Goal: Task Accomplishment & Management: Manage account settings

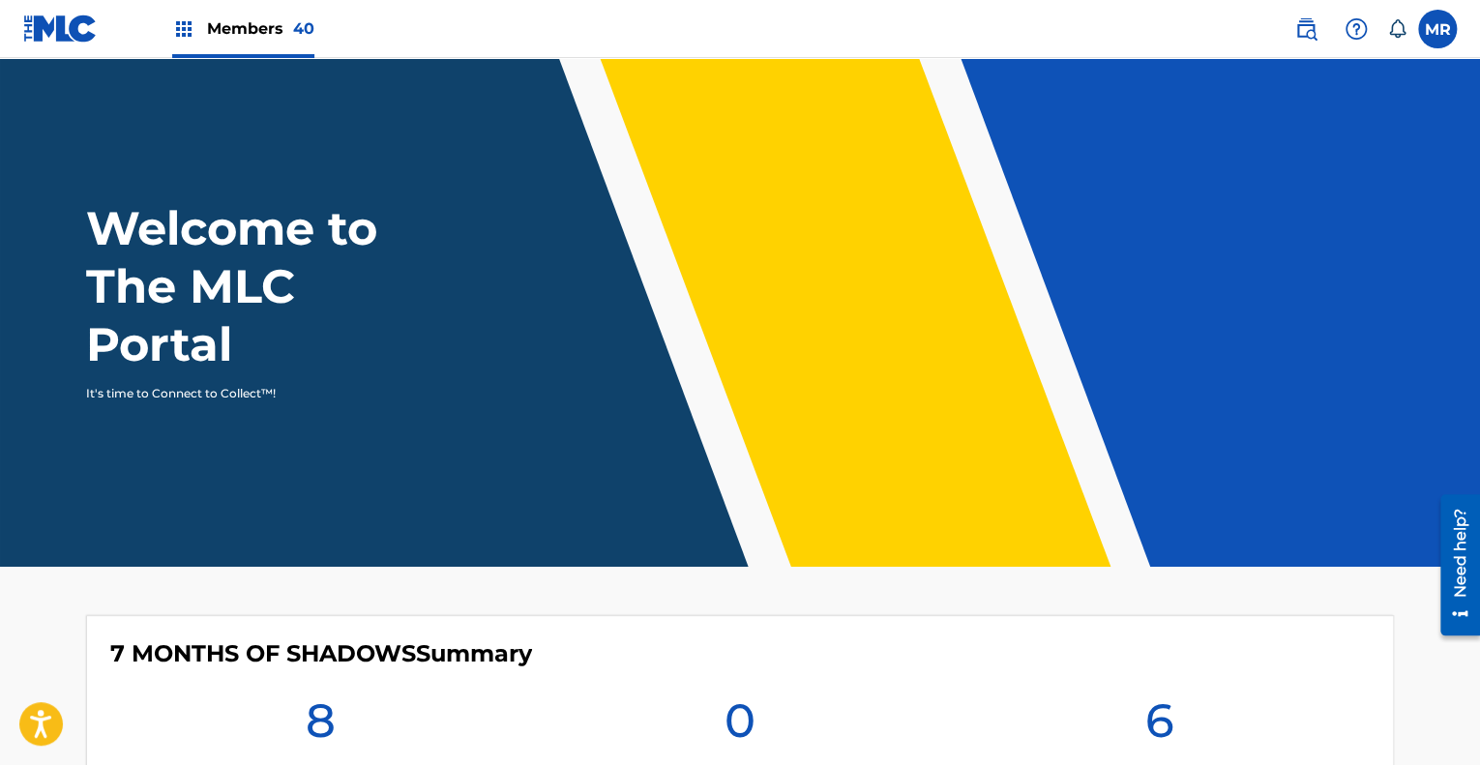
drag, startPoint x: 1306, startPoint y: 24, endPoint x: 1297, endPoint y: 30, distance: 11.3
click at [1306, 24] on img at bounding box center [1306, 28] width 23 height 23
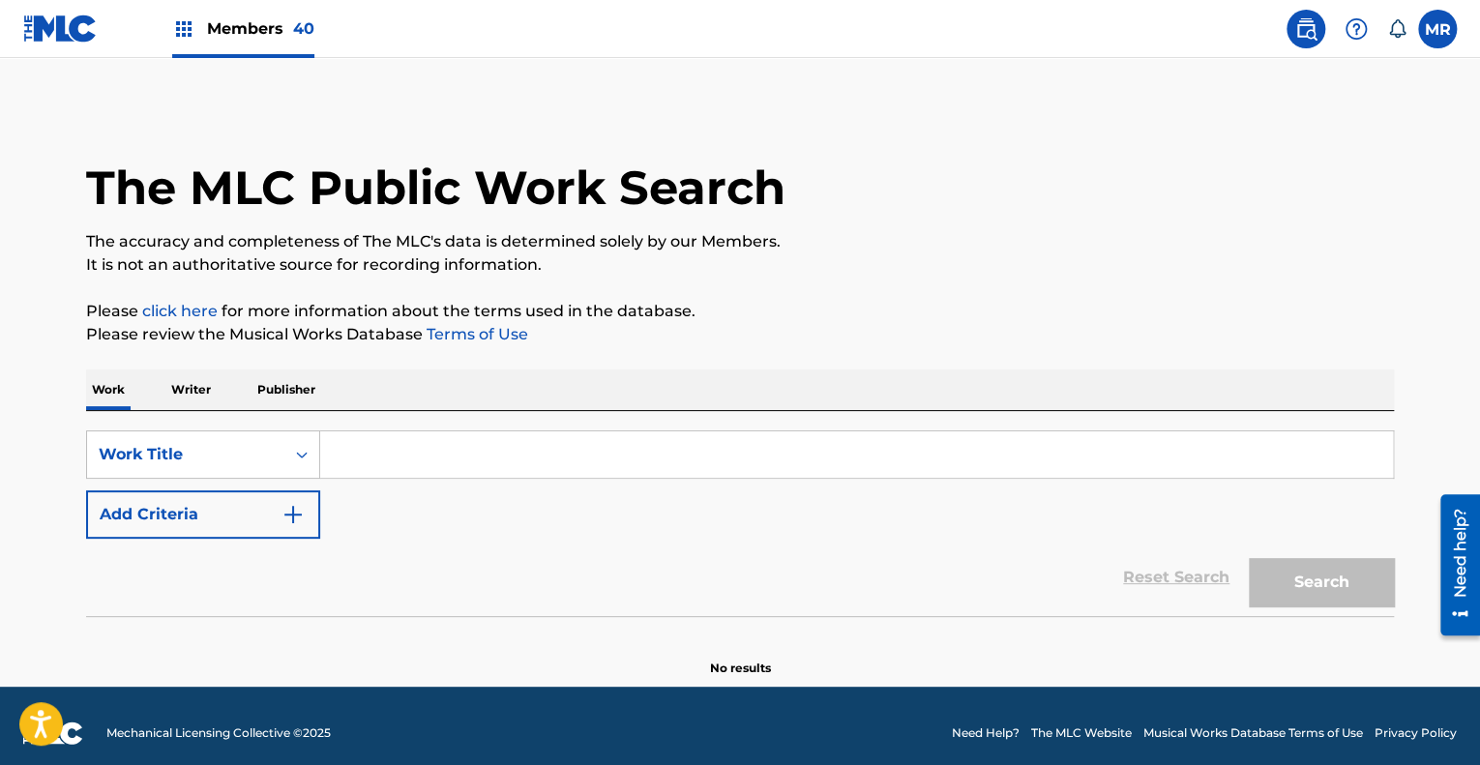
click at [396, 448] on input "Search Form" at bounding box center [856, 455] width 1073 height 46
paste input "Good Enough"
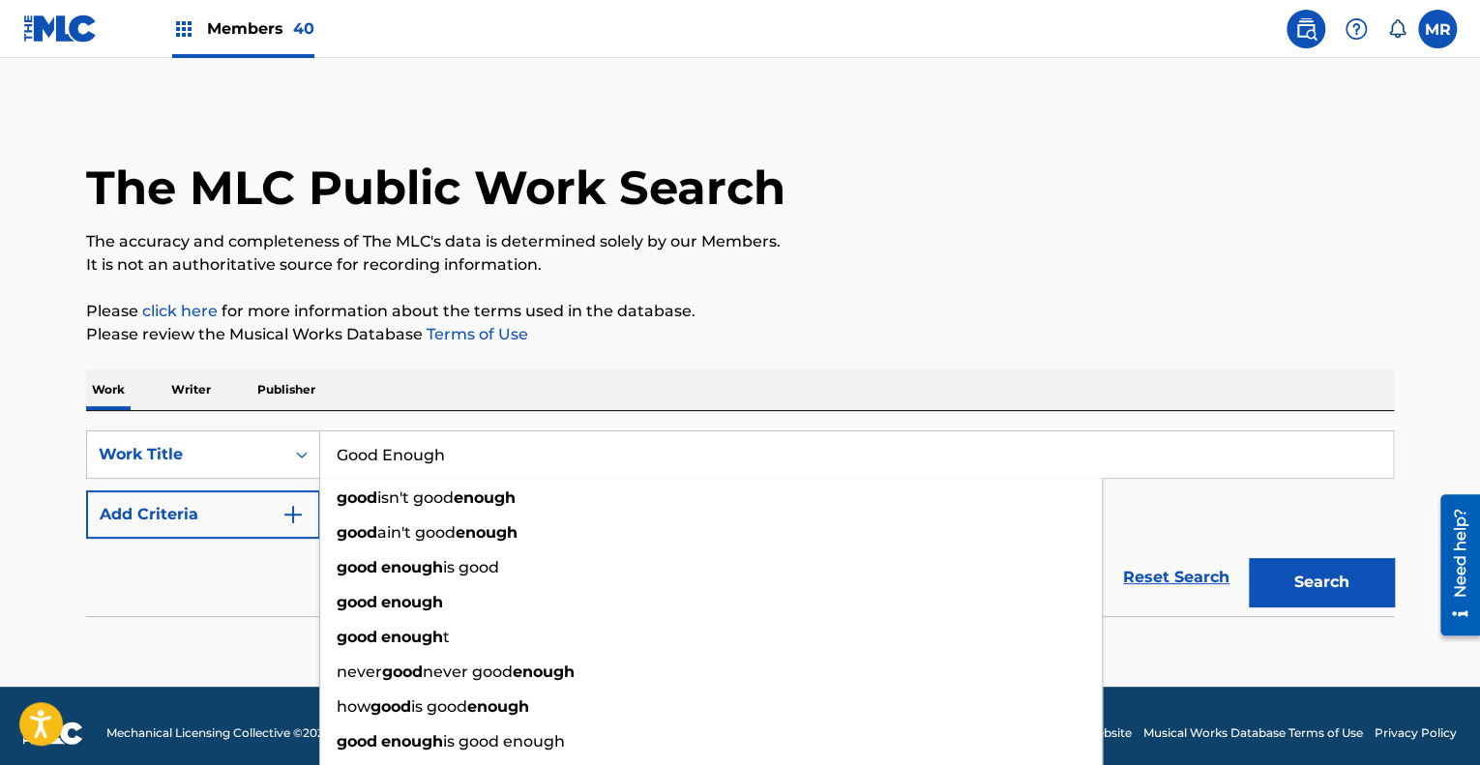
click at [396, 448] on input "Good Enough" at bounding box center [856, 455] width 1073 height 46
type input "Good Enough"
click at [672, 344] on p "Please review the Musical Works Database Terms of Use" at bounding box center [740, 334] width 1308 height 23
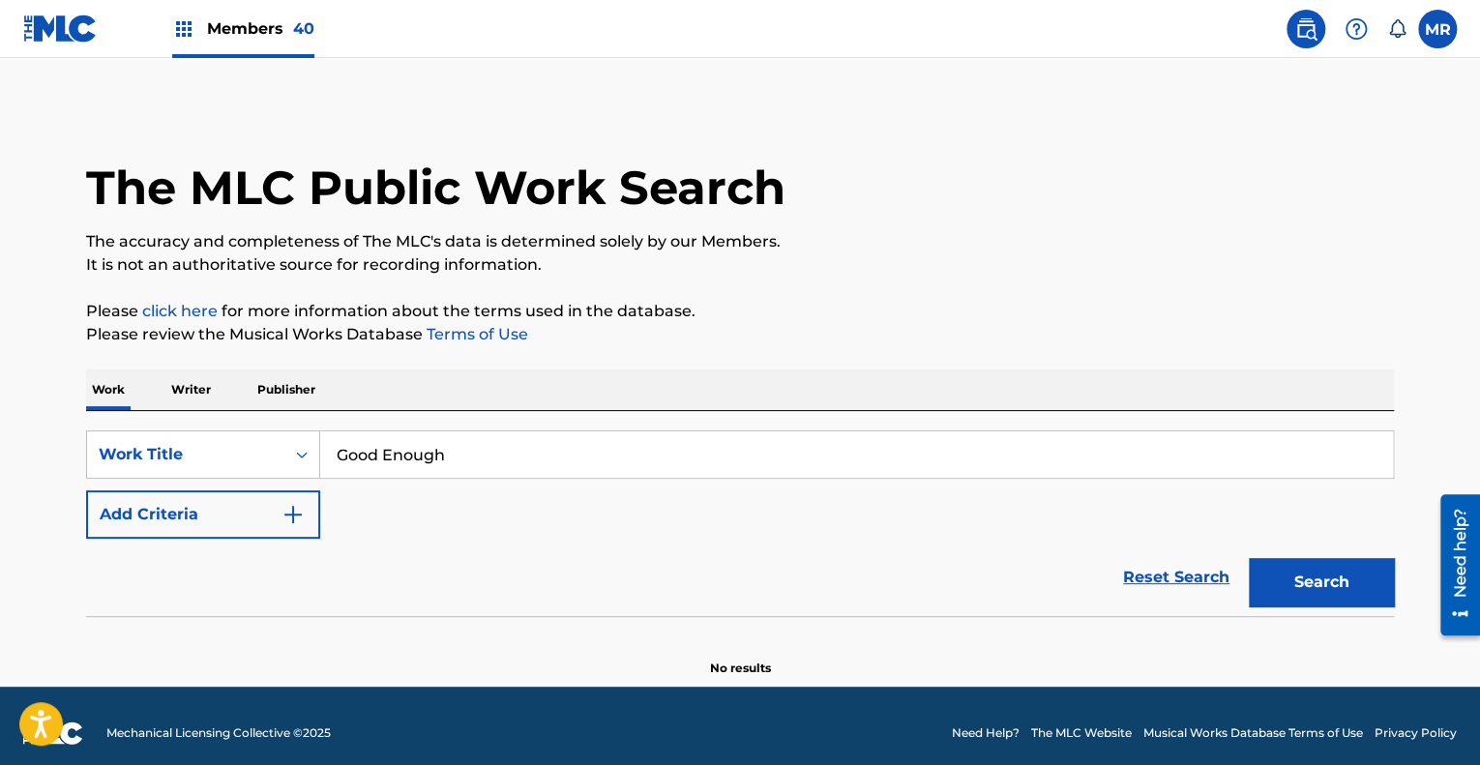
click at [222, 510] on button "Add Criteria" at bounding box center [203, 515] width 234 height 48
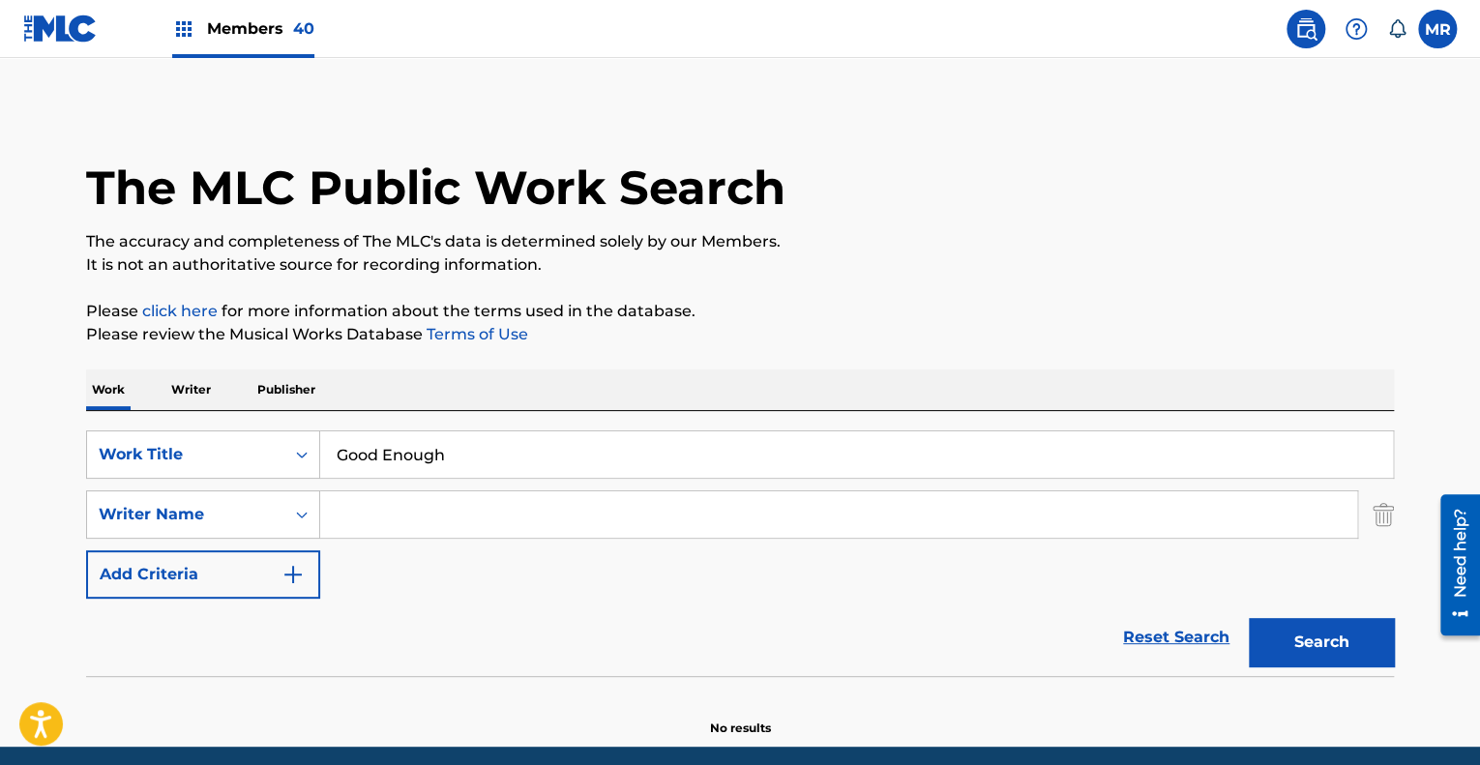
click at [419, 514] on input "Search Form" at bounding box center [838, 515] width 1037 height 46
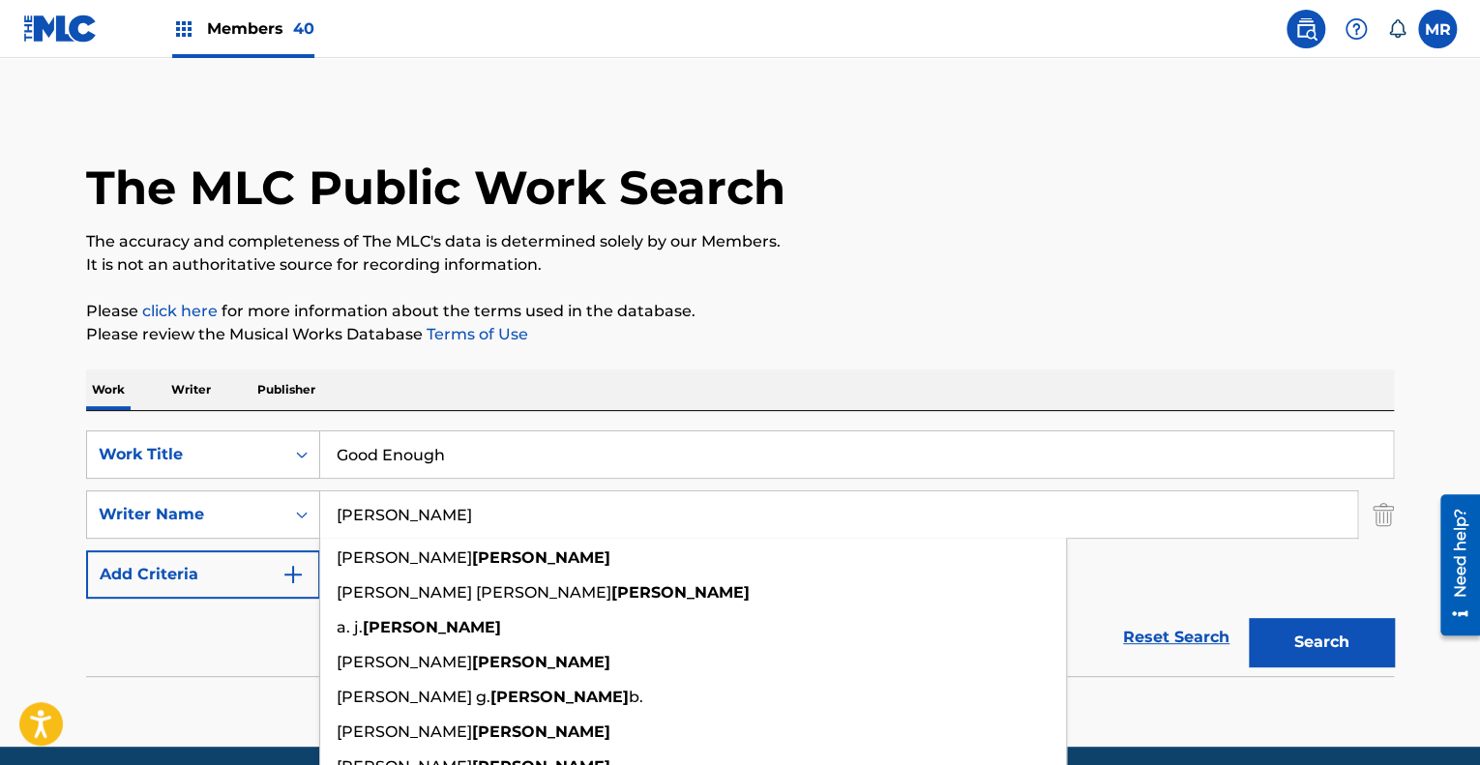
type input "[PERSON_NAME]"
click at [1249, 618] on button "Search" at bounding box center [1321, 642] width 145 height 48
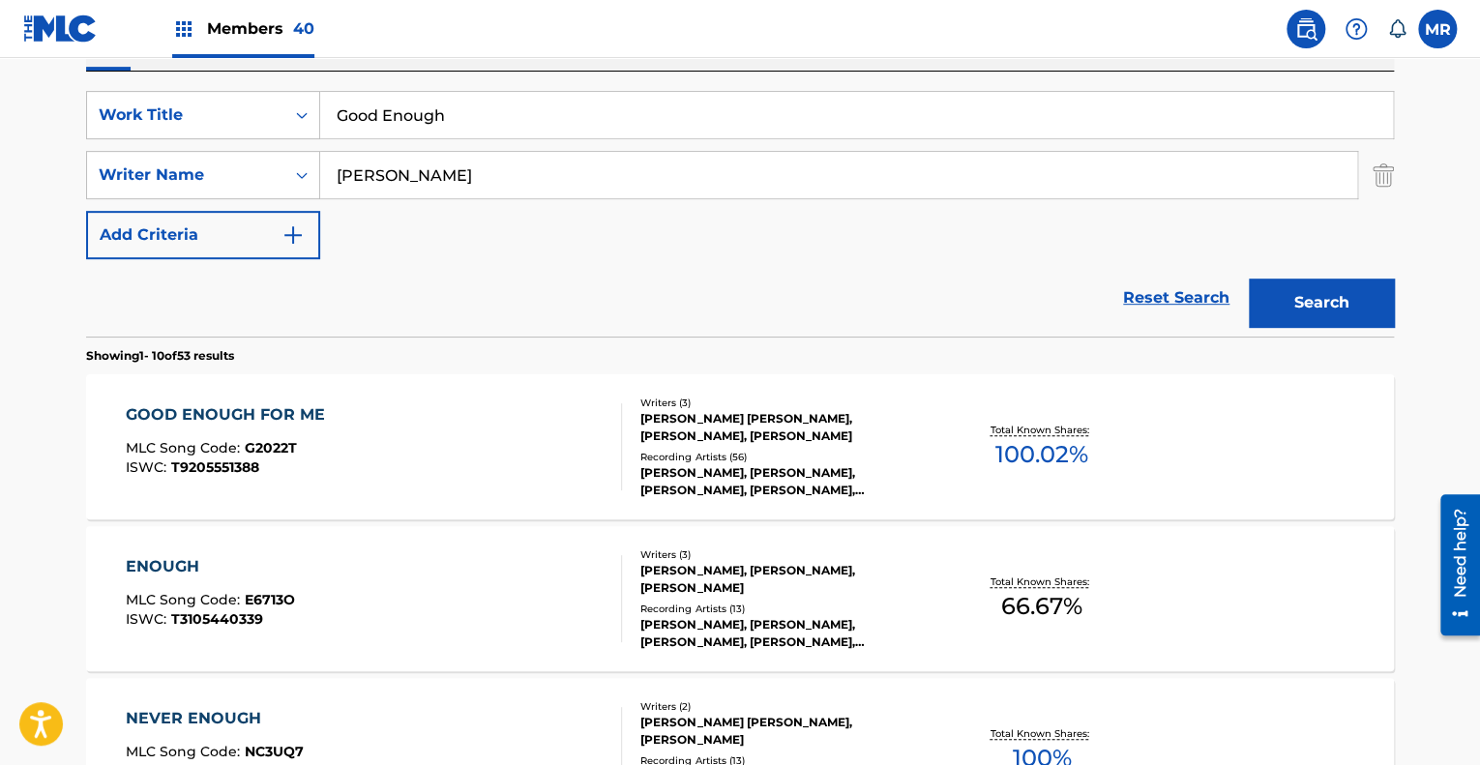
scroll to position [341, 0]
click at [102, 526] on div "ENOUGH MLC Song Code : E6713O ISWC : T3105440339 Writers ( 3 ) [PERSON_NAME], […" at bounding box center [740, 597] width 1308 height 145
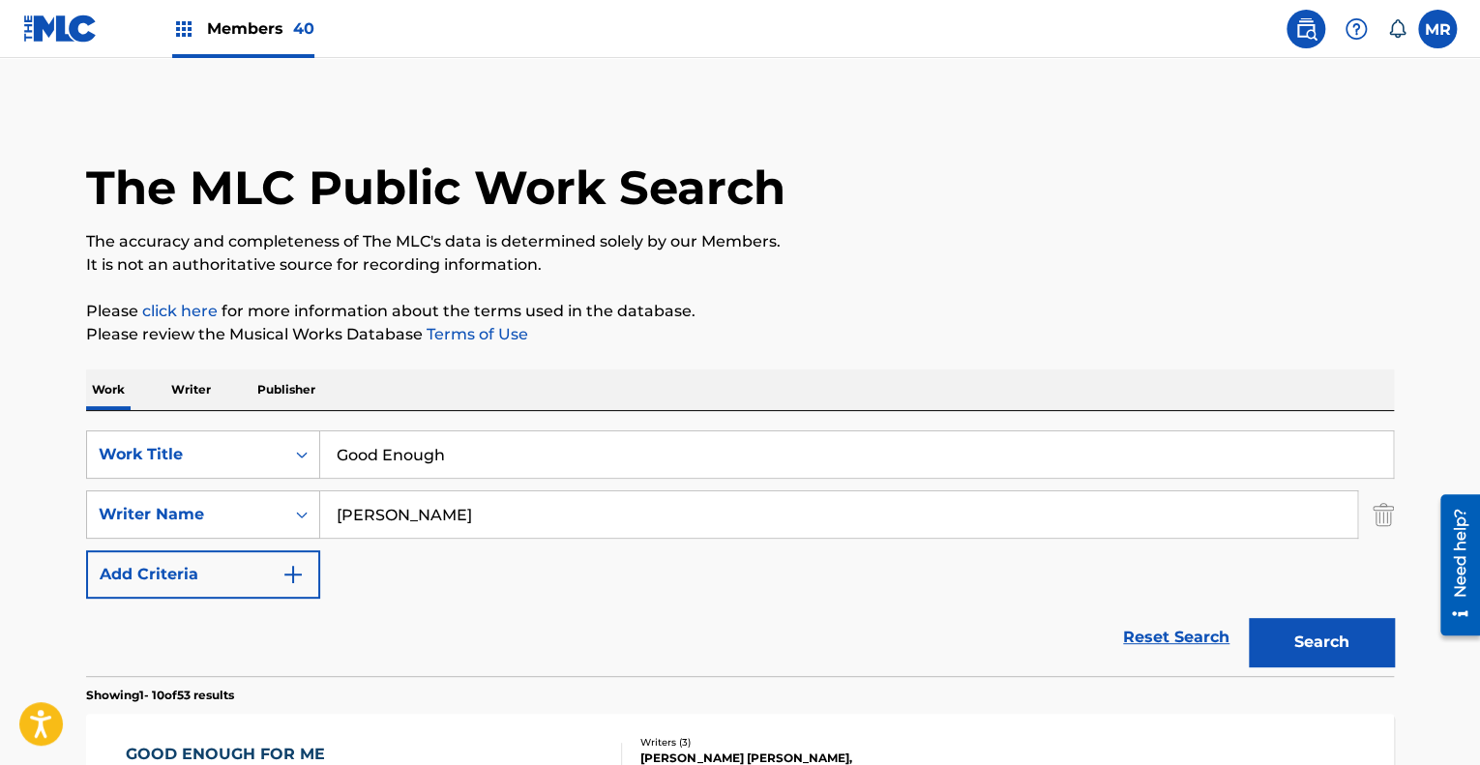
scroll to position [341, 0]
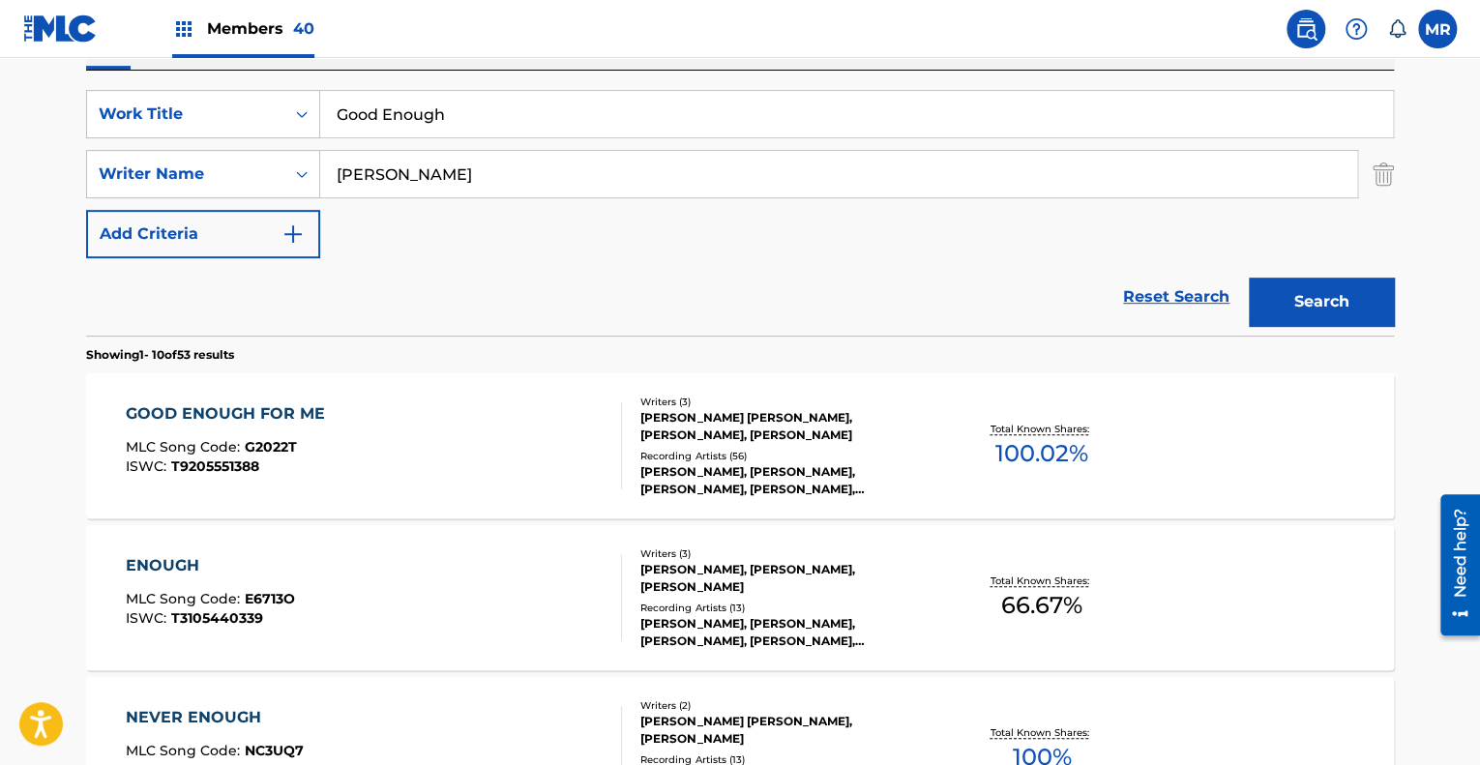
click at [681, 449] on div "Recording Artists ( 56 )" at bounding box center [787, 456] width 292 height 15
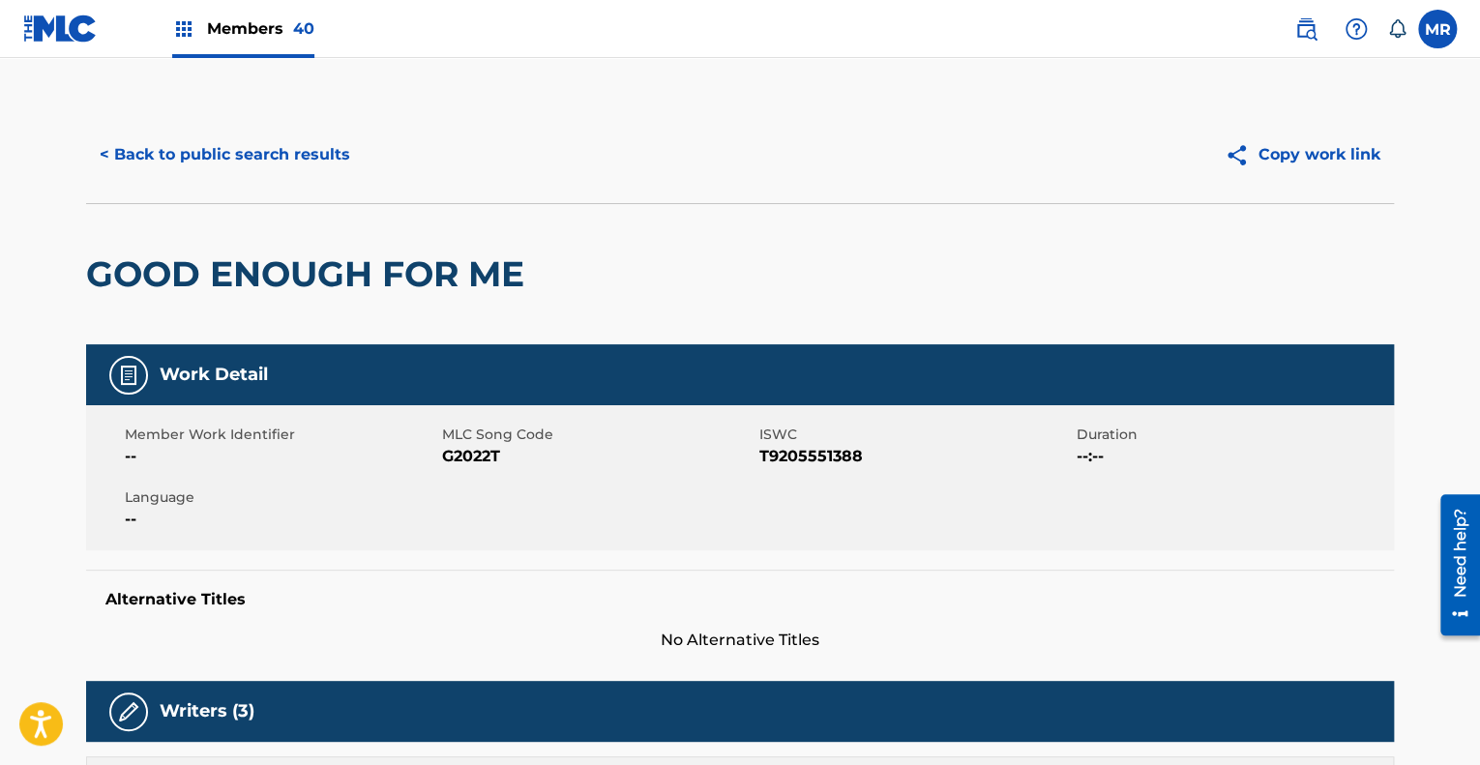
drag, startPoint x: 1306, startPoint y: 21, endPoint x: 1292, endPoint y: 31, distance: 17.4
click at [1306, 21] on img at bounding box center [1306, 28] width 23 height 23
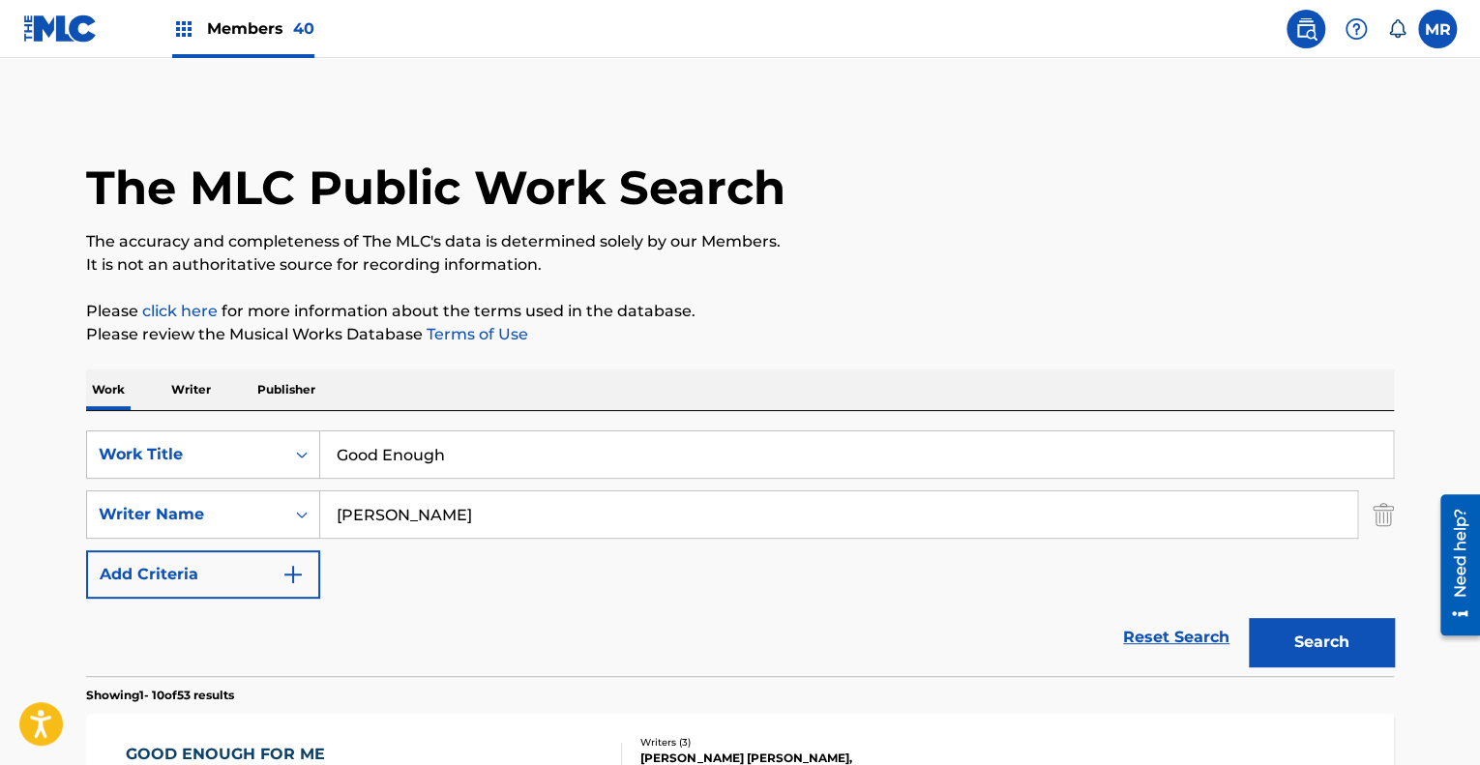
click at [446, 456] on input "Good Enough" at bounding box center [856, 455] width 1073 height 46
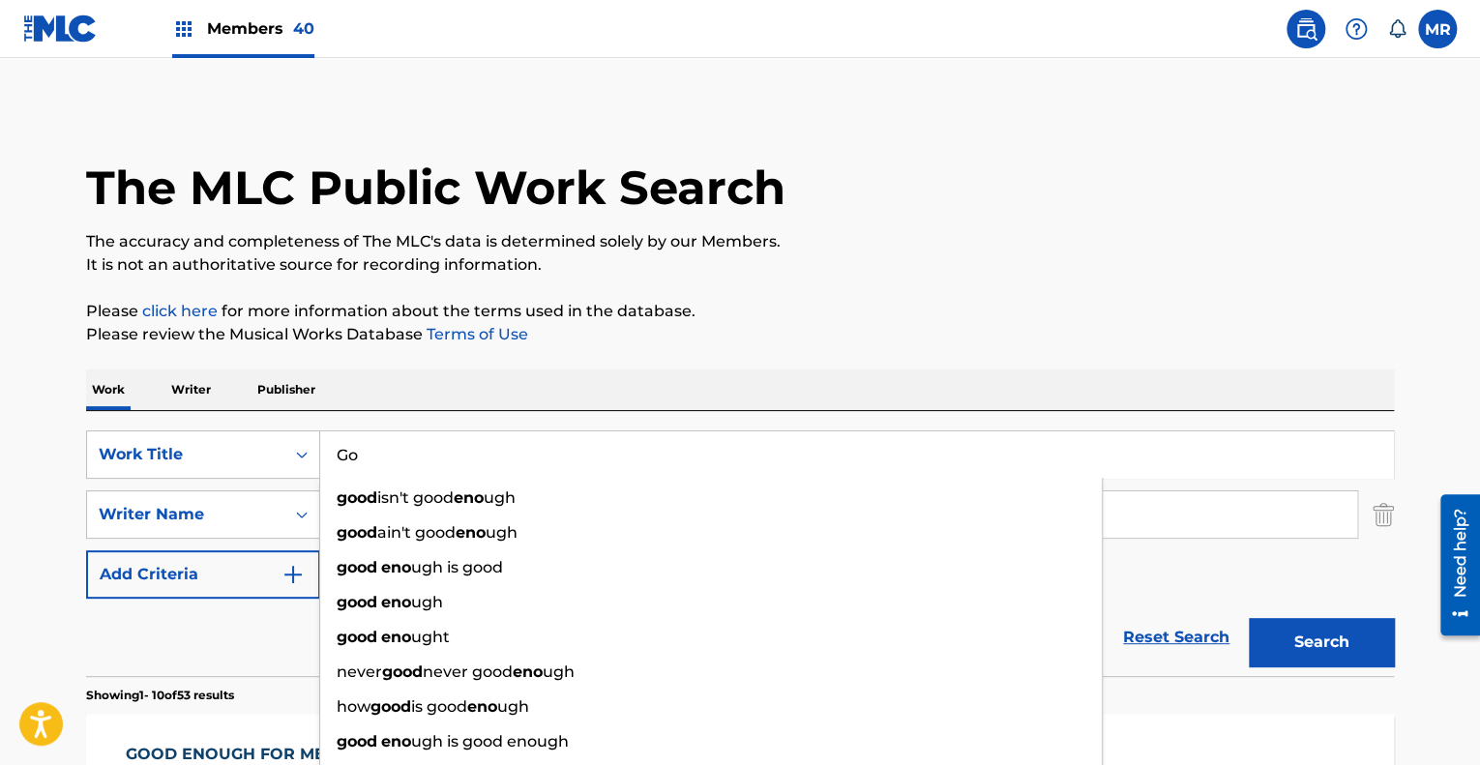
type input "G"
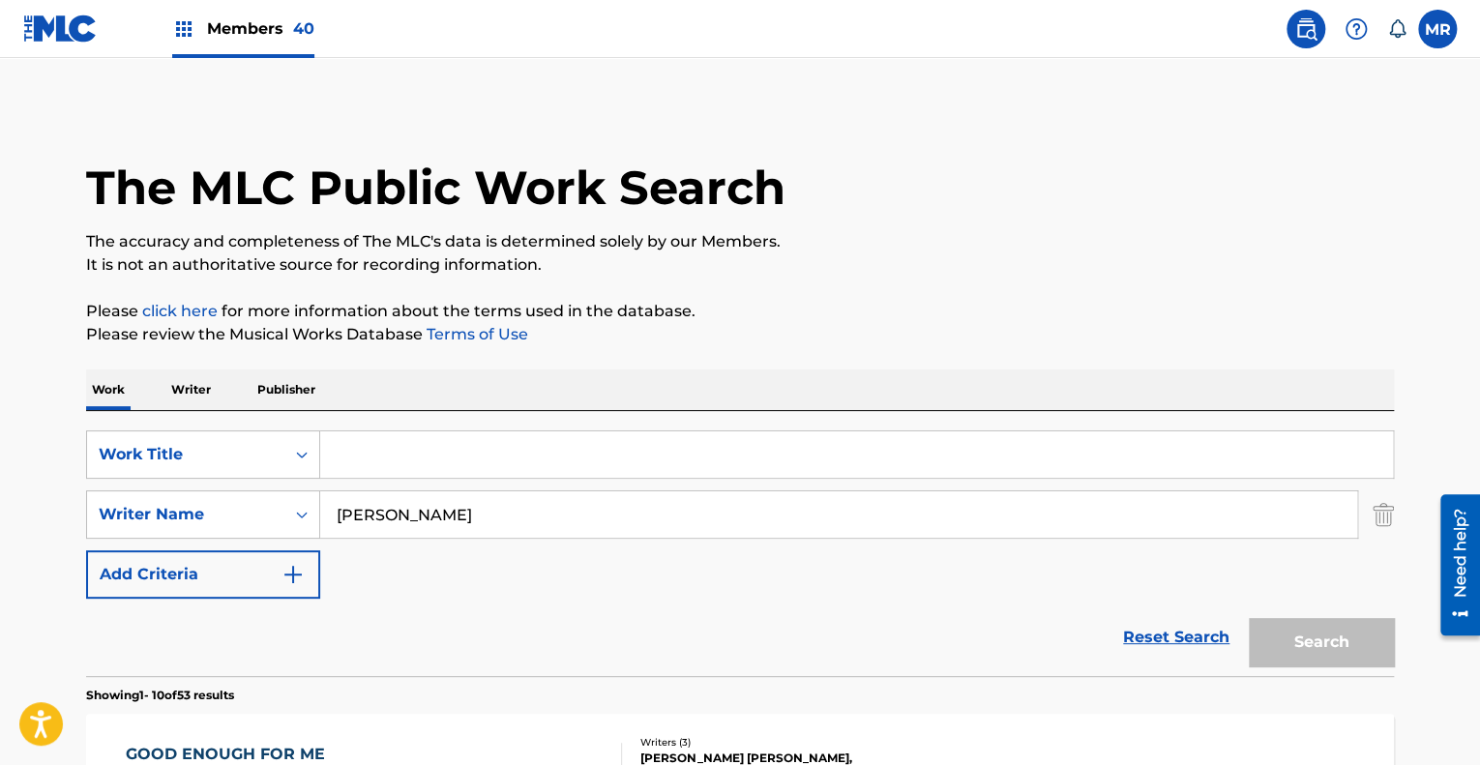
paste input "Kill The Headlights"
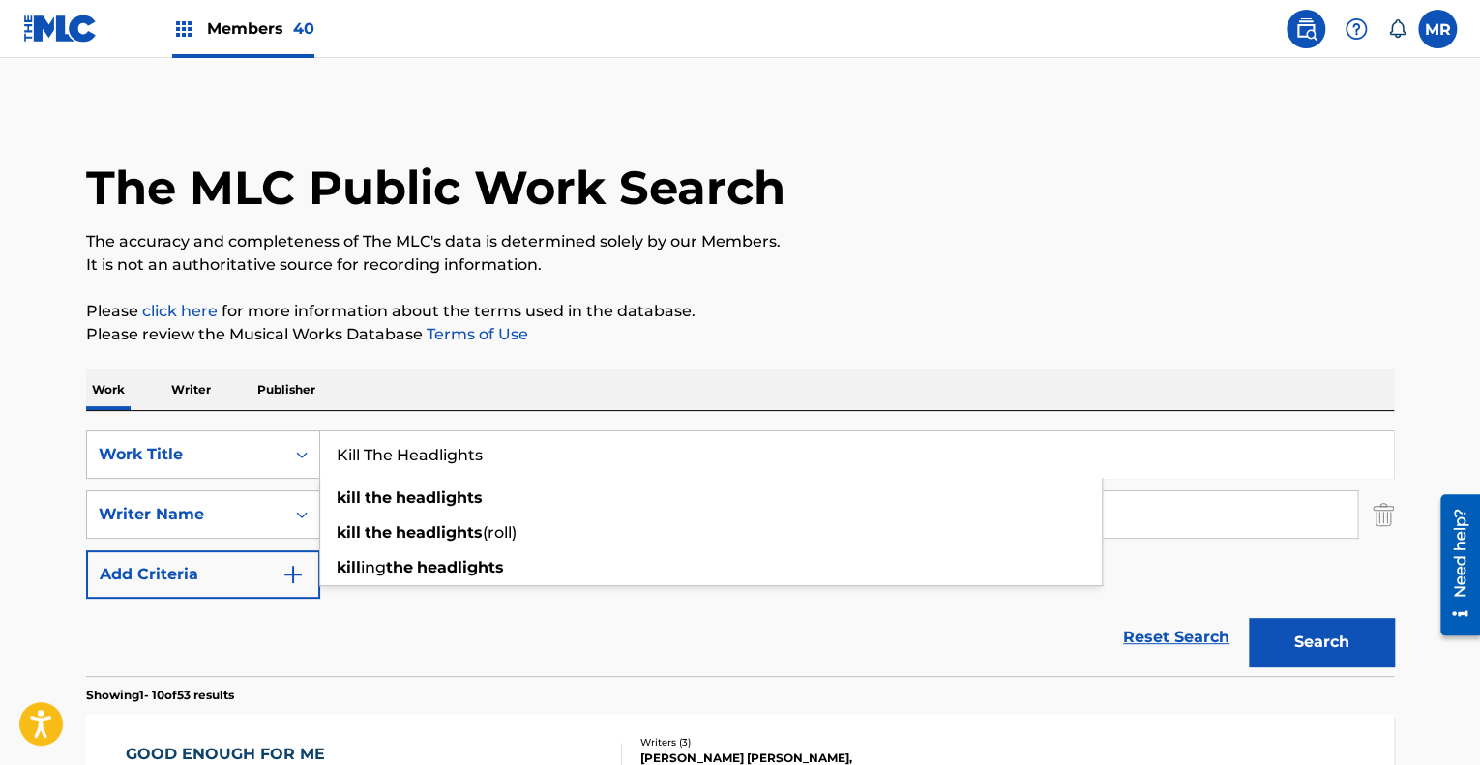
type input "Kill The Headlights"
click at [1289, 638] on button "Search" at bounding box center [1321, 642] width 145 height 48
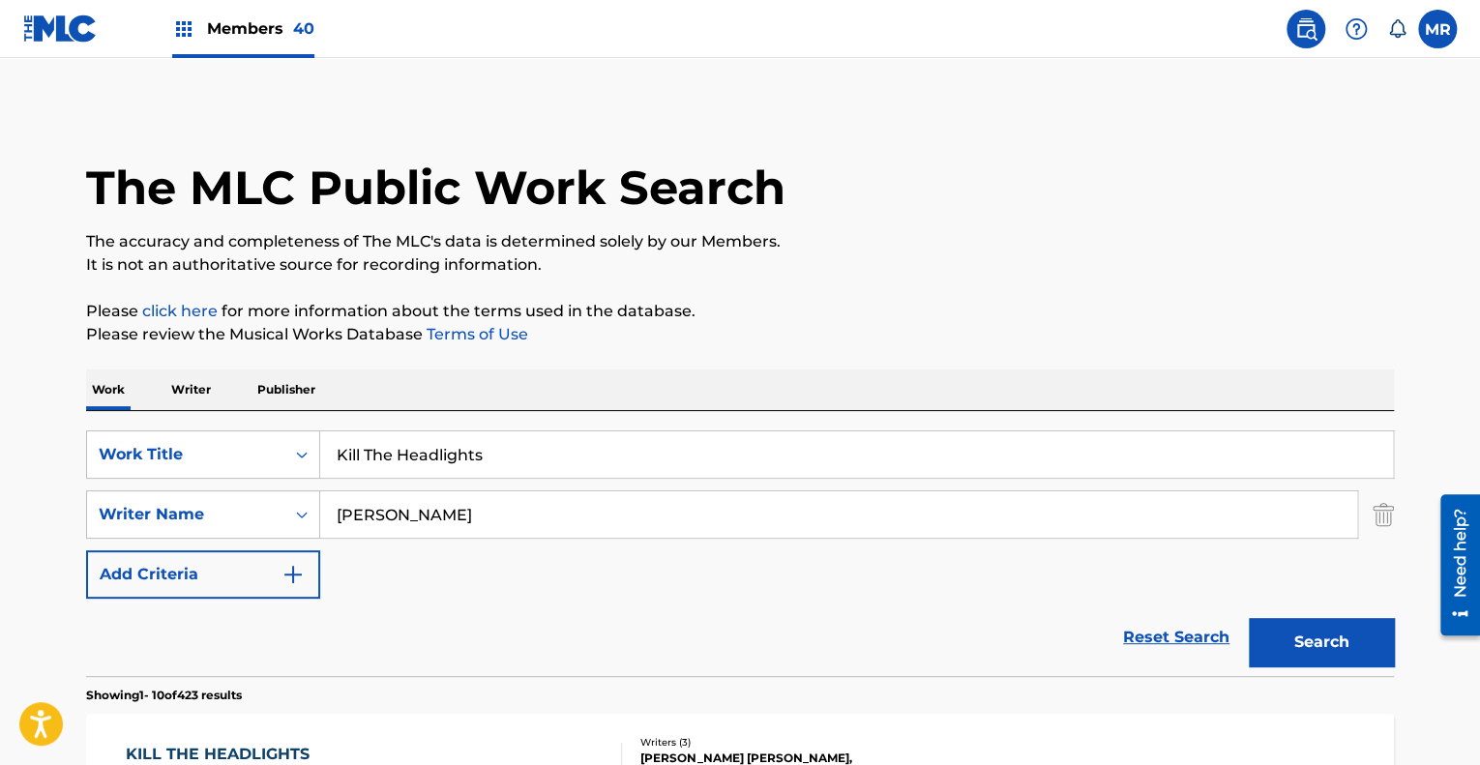
scroll to position [316, 0]
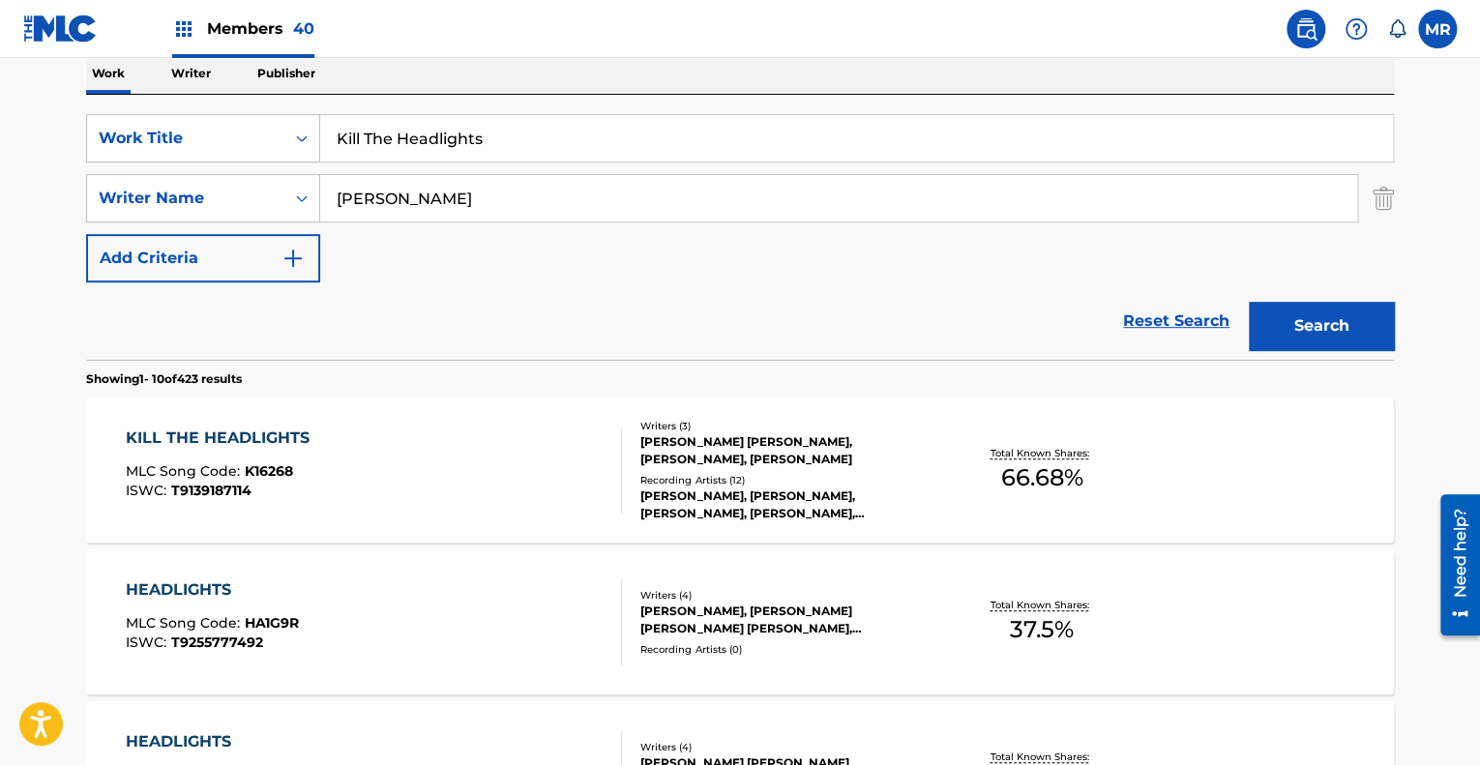
click at [832, 491] on div "[PERSON_NAME], [PERSON_NAME], [PERSON_NAME], [PERSON_NAME], [PERSON_NAME]" at bounding box center [787, 505] width 292 height 35
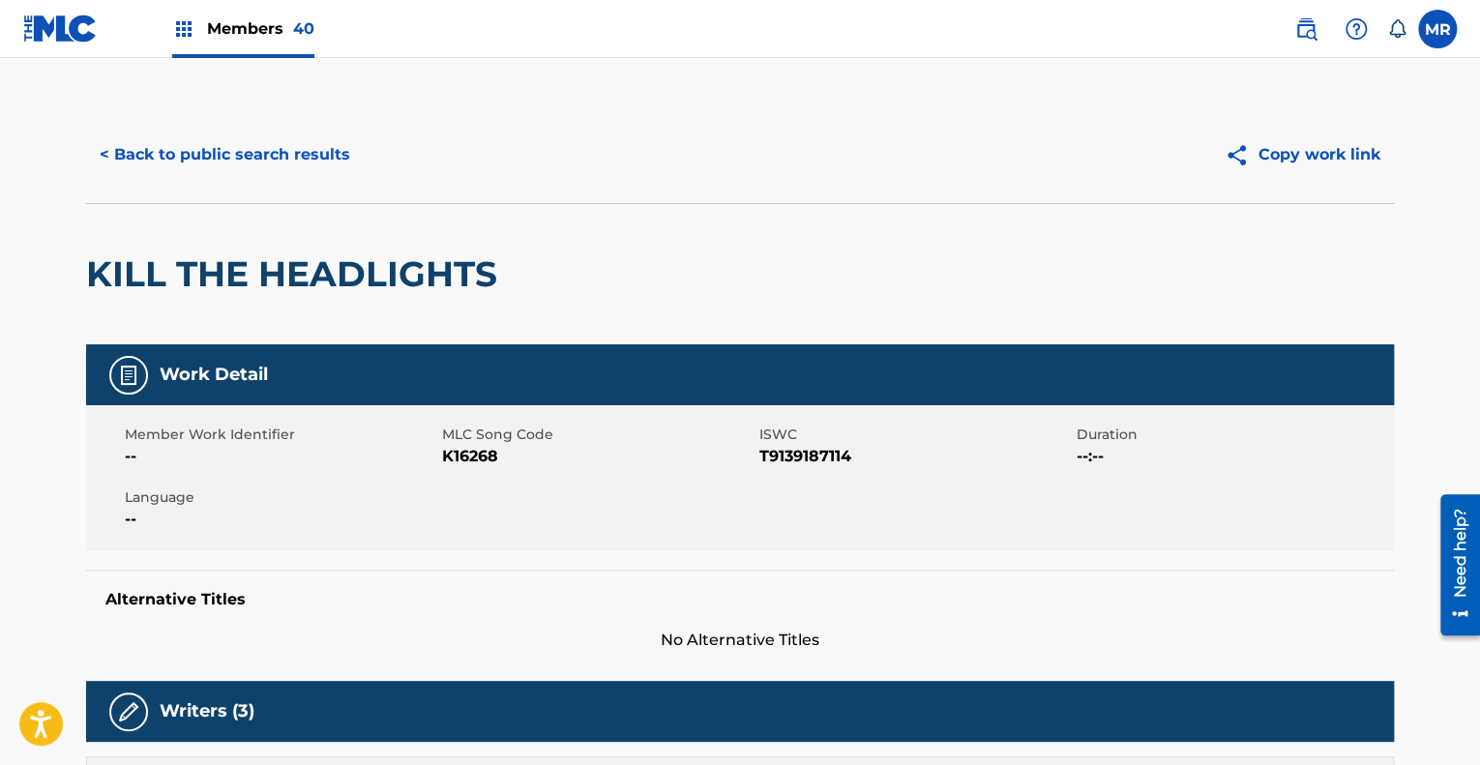
click at [161, 151] on button "< Back to public search results" at bounding box center [225, 155] width 278 height 48
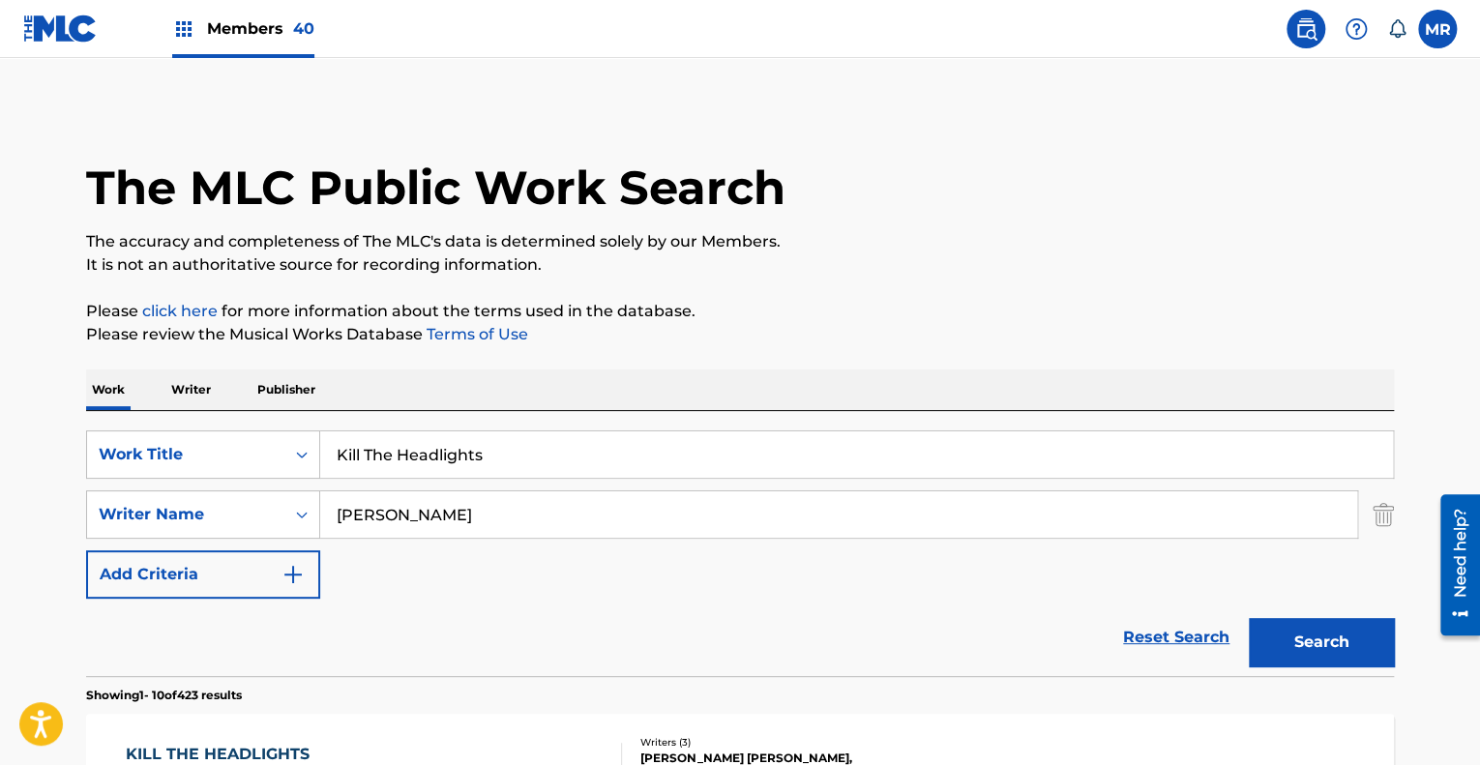
click at [59, 22] on img at bounding box center [60, 29] width 75 height 28
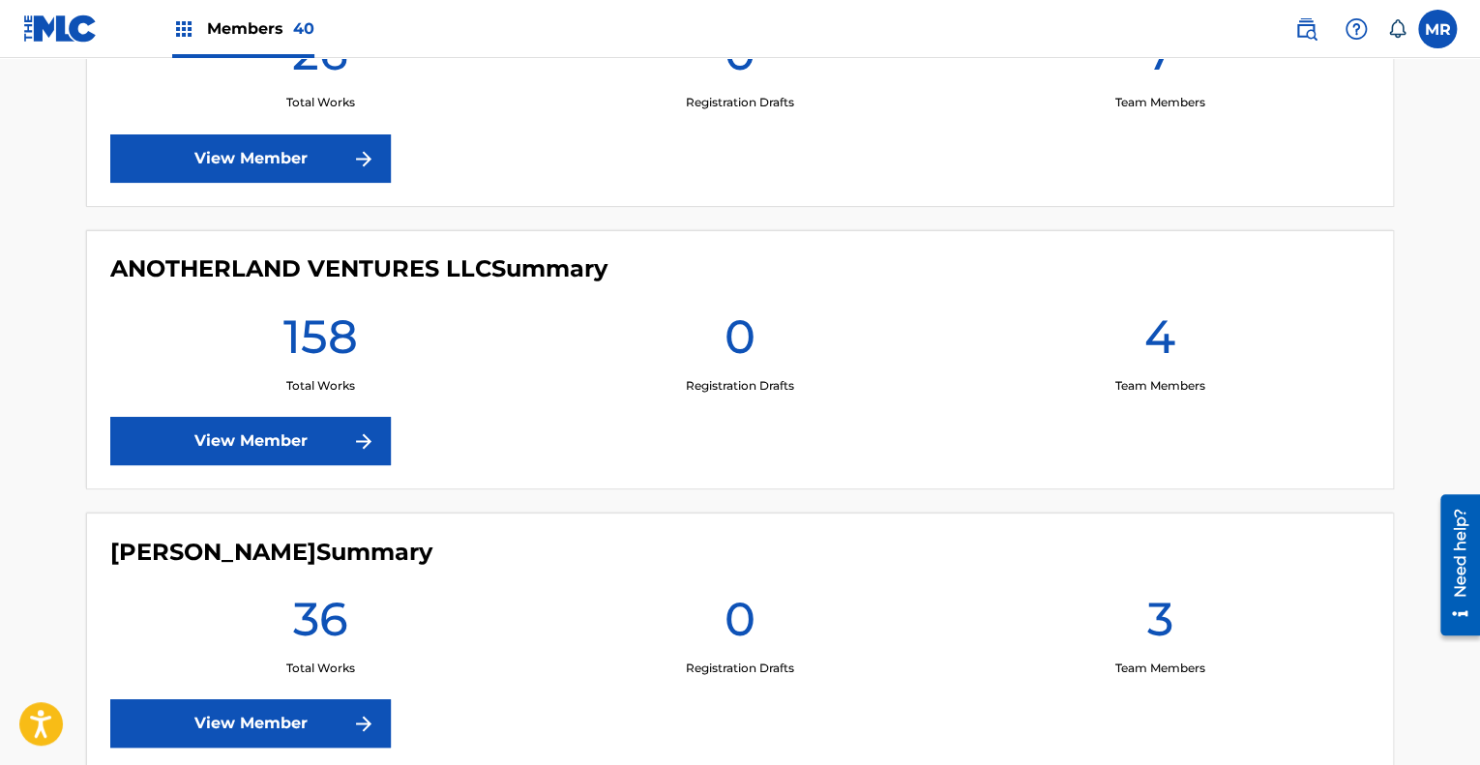
scroll to position [2250, 0]
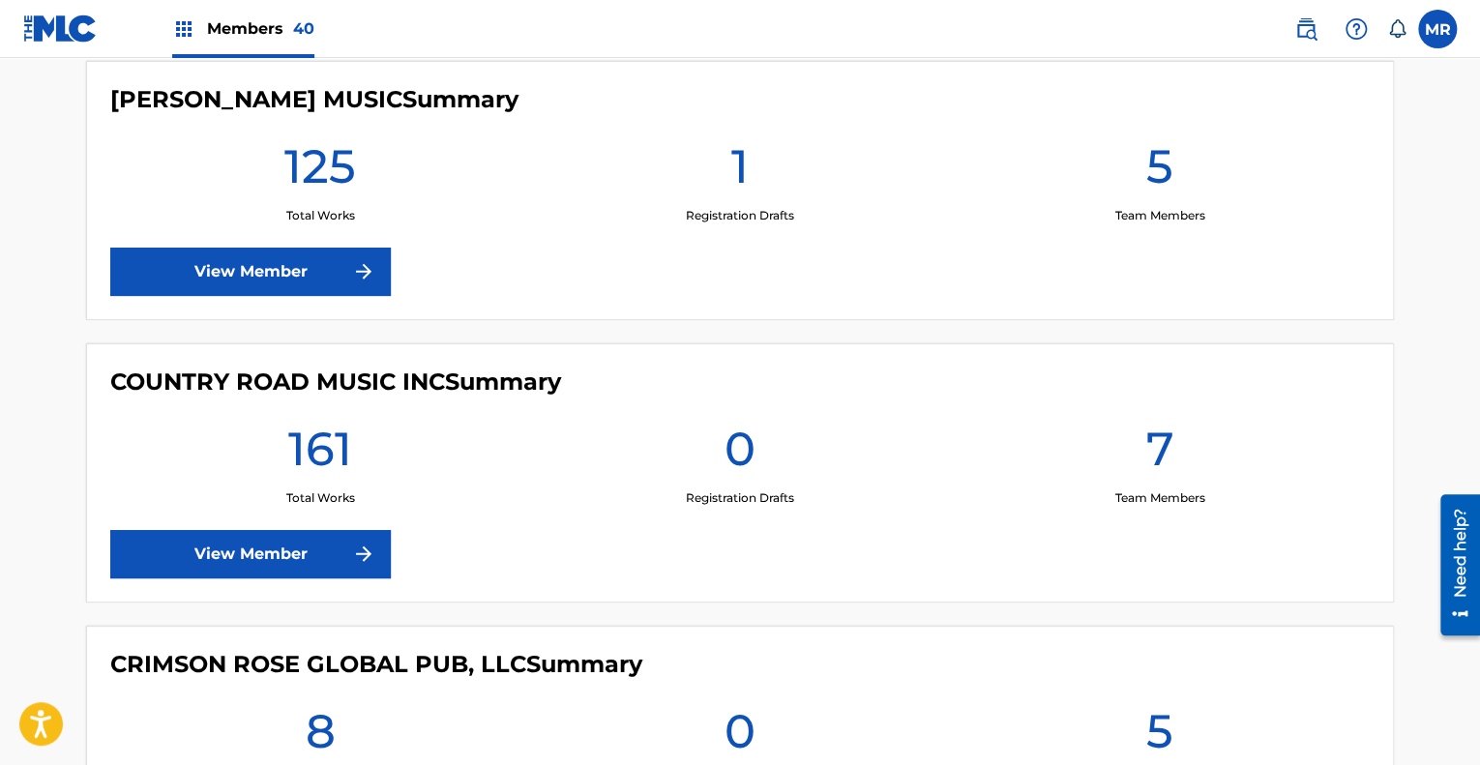
click at [240, 281] on link "View Member" at bounding box center [250, 272] width 281 height 48
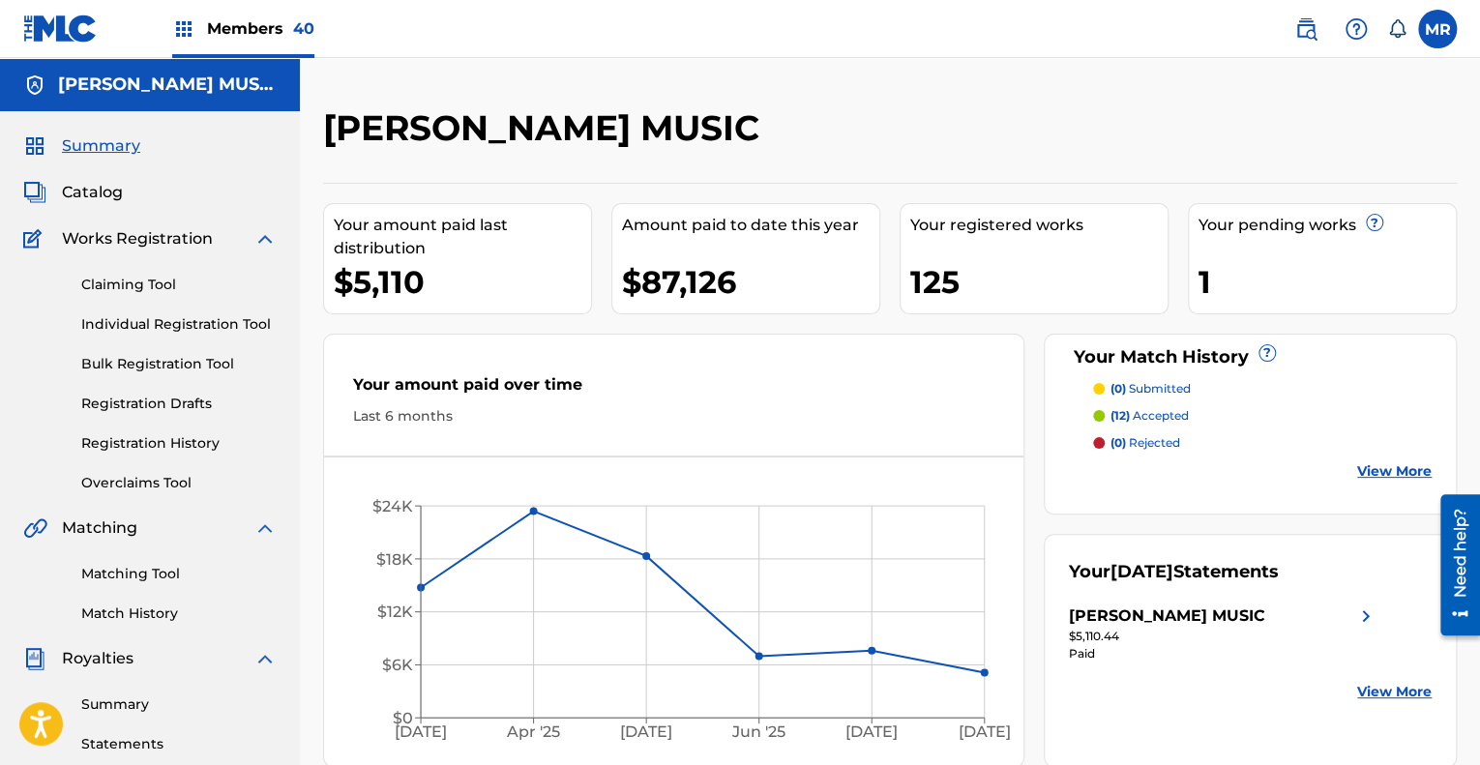
click at [155, 289] on link "Claiming Tool" at bounding box center [178, 285] width 195 height 20
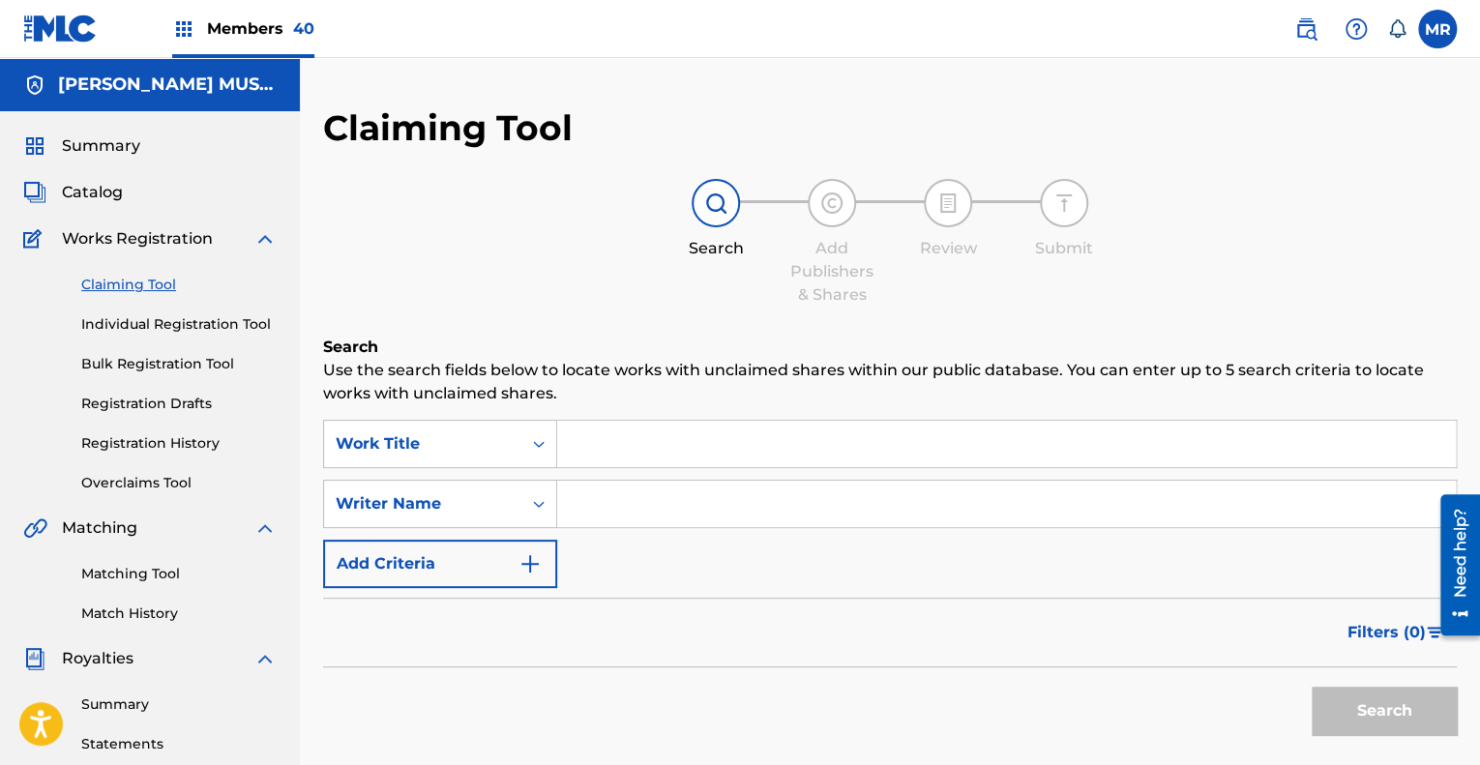
click at [612, 448] on input "Search Form" at bounding box center [1006, 444] width 899 height 46
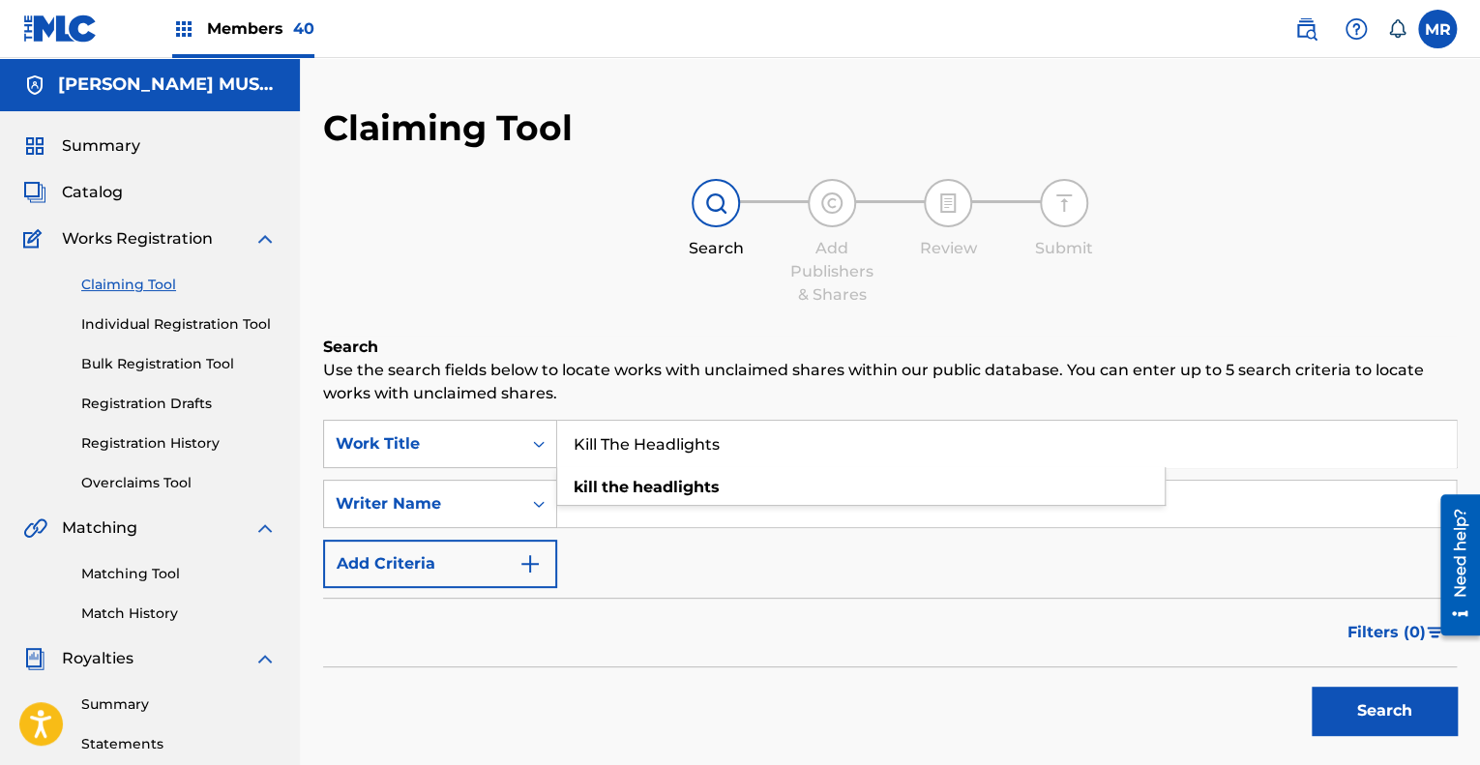
type input "Kill The Headlights"
click at [693, 572] on div "SearchWithCriteria64c1bf91-bdce-458a-842f-b0226e582963 Work Title Kill The Head…" at bounding box center [890, 504] width 1134 height 168
click at [624, 518] on input "Search Form" at bounding box center [1006, 504] width 899 height 46
type input "[PERSON_NAME]"
click at [1389, 712] on button "Search" at bounding box center [1384, 711] width 145 height 48
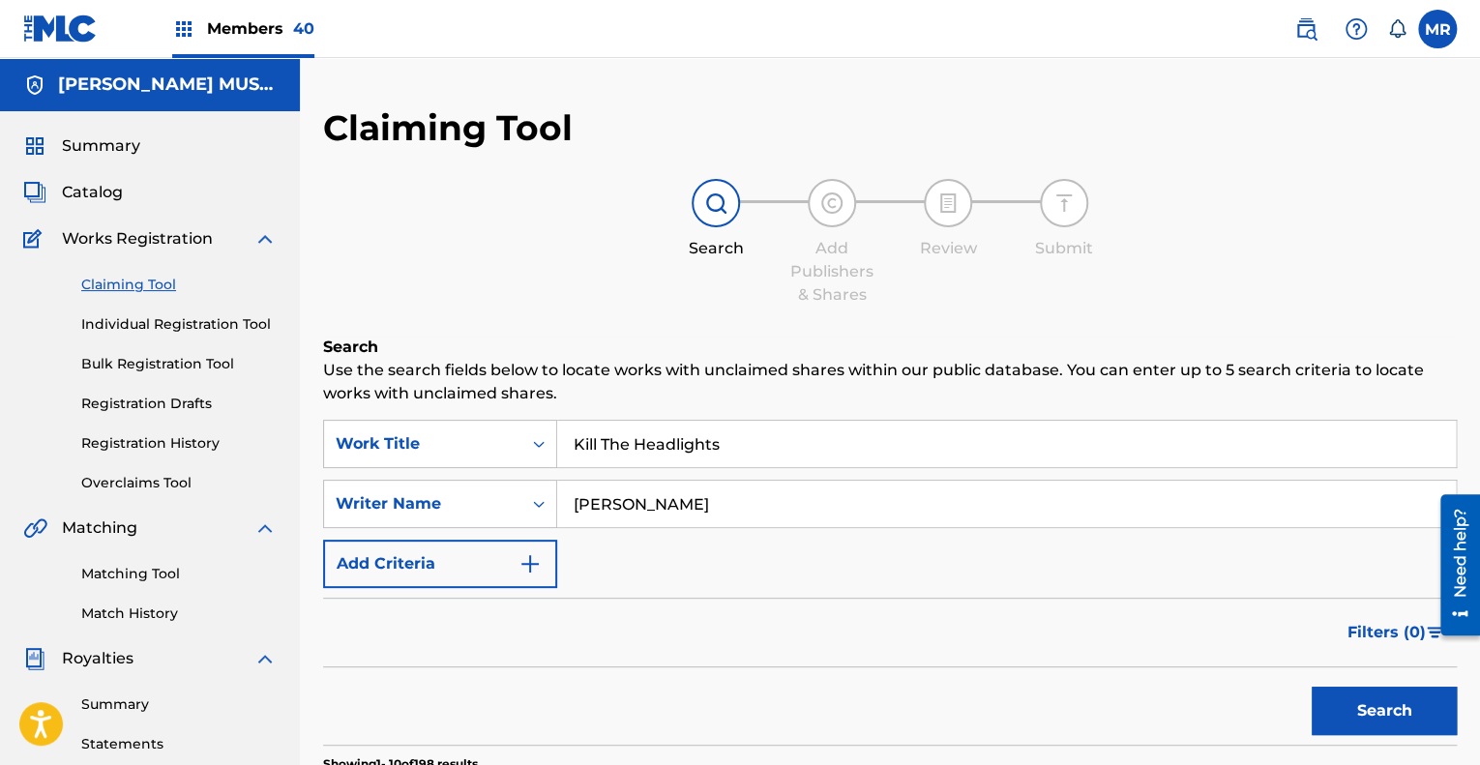
scroll to position [337, 0]
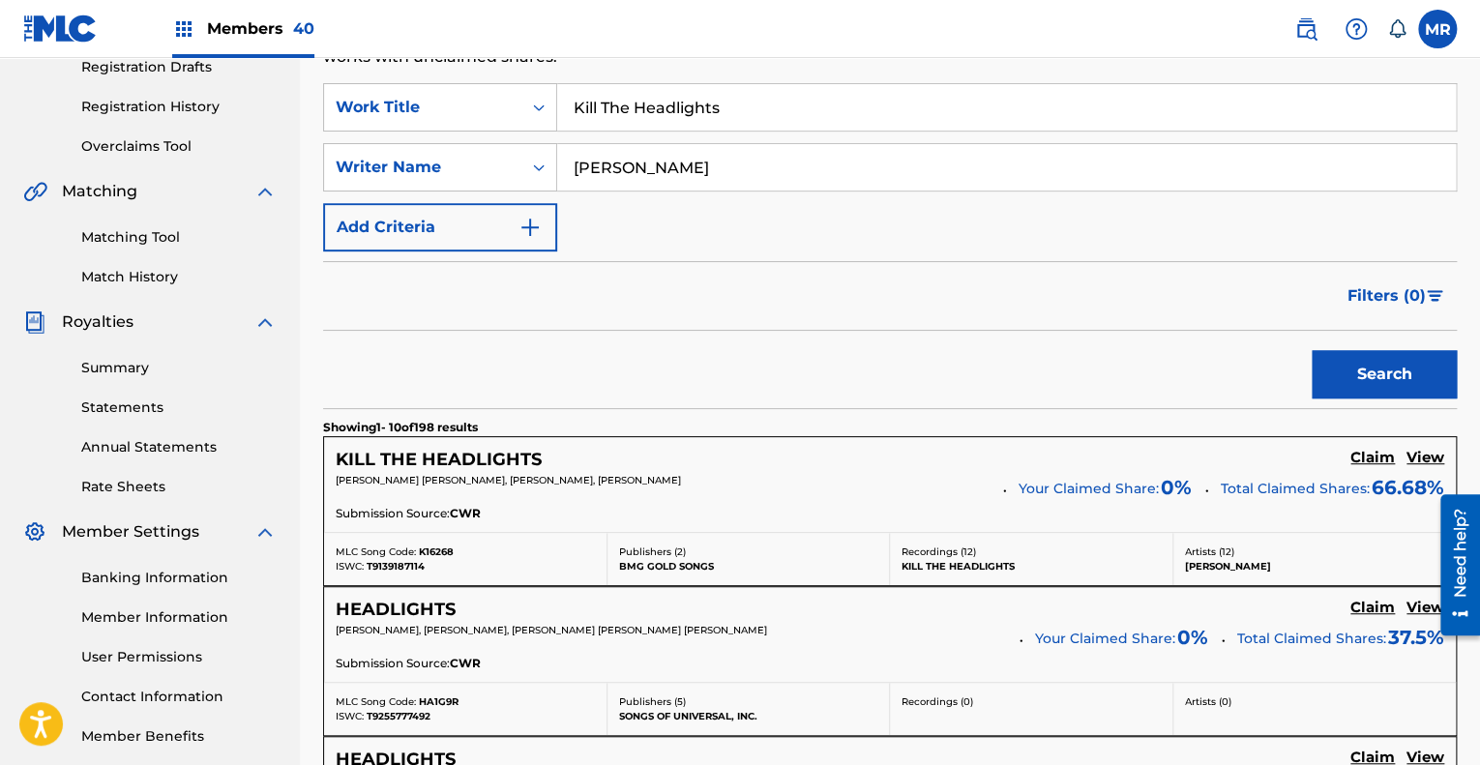
click at [1379, 458] on h5 "Claim" at bounding box center [1373, 458] width 45 height 18
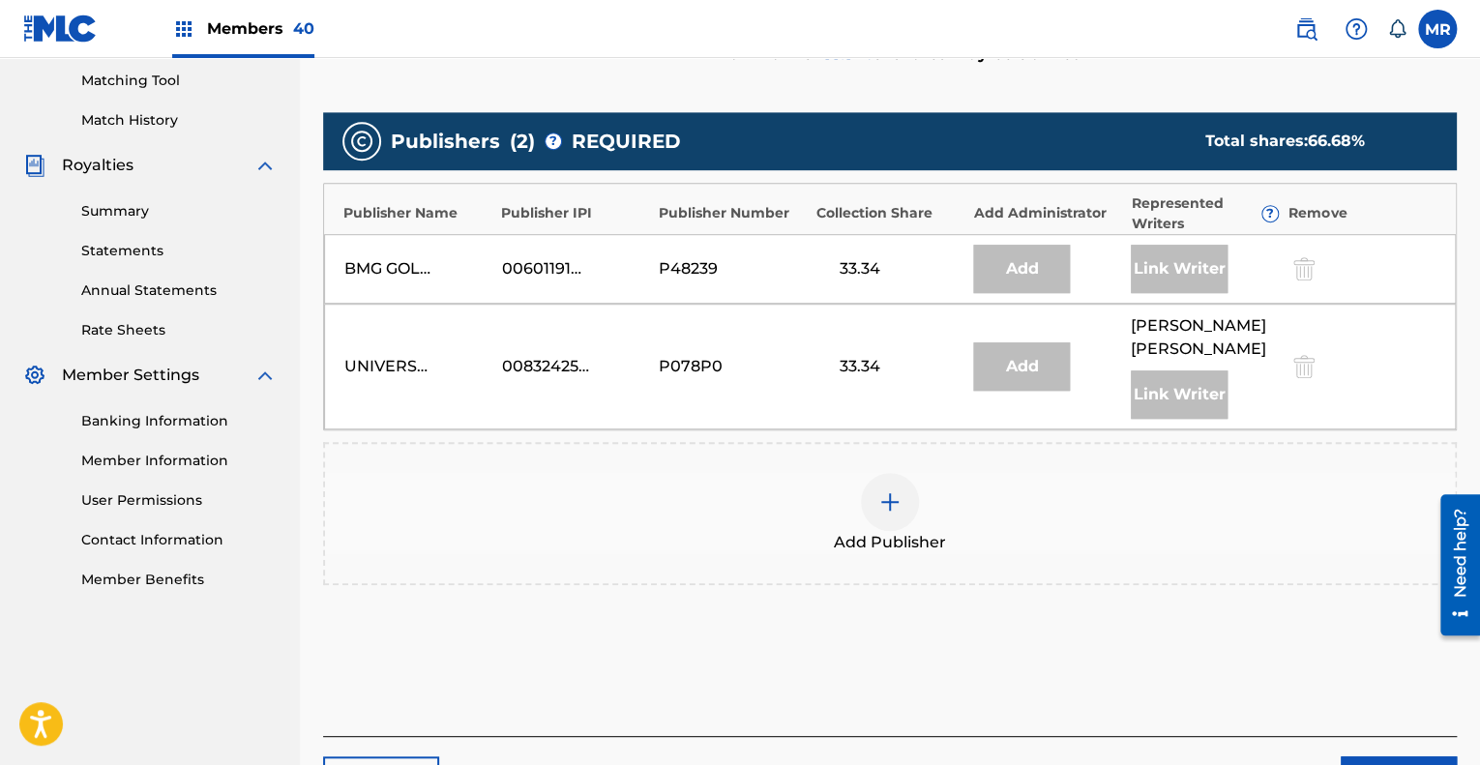
scroll to position [495, 0]
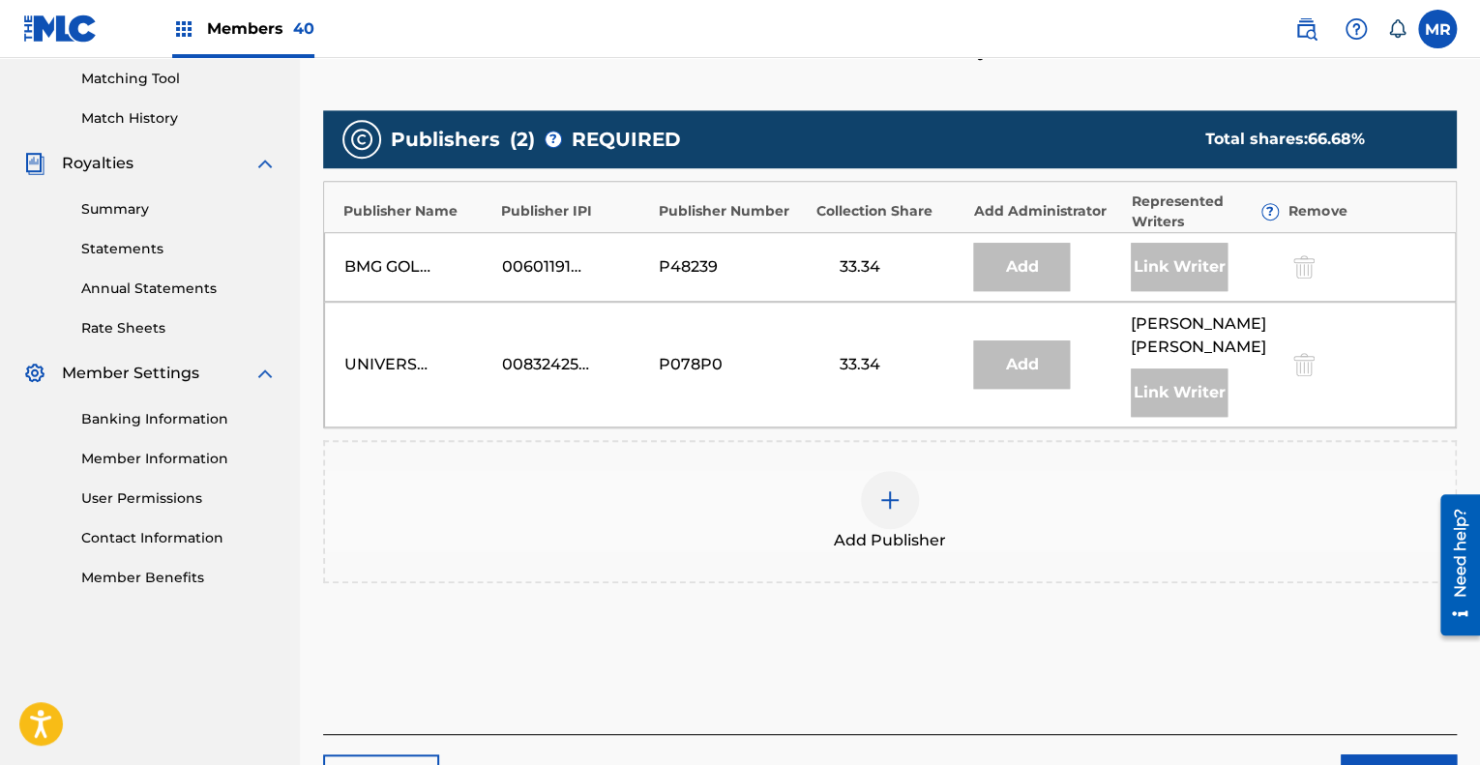
click at [881, 499] on img at bounding box center [890, 500] width 23 height 23
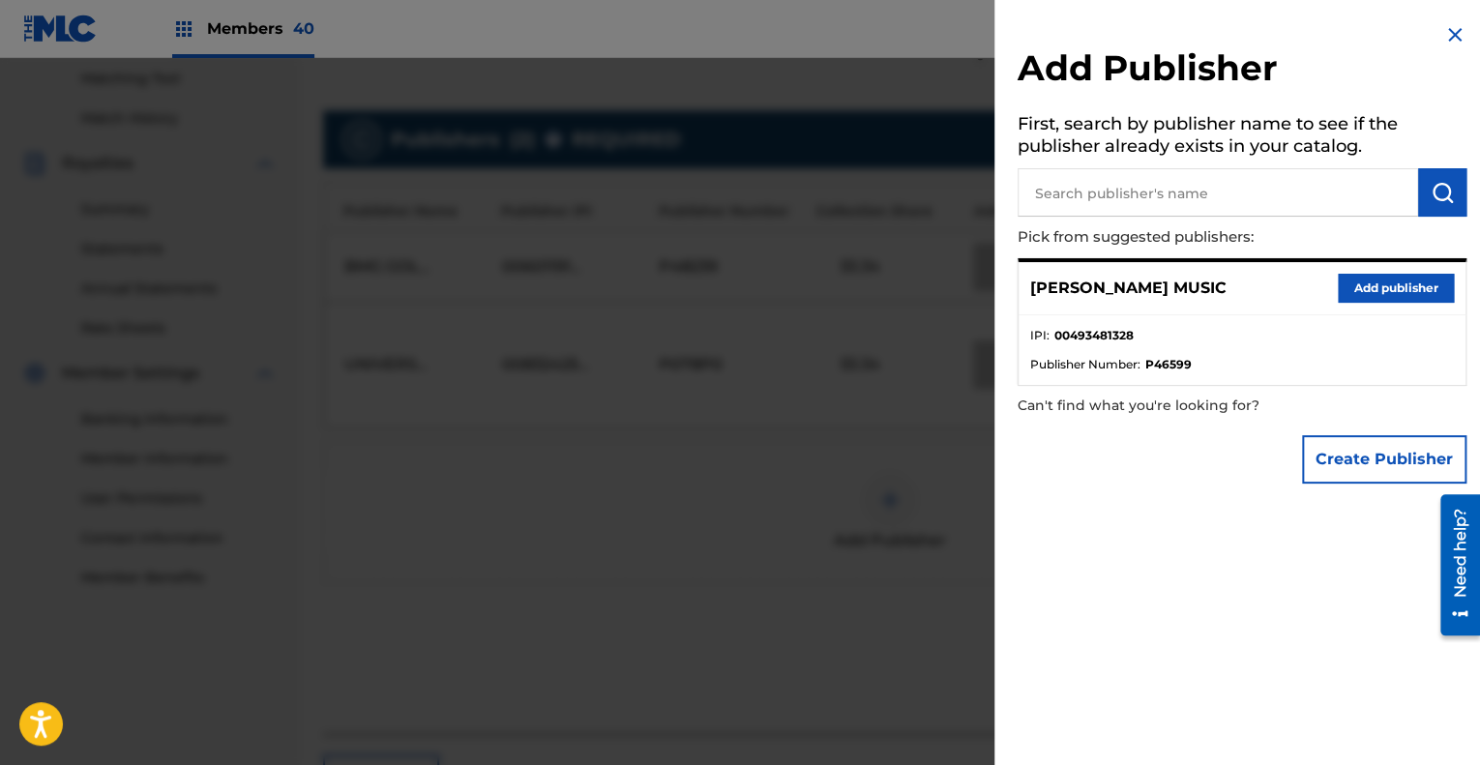
click at [1092, 200] on input "text" at bounding box center [1218, 192] width 401 height 48
click at [1391, 289] on button "Add publisher" at bounding box center [1396, 288] width 116 height 29
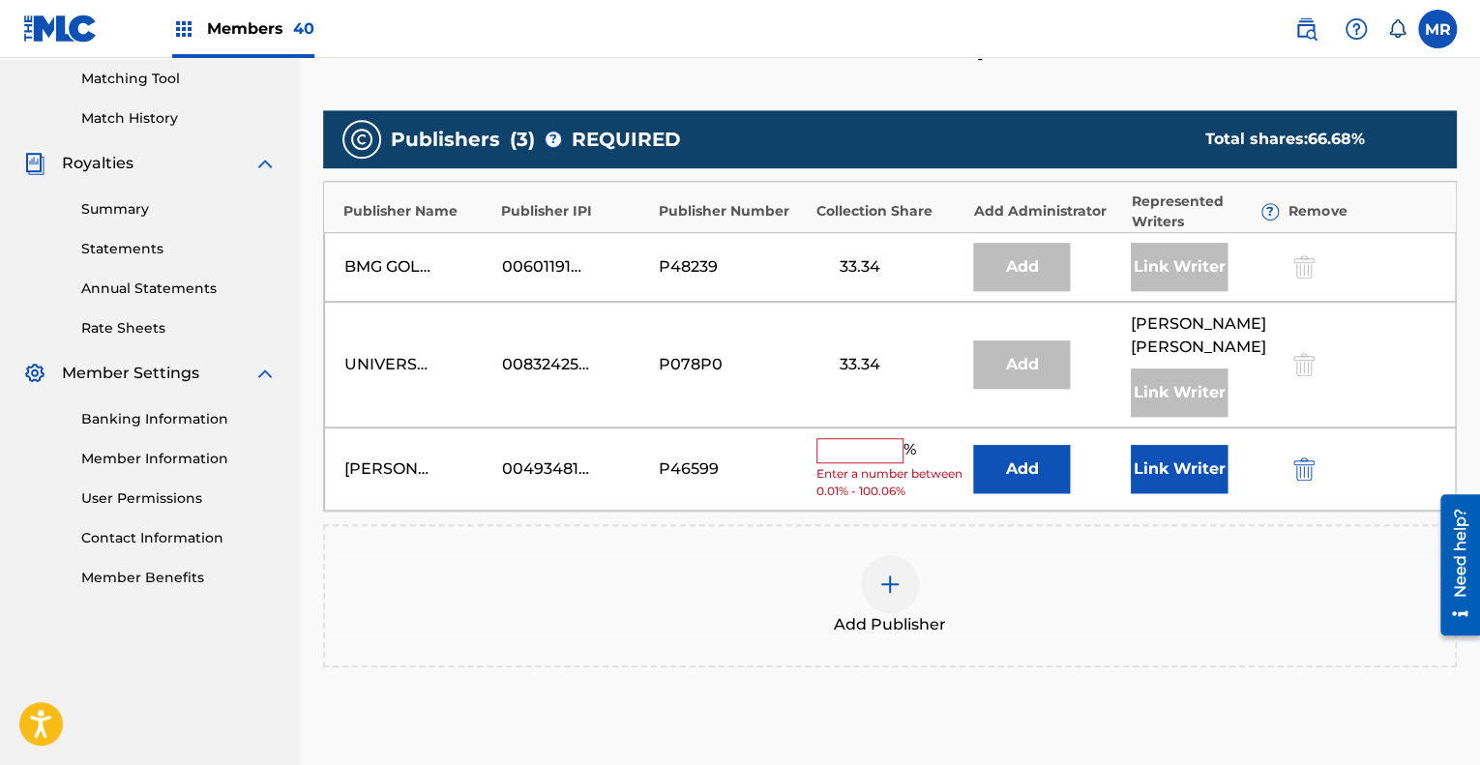
click at [871, 458] on input "text" at bounding box center [860, 450] width 87 height 25
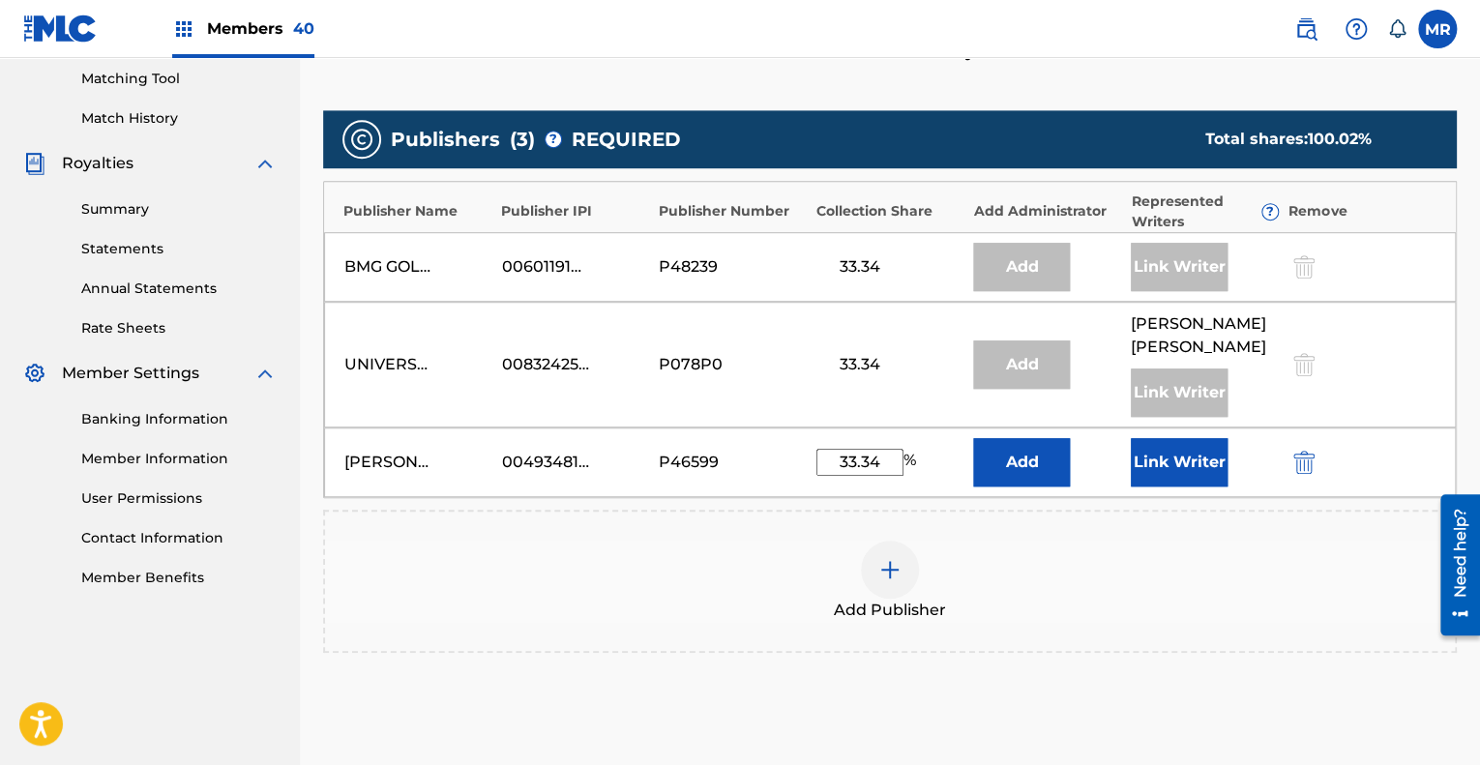
type input "33.34"
click at [1002, 549] on div "Add Publisher" at bounding box center [890, 581] width 1130 height 81
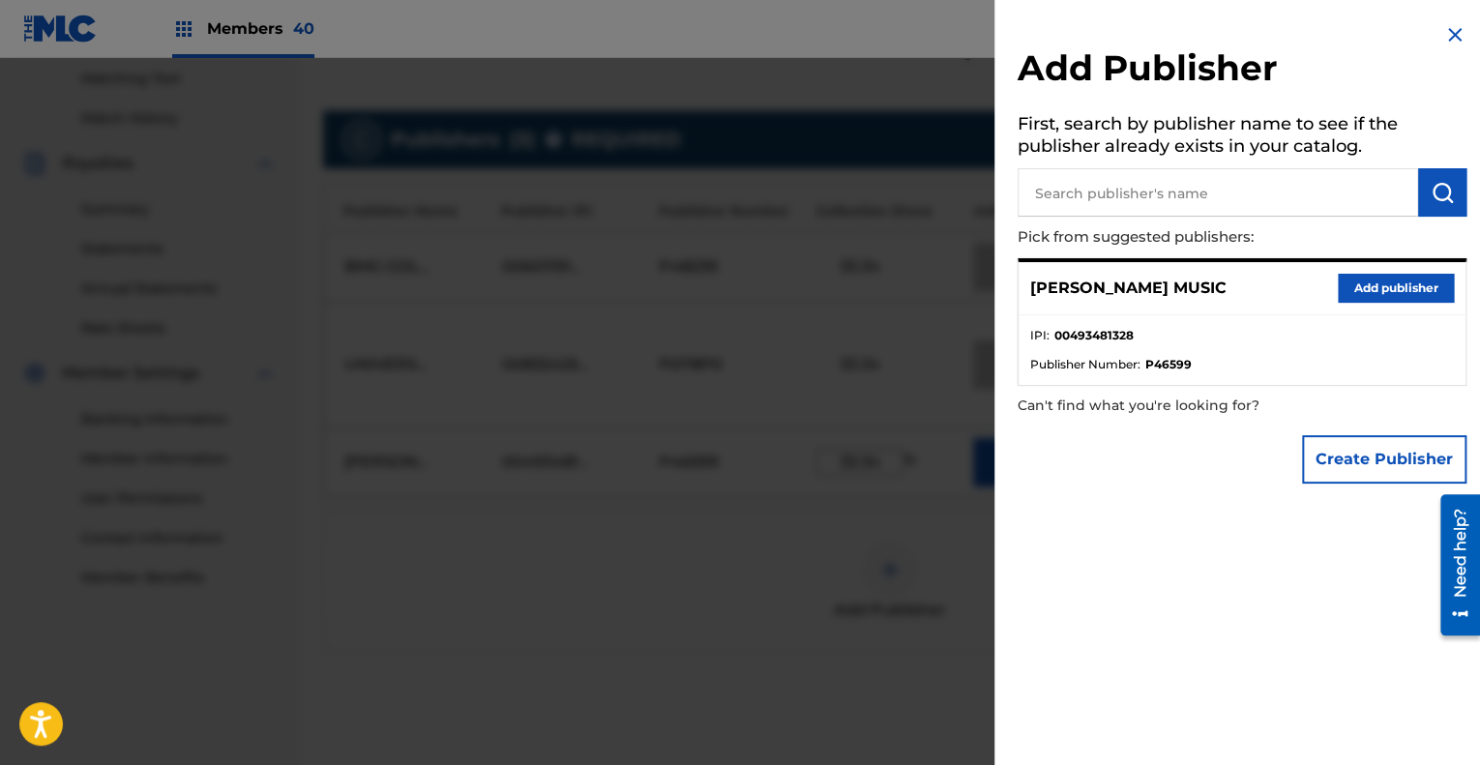
click at [1374, 289] on button "Add publisher" at bounding box center [1396, 288] width 116 height 29
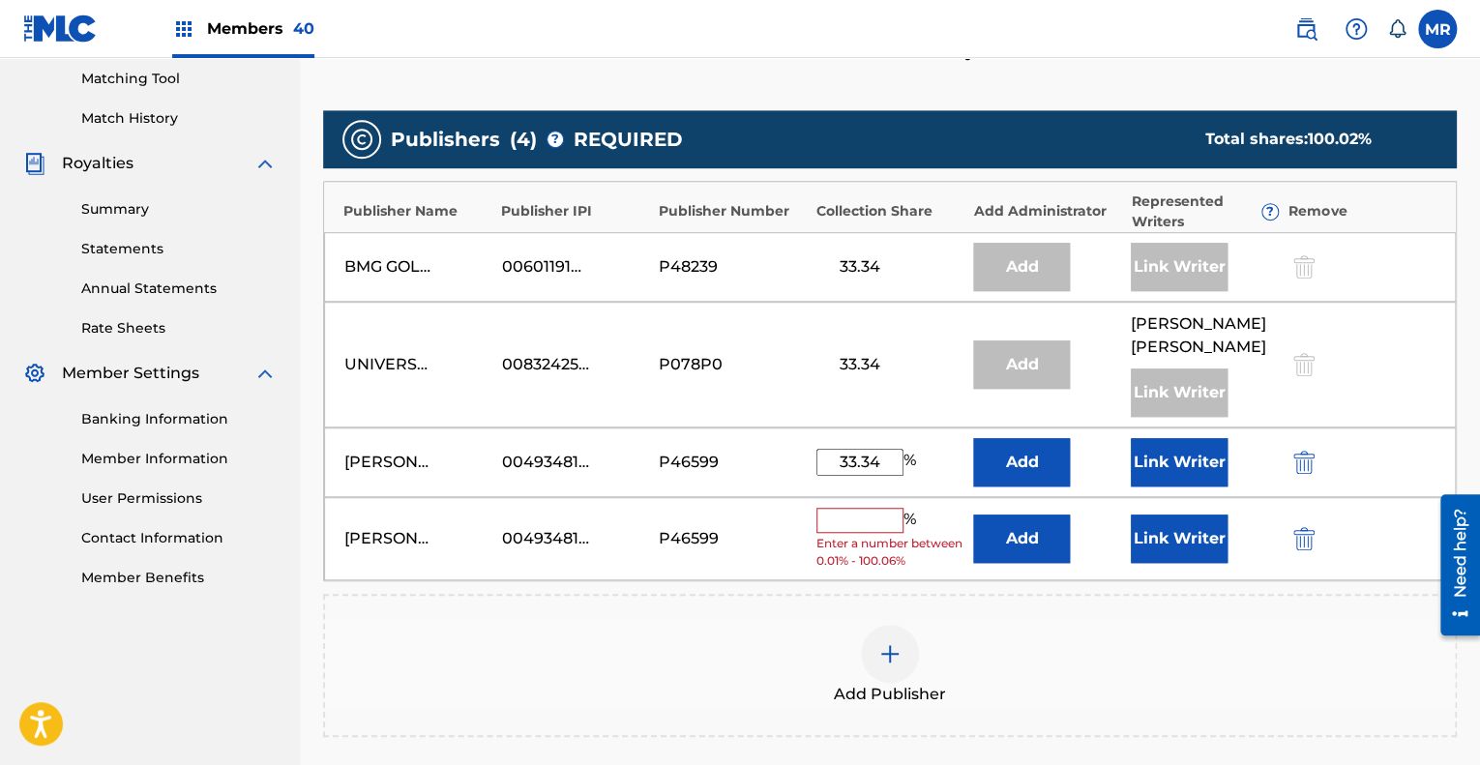
click at [1300, 533] on img "submit" at bounding box center [1304, 538] width 21 height 23
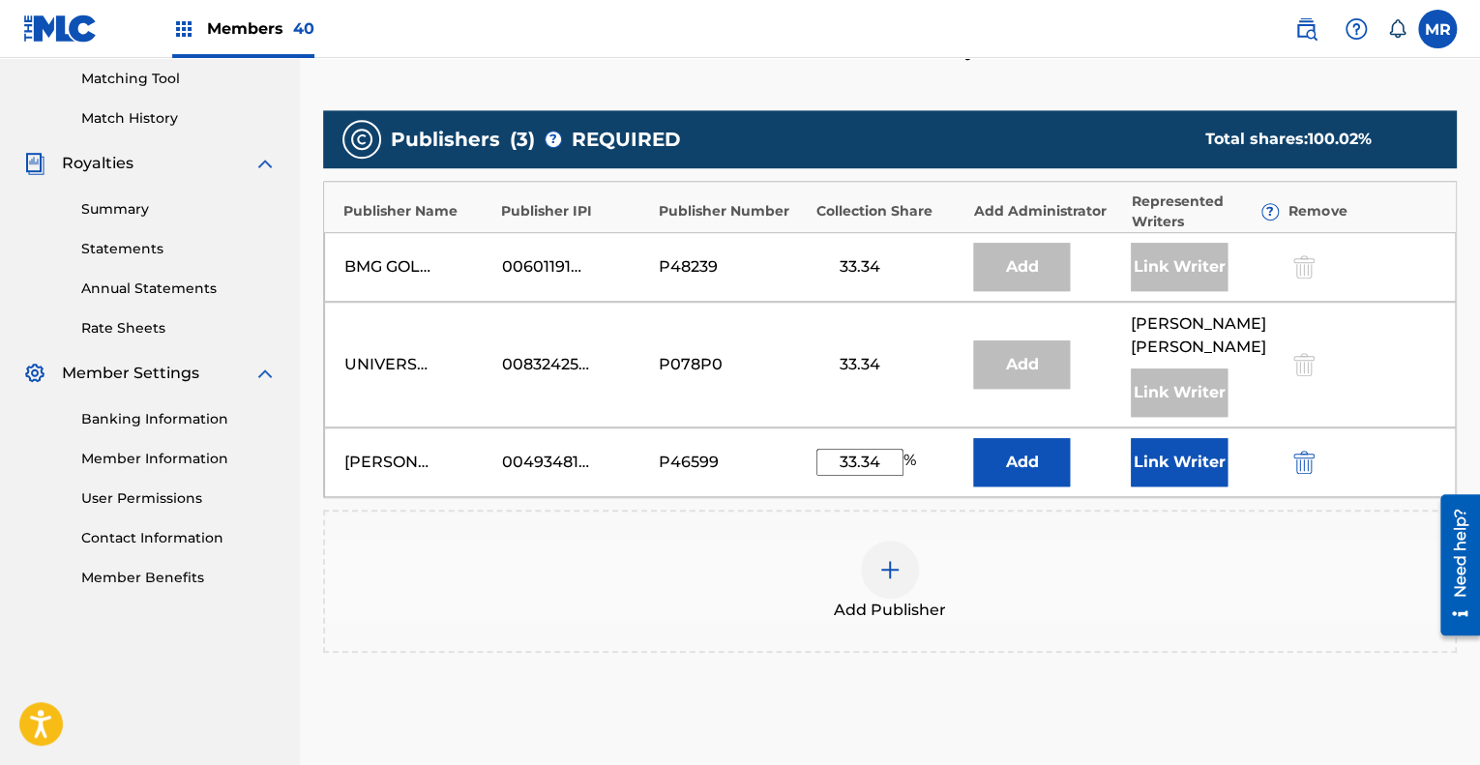
click at [1197, 468] on button "Link Writer" at bounding box center [1179, 462] width 97 height 48
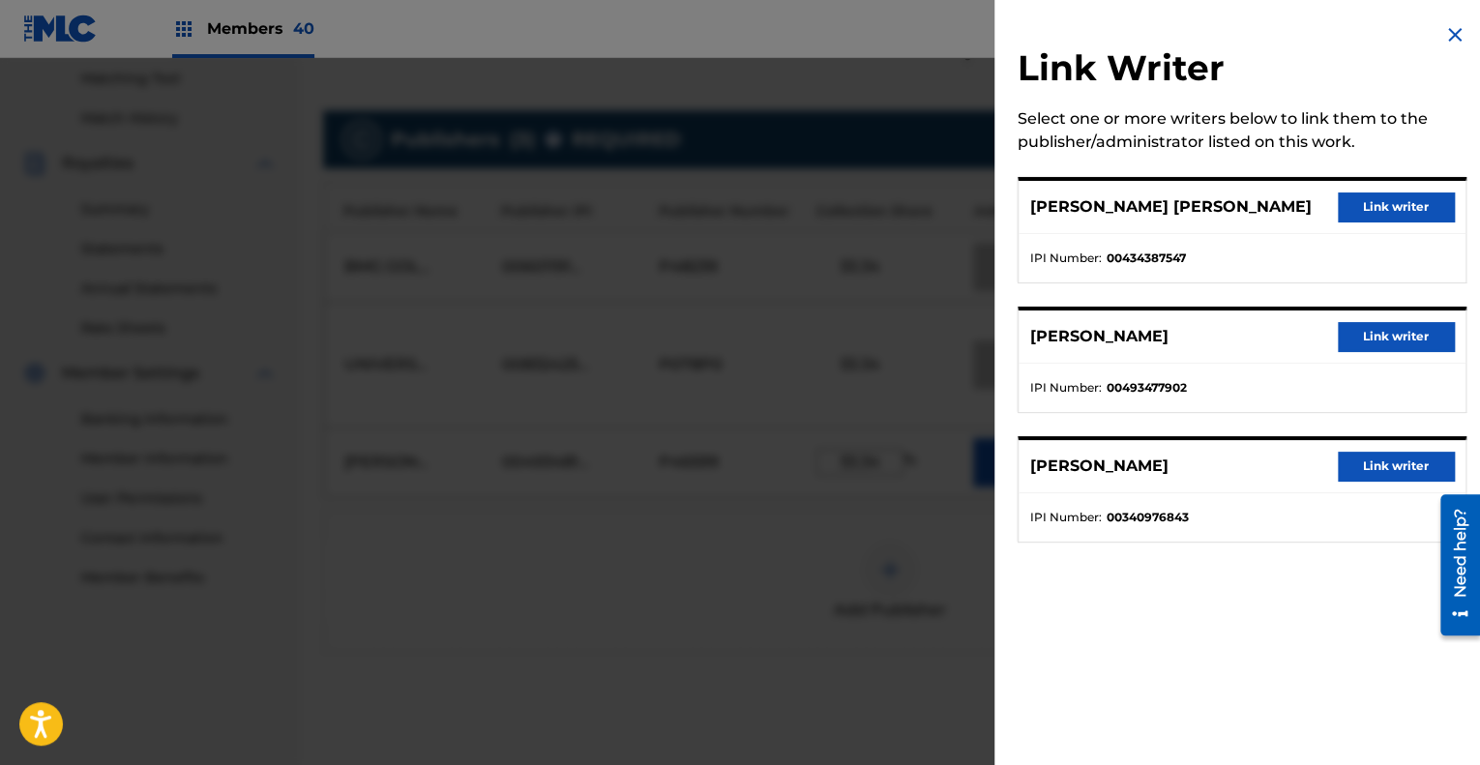
click at [1389, 329] on button "Link writer" at bounding box center [1396, 336] width 116 height 29
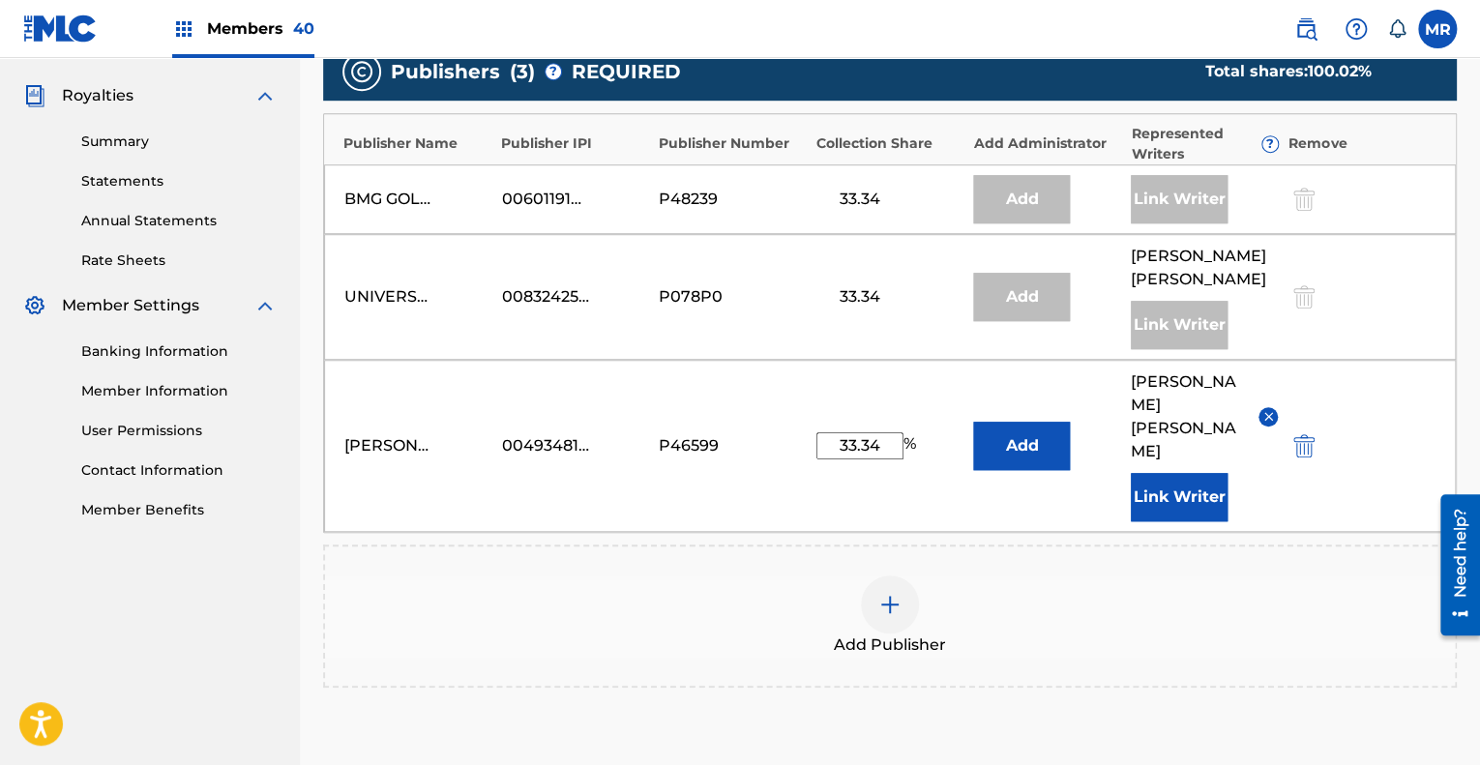
scroll to position [772, 0]
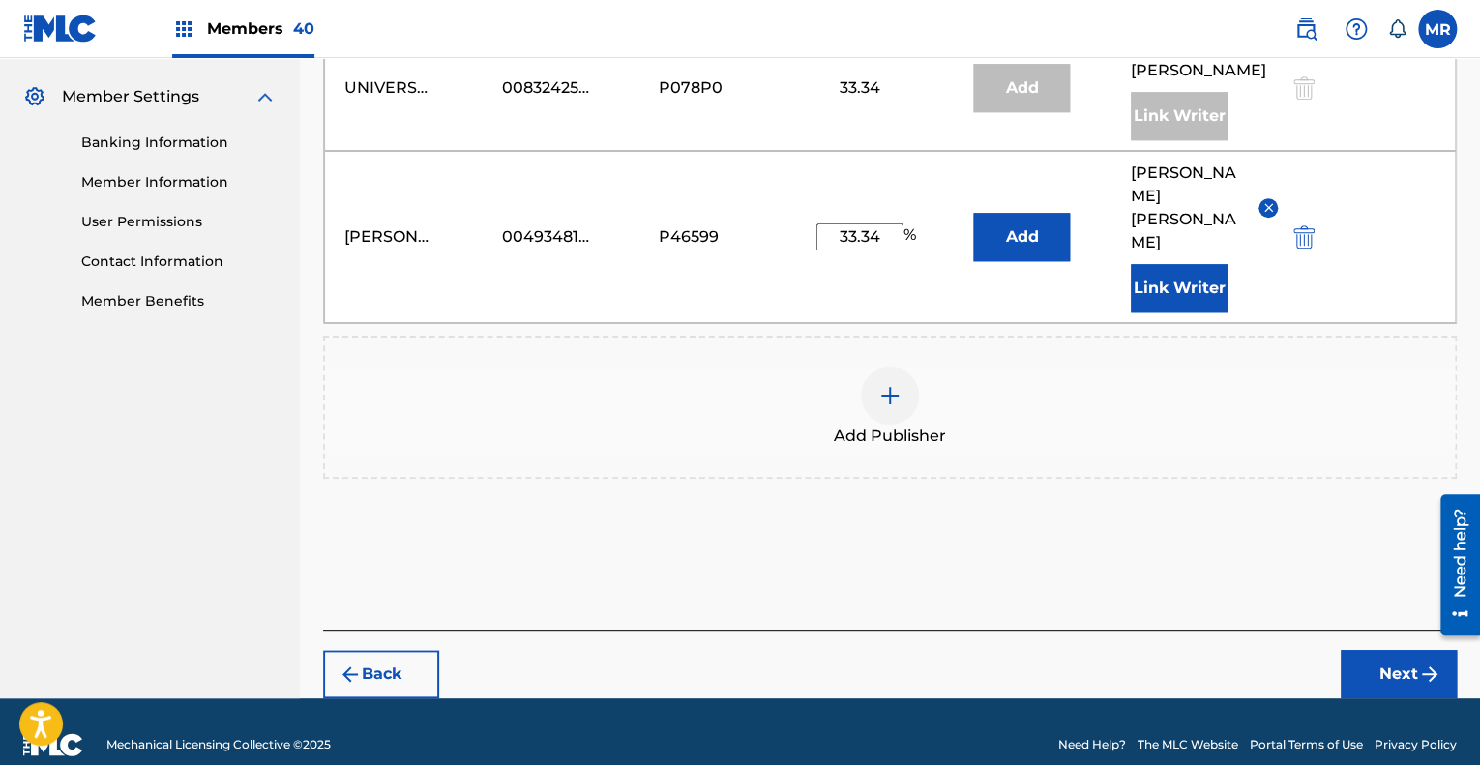
click at [1391, 650] on button "Next" at bounding box center [1399, 674] width 116 height 48
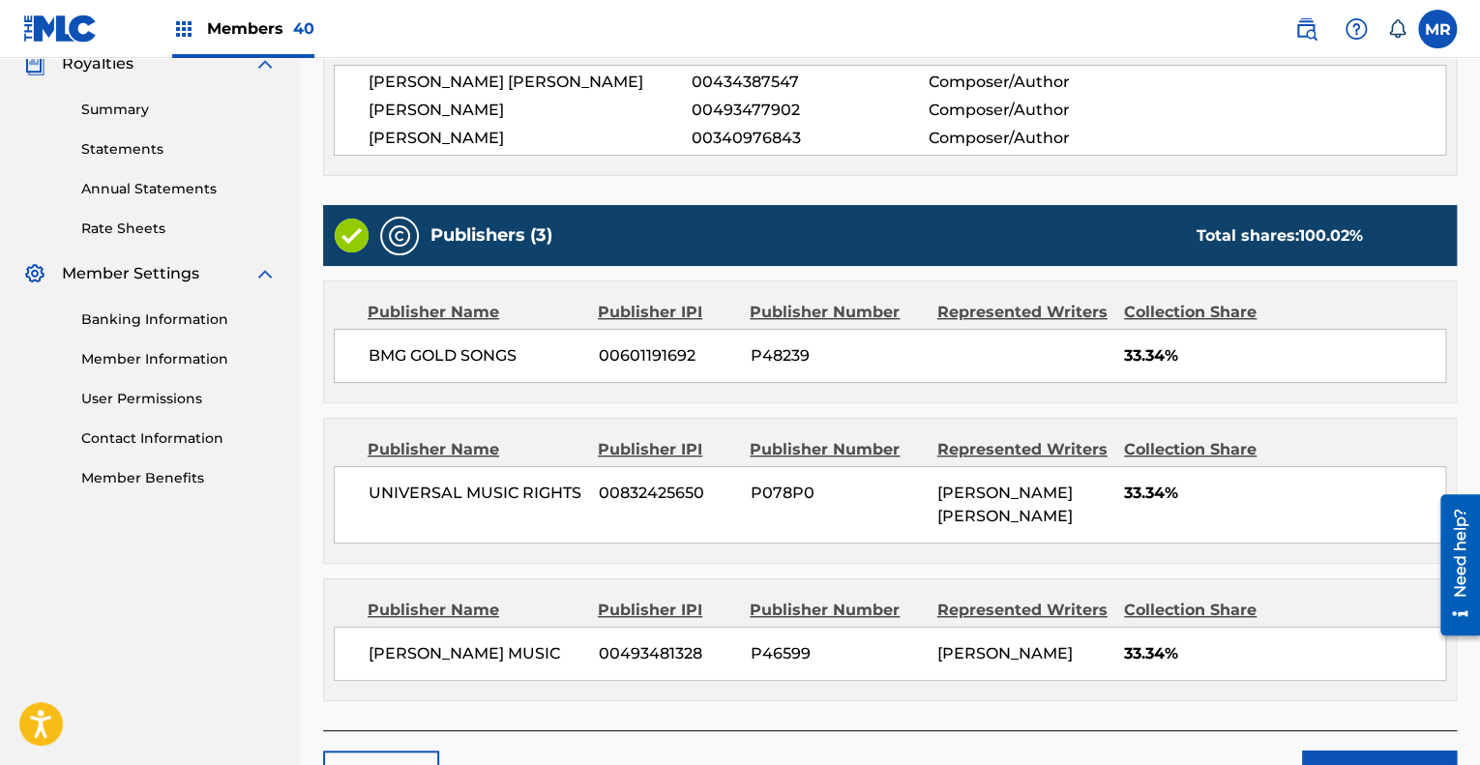
scroll to position [718, 0]
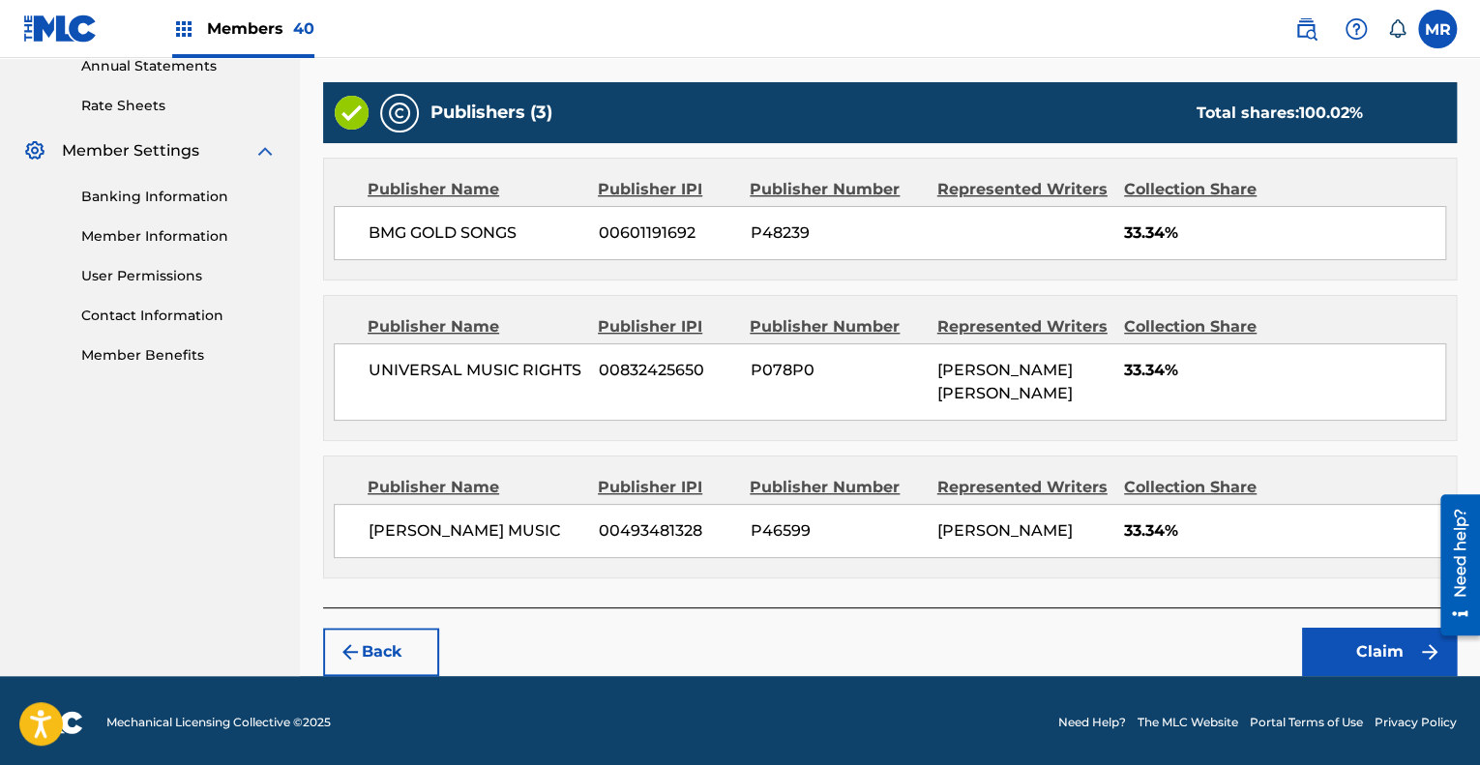
click at [1356, 639] on button "Claim" at bounding box center [1379, 652] width 155 height 48
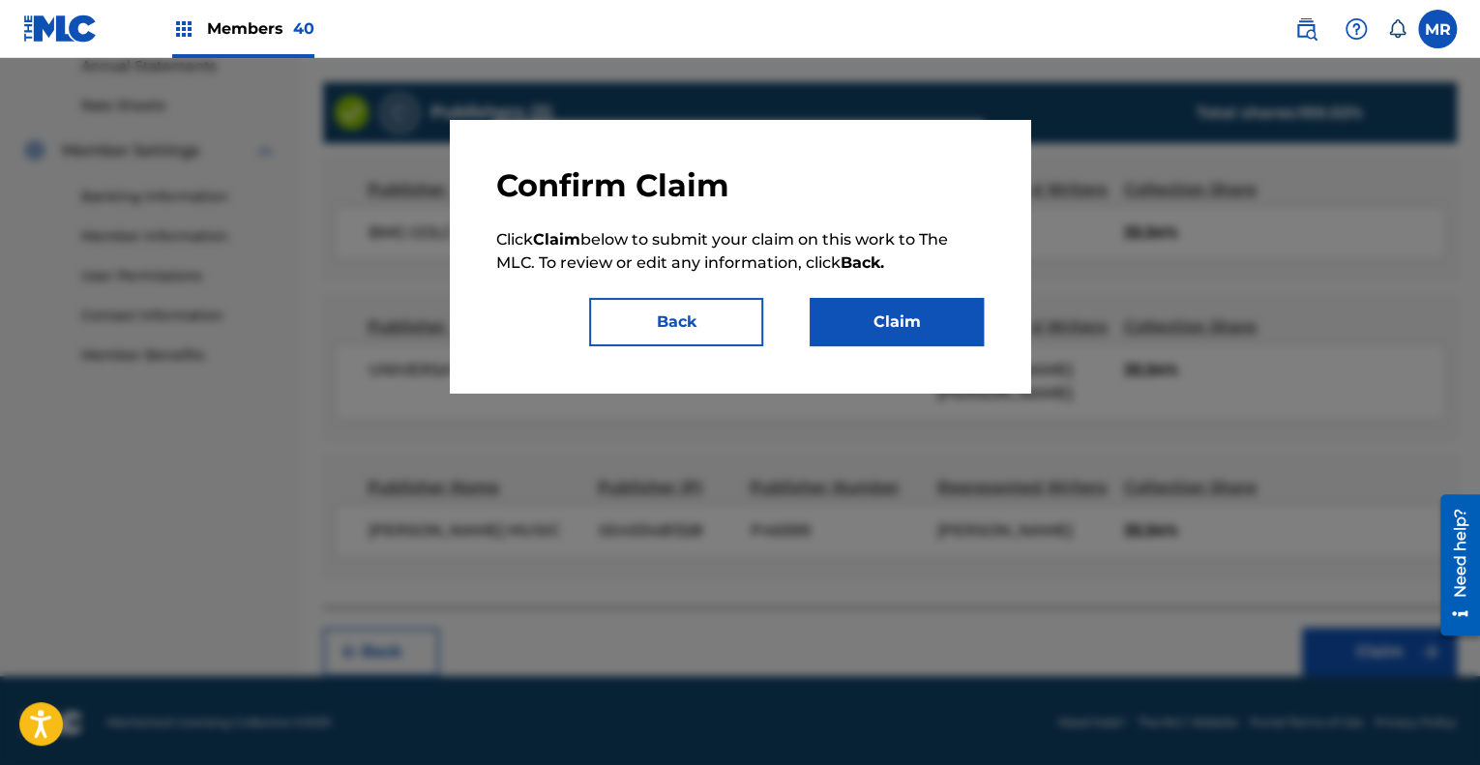
click at [923, 317] on button "Claim" at bounding box center [897, 322] width 174 height 48
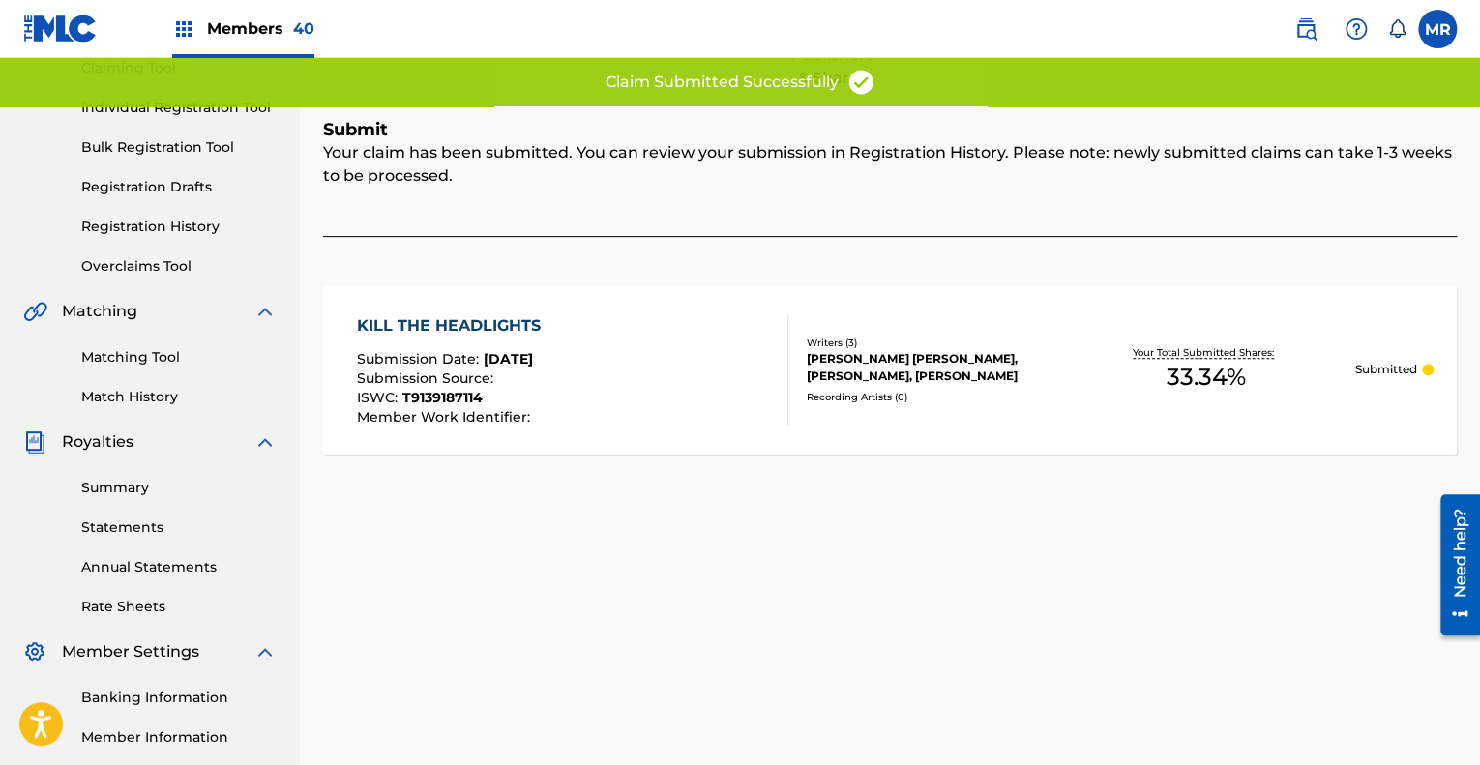
scroll to position [216, 0]
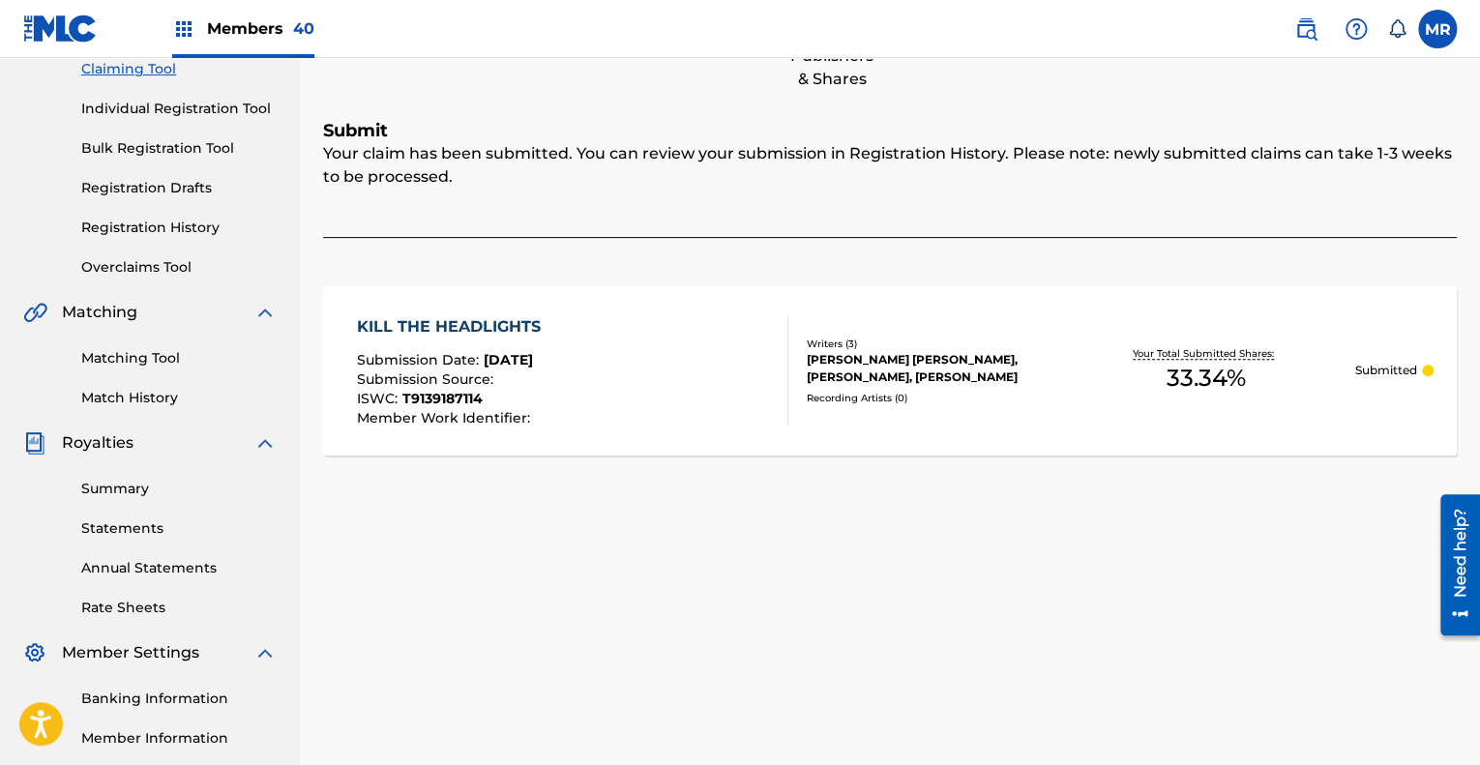
click at [437, 315] on div "KILL THE HEADLIGHTS" at bounding box center [454, 326] width 194 height 23
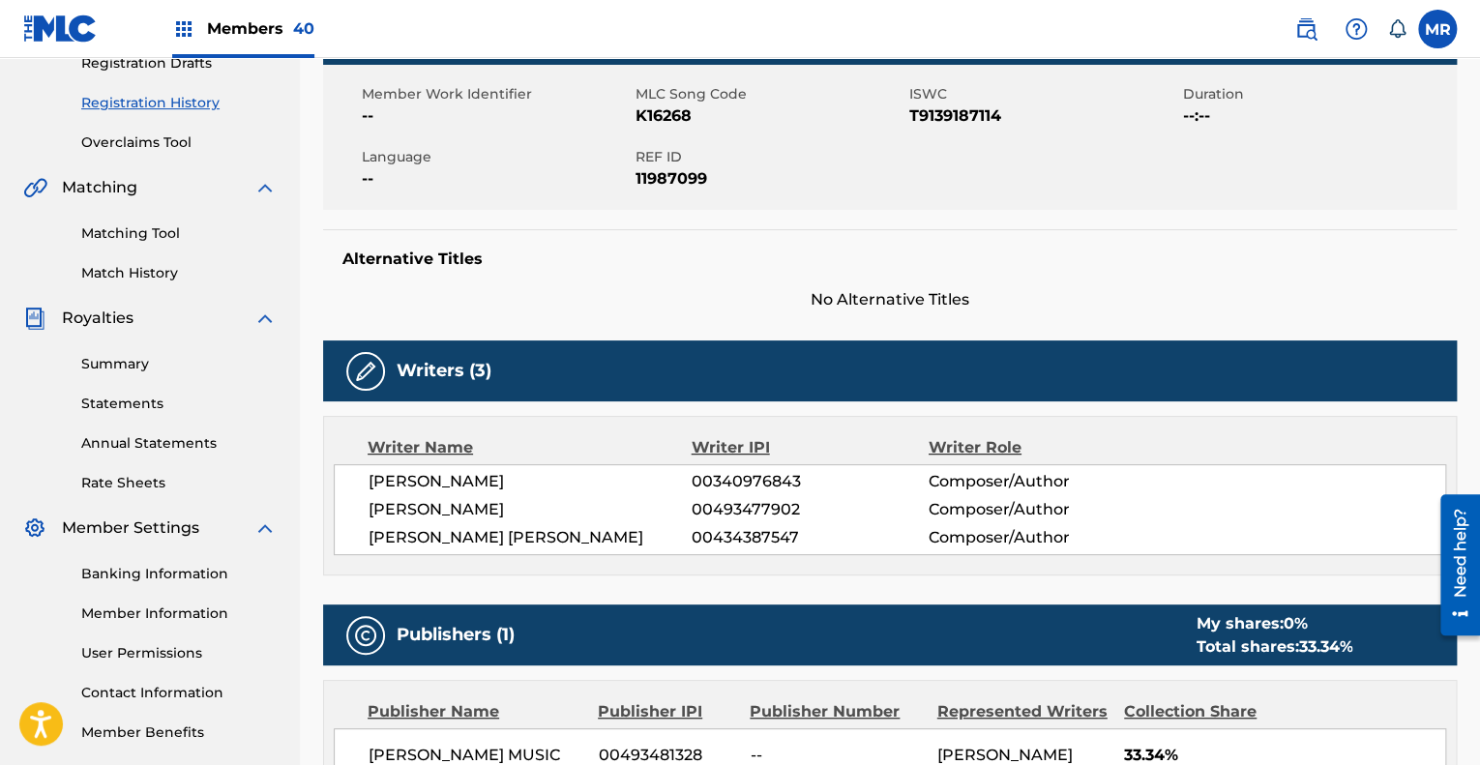
scroll to position [196, 0]
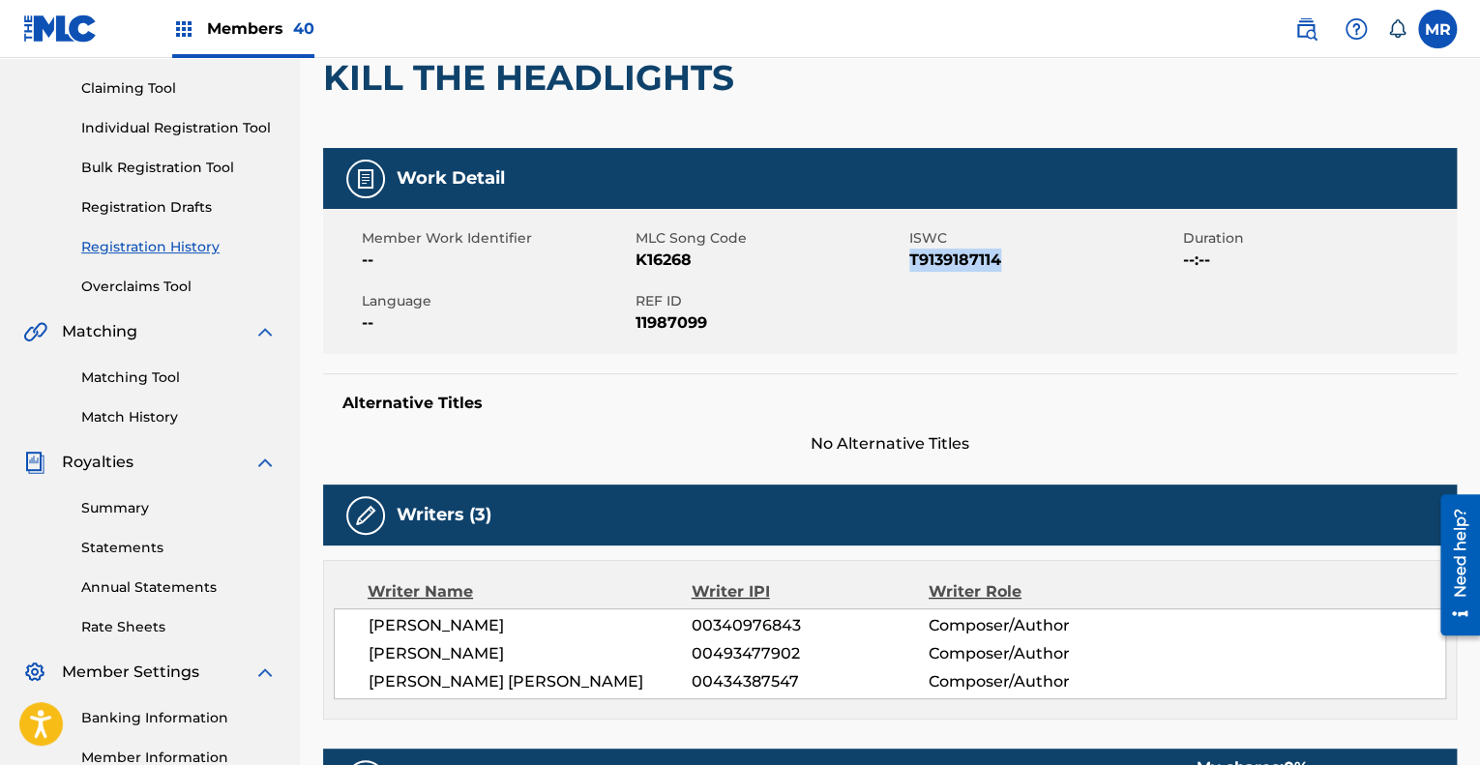
drag, startPoint x: 1000, startPoint y: 258, endPoint x: 911, endPoint y: 258, distance: 89.0
click at [911, 258] on span "T9139187114" at bounding box center [1044, 260] width 269 height 23
copy span "T9139187114"
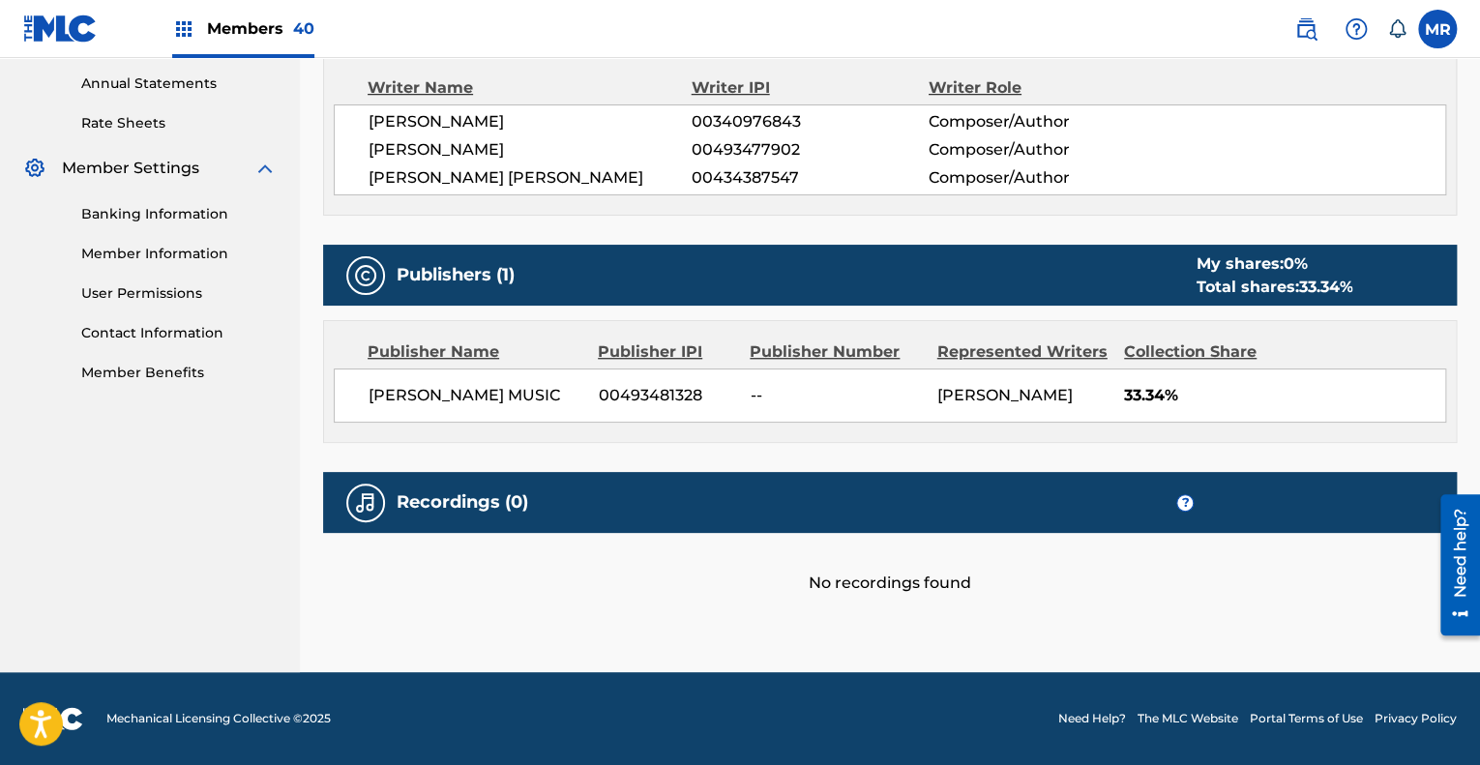
click at [1034, 501] on div "Recordings (0) ?" at bounding box center [890, 502] width 1134 height 61
click at [363, 494] on img at bounding box center [365, 503] width 23 height 23
click at [902, 447] on div "Work Detail Member Work Identifier -- MLC Song Code K16268 ISWC T9139187114 Dur…" at bounding box center [890, 119] width 1134 height 951
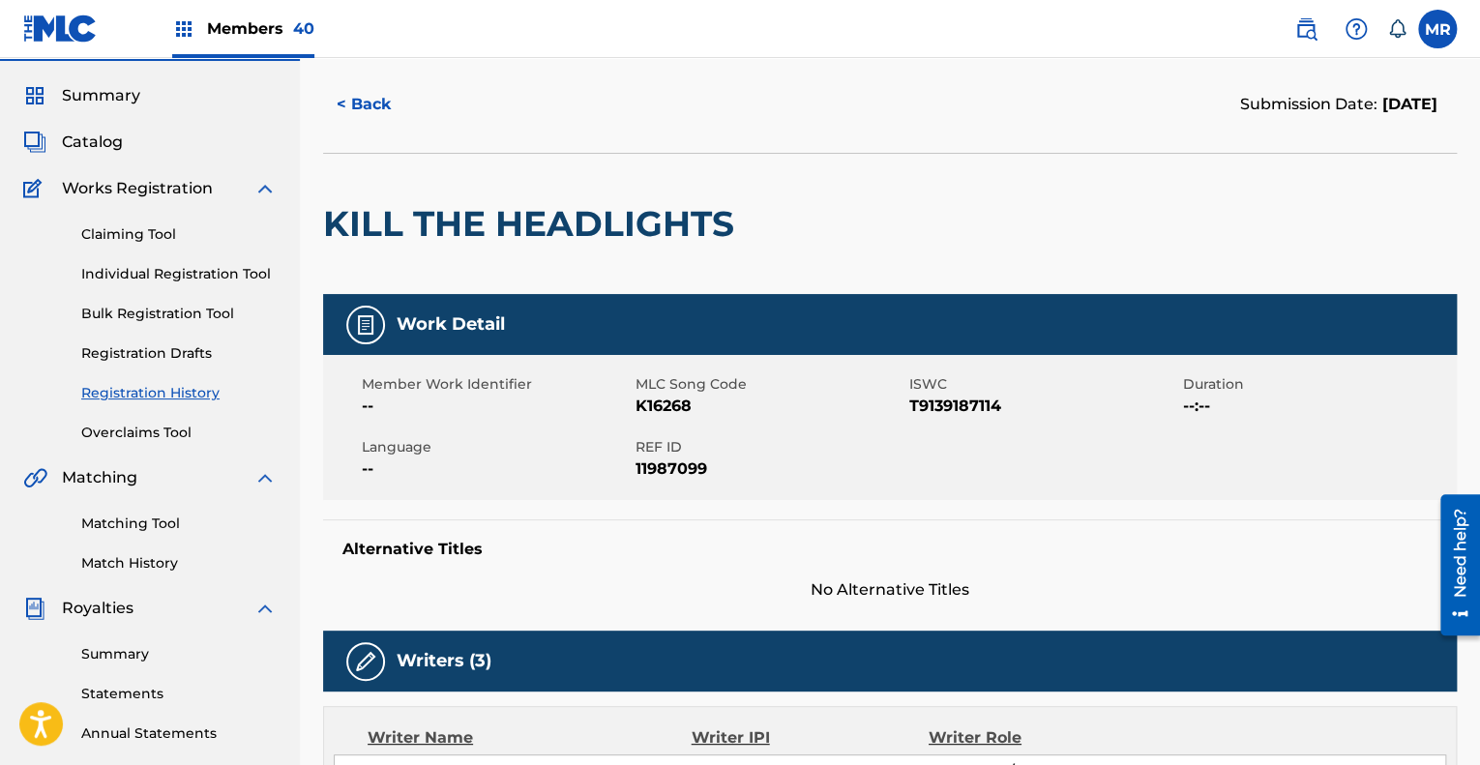
scroll to position [0, 0]
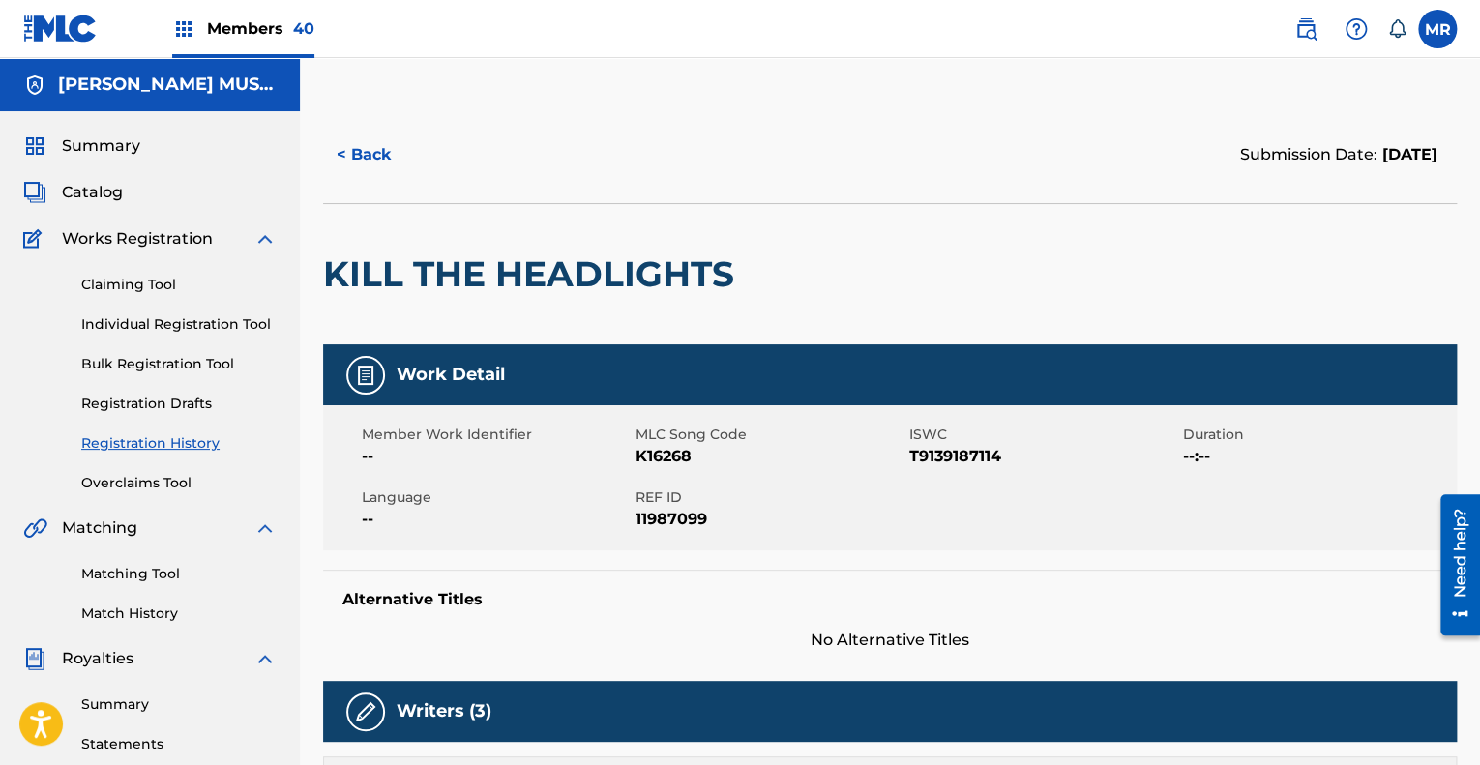
click at [108, 191] on span "Catalog" at bounding box center [92, 192] width 61 height 23
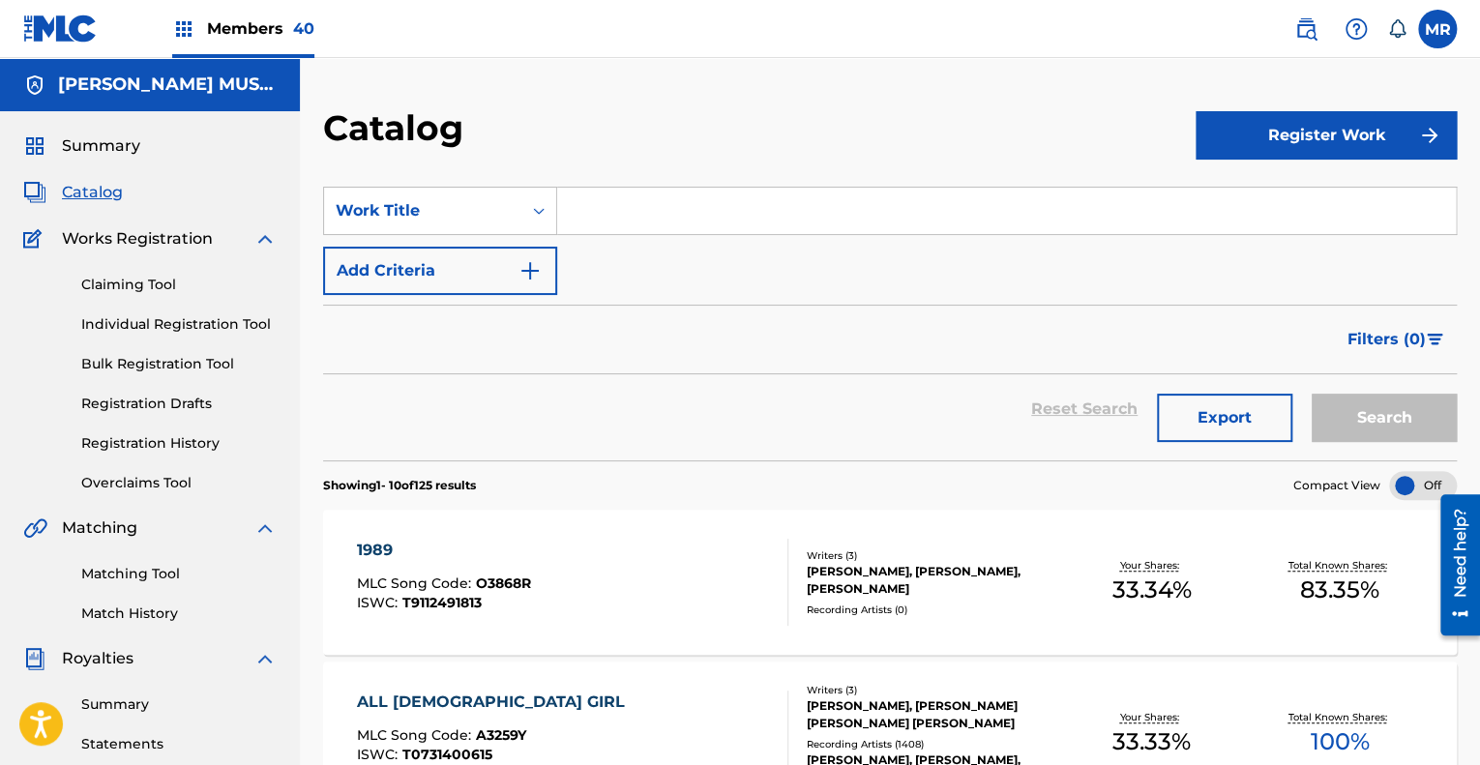
click at [674, 220] on input "Search Form" at bounding box center [1006, 211] width 899 height 46
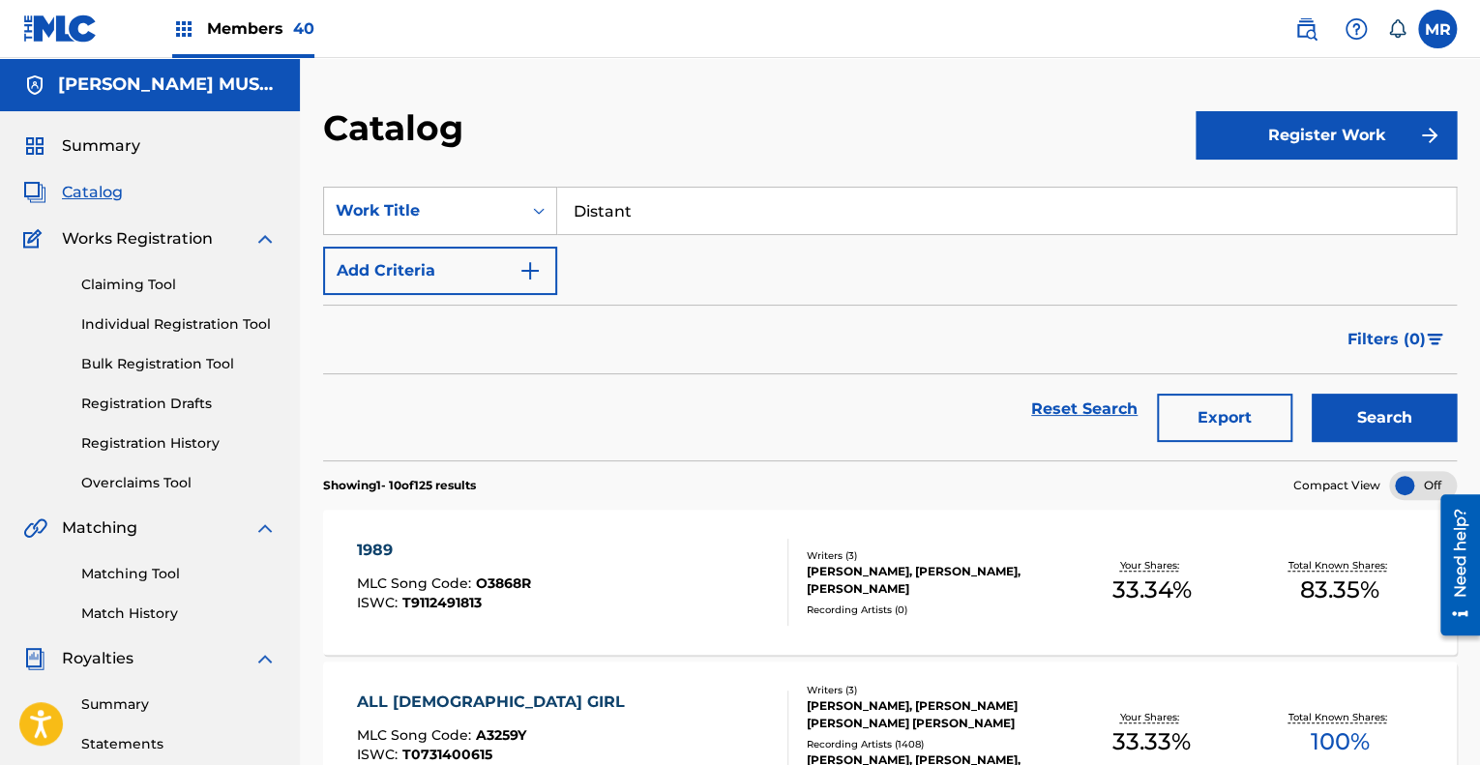
click at [1312, 394] on button "Search" at bounding box center [1384, 418] width 145 height 48
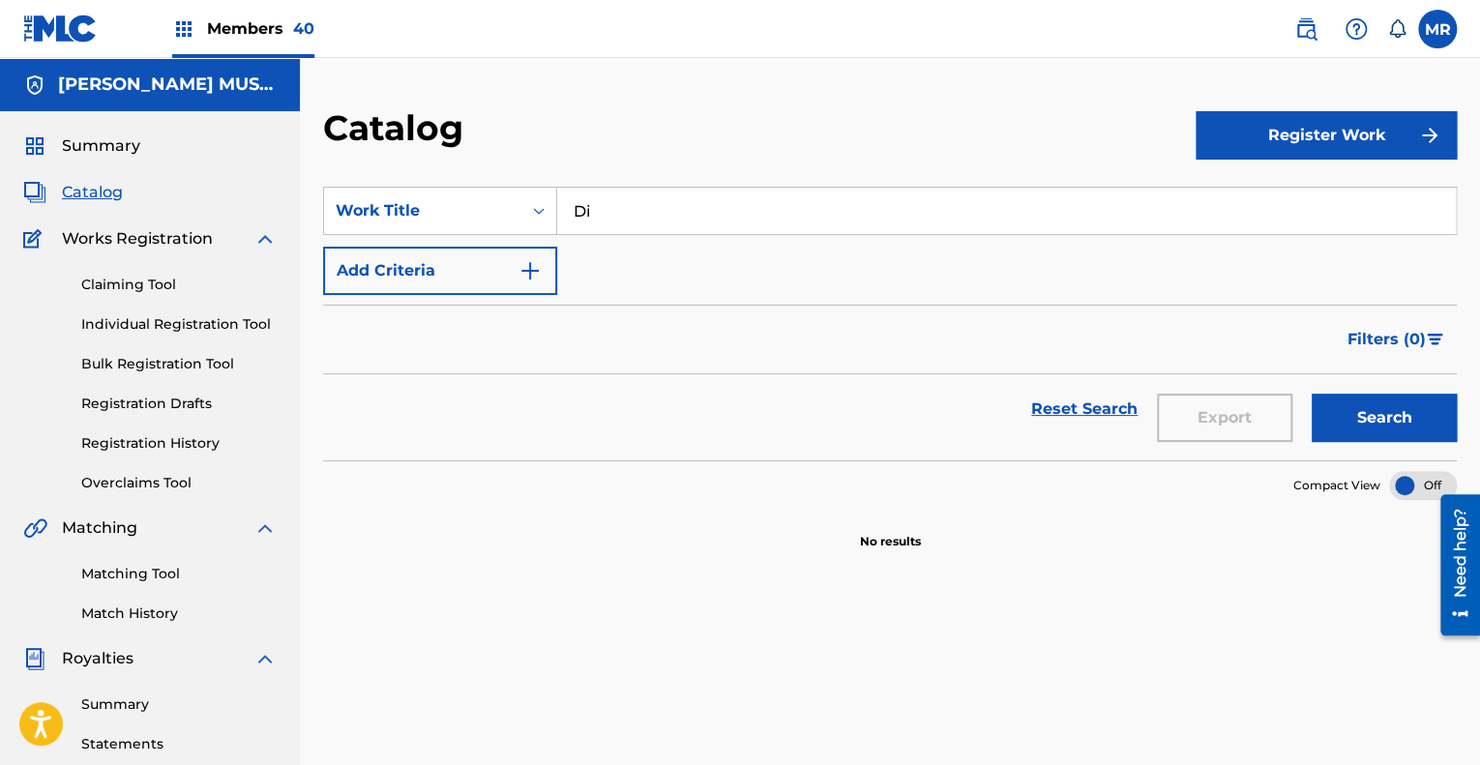
type input "D"
click at [1312, 25] on img at bounding box center [1306, 28] width 23 height 23
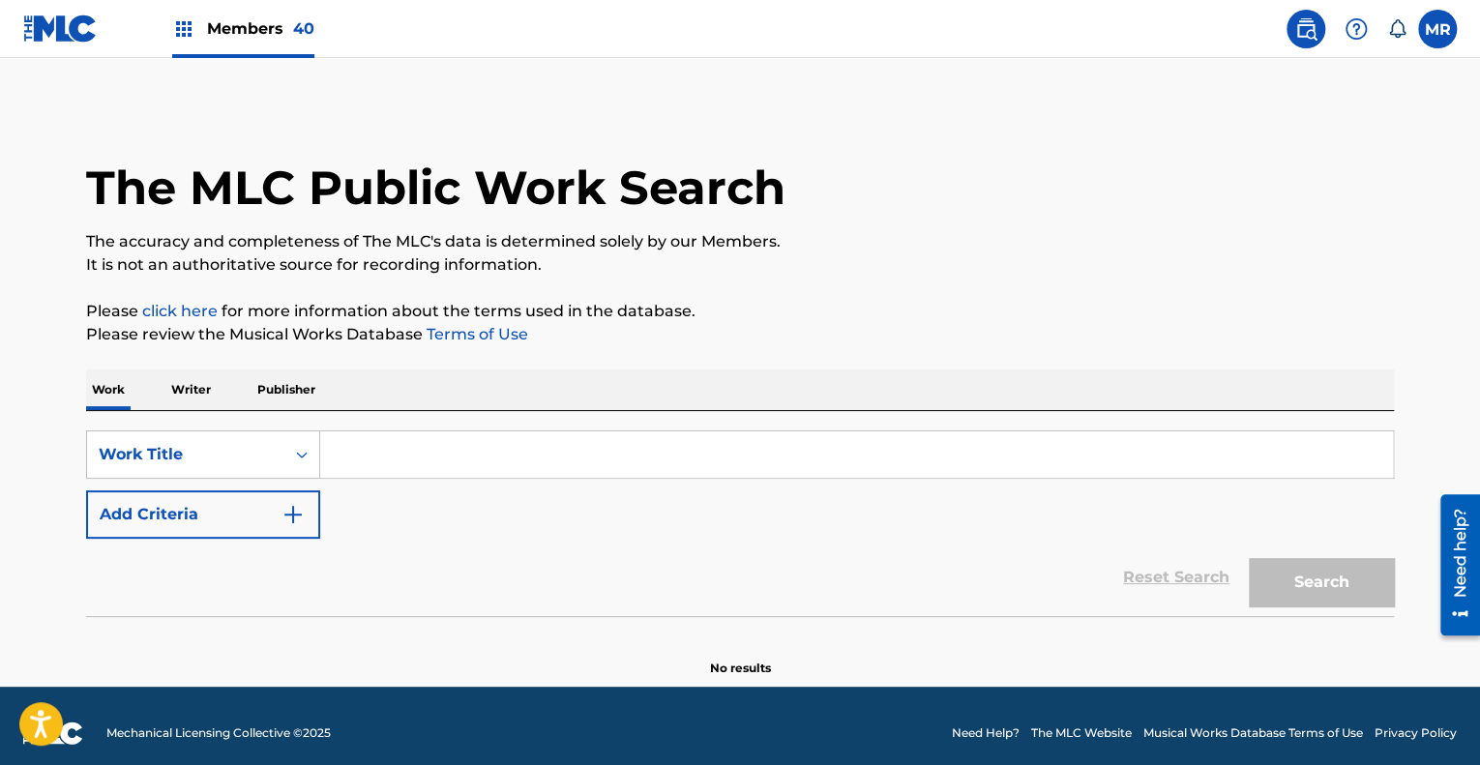
click at [433, 445] on input "Search Form" at bounding box center [856, 455] width 1073 height 46
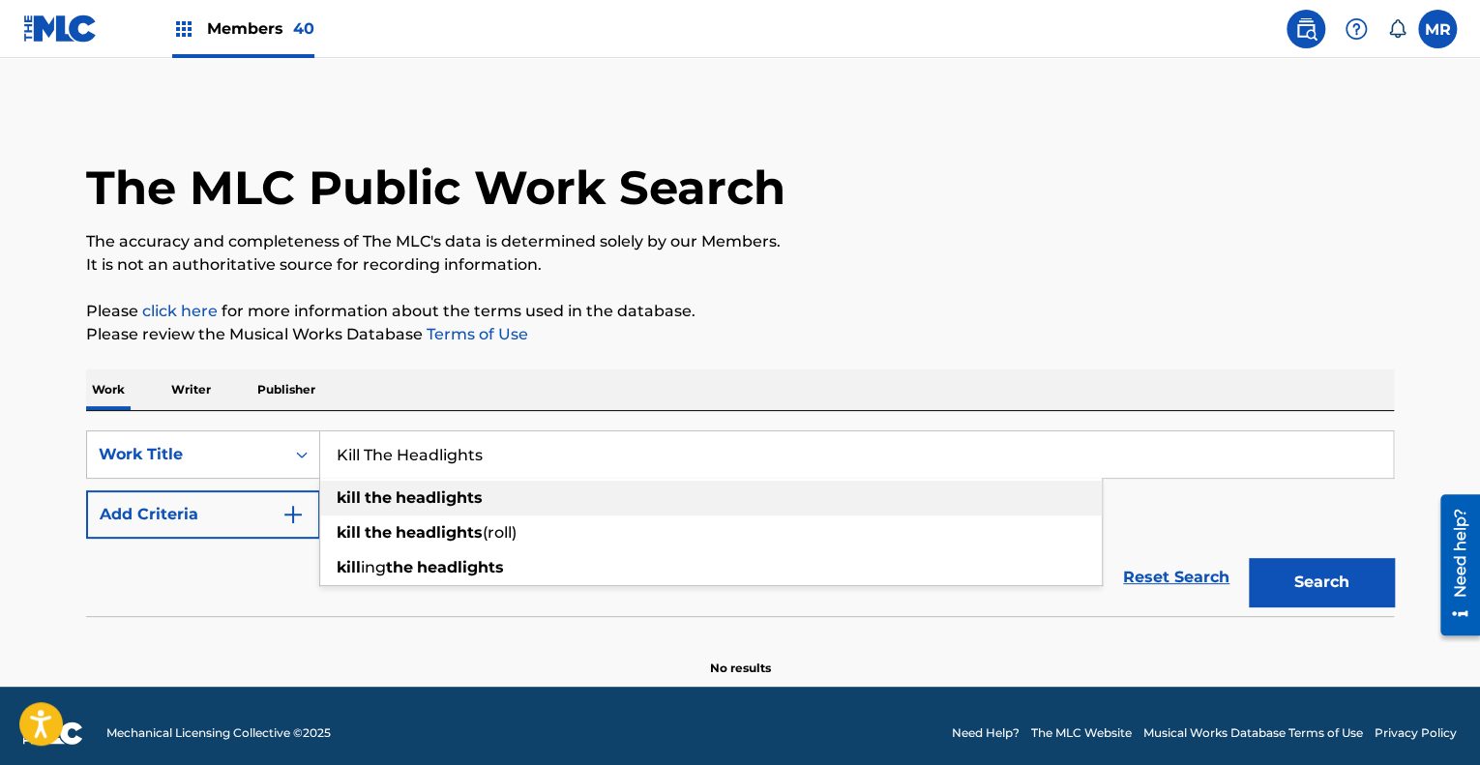
click at [433, 498] on strong "headlights" at bounding box center [439, 498] width 87 height 18
type input "kill the headlights"
click at [295, 511] on img "Search Form" at bounding box center [293, 514] width 23 height 23
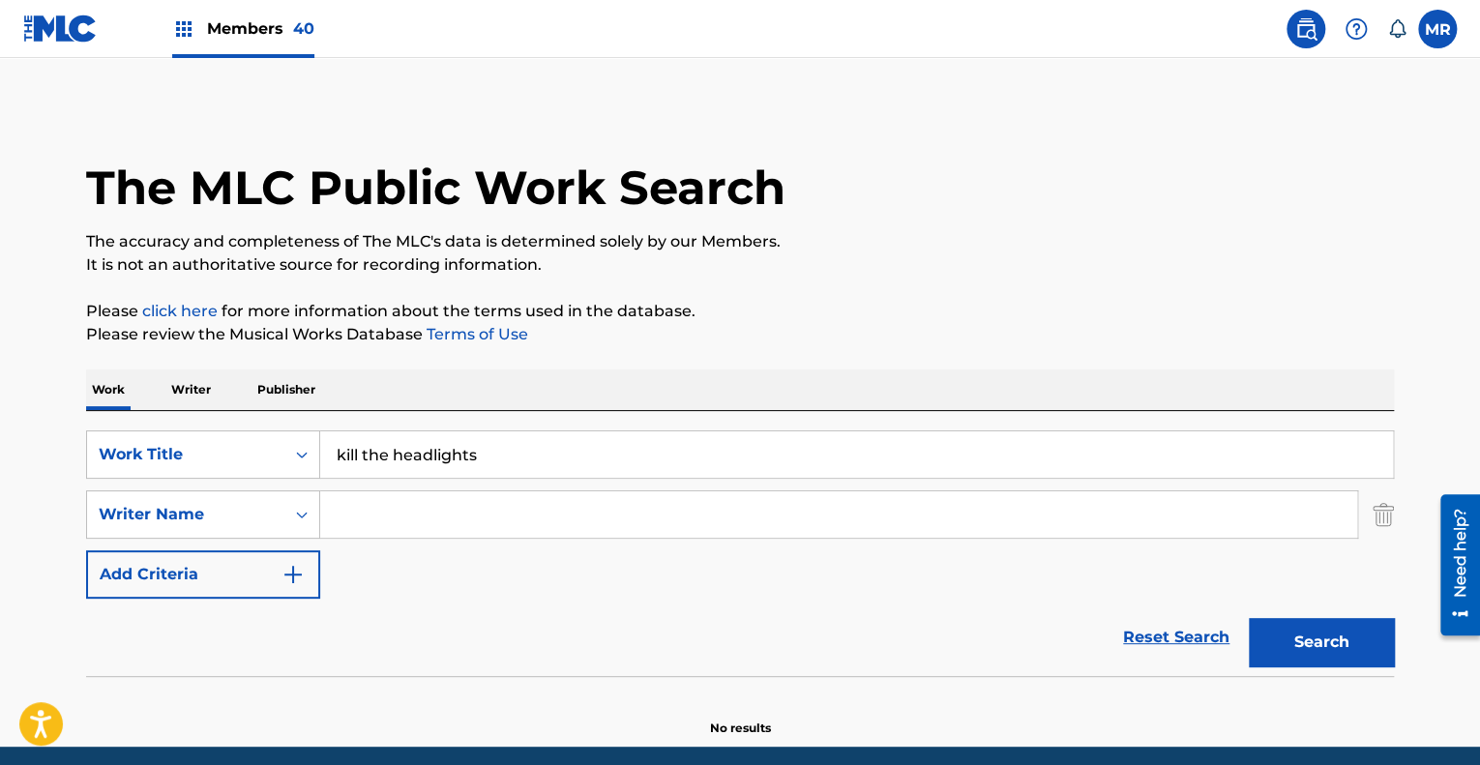
click at [372, 505] on input "Search Form" at bounding box center [838, 515] width 1037 height 46
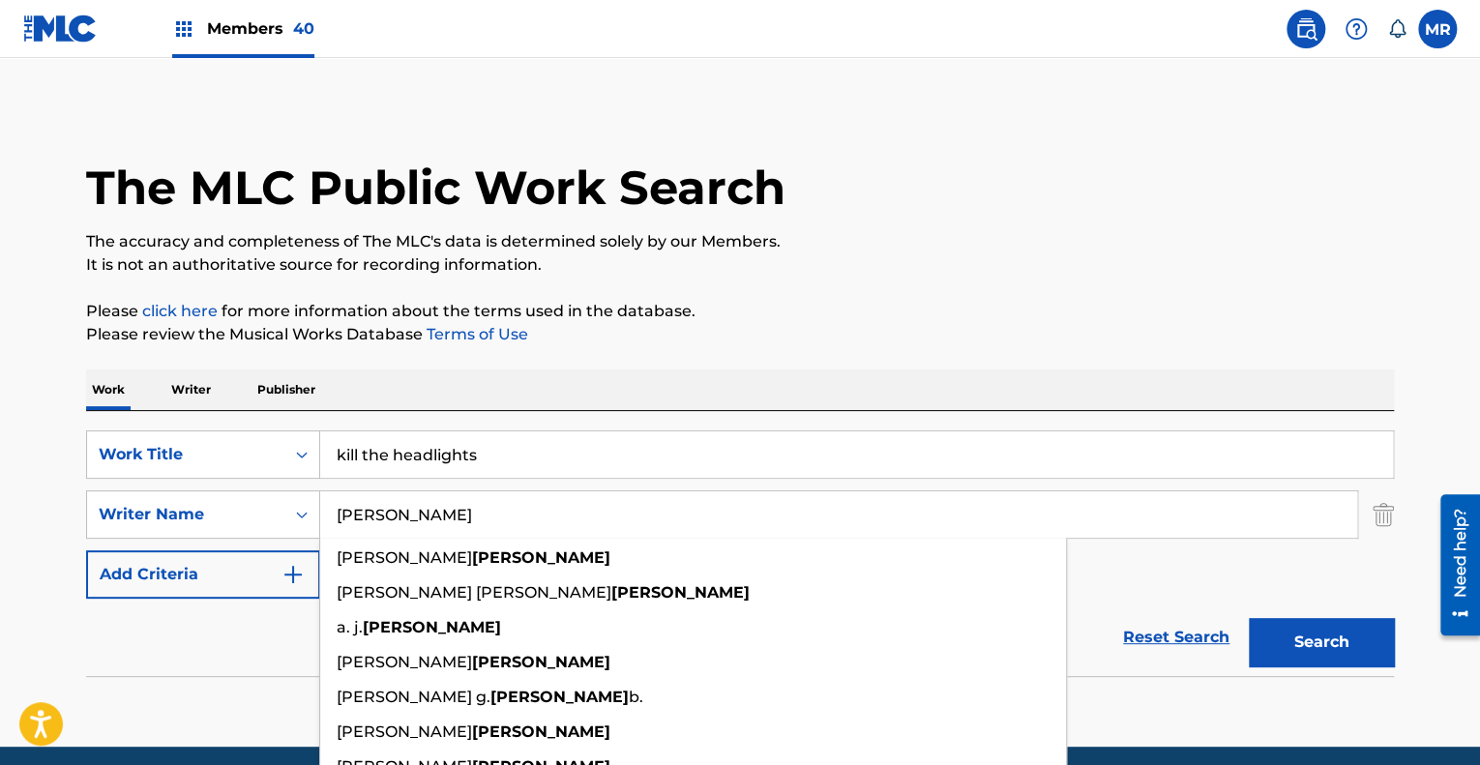
type input "[PERSON_NAME]"
click at [1249, 618] on button "Search" at bounding box center [1321, 642] width 145 height 48
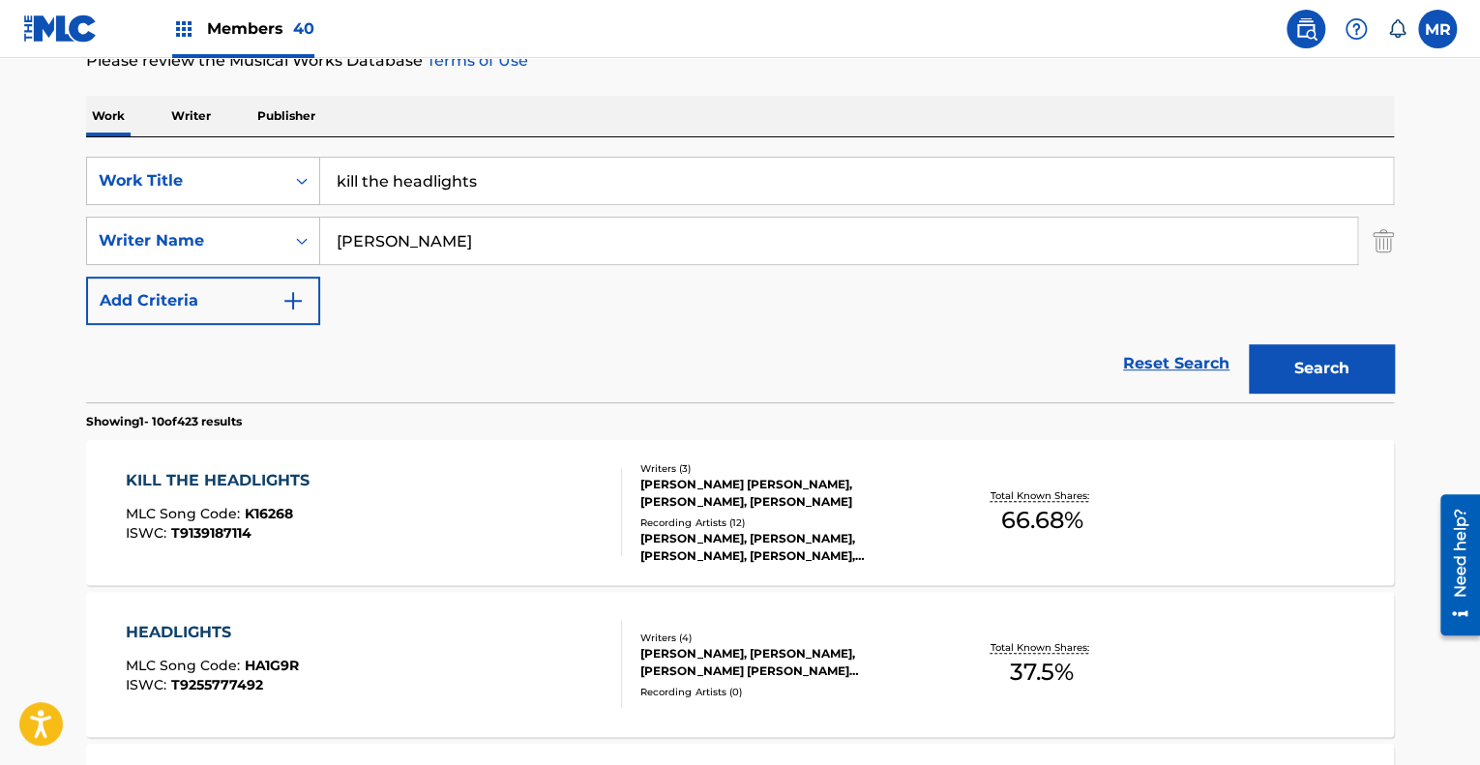
scroll to position [302, 0]
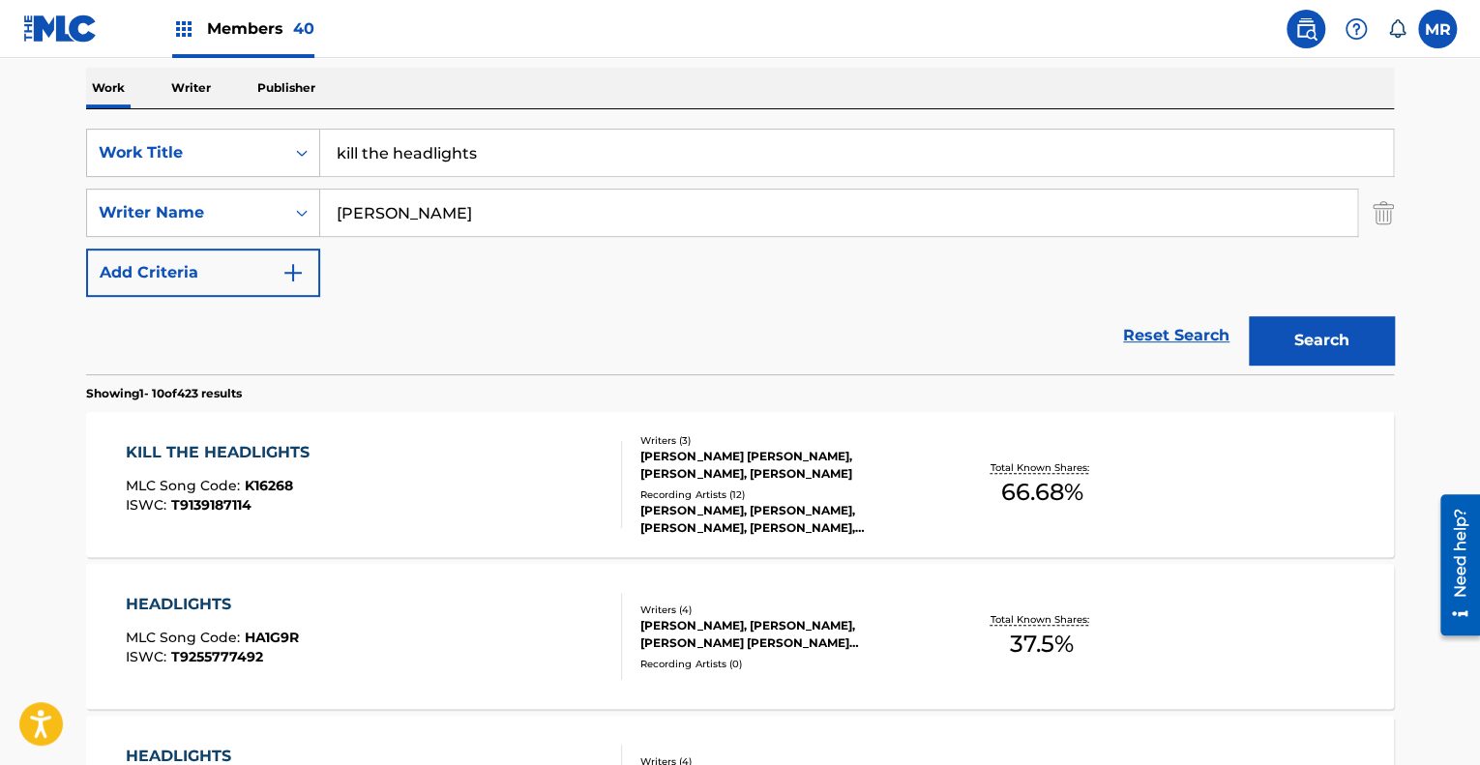
click at [768, 467] on div "[PERSON_NAME] [PERSON_NAME], [PERSON_NAME], [PERSON_NAME]" at bounding box center [787, 465] width 292 height 35
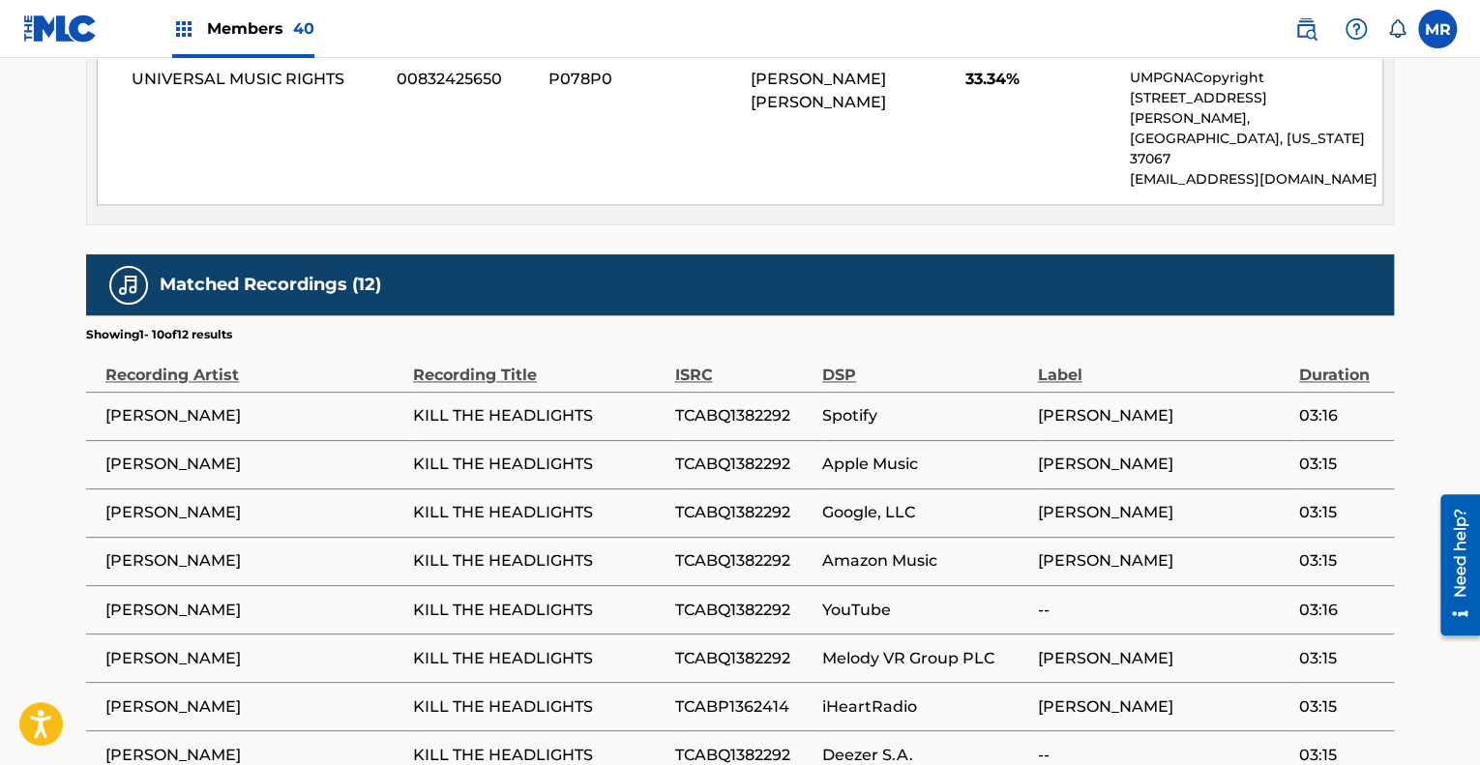
scroll to position [1512, 0]
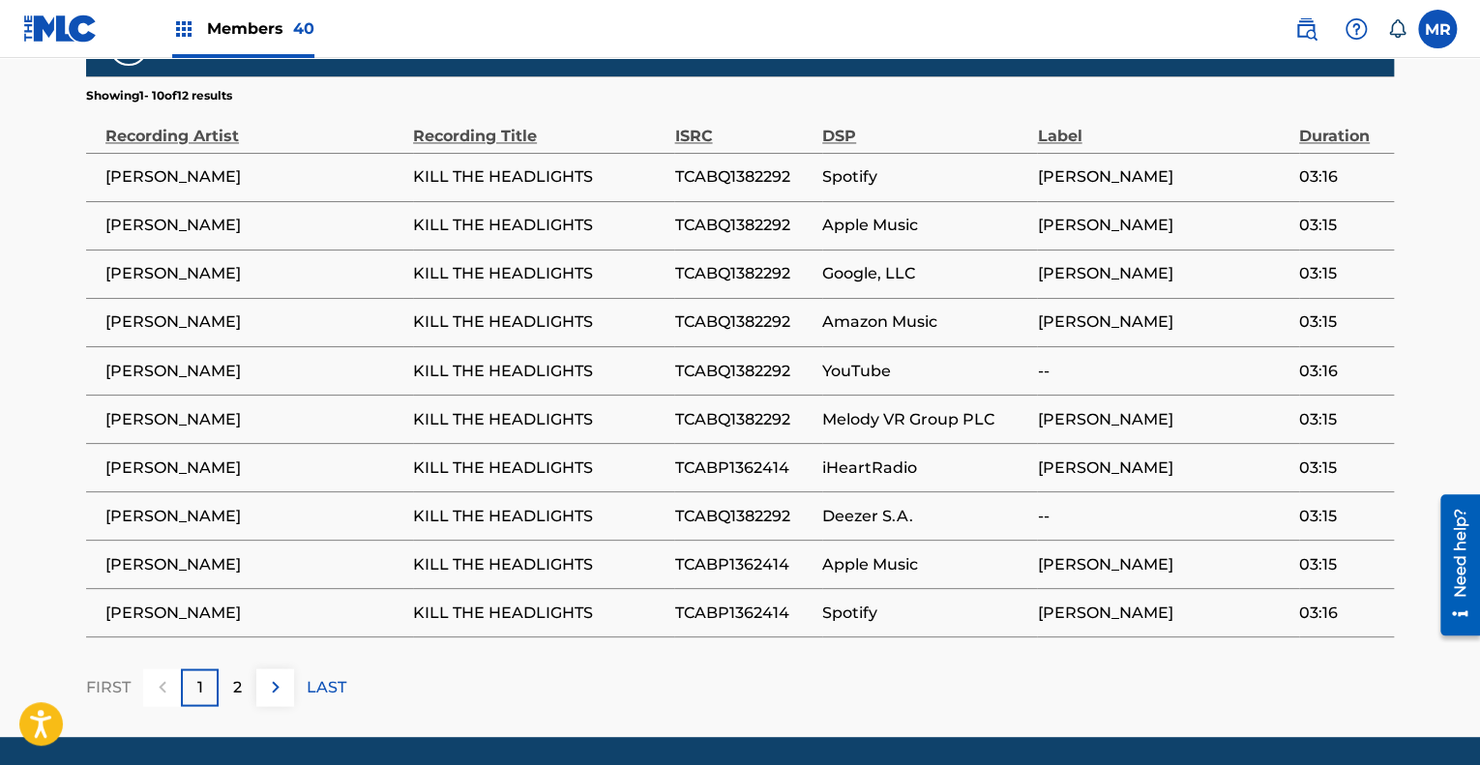
click at [284, 675] on img at bounding box center [275, 686] width 23 height 23
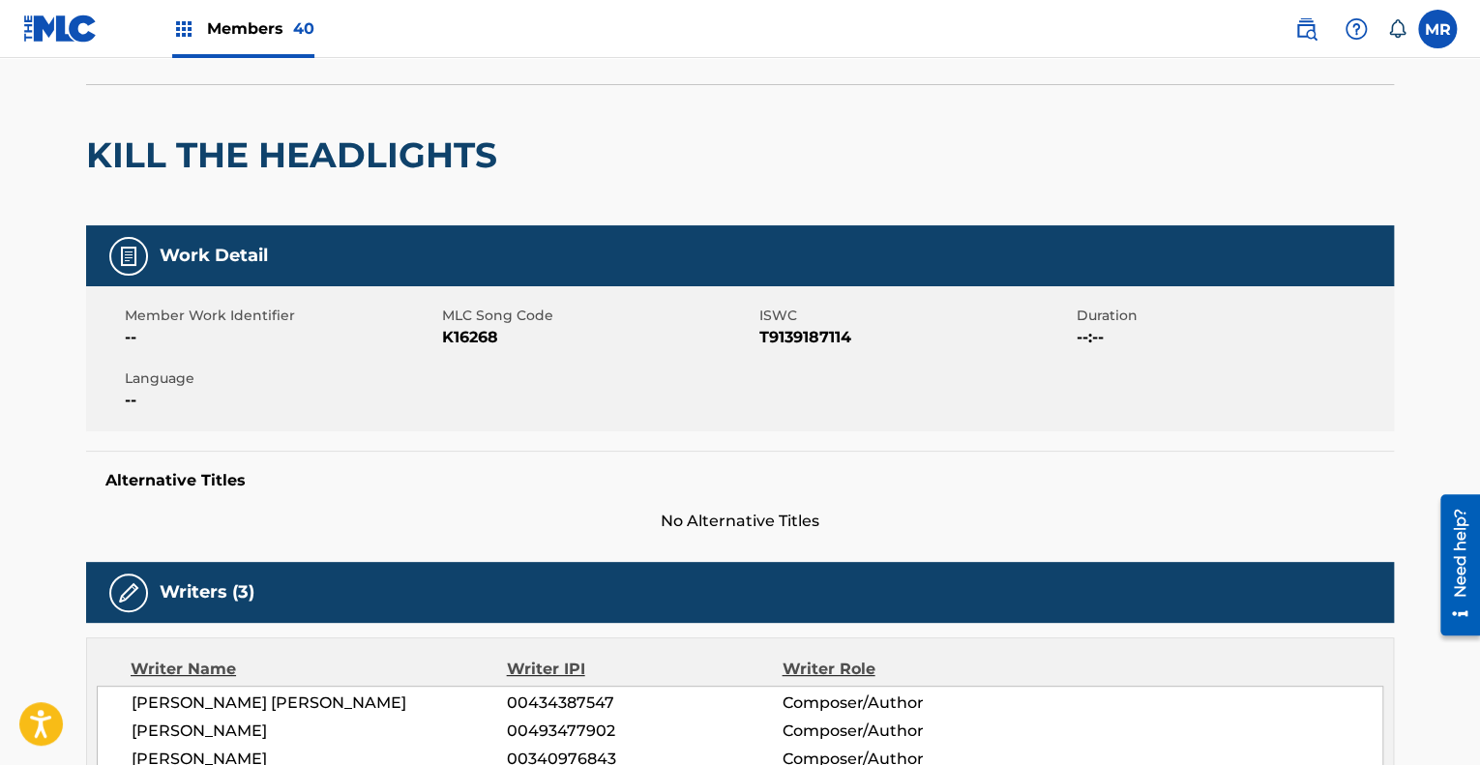
scroll to position [0, 0]
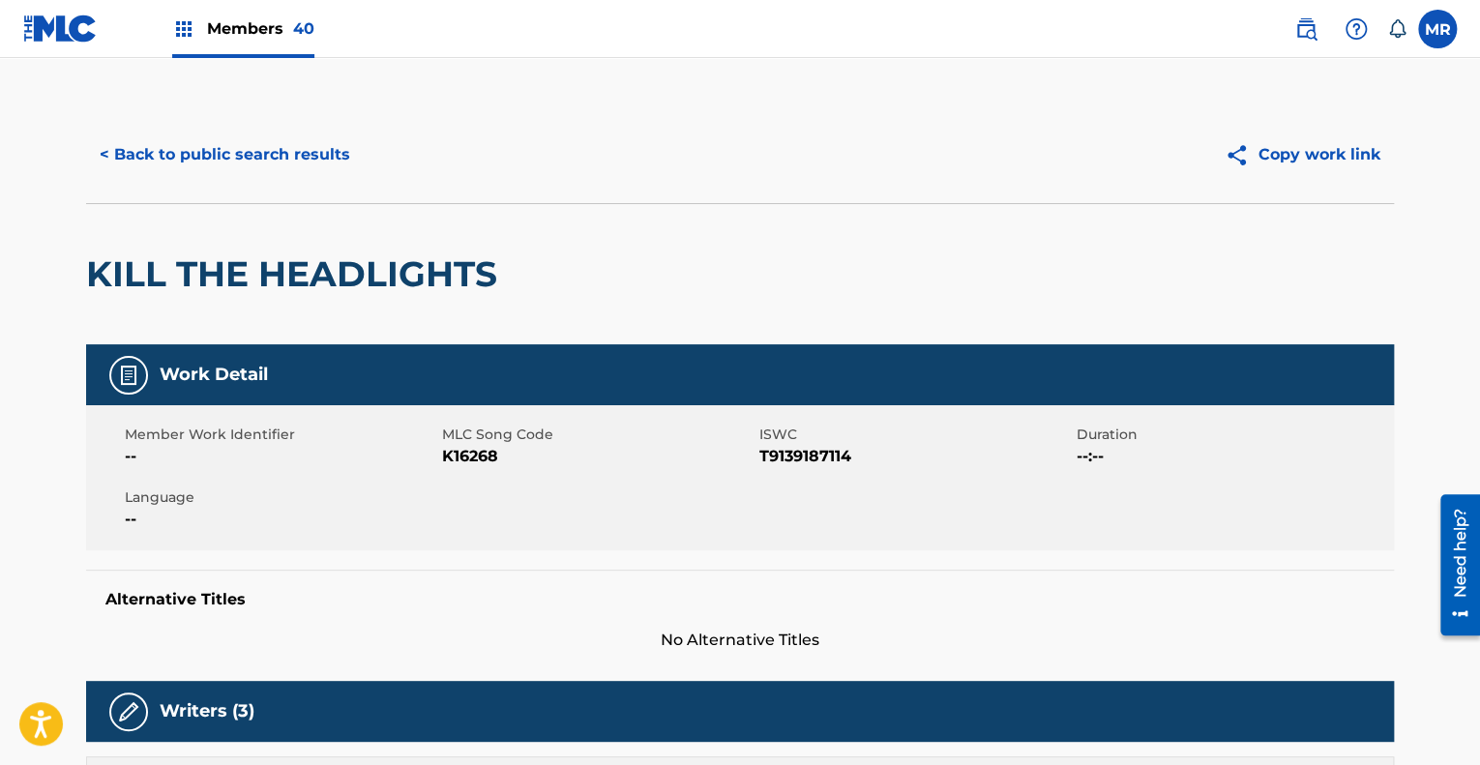
click at [286, 161] on button "< Back to public search results" at bounding box center [225, 155] width 278 height 48
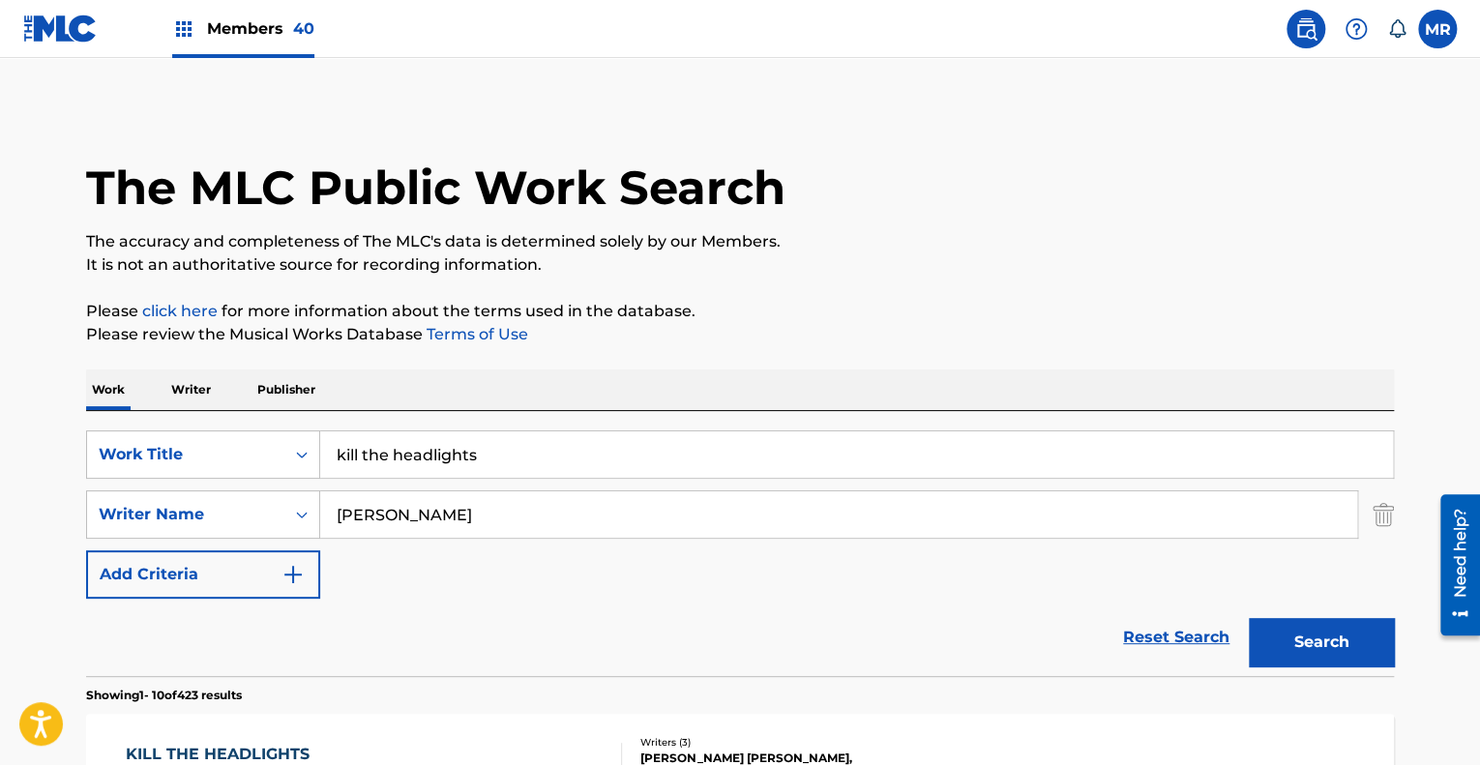
scroll to position [302, 0]
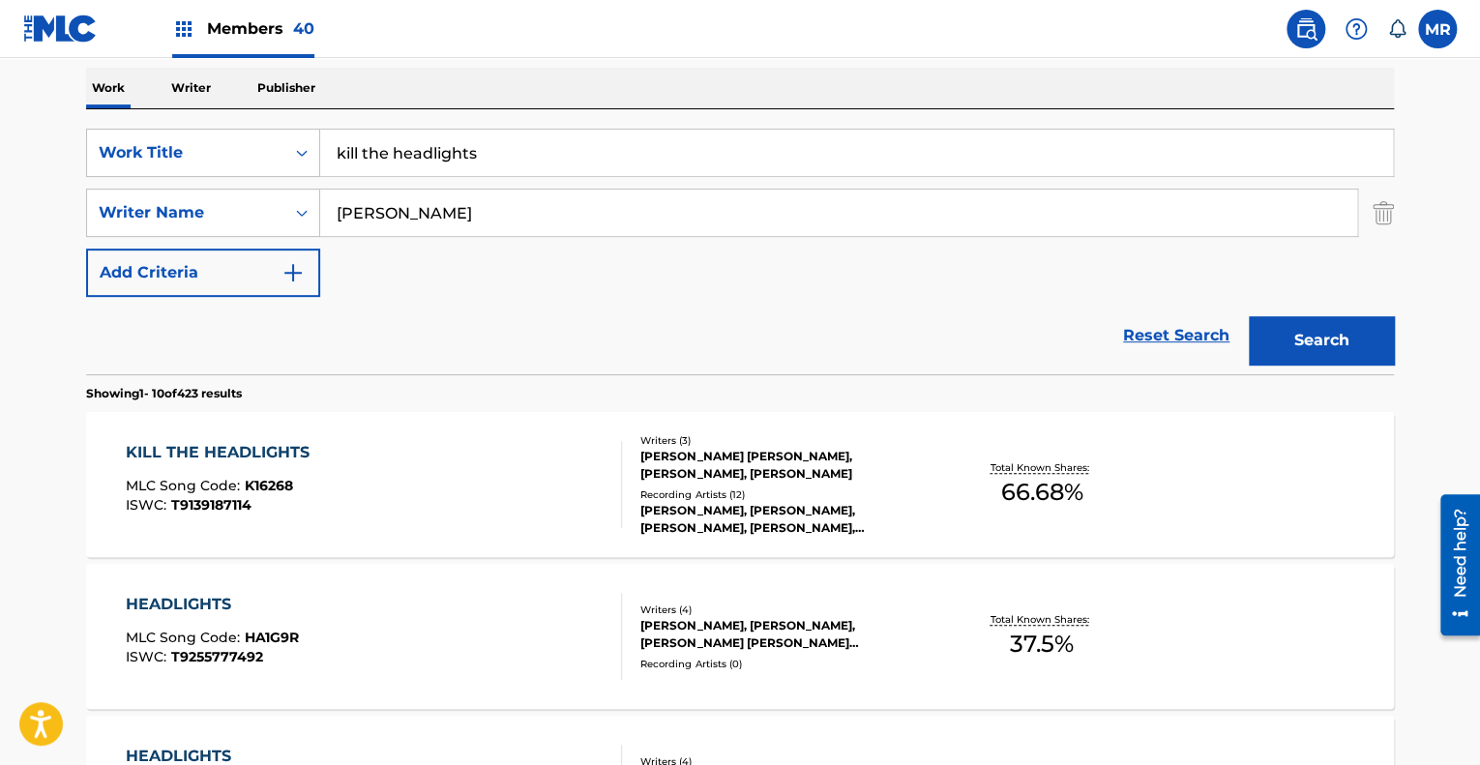
click at [509, 162] on input "kill the headlights" at bounding box center [856, 153] width 1073 height 46
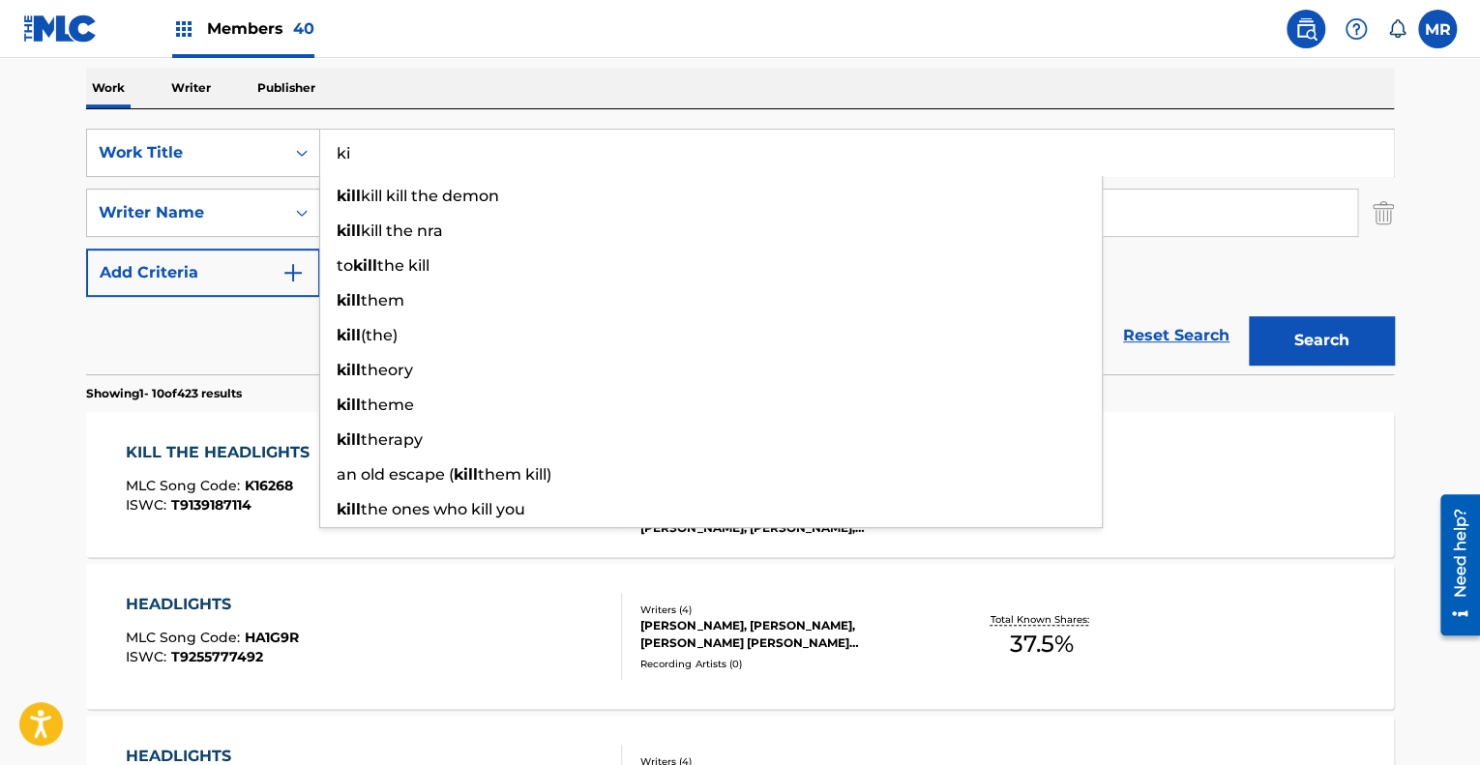
type input "k"
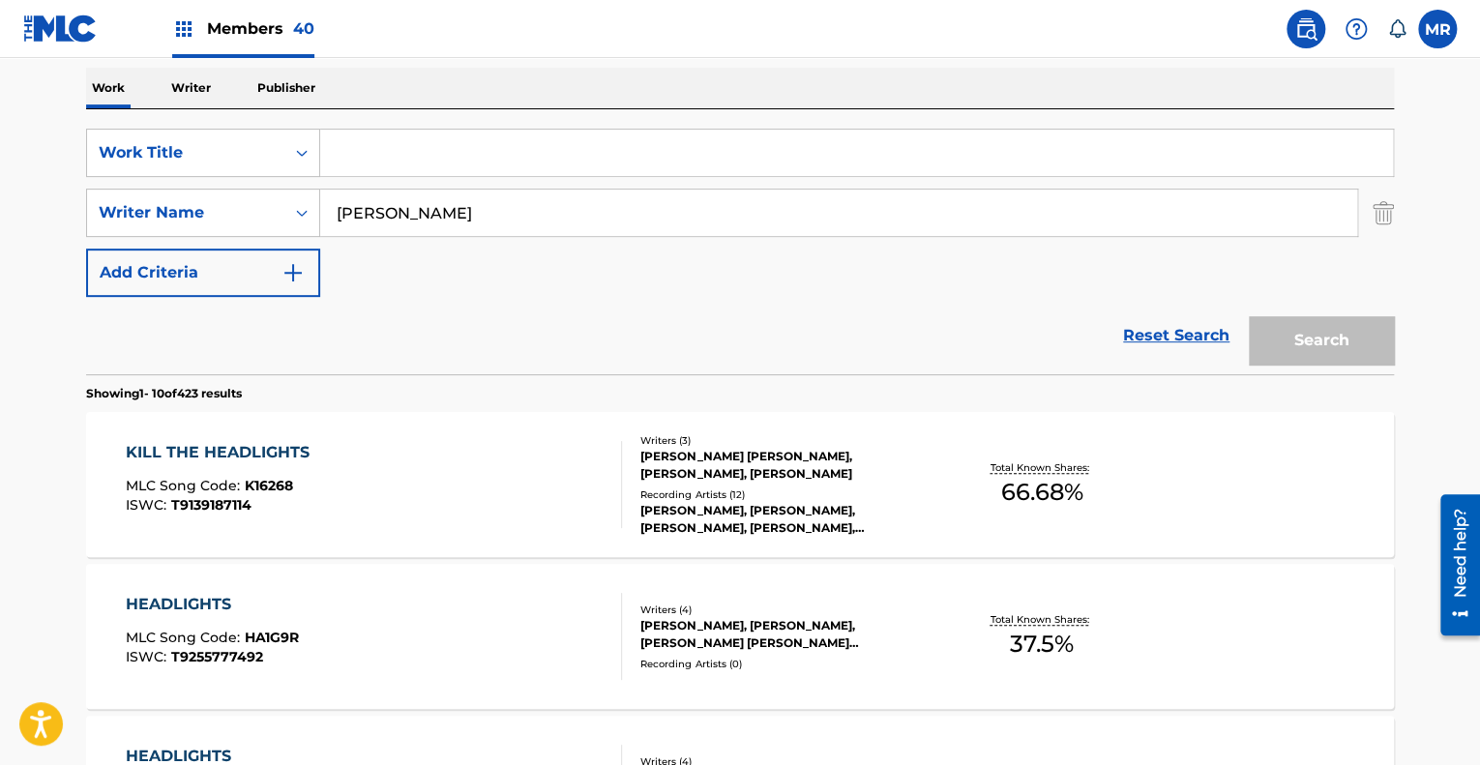
paste input "Search Form"
paste input "Same Old Song And Dance"
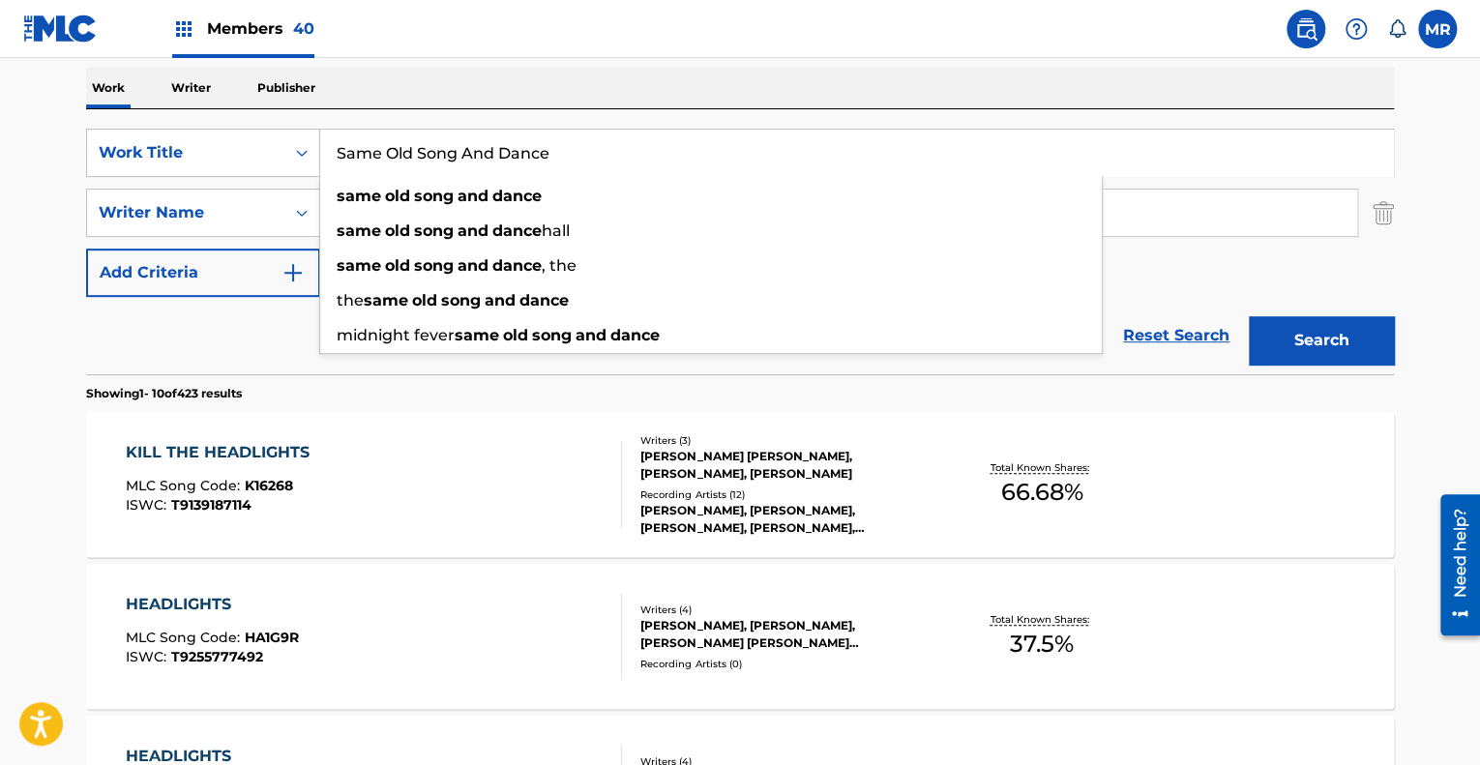
click at [1148, 162] on input "Same Old Song And Dance" at bounding box center [856, 153] width 1073 height 46
type input "Same Old Song And Dance"
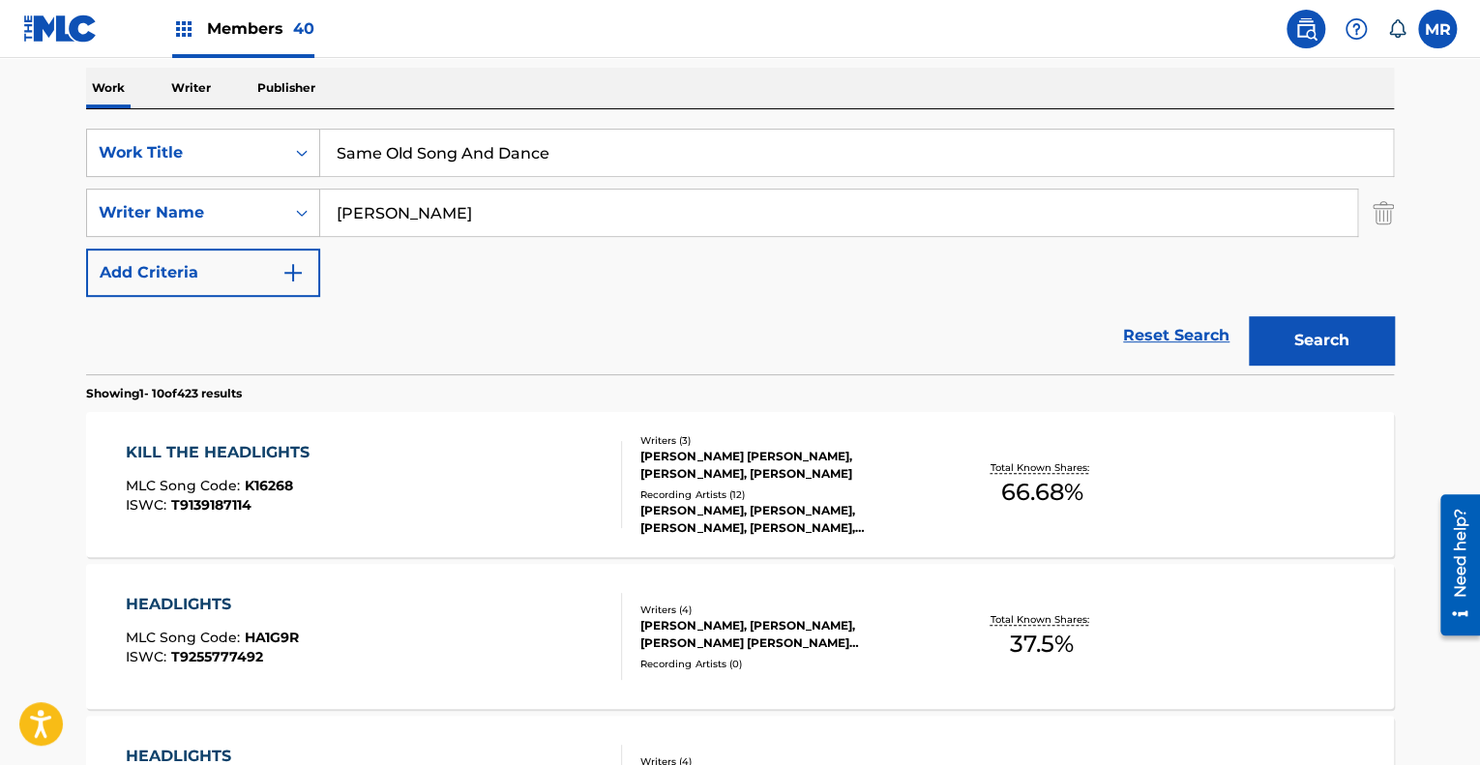
click at [1340, 323] on button "Search" at bounding box center [1321, 340] width 145 height 48
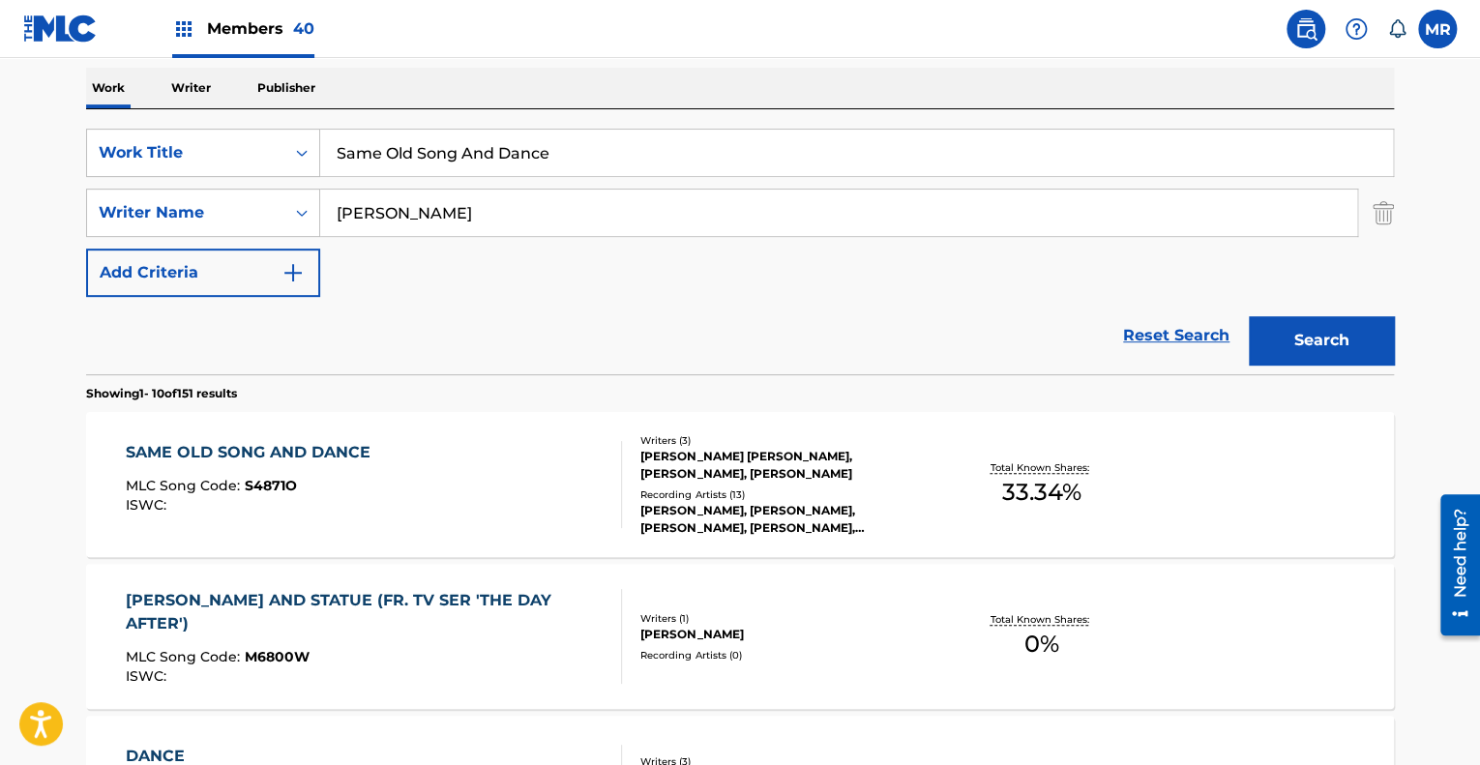
click at [773, 450] on div "[PERSON_NAME] [PERSON_NAME], [PERSON_NAME], [PERSON_NAME]" at bounding box center [787, 465] width 292 height 35
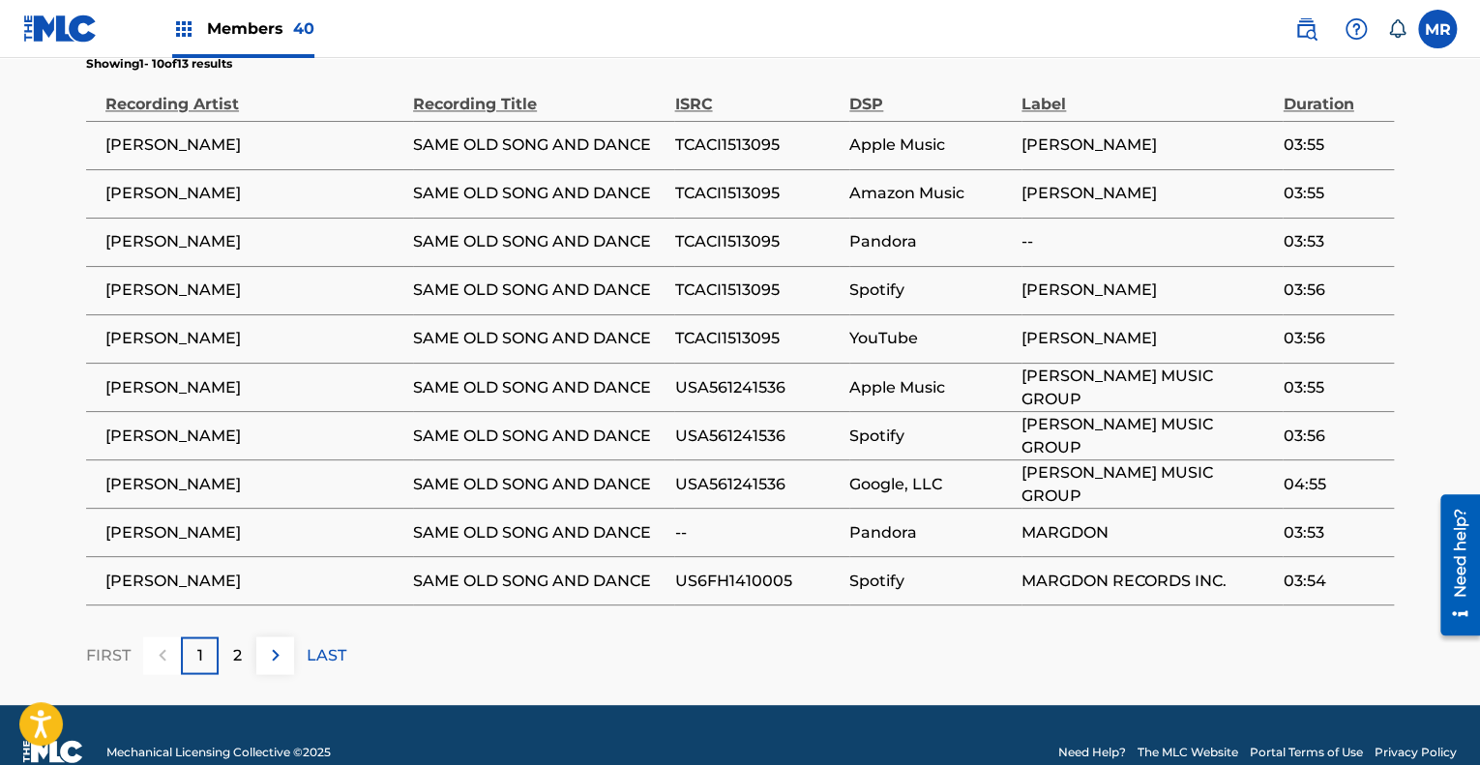
scroll to position [1485, 0]
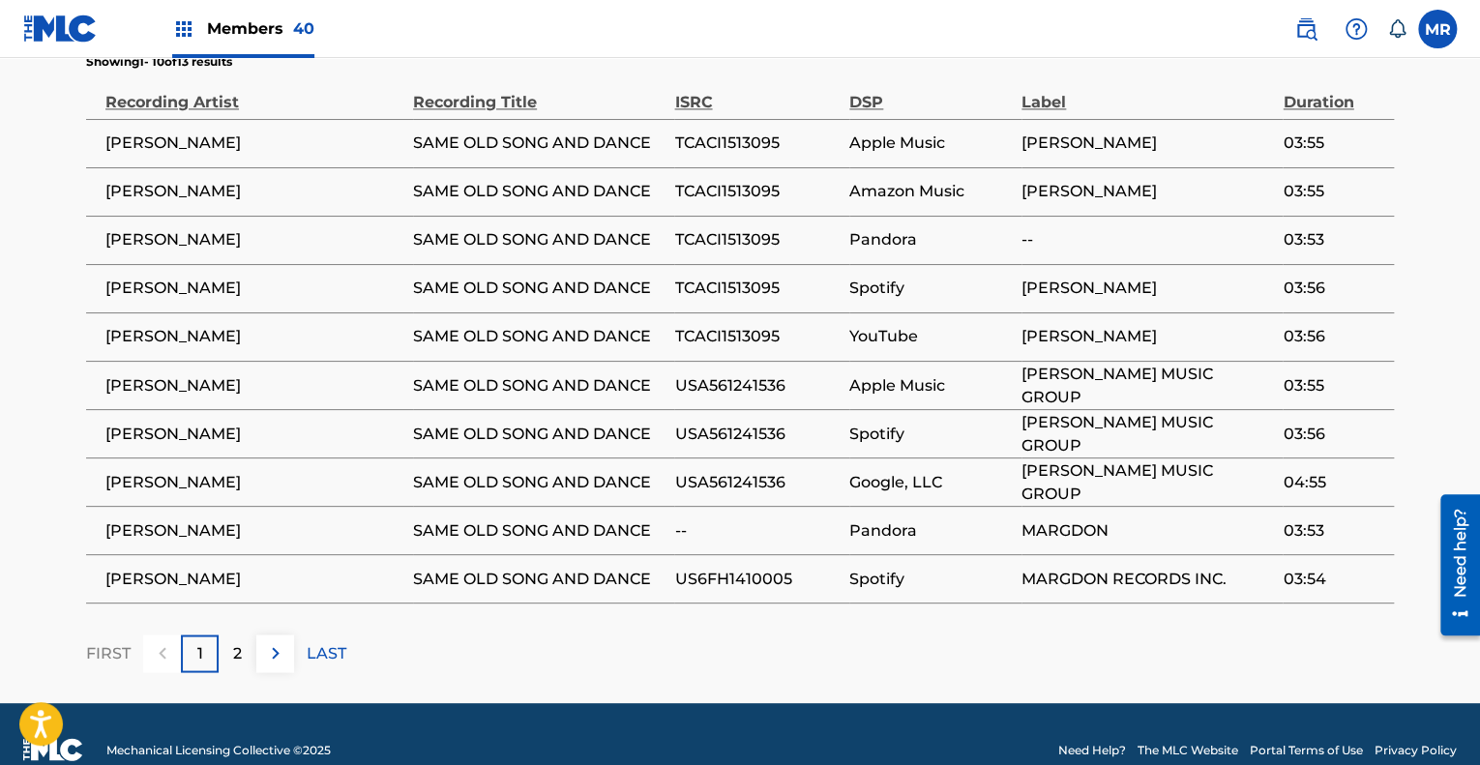
click at [227, 657] on div "2" at bounding box center [238, 654] width 38 height 38
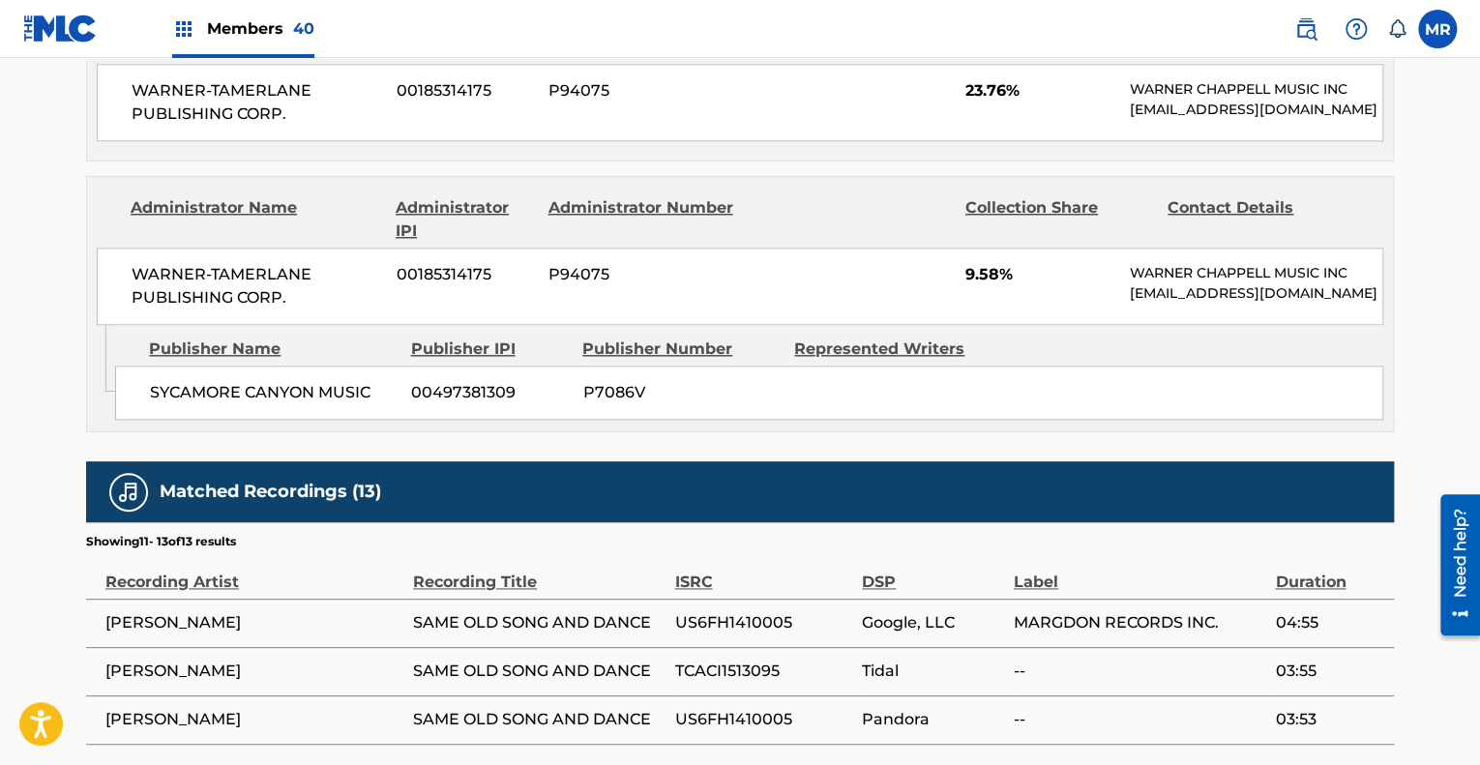
scroll to position [1174, 0]
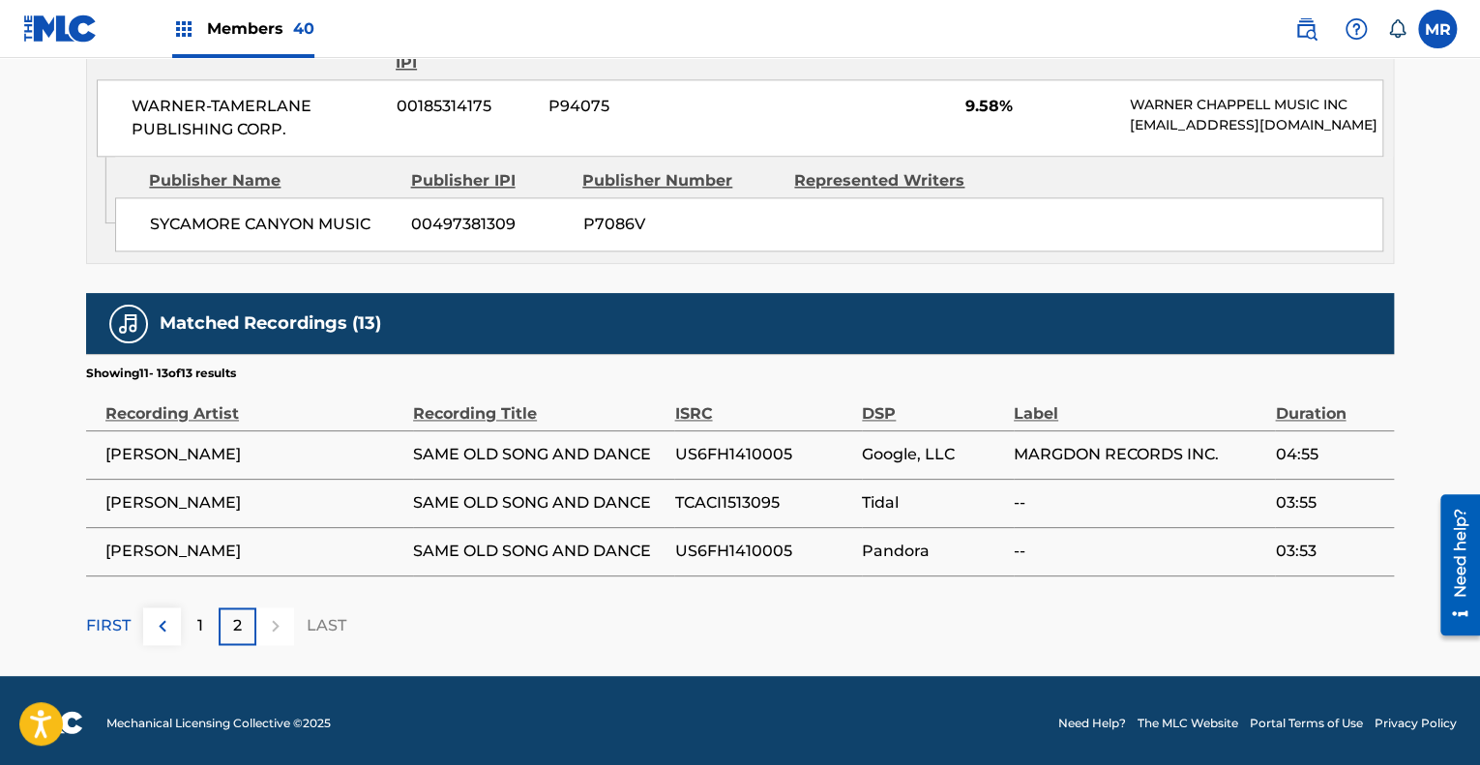
click at [199, 628] on p "1" at bounding box center [200, 625] width 6 height 23
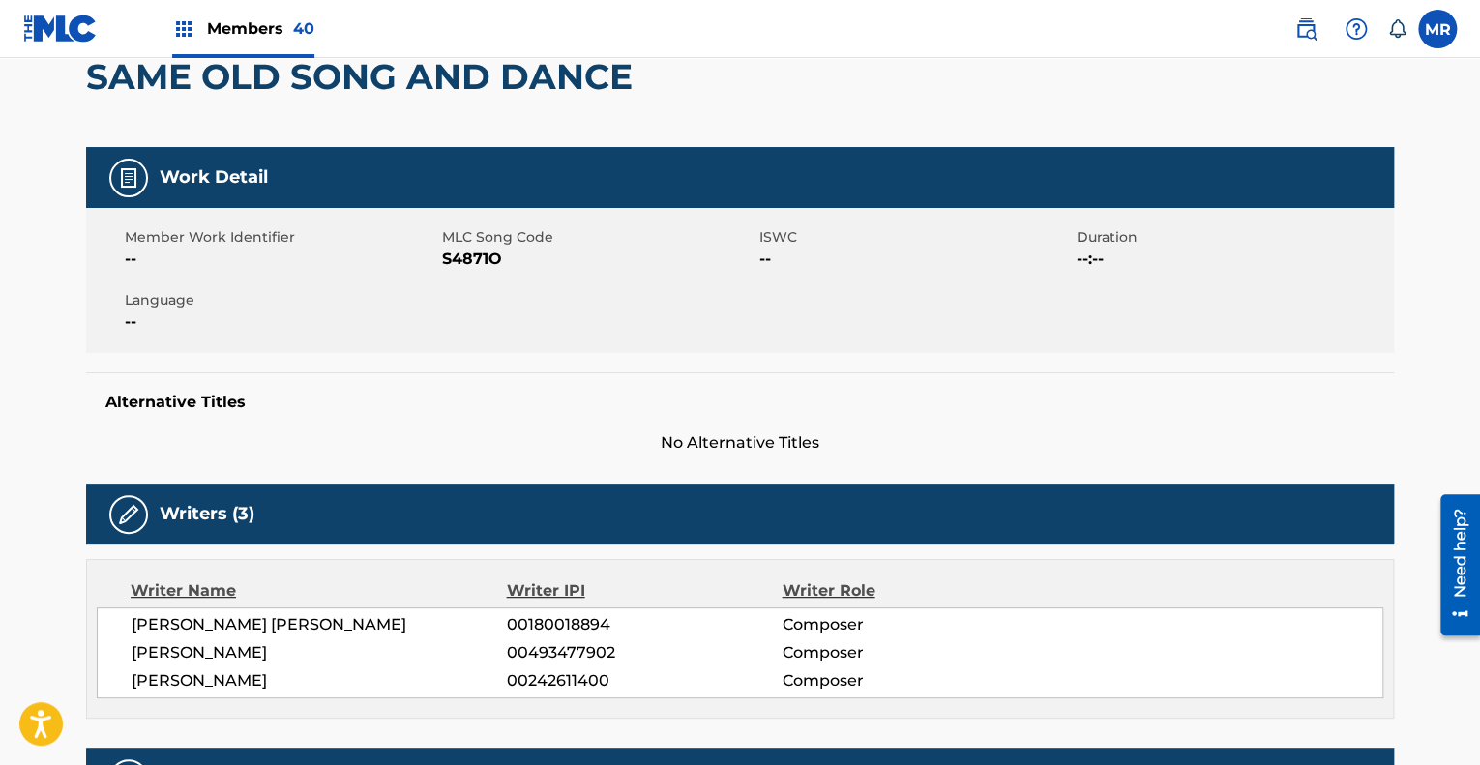
scroll to position [0, 0]
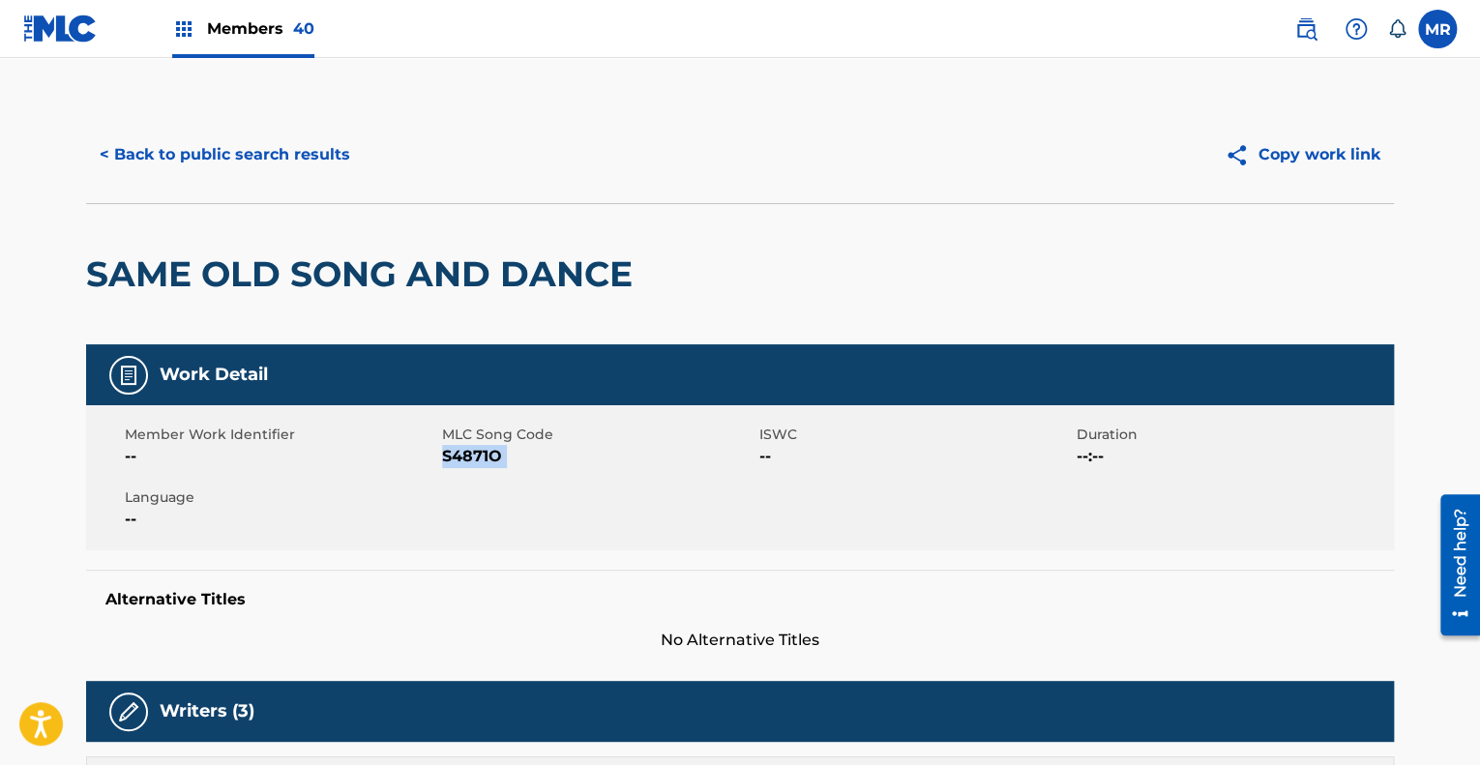
drag, startPoint x: 503, startPoint y: 452, endPoint x: 443, endPoint y: 456, distance: 60.1
click at [443, 456] on span "S4871O" at bounding box center [598, 456] width 313 height 23
copy span "S4871O"
click at [194, 160] on button "< Back to public search results" at bounding box center [225, 155] width 278 height 48
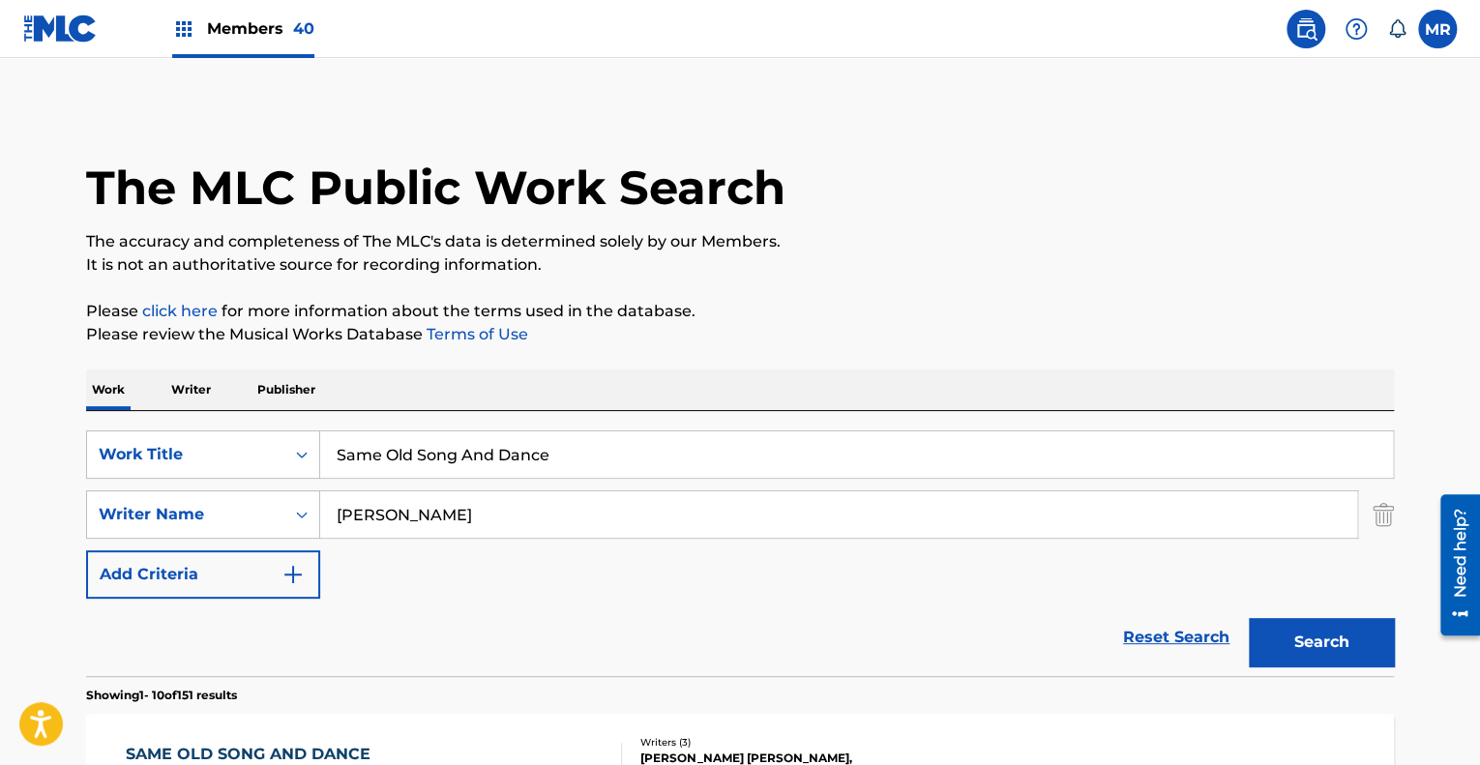
click at [174, 30] on img at bounding box center [183, 28] width 23 height 23
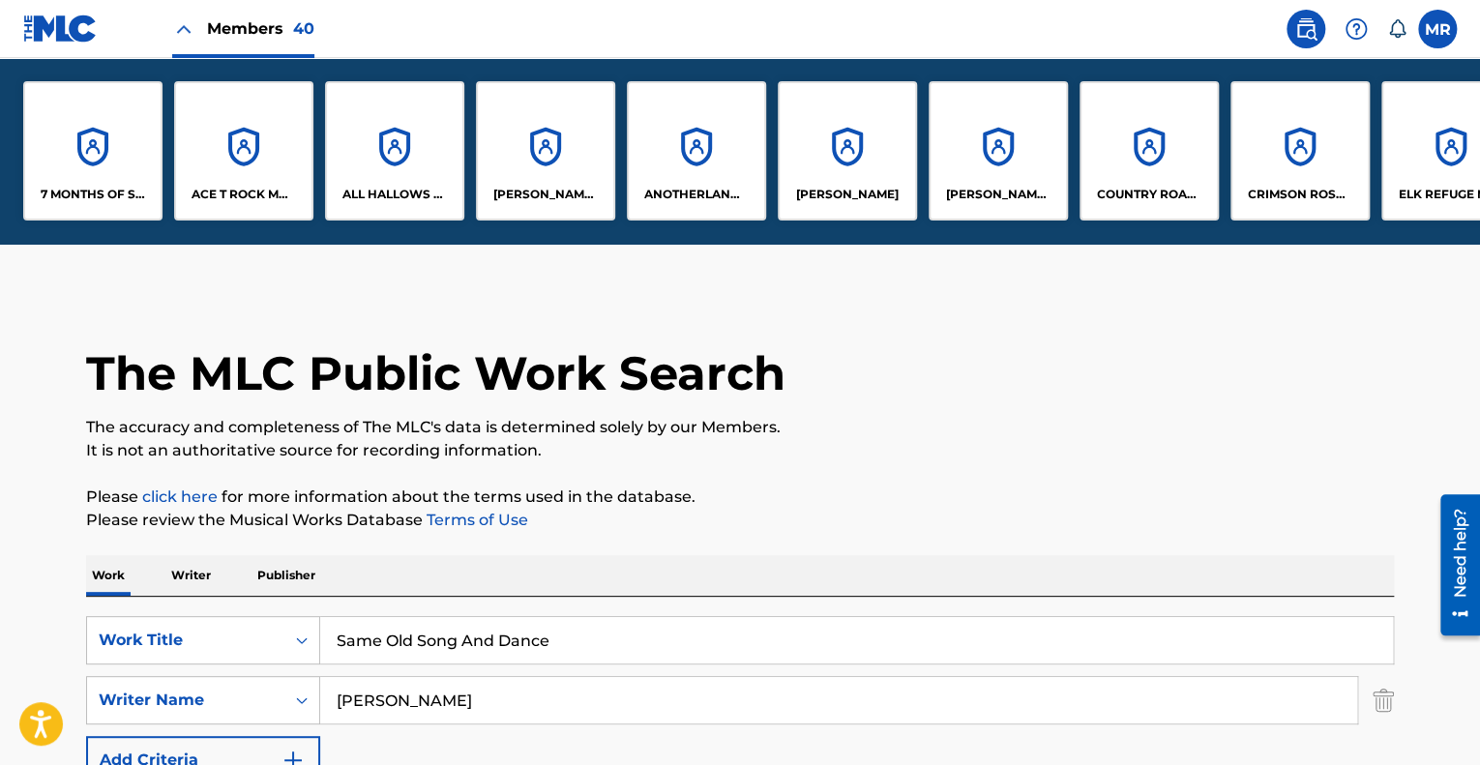
click at [1009, 142] on div "[PERSON_NAME] MUSIC" at bounding box center [998, 150] width 139 height 139
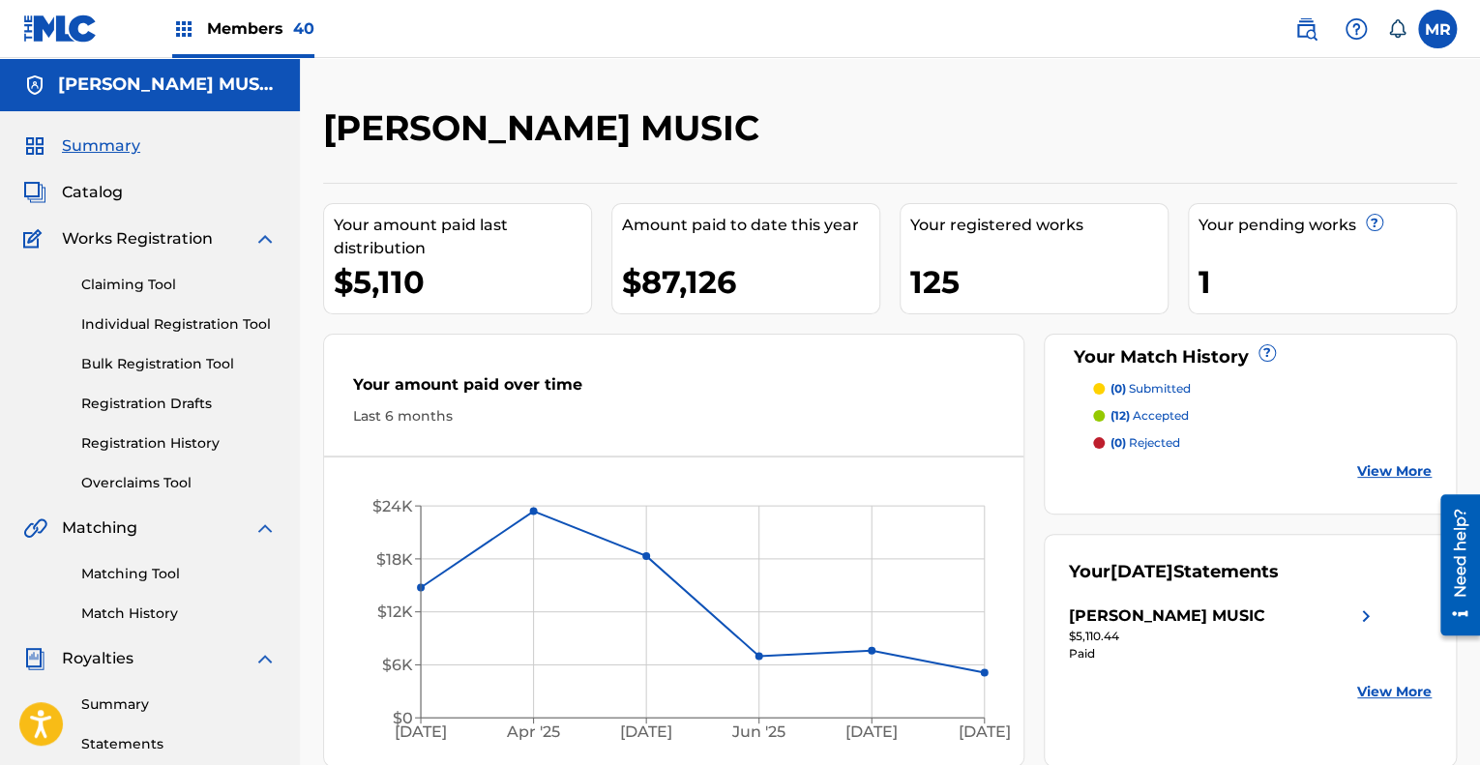
click at [138, 272] on div "Claiming Tool Individual Registration Tool Bulk Registration Tool Registration …" at bounding box center [150, 372] width 254 height 243
click at [138, 280] on link "Claiming Tool" at bounding box center [178, 285] width 195 height 20
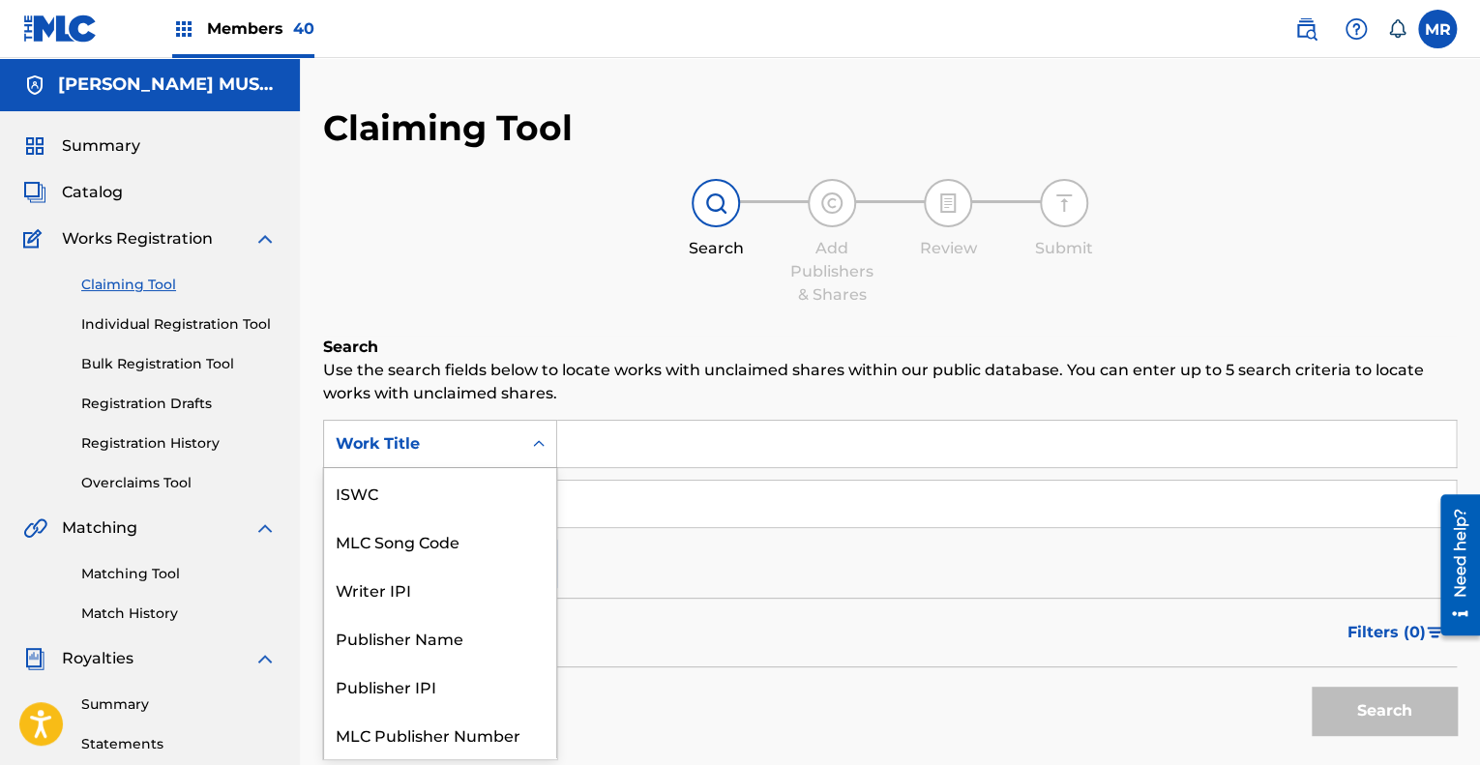
click at [545, 442] on icon "Search Form" at bounding box center [538, 443] width 19 height 19
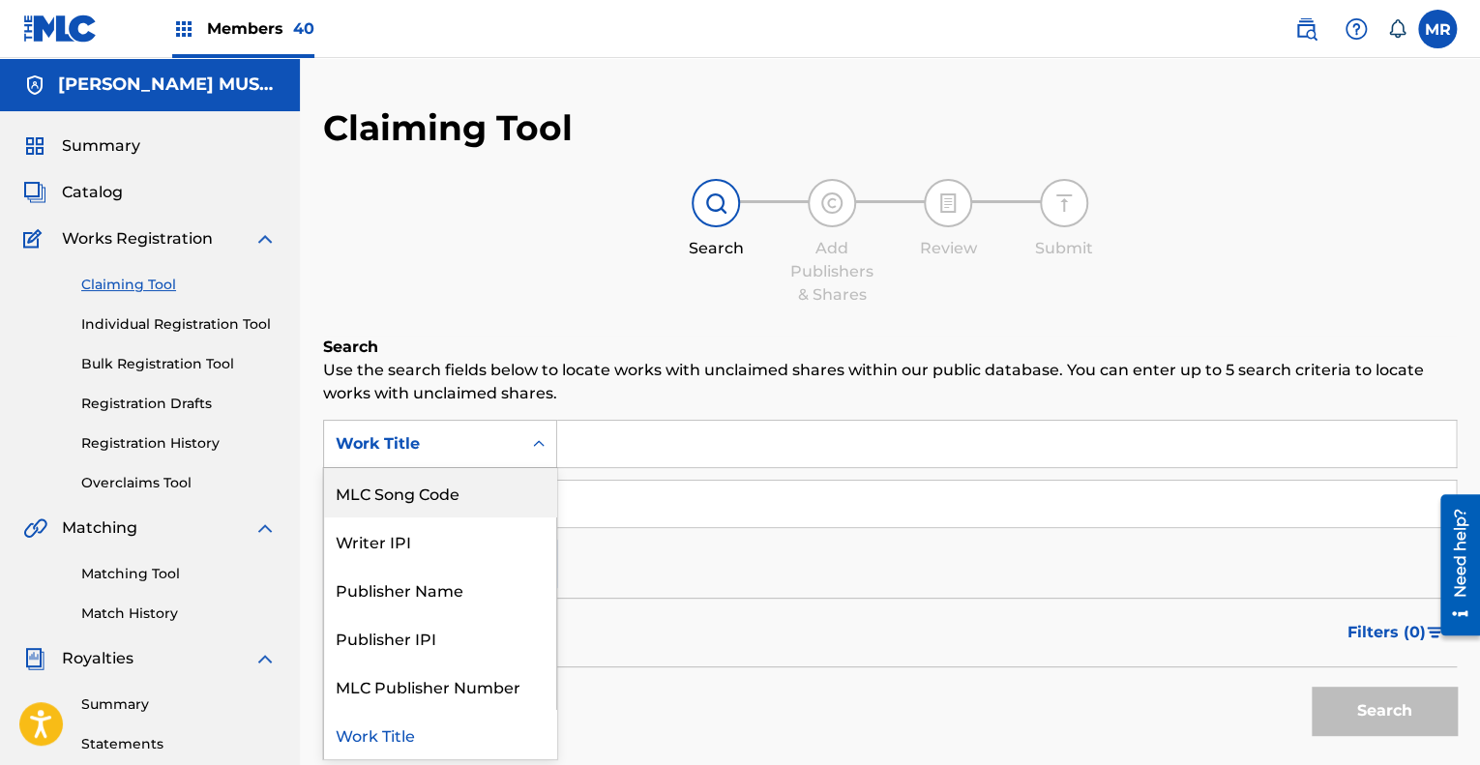
click at [500, 481] on div "MLC Song Code" at bounding box center [440, 492] width 232 height 48
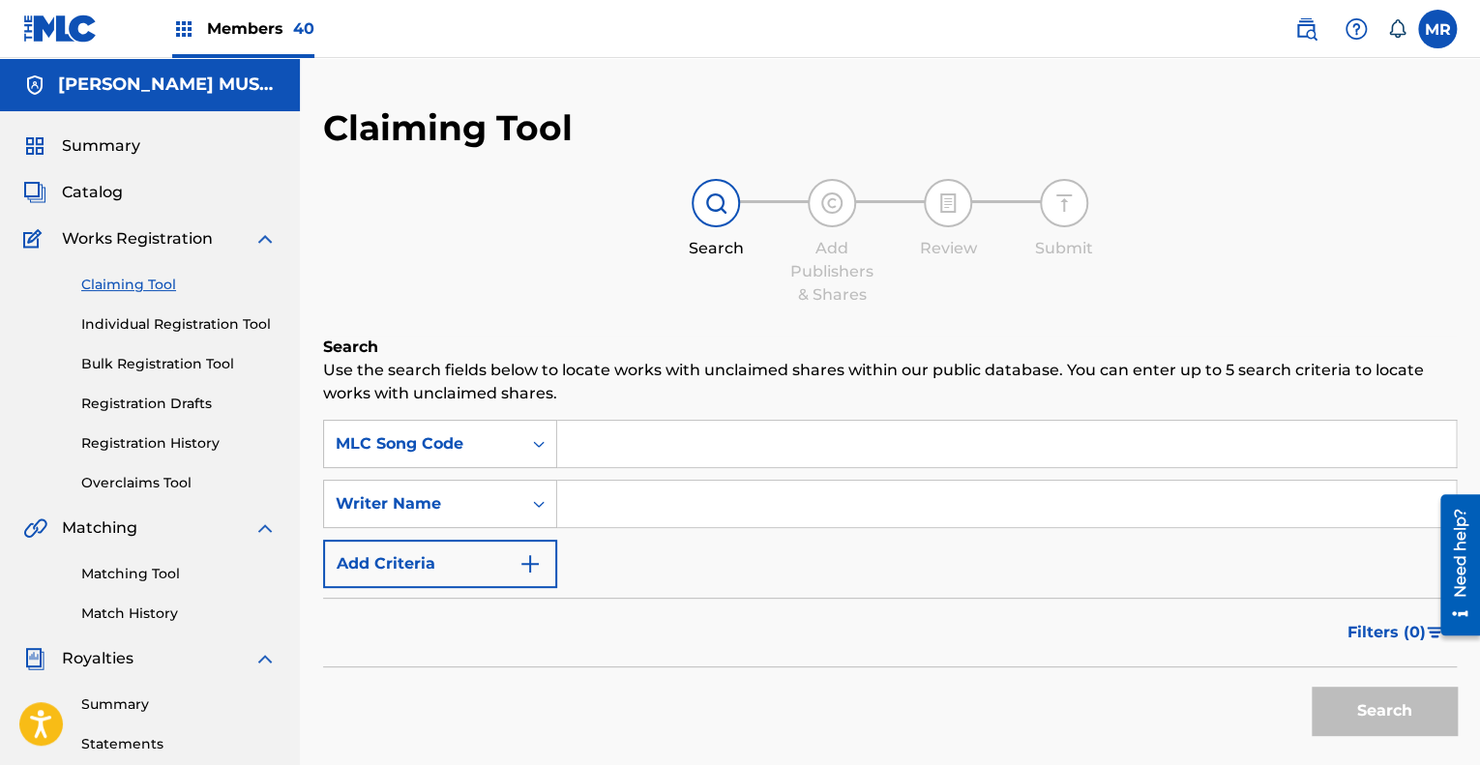
click at [597, 456] on input "Search Form" at bounding box center [1006, 444] width 899 height 46
paste input "S4871O"
type input "S4871O"
click at [1355, 711] on button "Search" at bounding box center [1384, 711] width 145 height 48
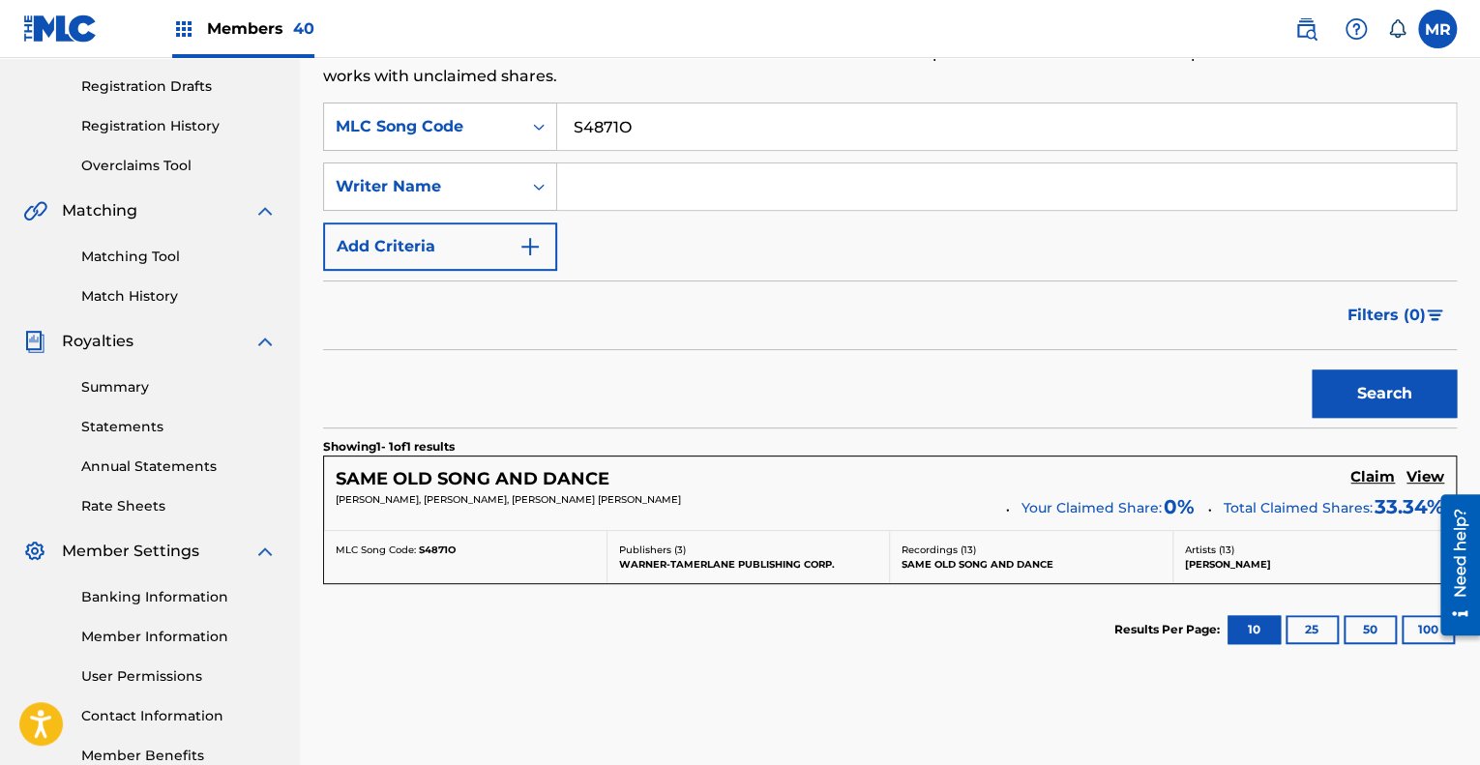
scroll to position [316, 0]
click at [1360, 475] on h5 "Claim" at bounding box center [1373, 478] width 45 height 18
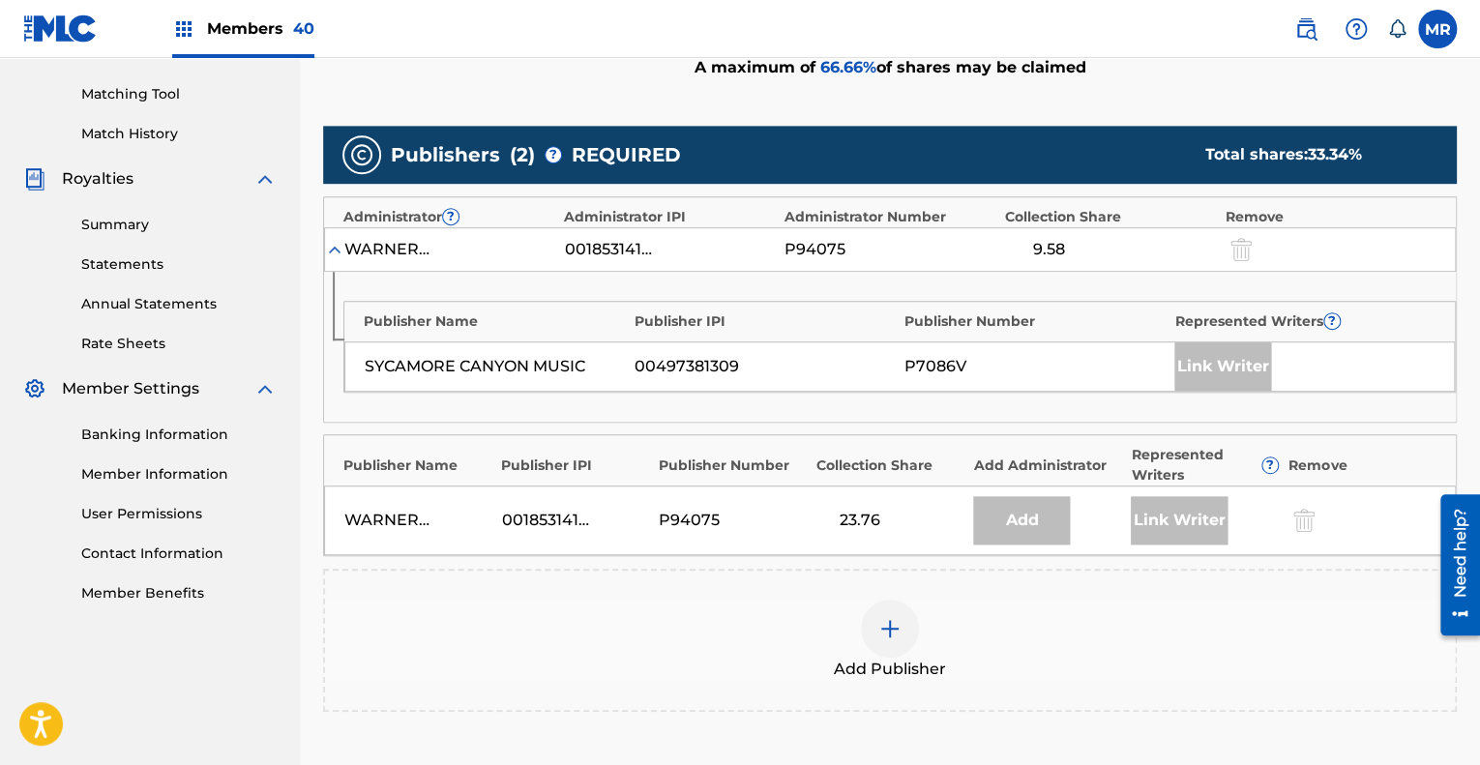
scroll to position [481, 0]
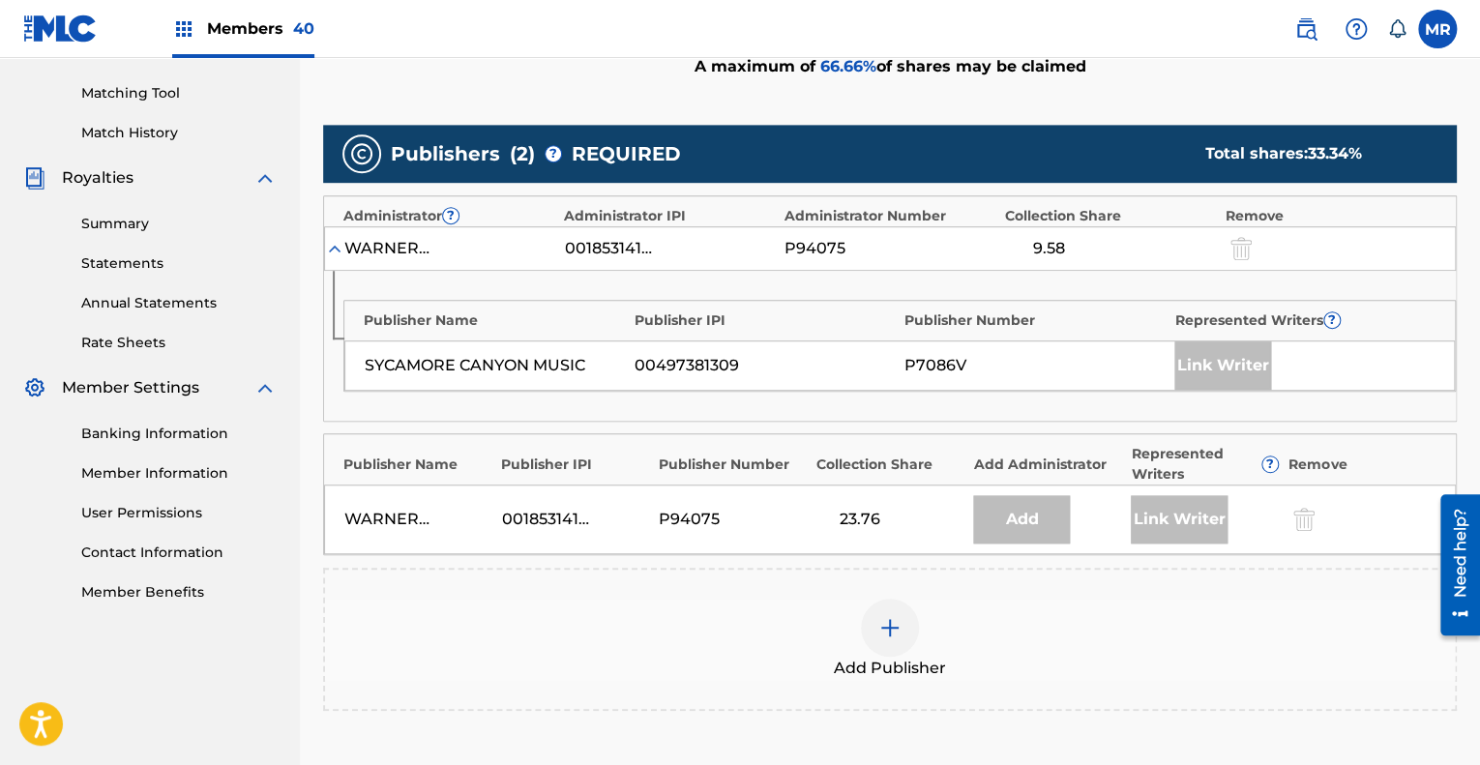
click at [883, 610] on div at bounding box center [890, 628] width 58 height 58
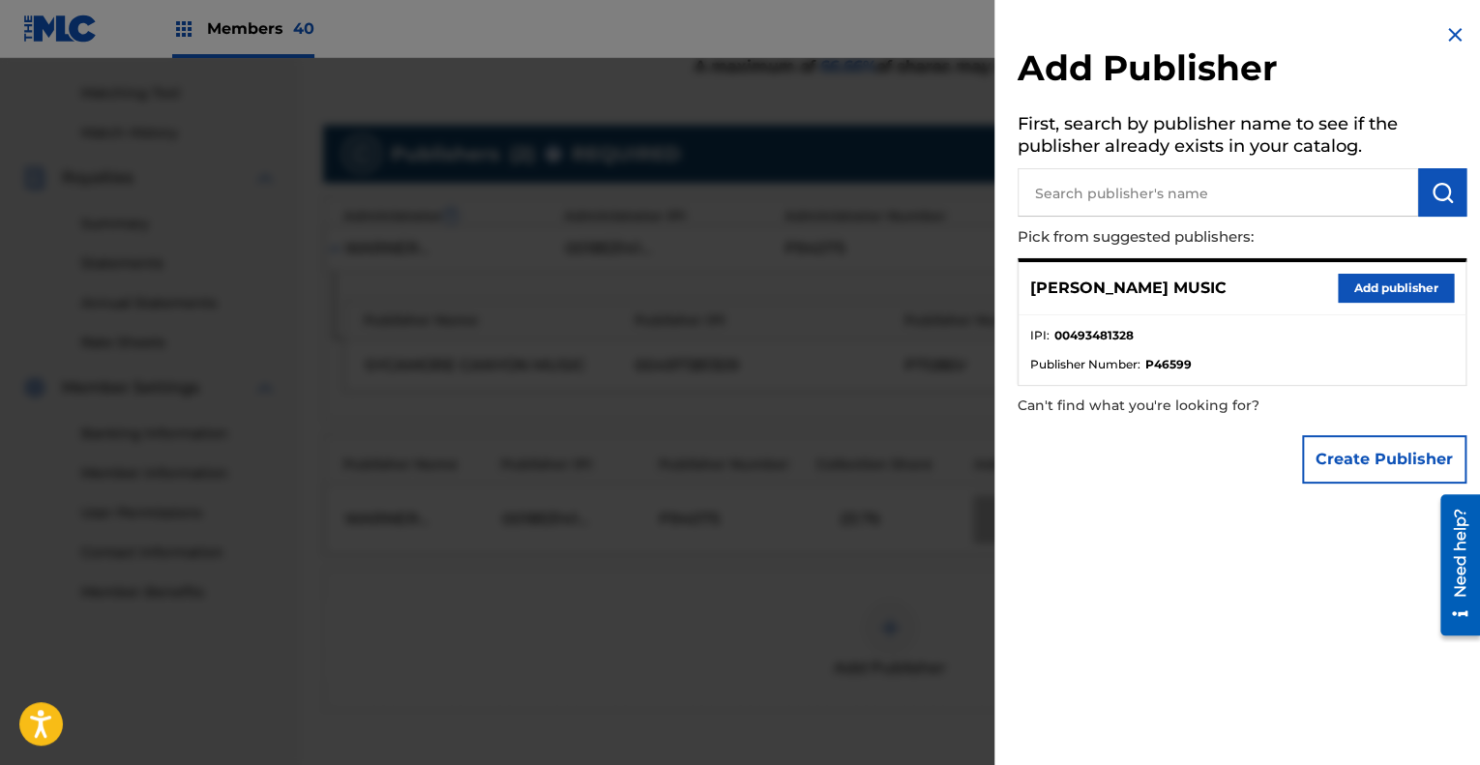
click at [1394, 280] on button "Add publisher" at bounding box center [1396, 288] width 116 height 29
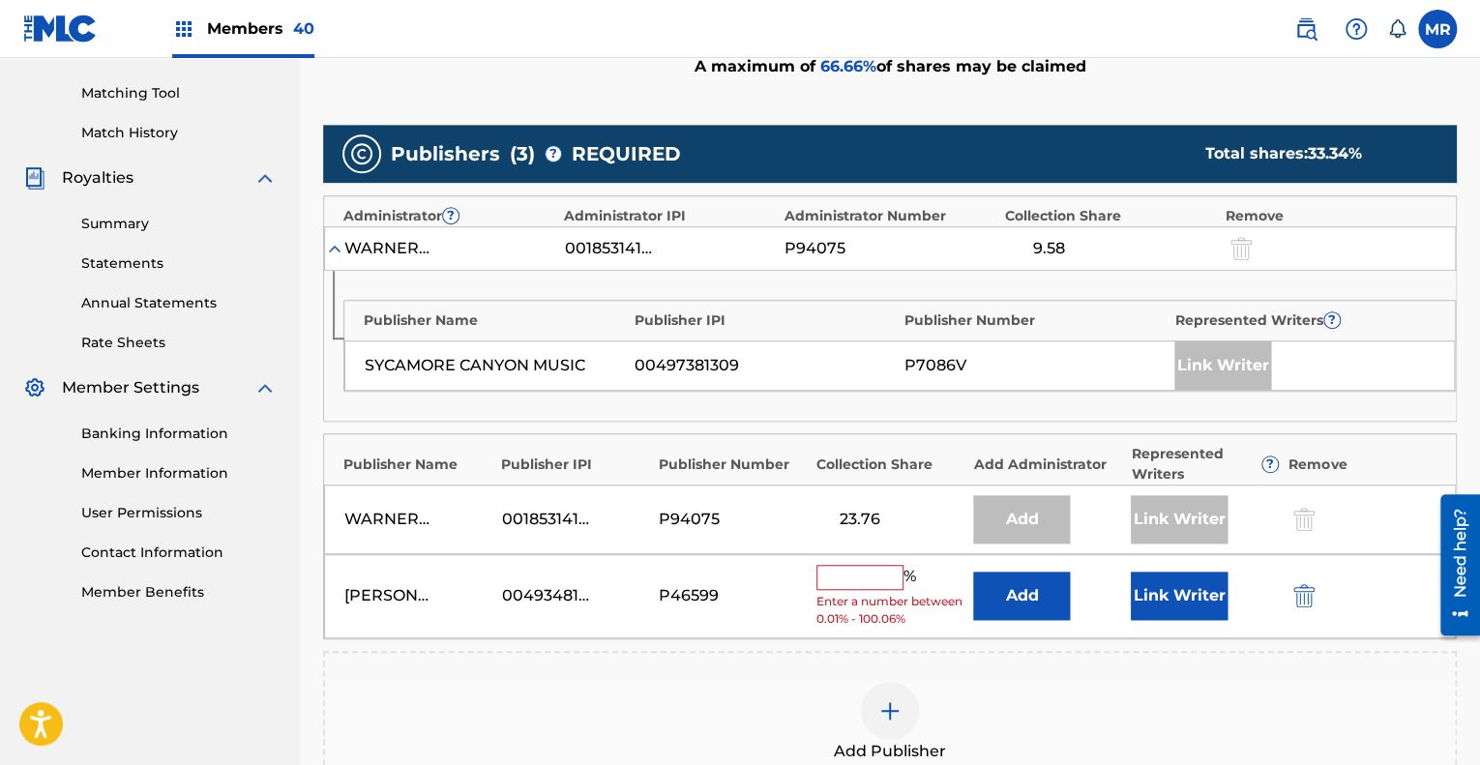
click at [876, 586] on input "text" at bounding box center [860, 577] width 87 height 25
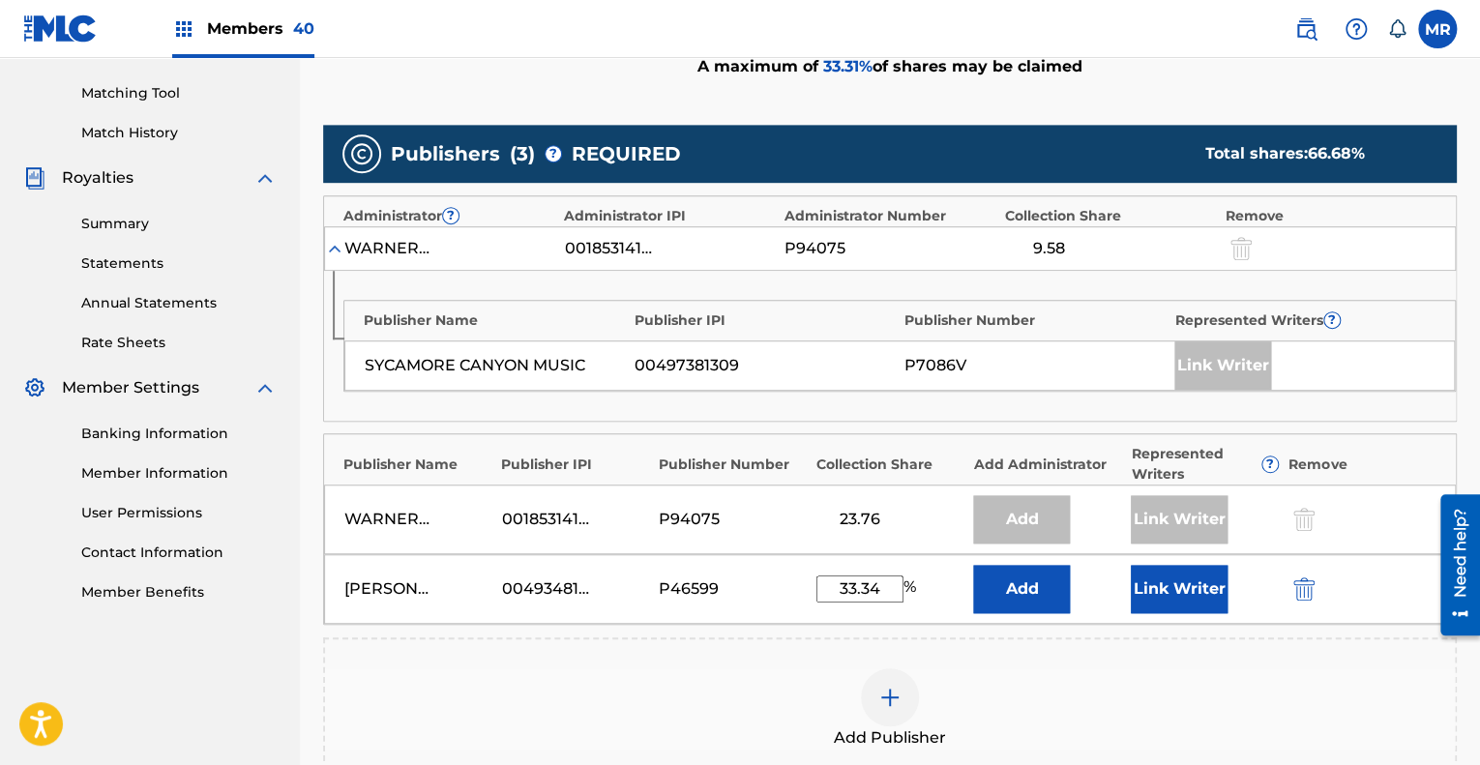
type input "33.34"
click at [1171, 581] on button "Link Writer" at bounding box center [1179, 589] width 97 height 48
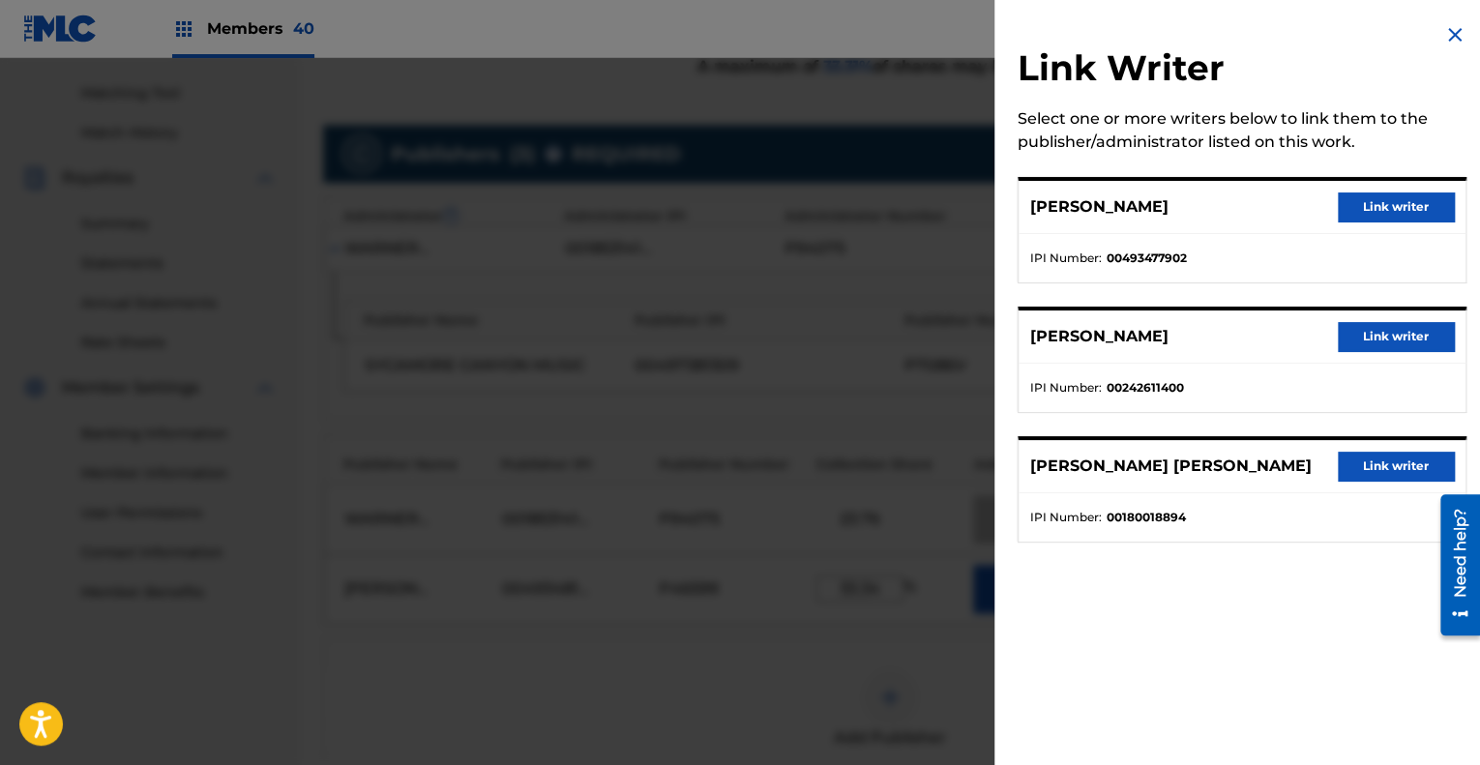
click at [1386, 207] on button "Link writer" at bounding box center [1396, 207] width 116 height 29
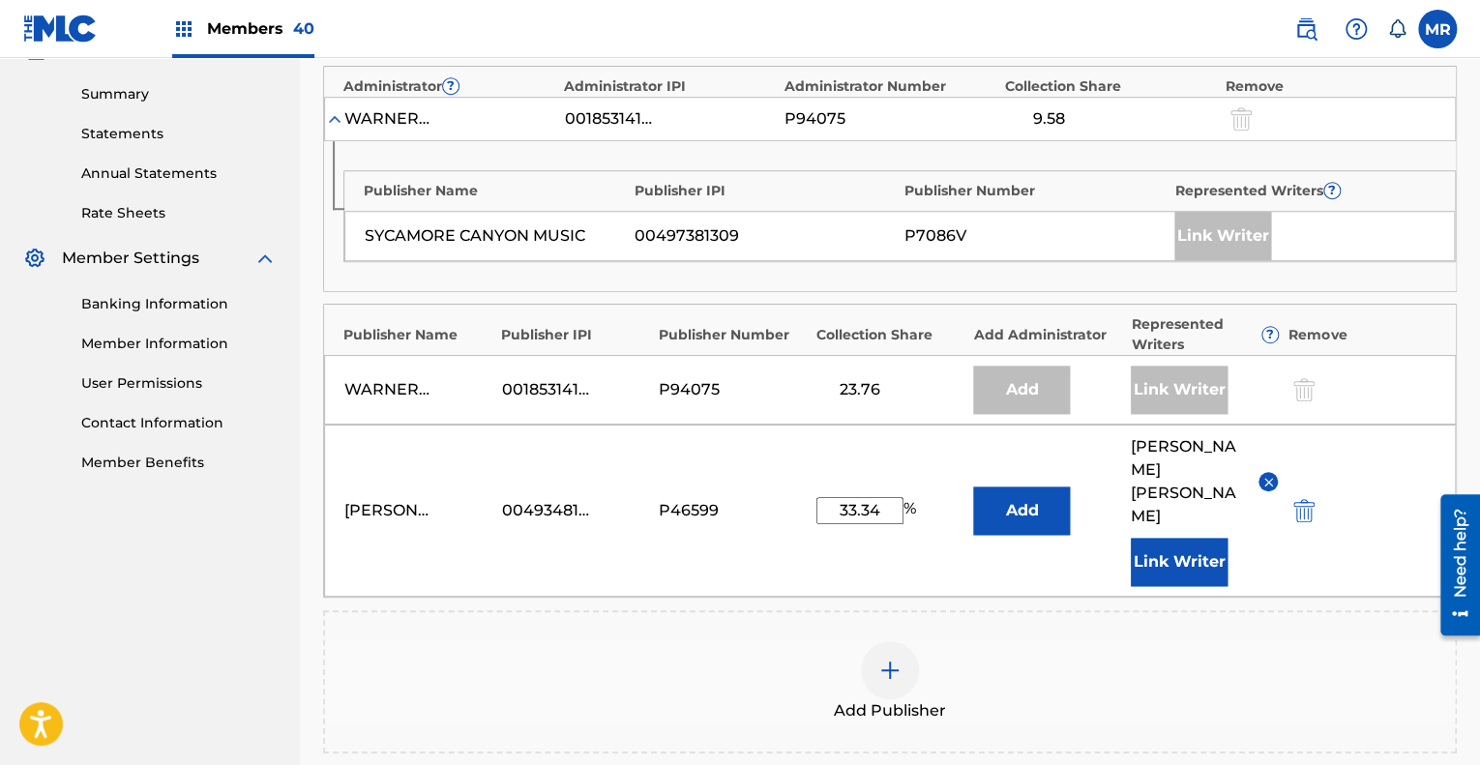
scroll to position [721, 0]
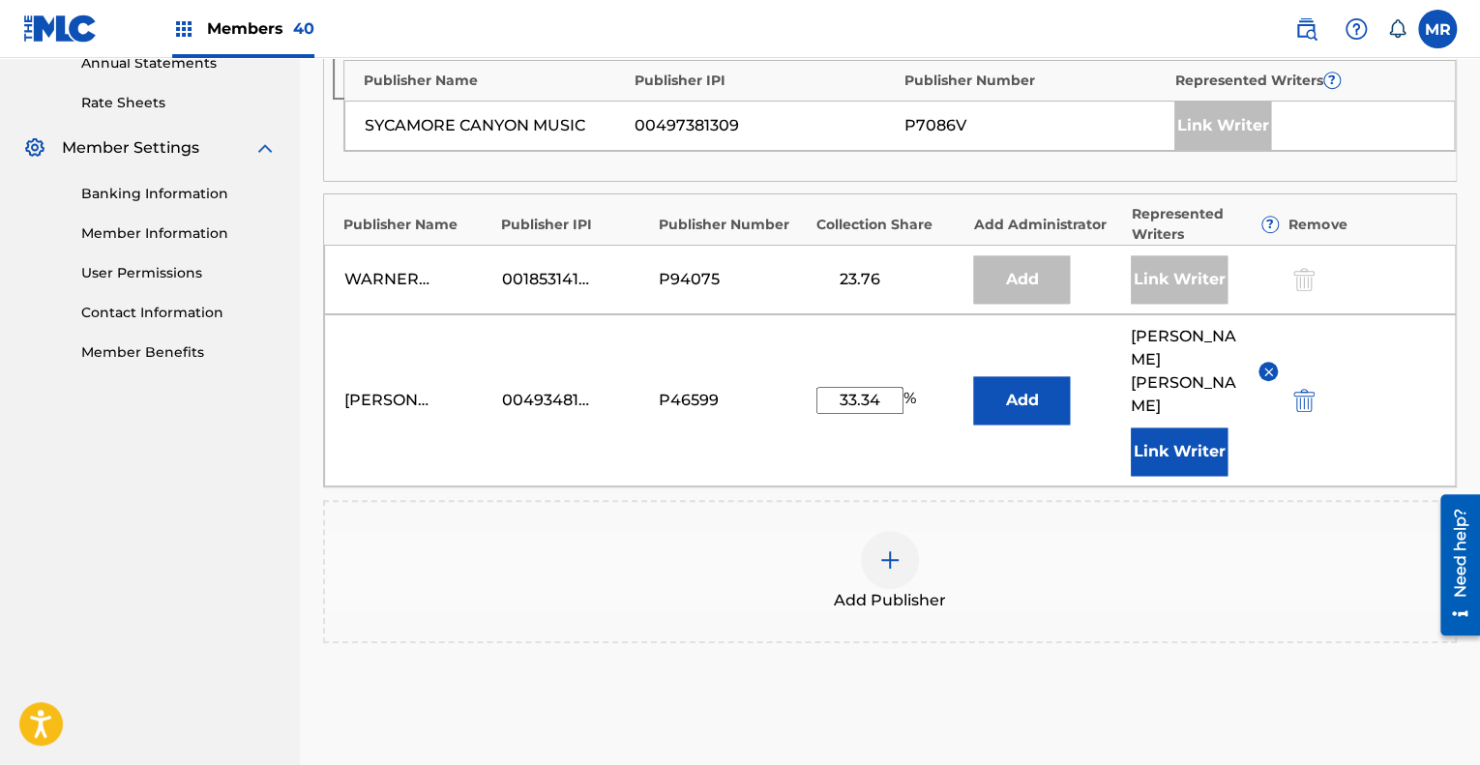
drag, startPoint x: 1173, startPoint y: 483, endPoint x: 1064, endPoint y: 538, distance: 121.6
click at [1064, 538] on div "Add Publisher" at bounding box center [890, 571] width 1134 height 143
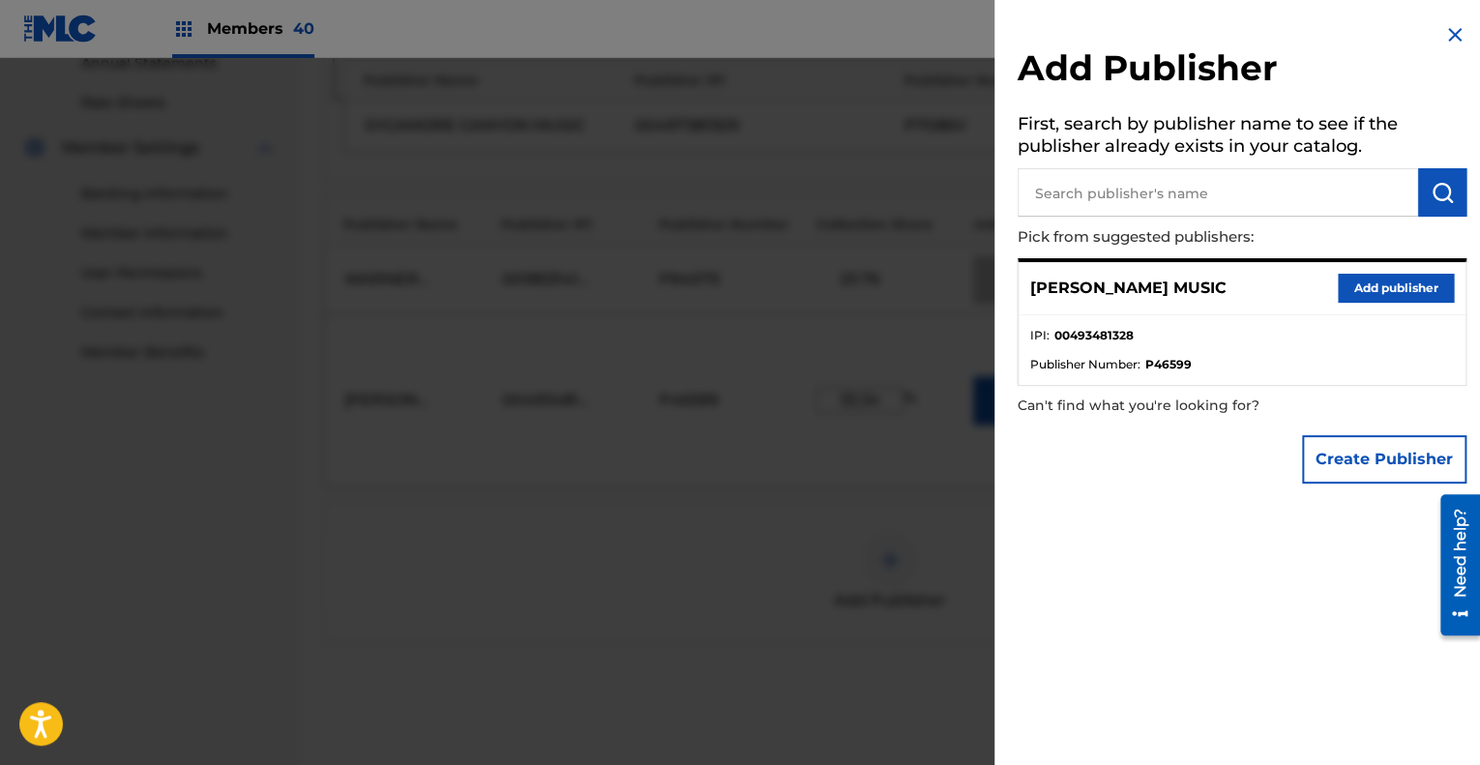
click at [1447, 30] on img at bounding box center [1455, 34] width 23 height 23
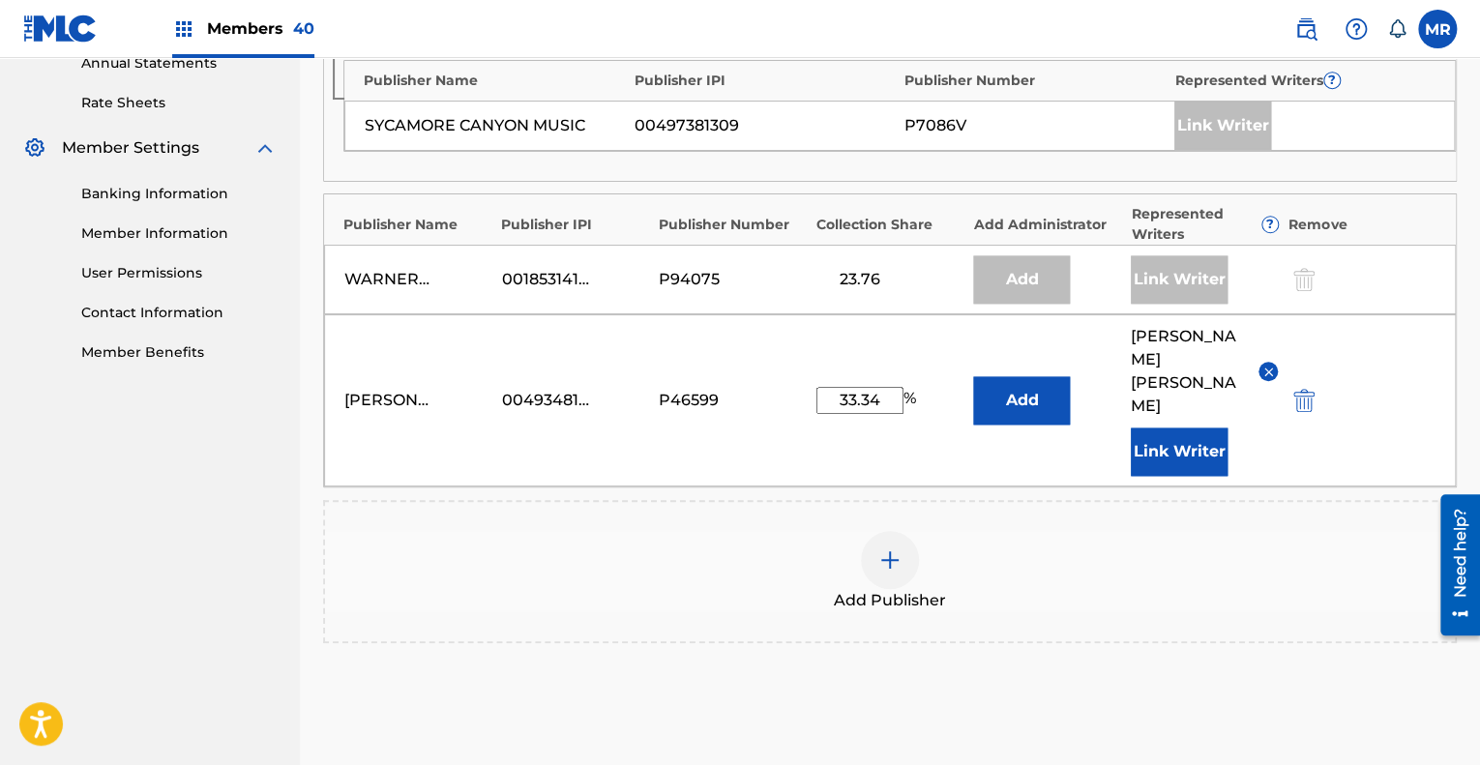
scroll to position [883, 0]
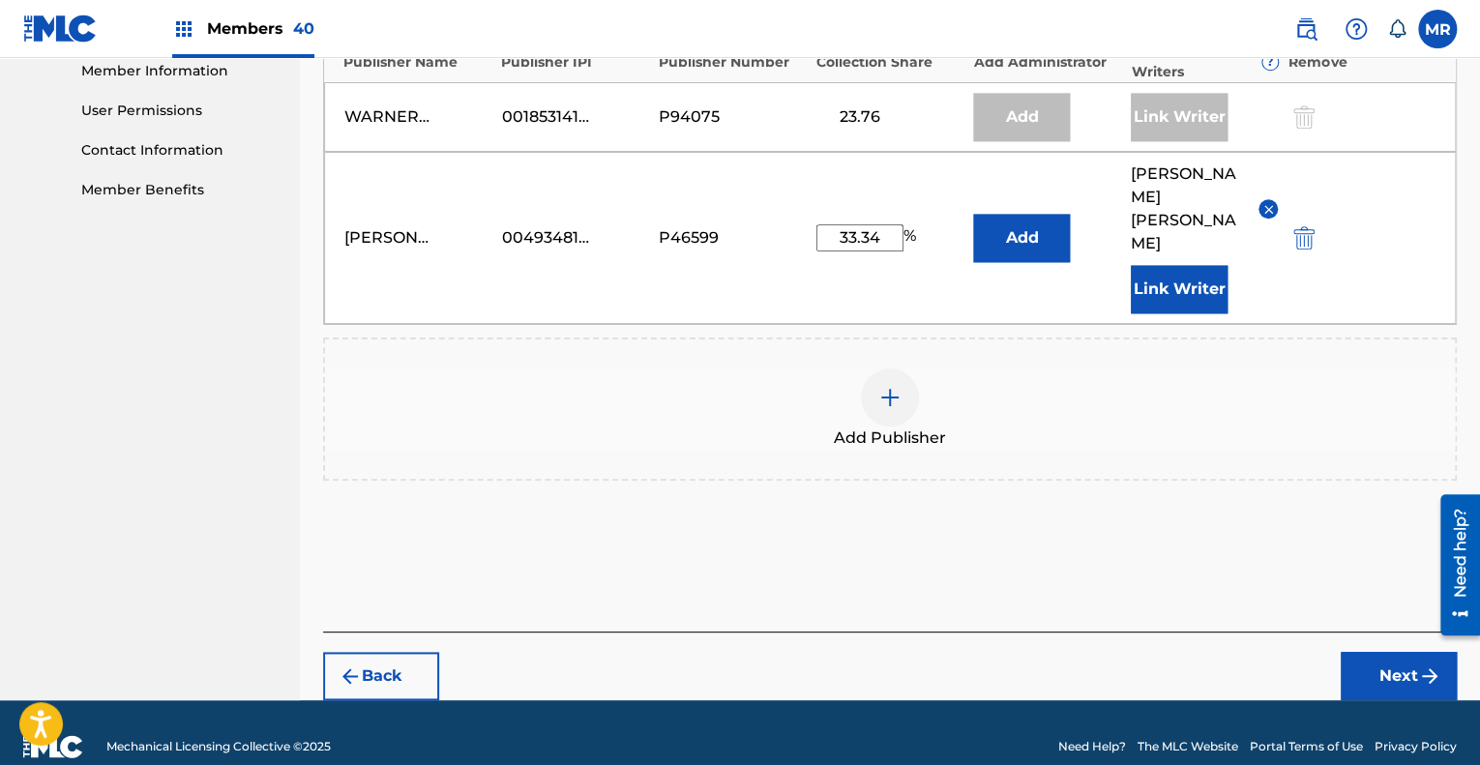
click at [1387, 652] on button "Next" at bounding box center [1399, 676] width 116 height 48
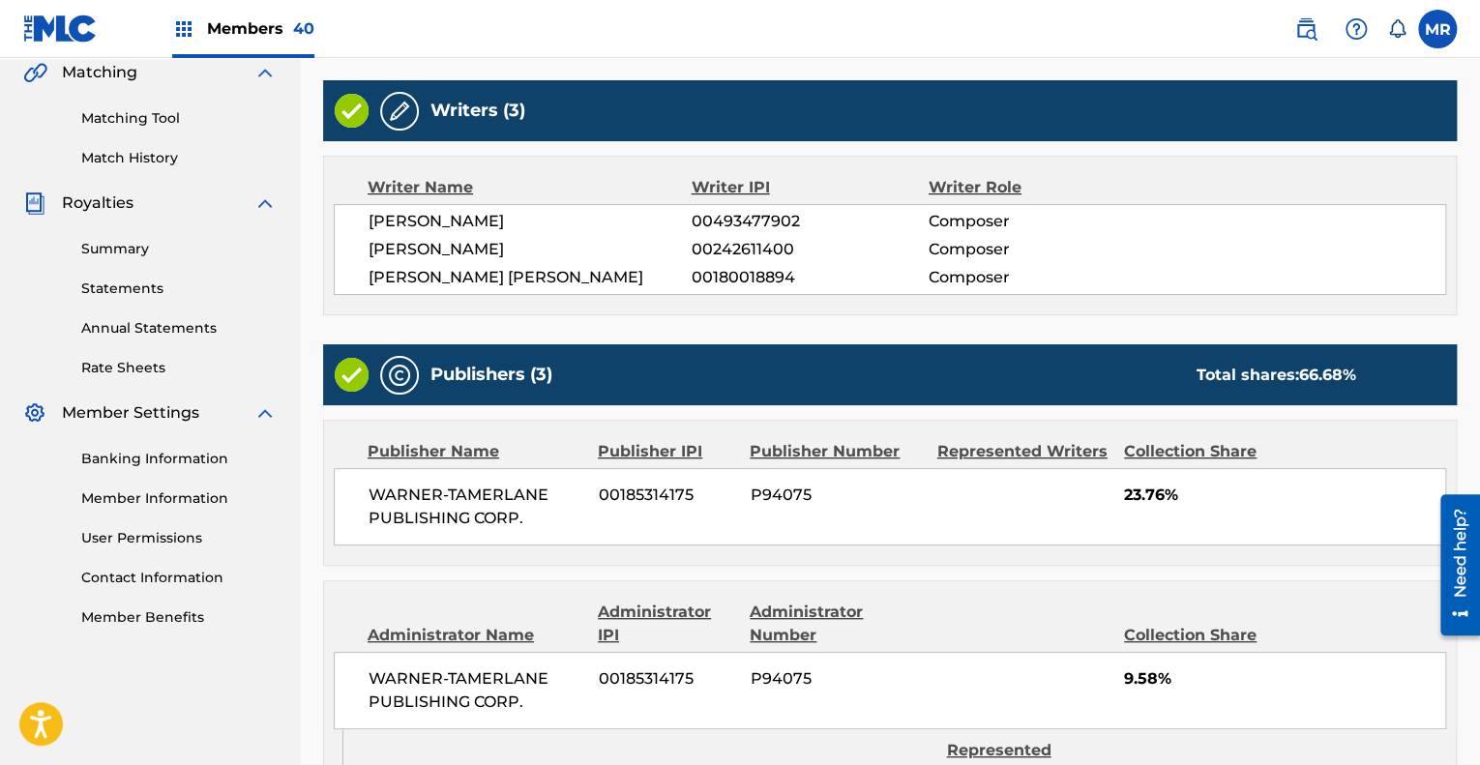
scroll to position [893, 0]
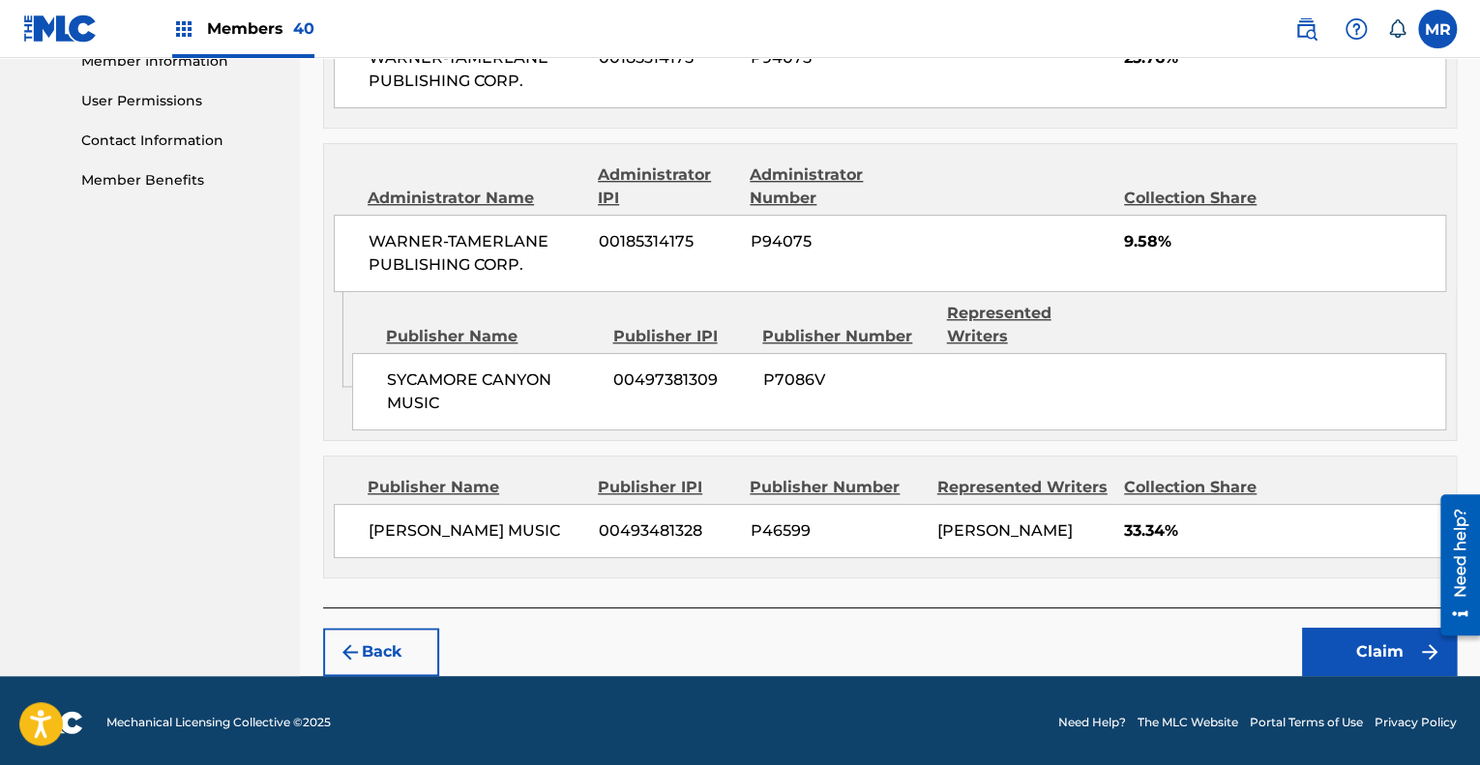
click at [1343, 645] on button "Claim" at bounding box center [1379, 652] width 155 height 48
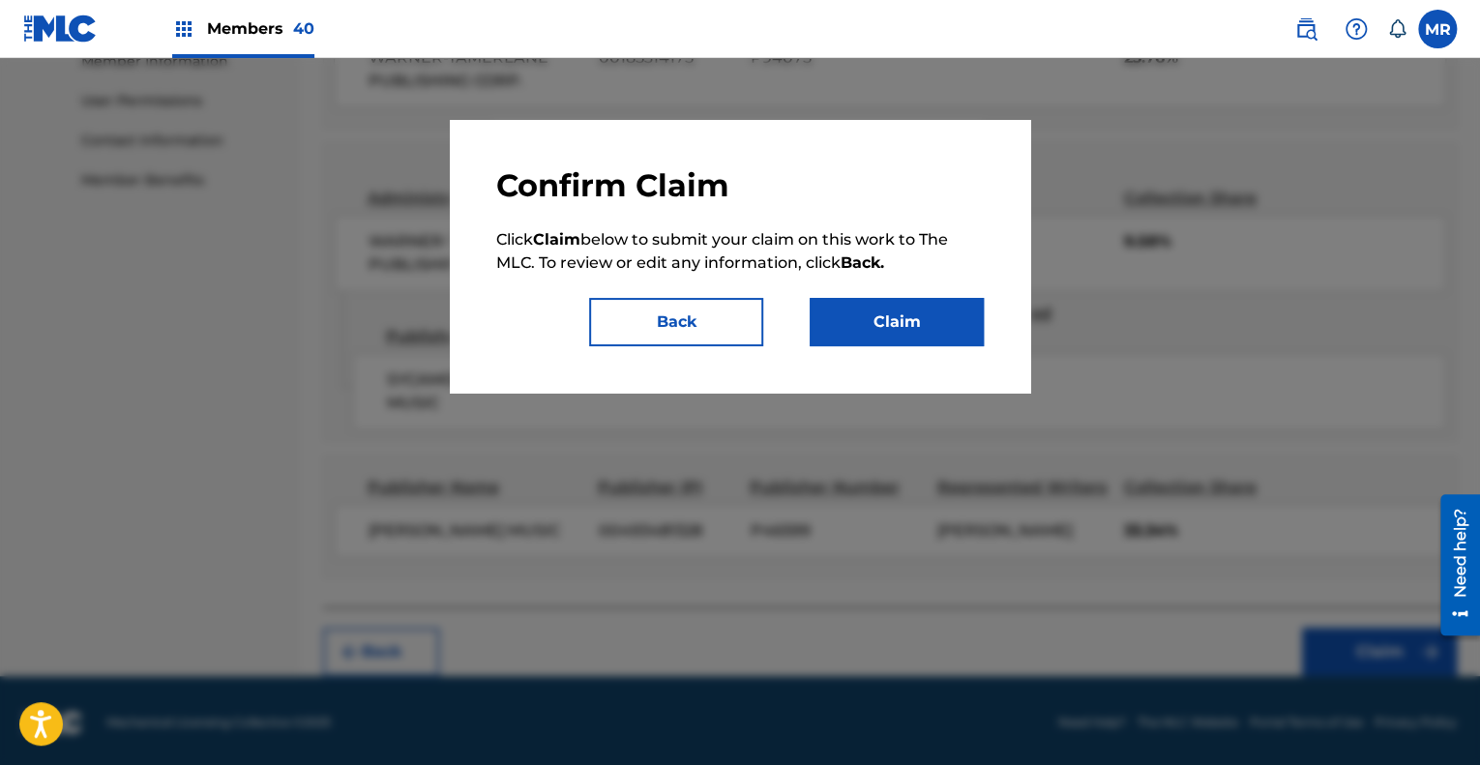
click at [909, 328] on button "Claim" at bounding box center [897, 322] width 174 height 48
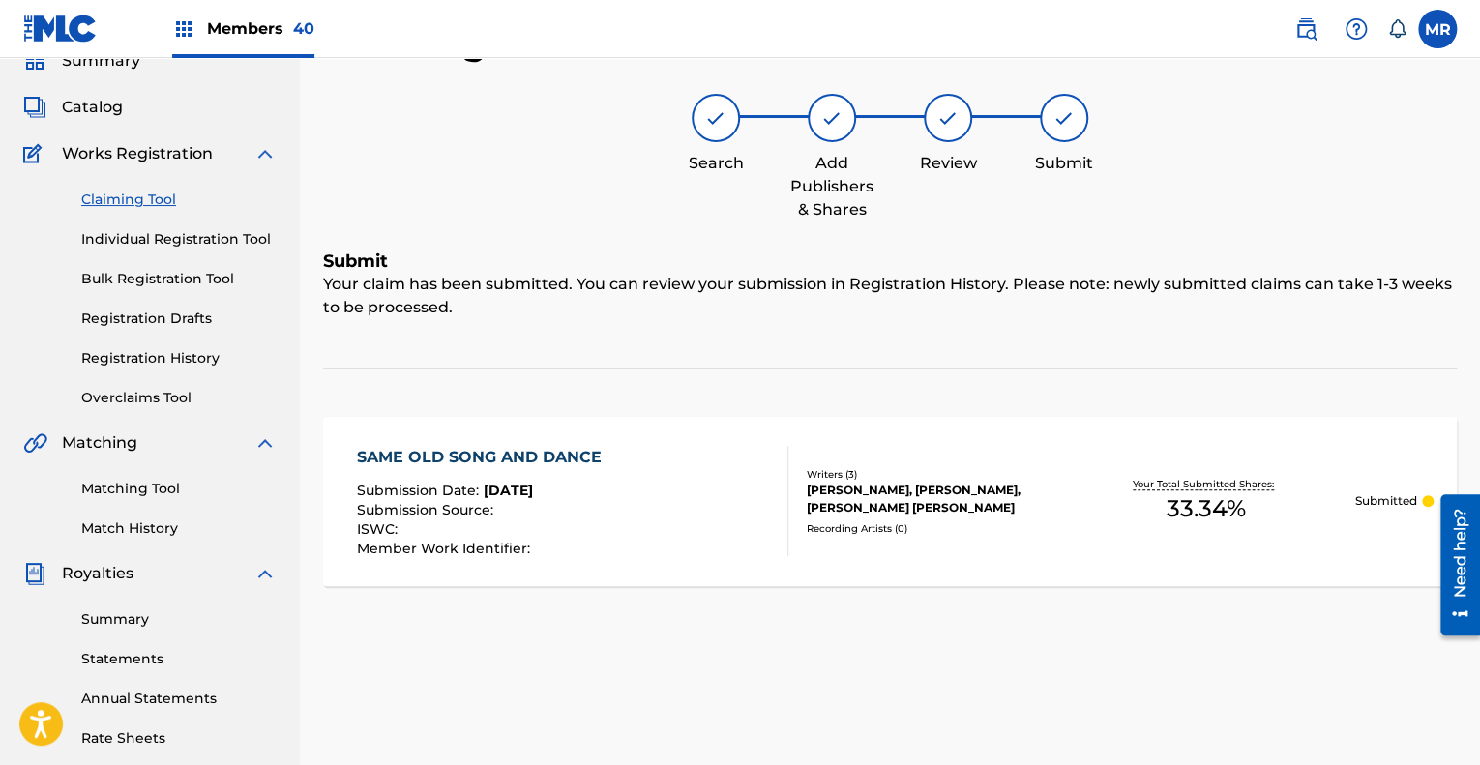
scroll to position [89, 0]
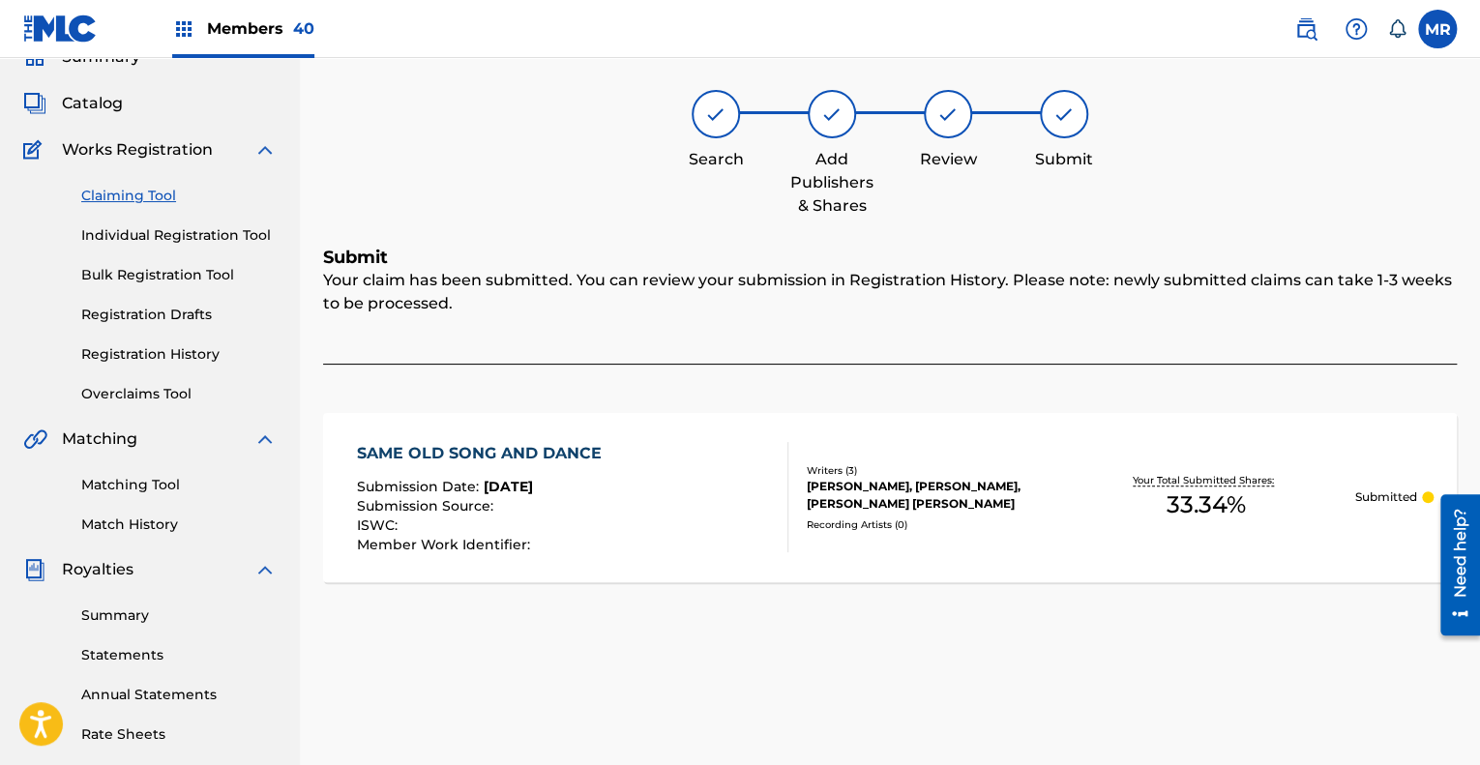
click at [170, 347] on link "Registration History" at bounding box center [178, 354] width 195 height 20
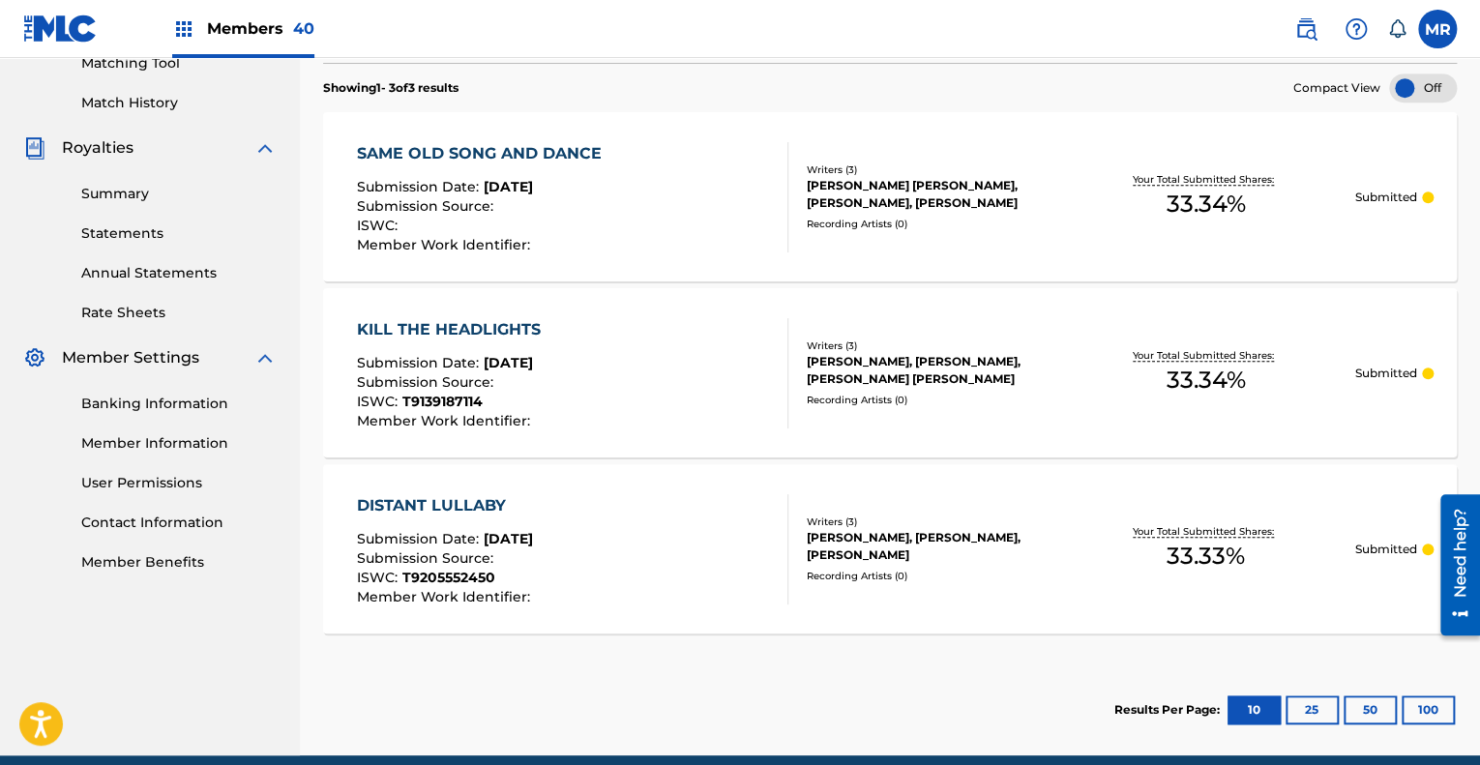
scroll to position [510, 0]
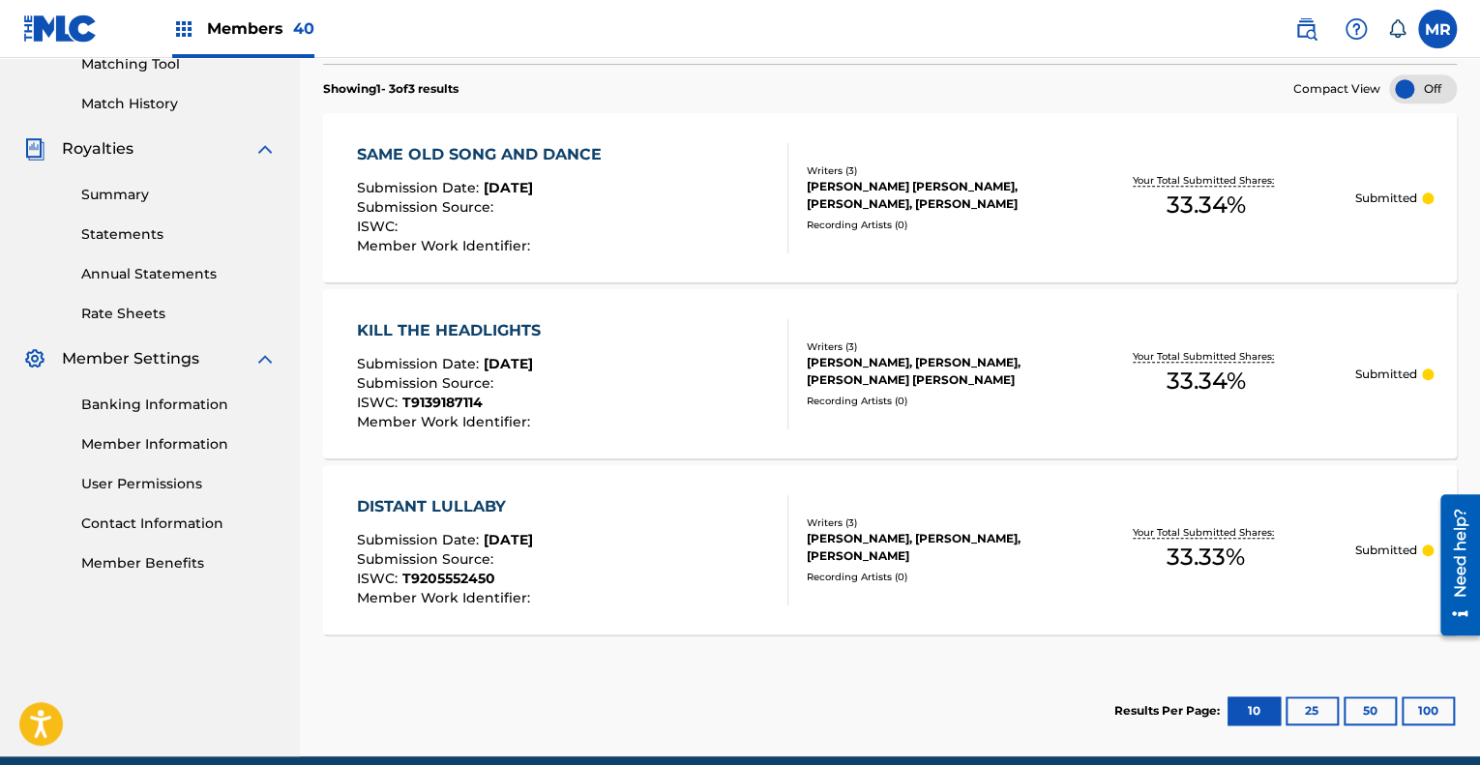
click at [677, 532] on div "DISTANT LULLABY Submission Date : [DATE] Submission Source : ISWC : T9205552450…" at bounding box center [572, 550] width 431 height 110
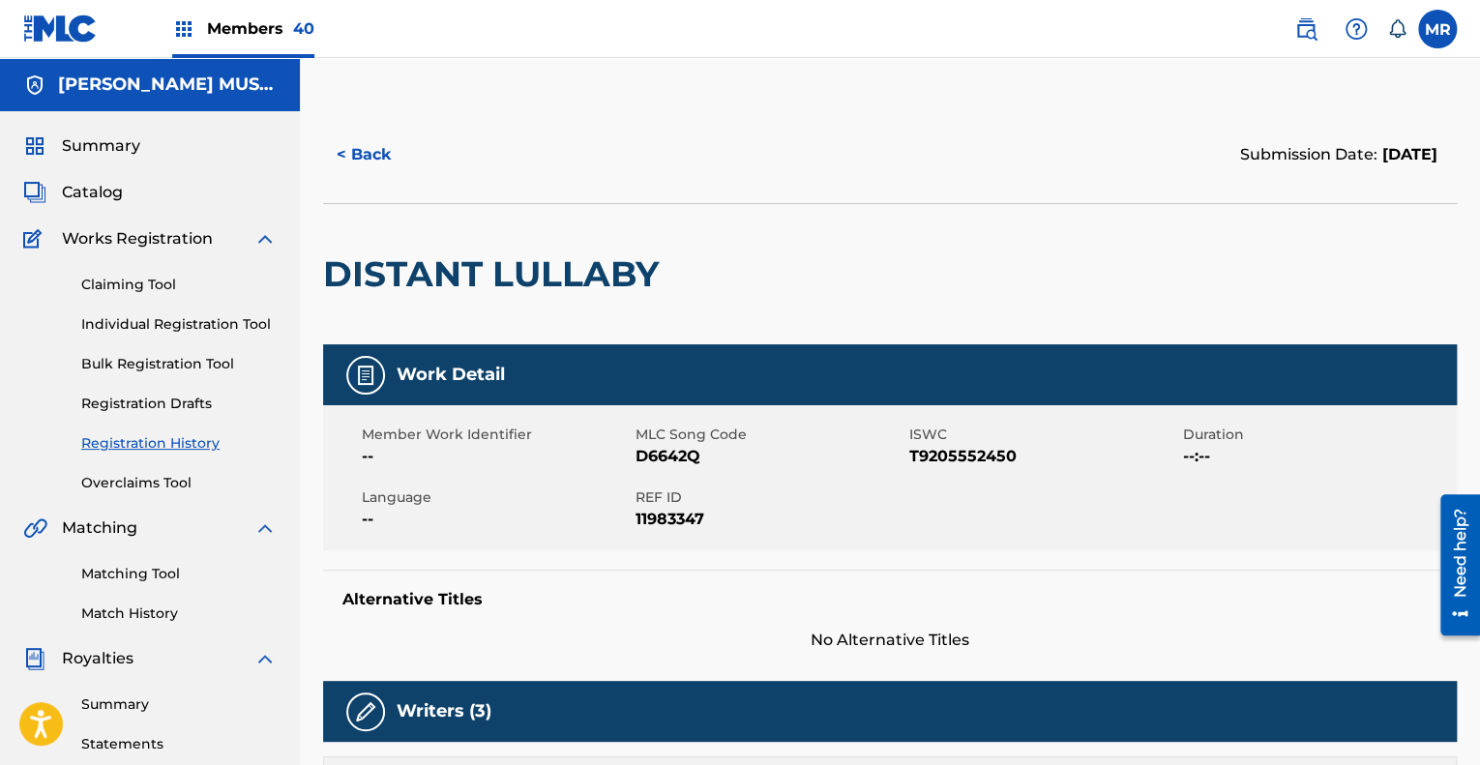
click at [381, 160] on button "< Back" at bounding box center [381, 155] width 116 height 48
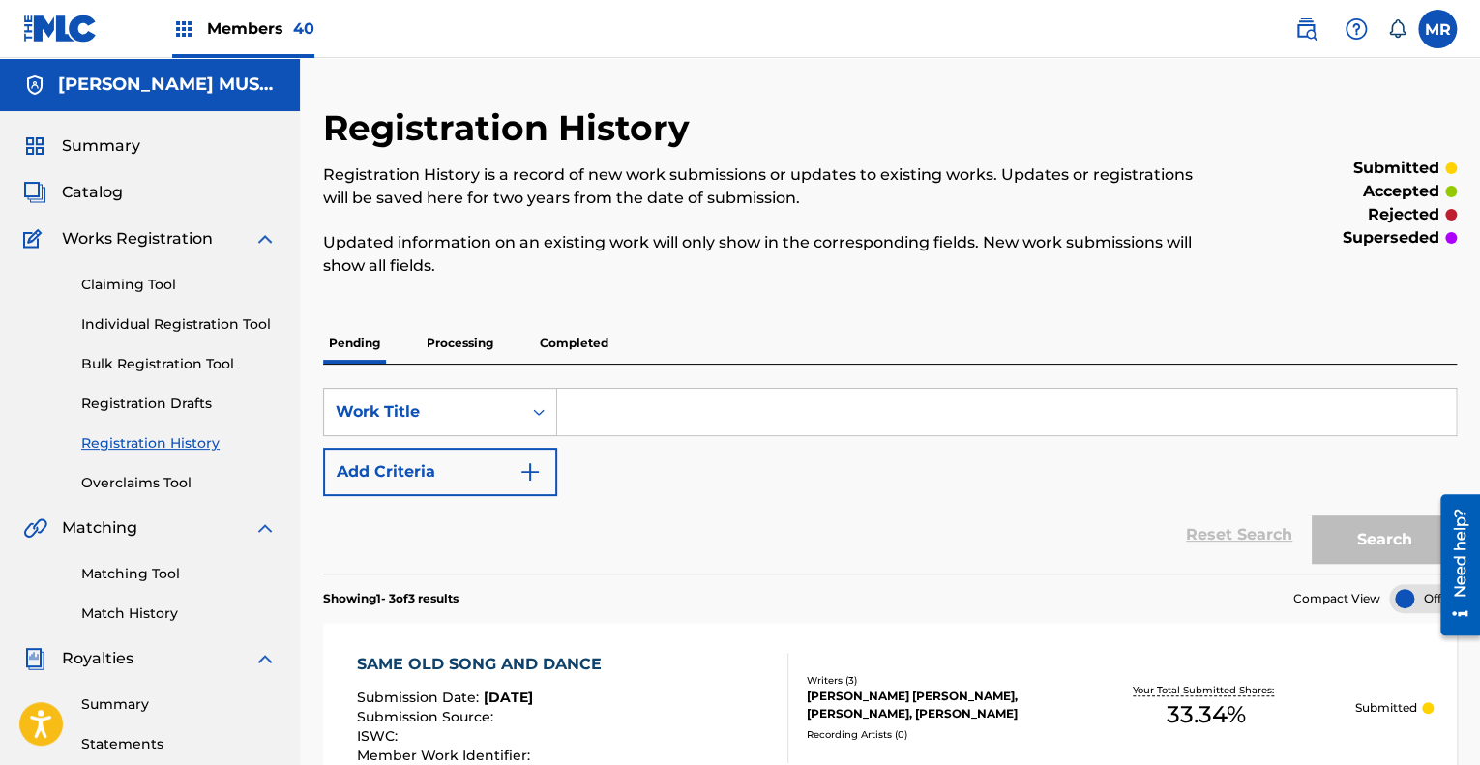
click at [1310, 33] on img at bounding box center [1306, 28] width 23 height 23
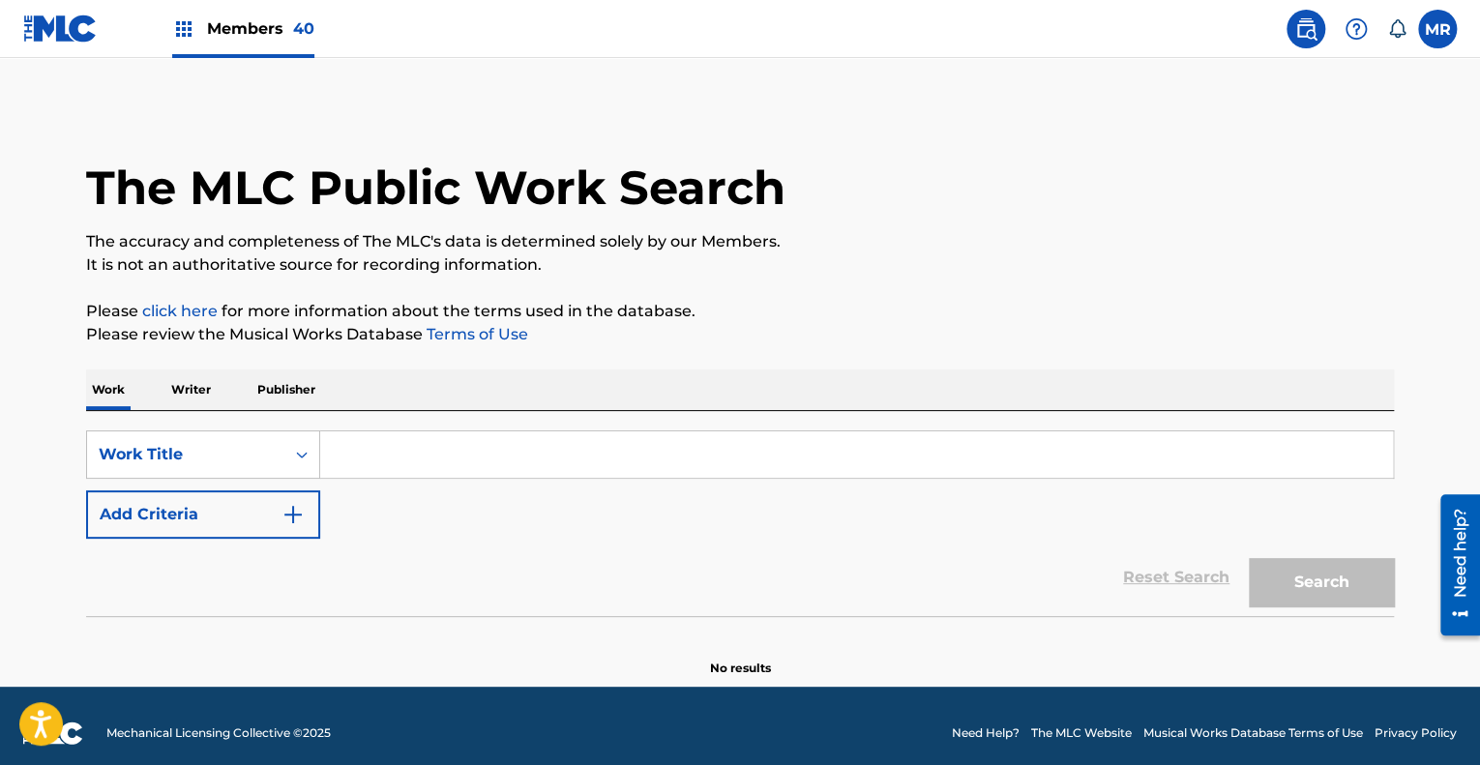
click at [390, 450] on input "Search Form" at bounding box center [856, 455] width 1073 height 46
paste input "G"
click at [391, 474] on input "Search Form" at bounding box center [856, 455] width 1073 height 46
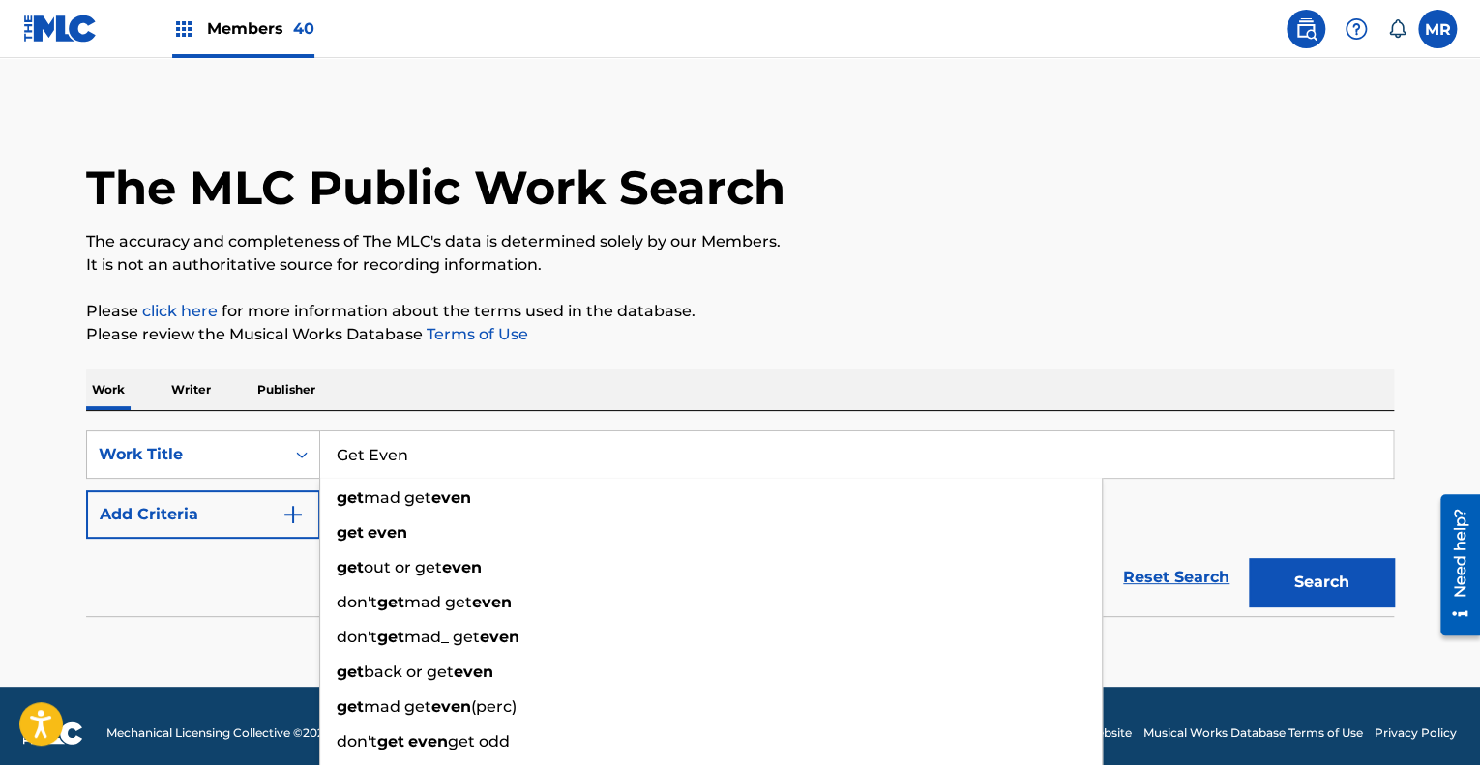
type input "Get Even"
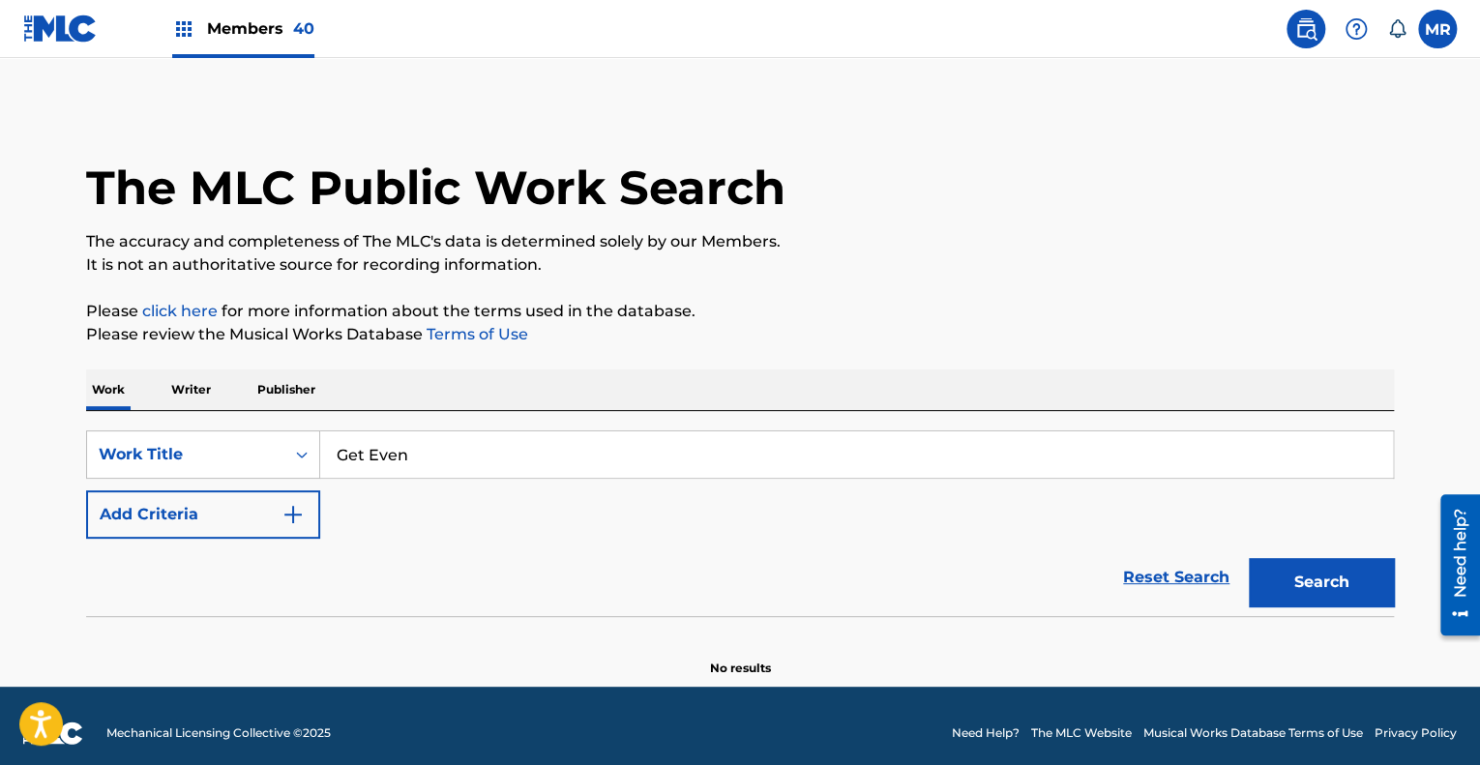
click at [751, 324] on p "Please review the Musical Works Database Terms of Use" at bounding box center [740, 334] width 1308 height 23
click at [307, 522] on button "Add Criteria" at bounding box center [203, 515] width 234 height 48
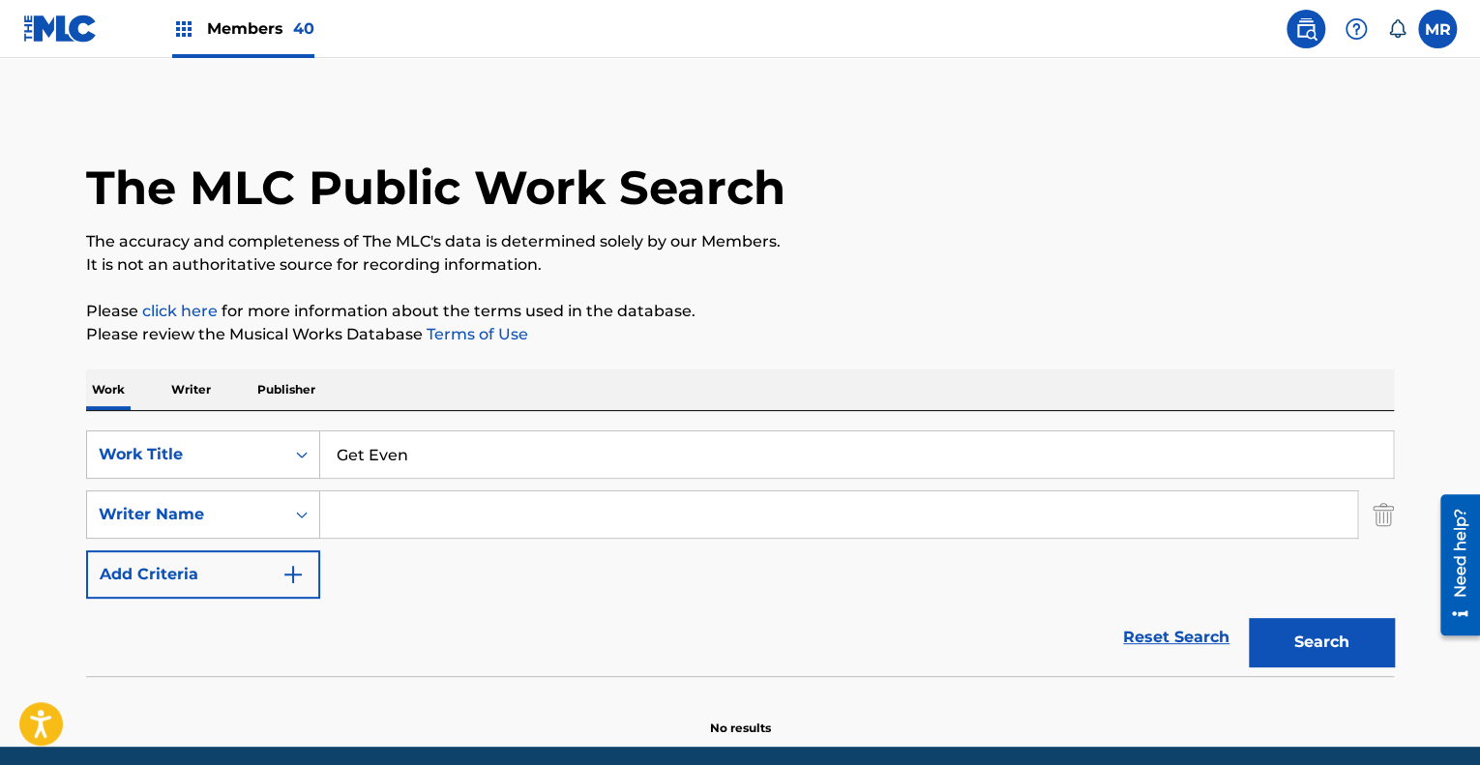
click at [382, 512] on input "Search Form" at bounding box center [838, 515] width 1037 height 46
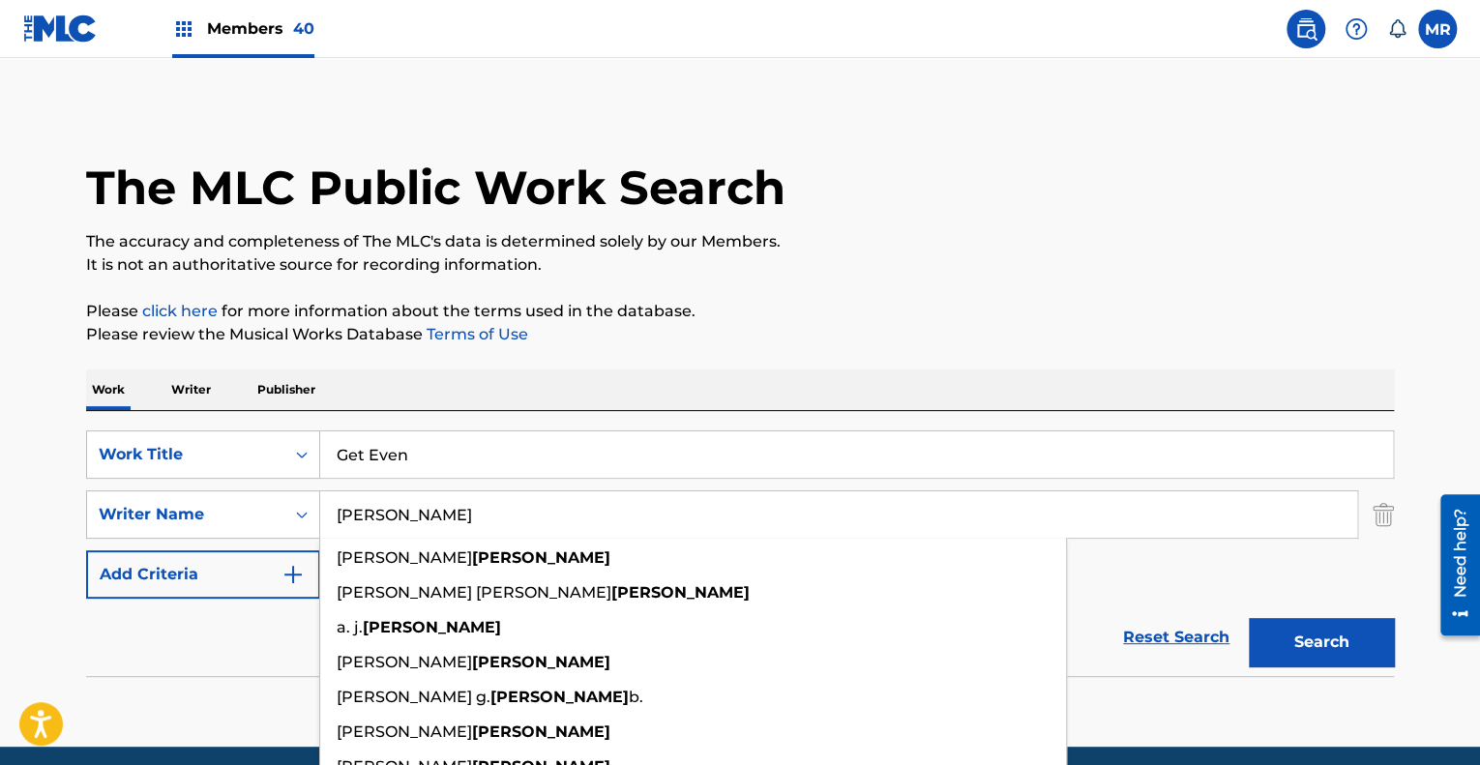
type input "[PERSON_NAME]"
click at [858, 300] on p "Please click here for more information about the terms used in the database." at bounding box center [740, 311] width 1308 height 23
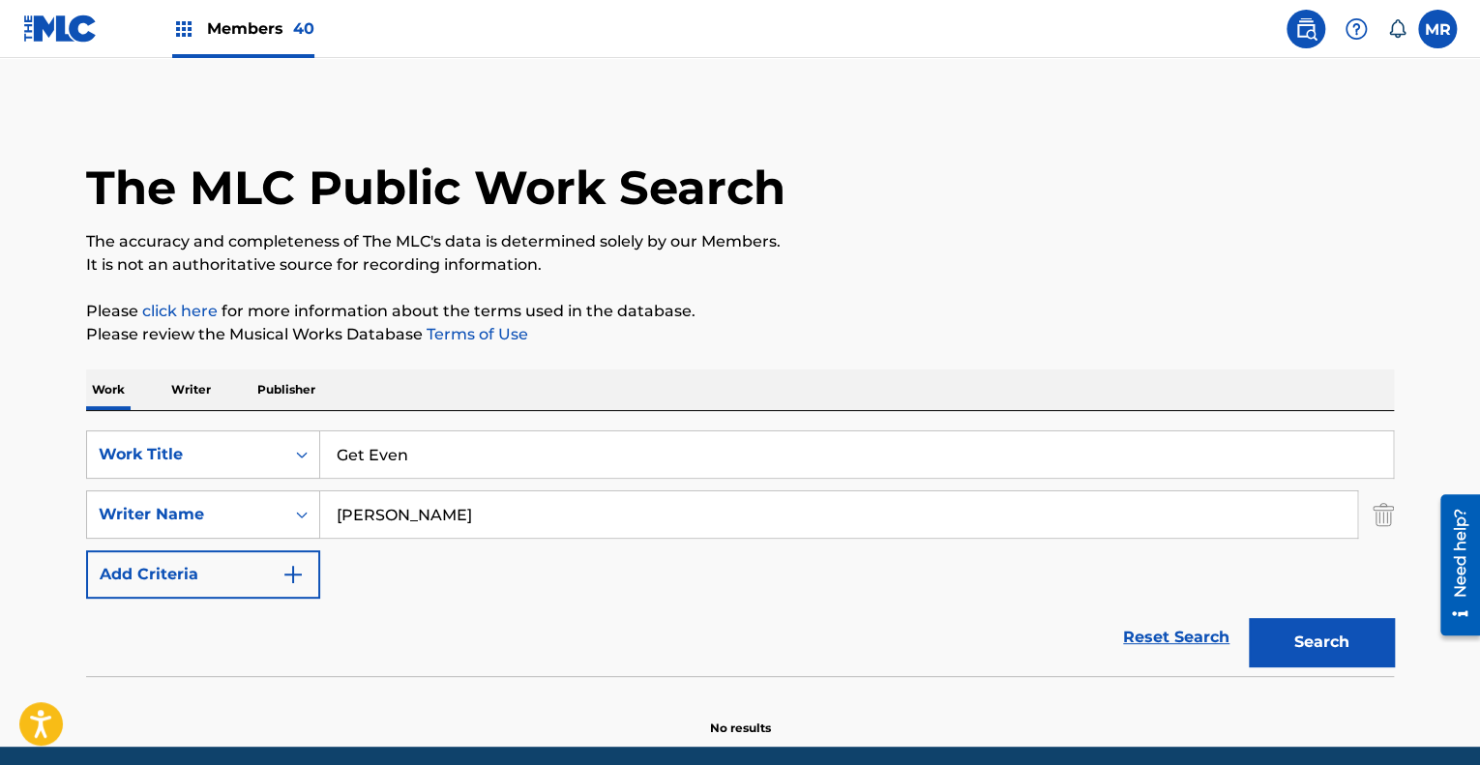
click at [1324, 653] on button "Search" at bounding box center [1321, 642] width 145 height 48
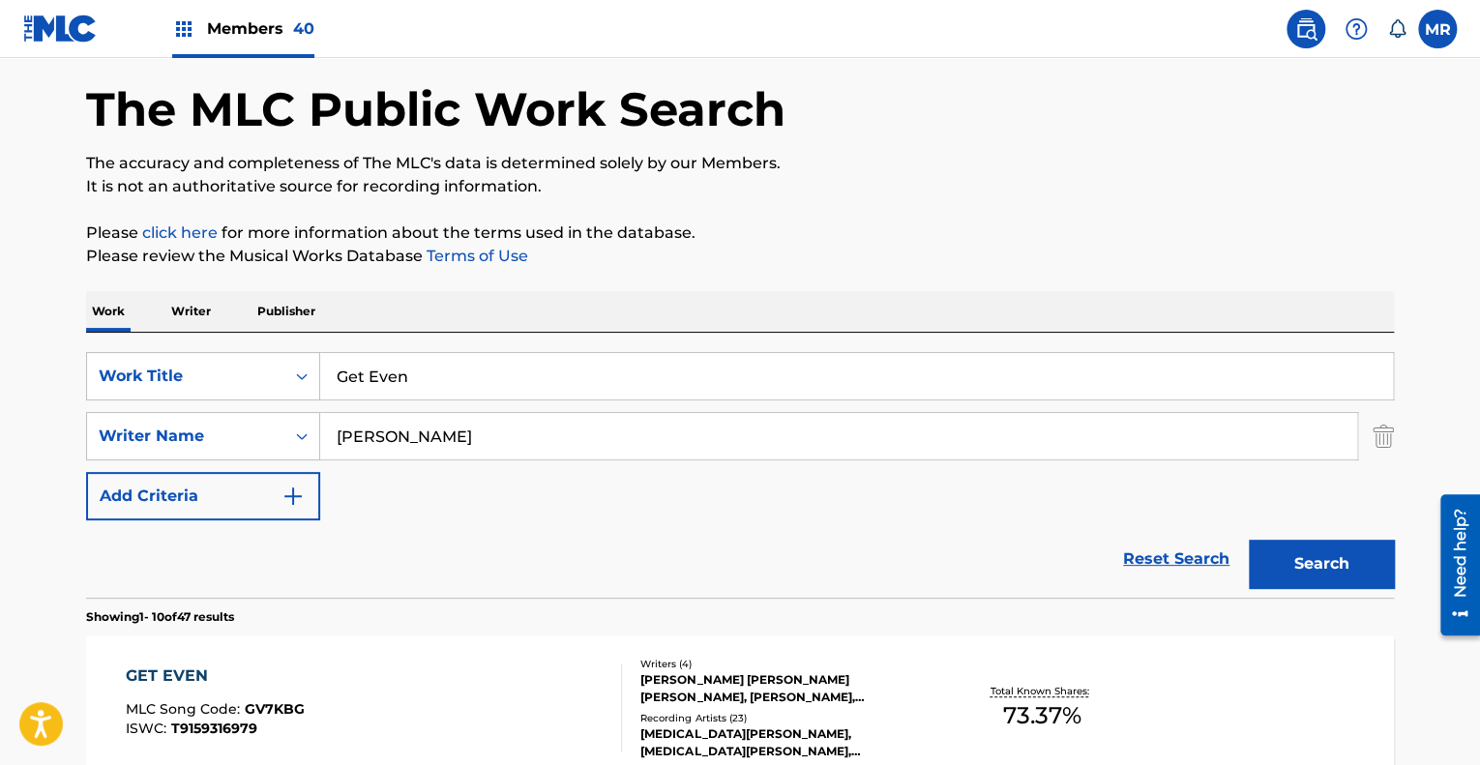
scroll to position [363, 0]
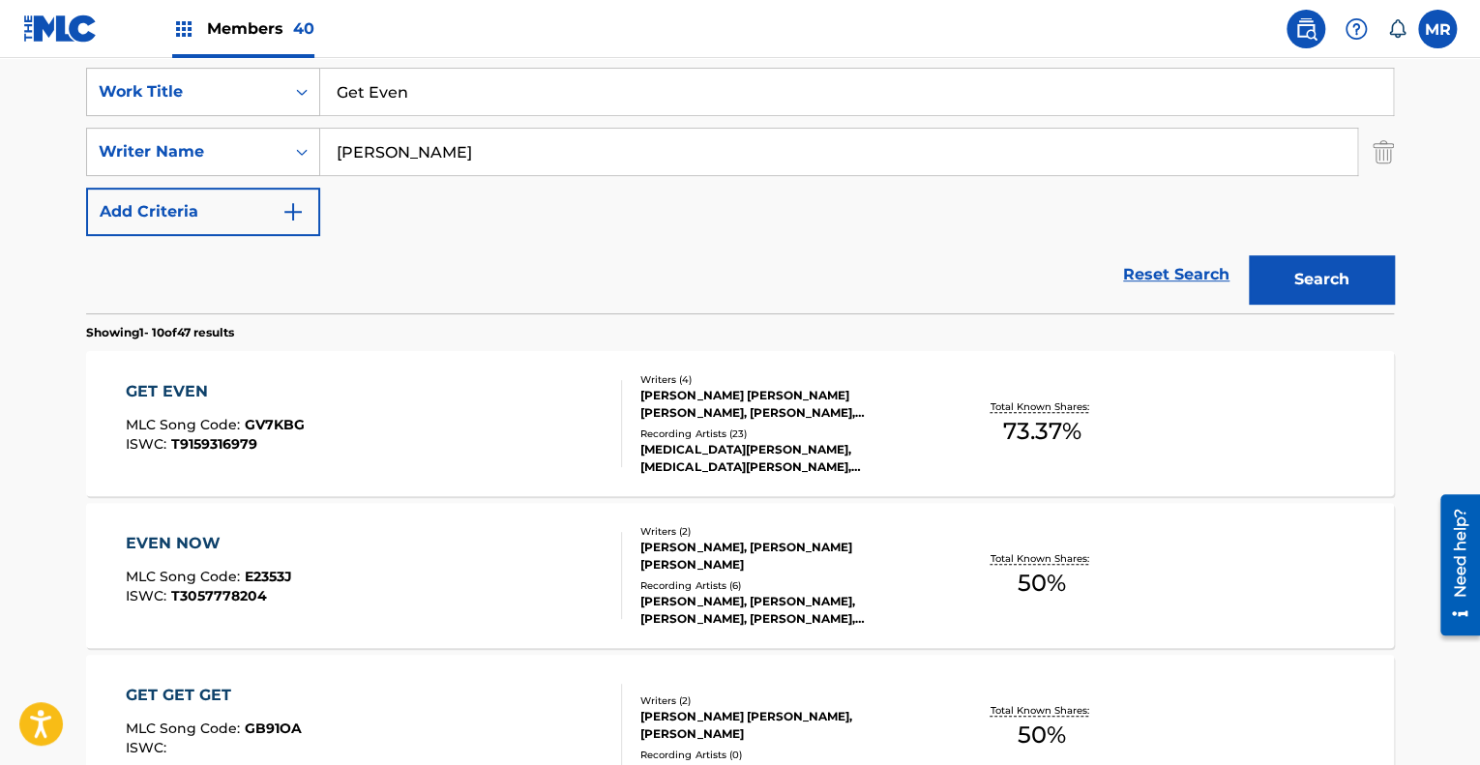
click at [799, 407] on div "[PERSON_NAME] [PERSON_NAME] [PERSON_NAME], [PERSON_NAME], [PERSON_NAME]" at bounding box center [787, 404] width 292 height 35
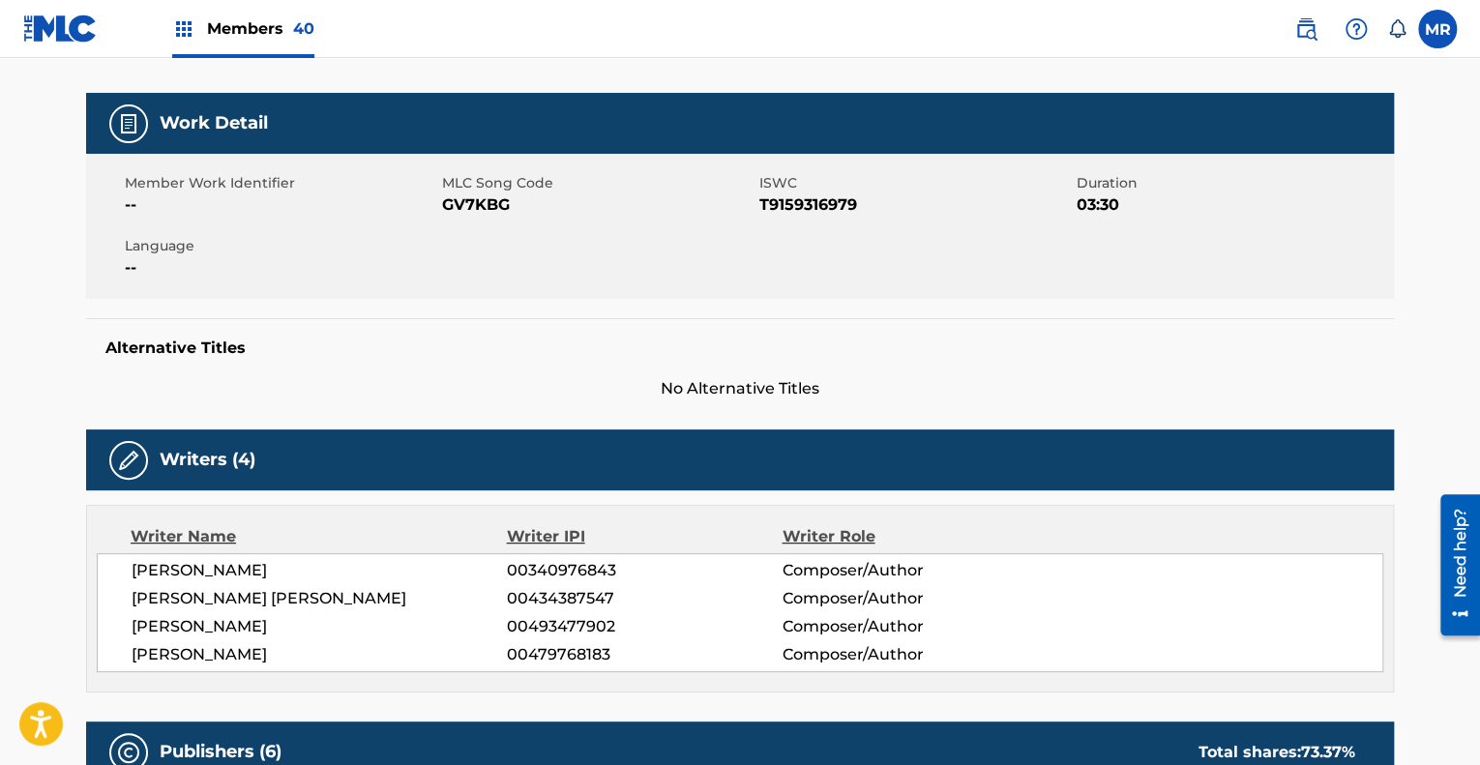
scroll to position [252, 0]
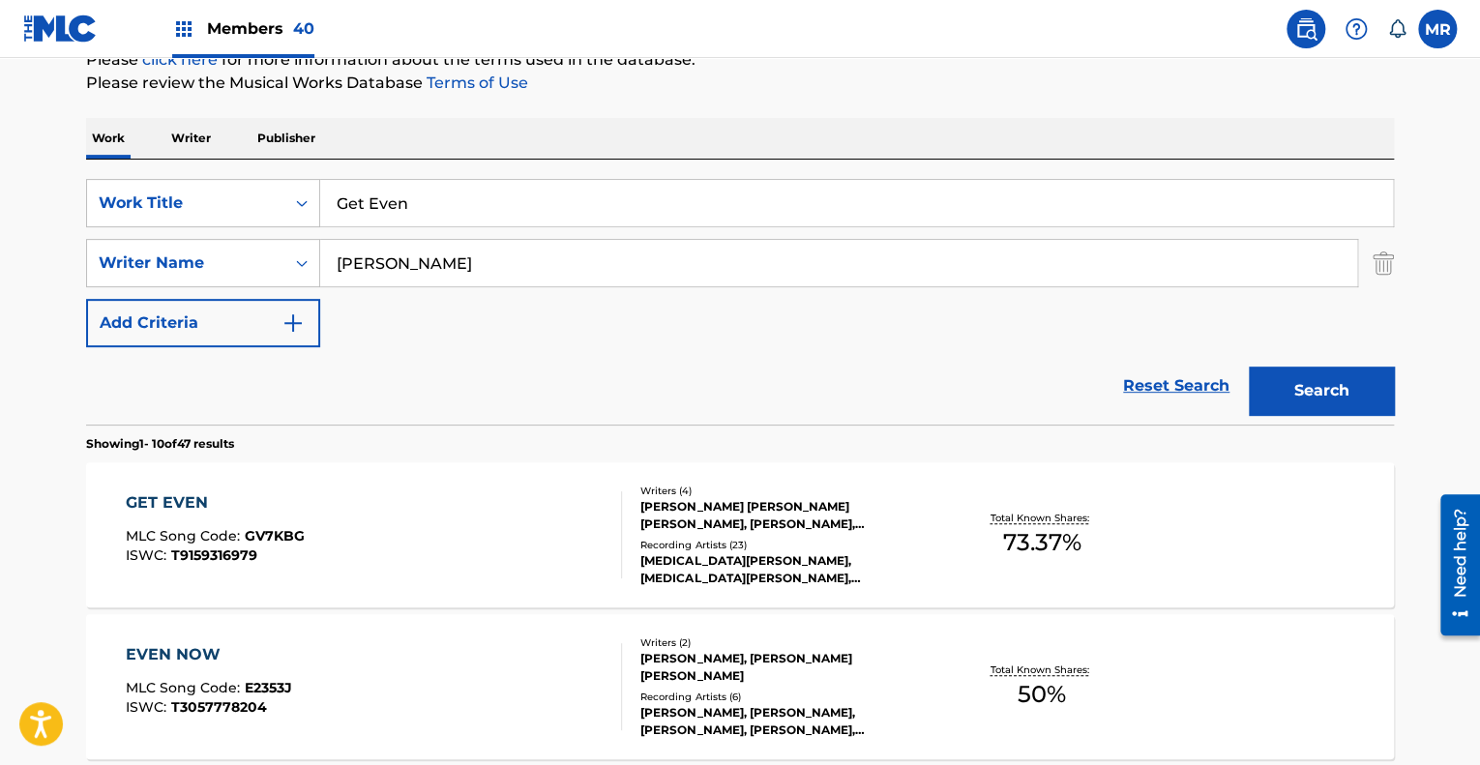
scroll to position [363, 0]
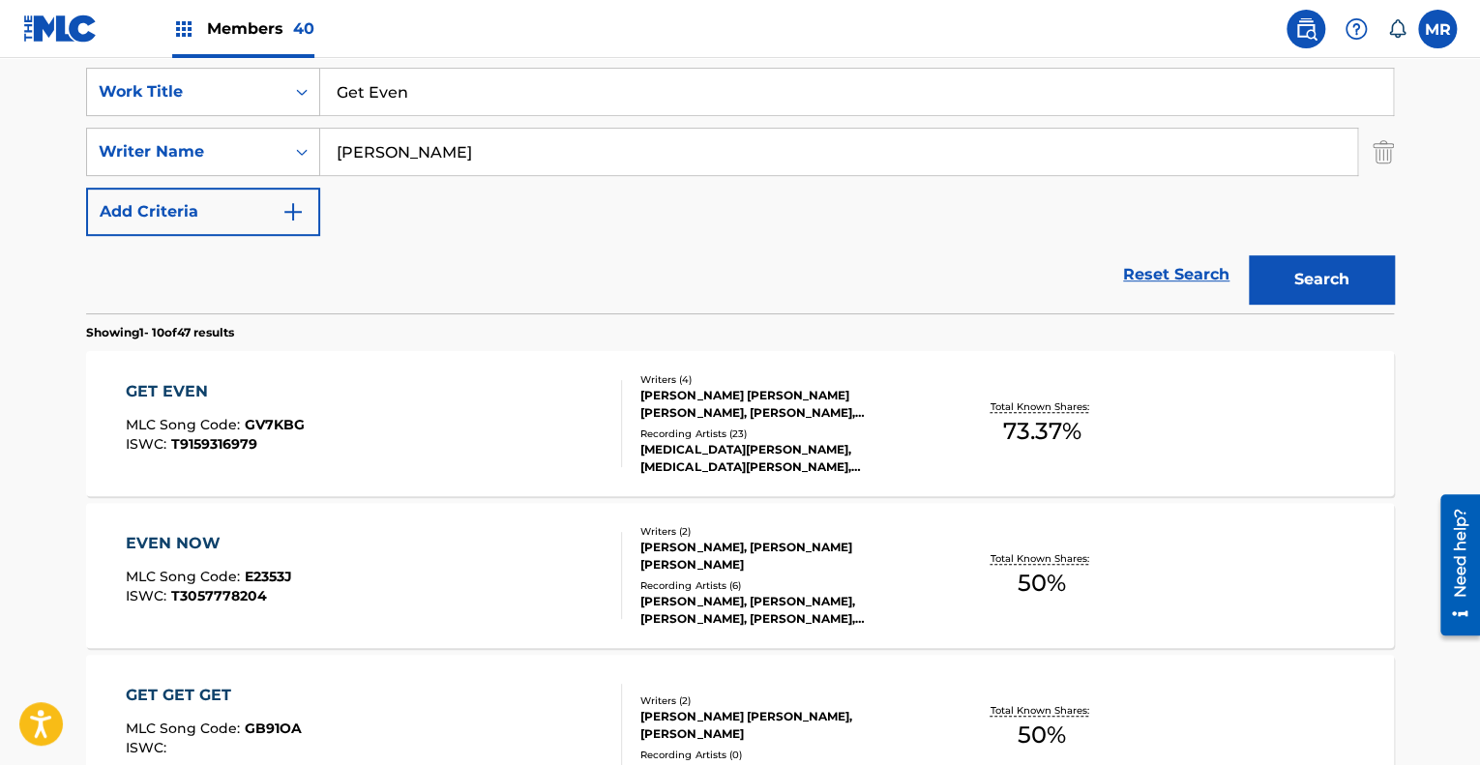
click at [769, 423] on div "Writers ( 4 ) [PERSON_NAME] [PERSON_NAME] [PERSON_NAME], [PERSON_NAME], [PERSON…" at bounding box center [777, 425] width 311 height 104
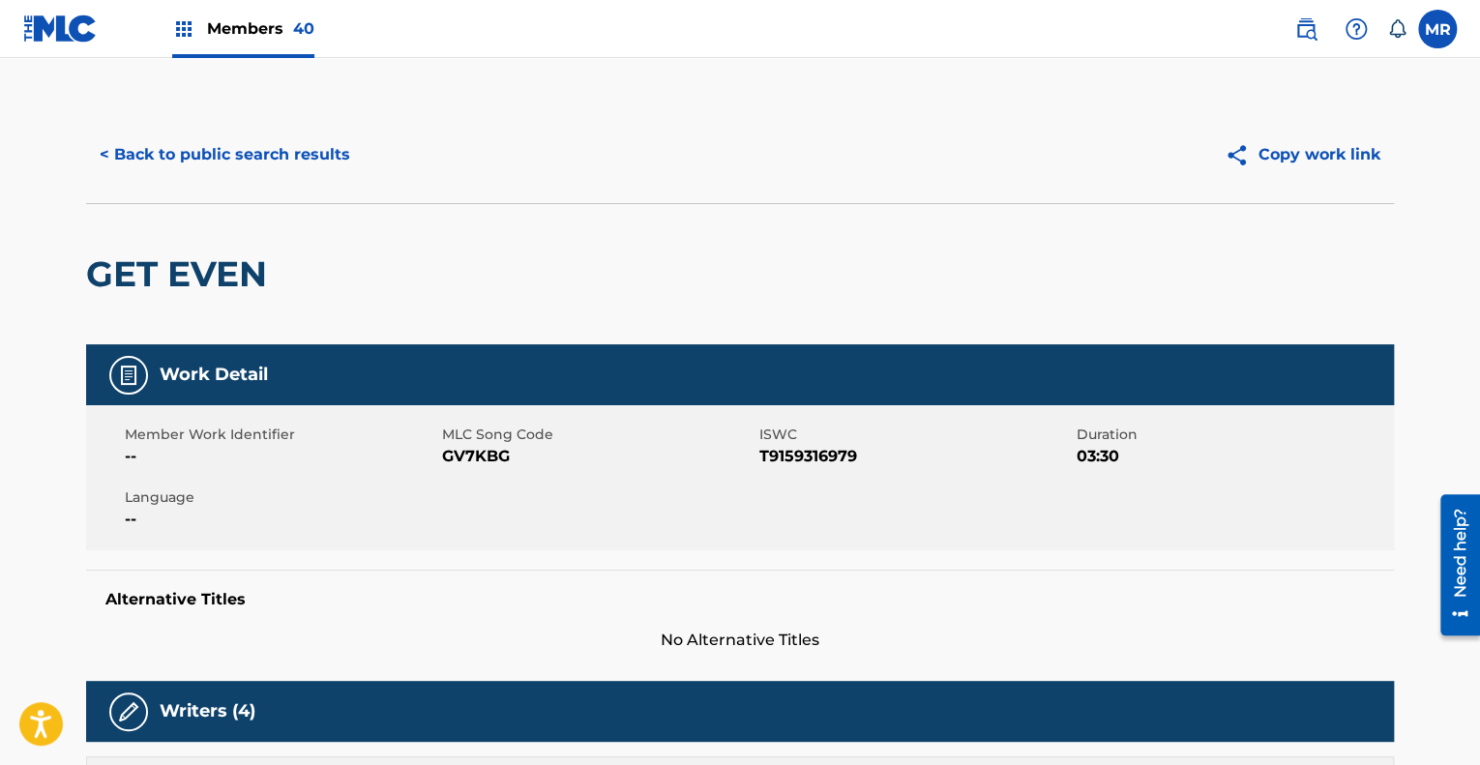
click at [514, 459] on span "GV7KBG" at bounding box center [598, 456] width 313 height 23
drag, startPoint x: 863, startPoint y: 461, endPoint x: 762, endPoint y: 462, distance: 100.6
click at [762, 462] on span "T9159316979" at bounding box center [916, 456] width 313 height 23
copy span "T9159316979"
click at [537, 482] on div "Member Work Identifier -- MLC Song Code GV7KBG ISWC T9159316979 Duration 03:30 …" at bounding box center [740, 477] width 1308 height 145
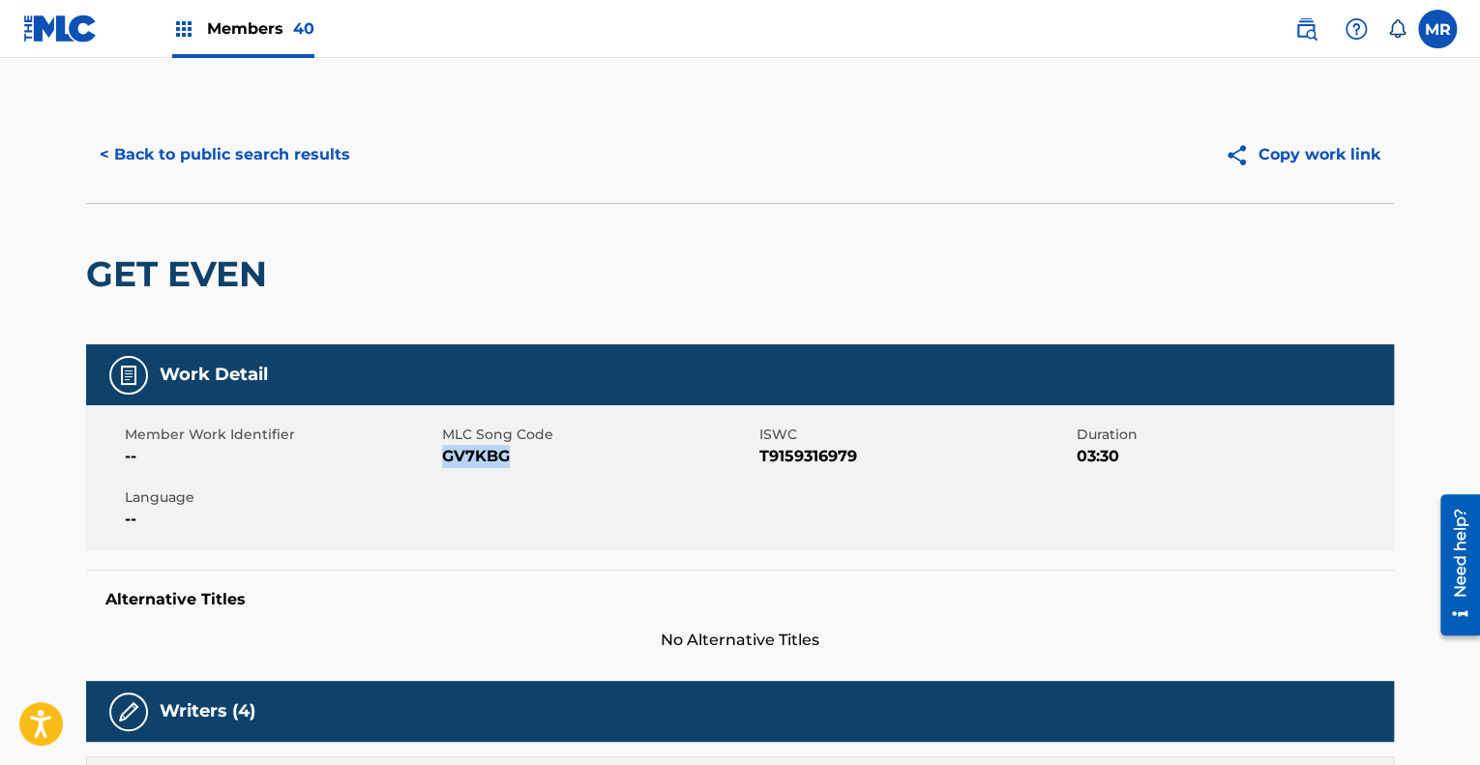
drag, startPoint x: 515, startPoint y: 460, endPoint x: 444, endPoint y: 454, distance: 70.9
click at [444, 454] on span "GV7KBG" at bounding box center [598, 456] width 313 height 23
copy span "GV7KBG"
click at [210, 158] on button "< Back to public search results" at bounding box center [225, 155] width 278 height 48
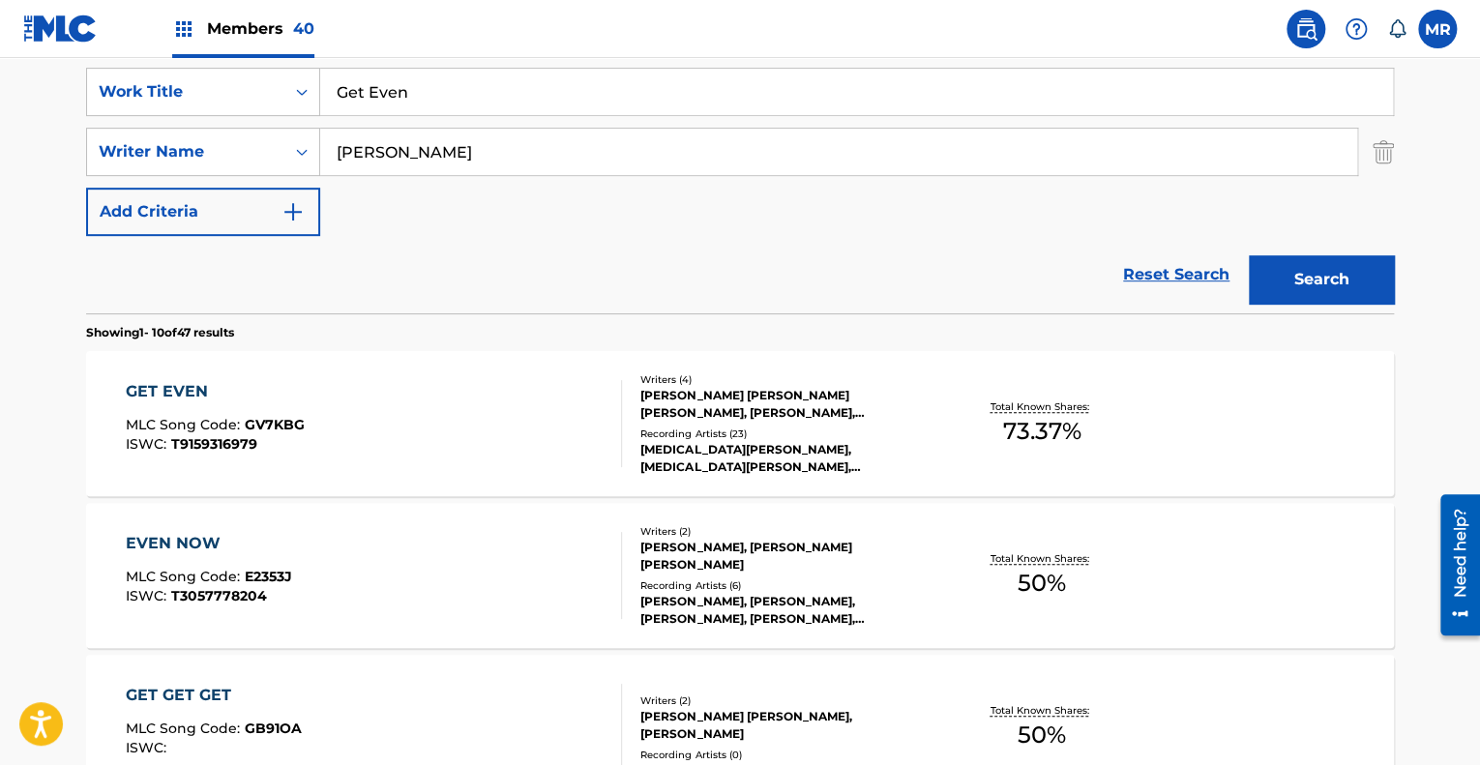
scroll to position [197, 0]
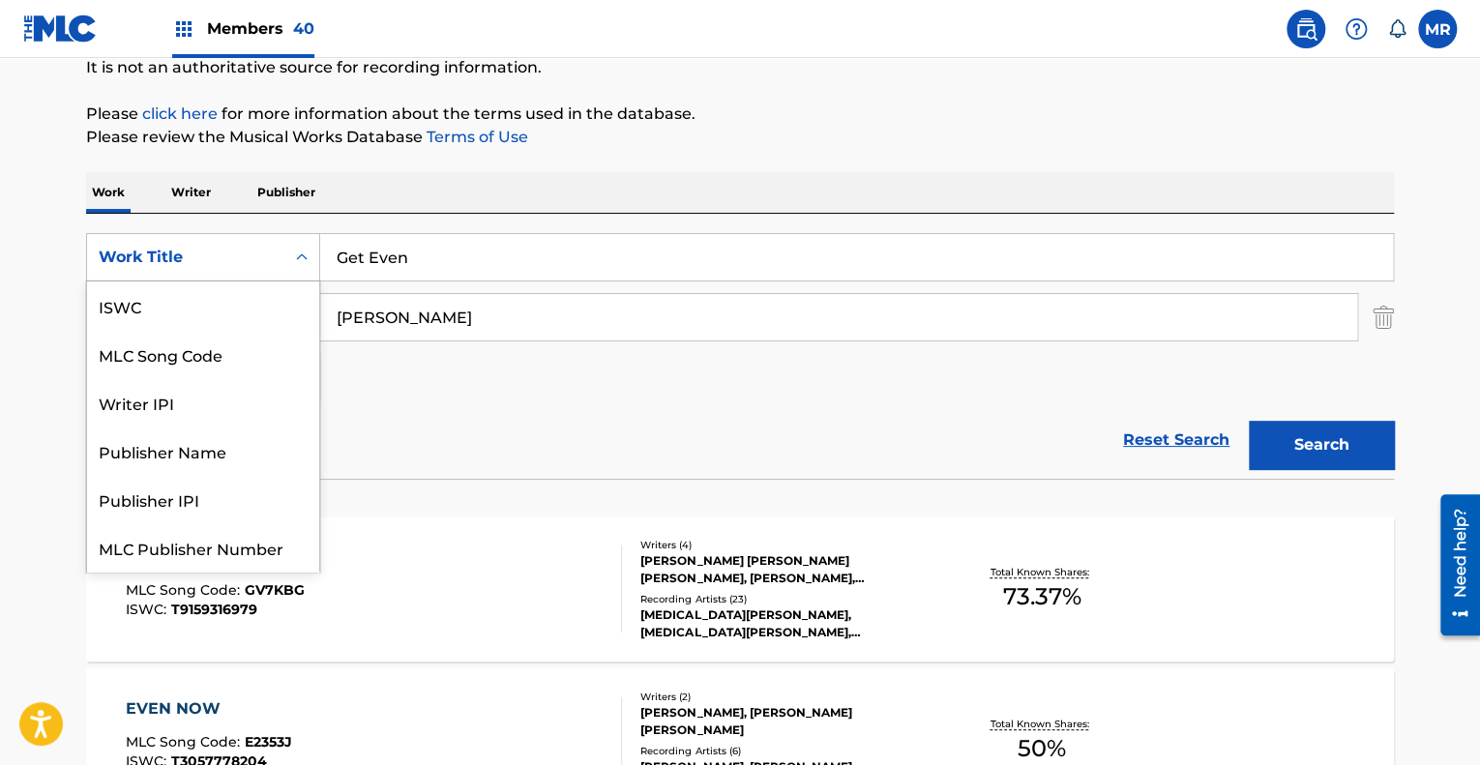
click at [298, 259] on icon "Search Form" at bounding box center [301, 257] width 19 height 19
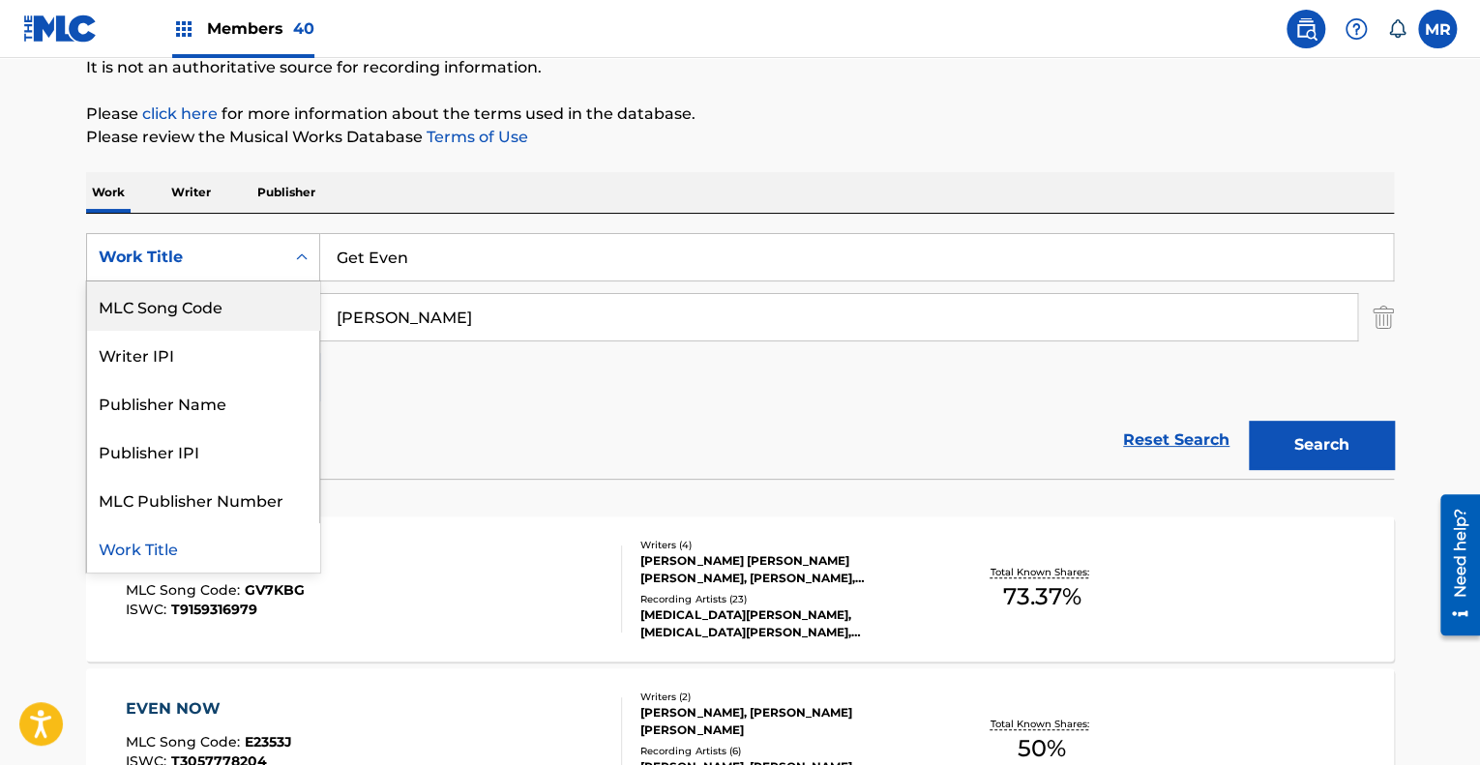
click at [243, 312] on div "MLC Song Code" at bounding box center [203, 306] width 232 height 48
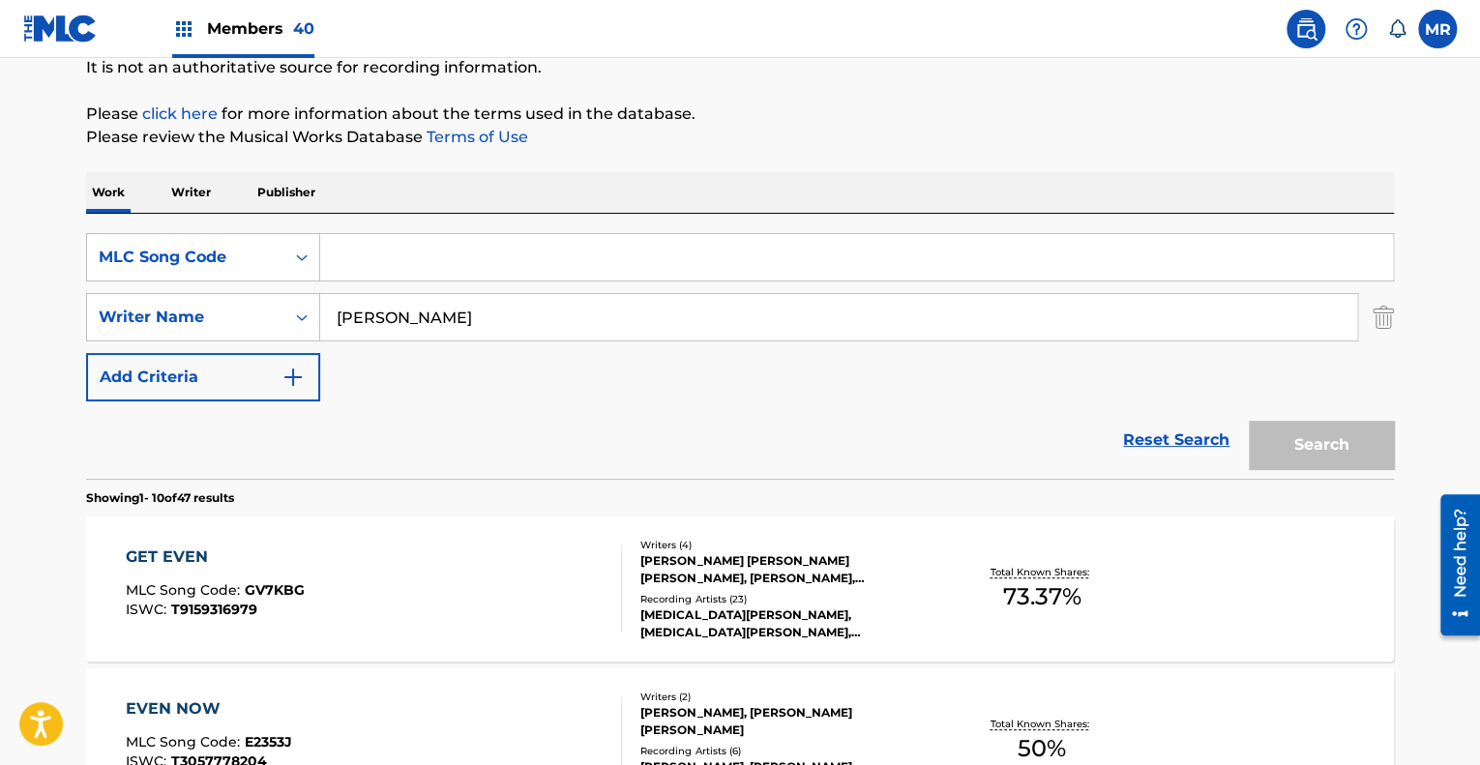
click at [421, 268] on input "Search Form" at bounding box center [856, 257] width 1073 height 46
paste input "GV7KBG"
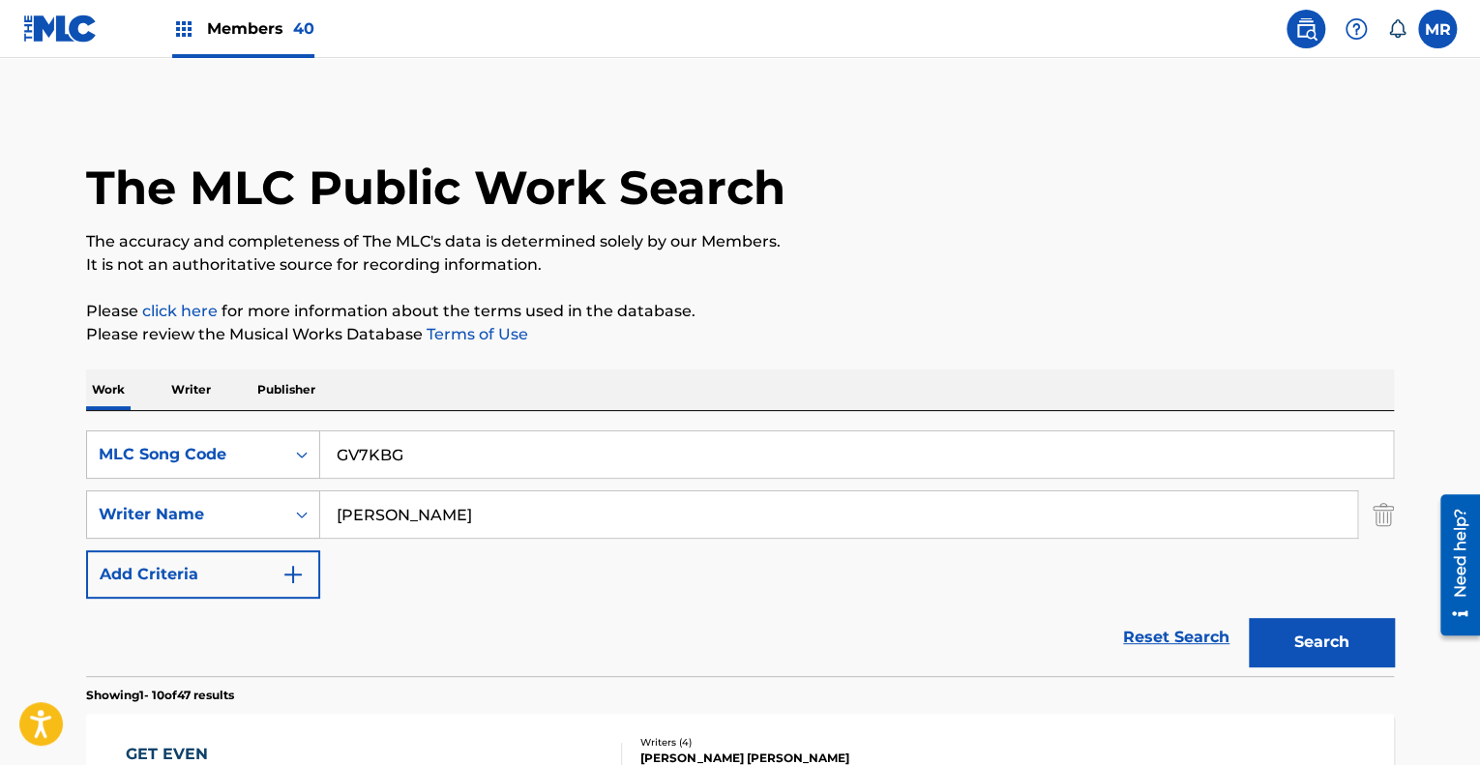
type input "GV7KBG"
click at [185, 39] on img at bounding box center [183, 28] width 23 height 23
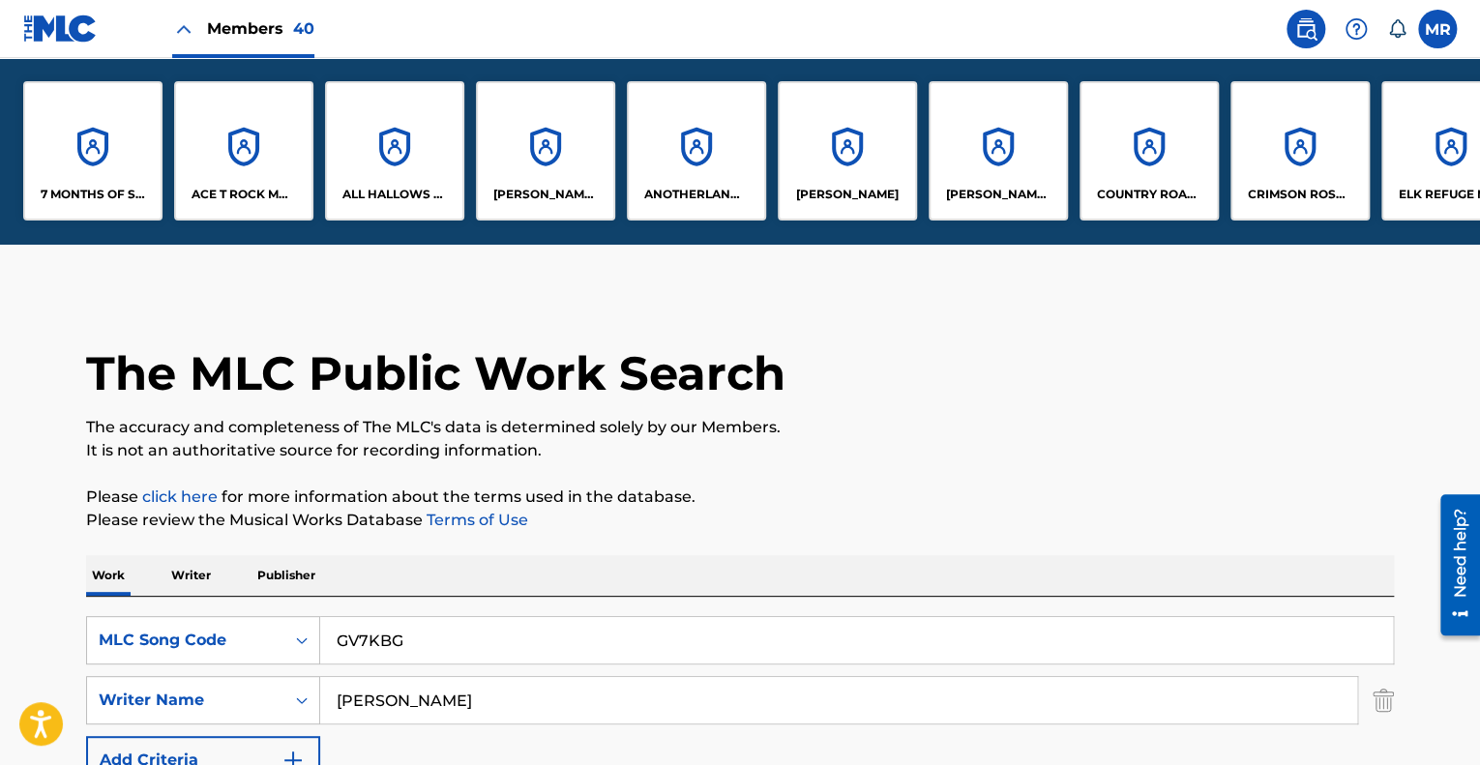
click at [1029, 162] on div "[PERSON_NAME] MUSIC" at bounding box center [998, 150] width 139 height 139
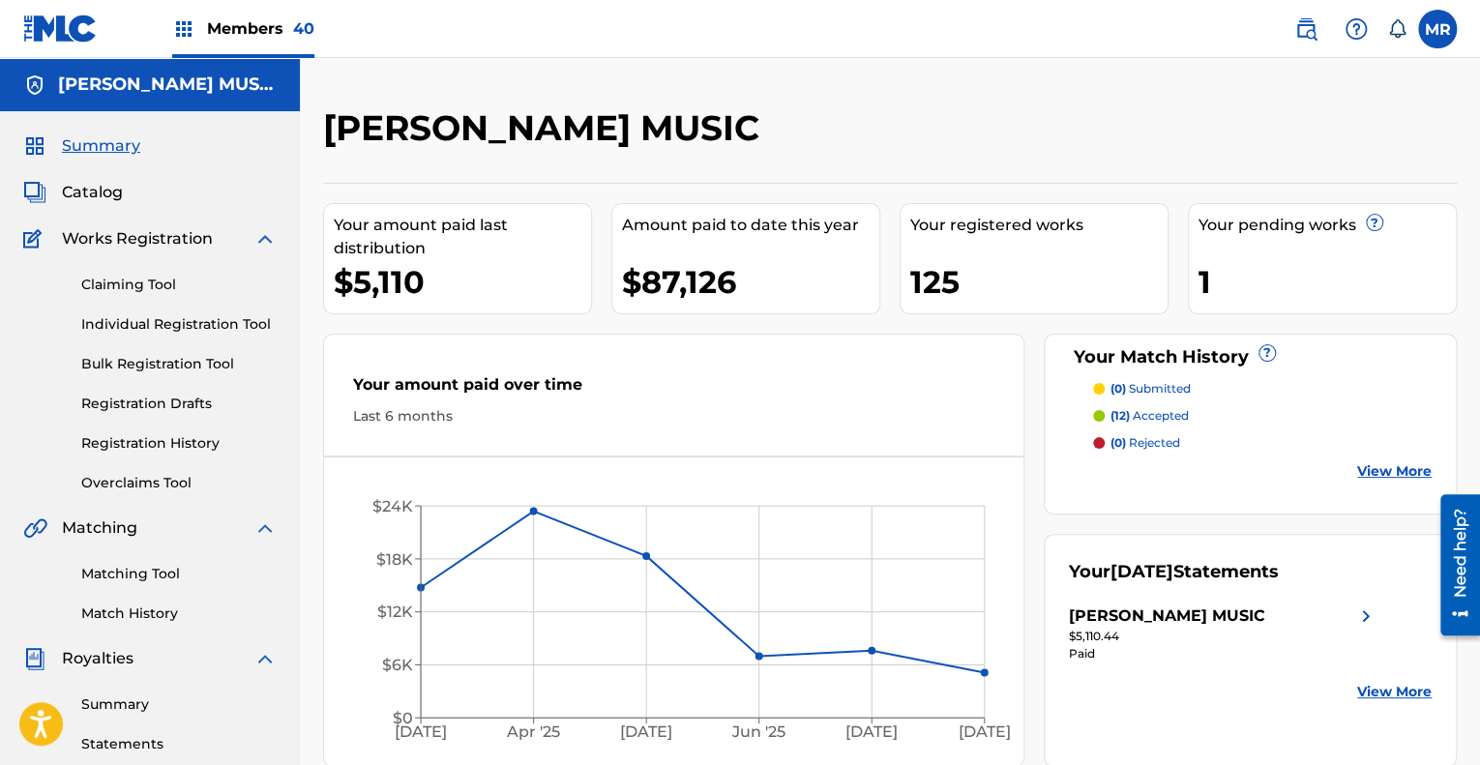
click at [131, 288] on link "Claiming Tool" at bounding box center [178, 285] width 195 height 20
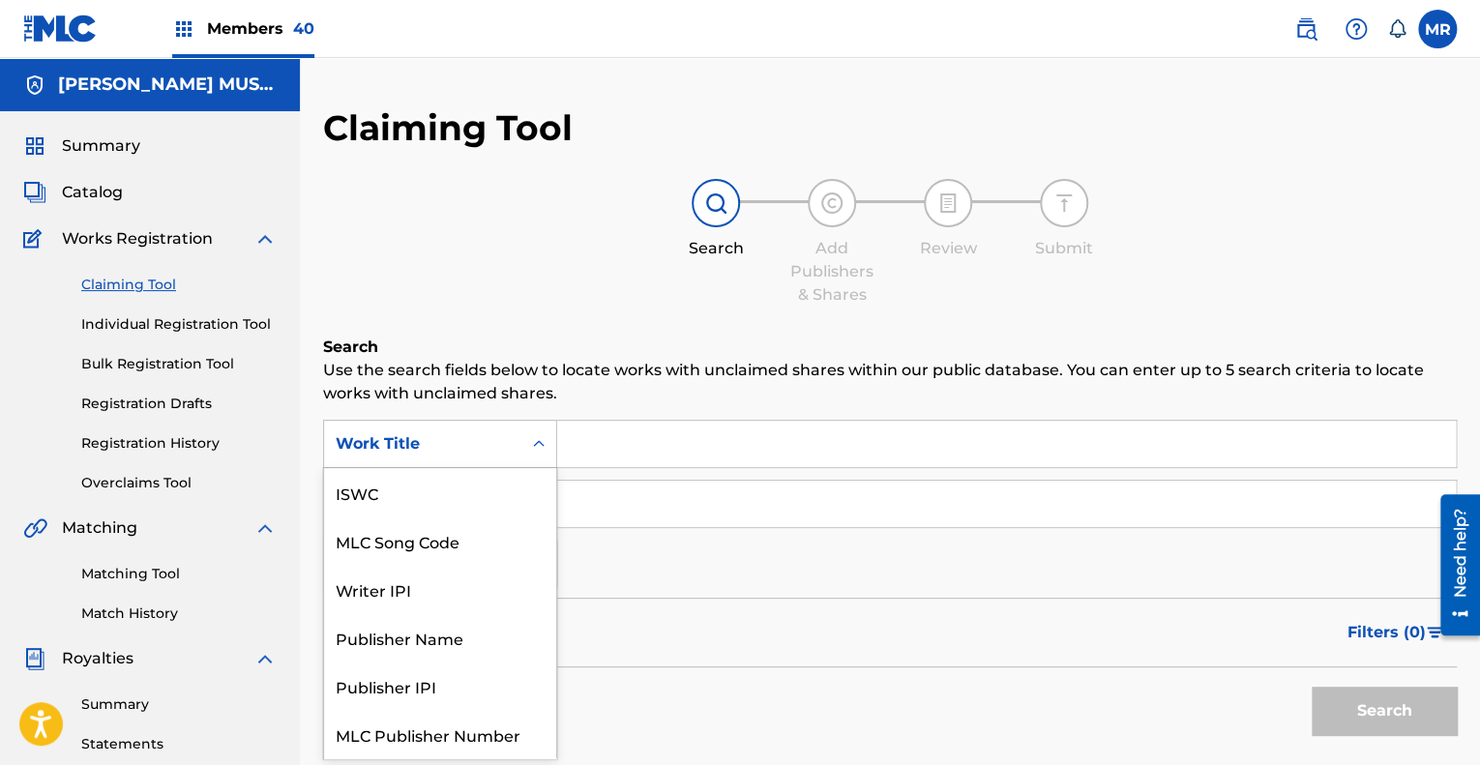
click at [484, 447] on div "Work Title" at bounding box center [423, 444] width 174 height 23
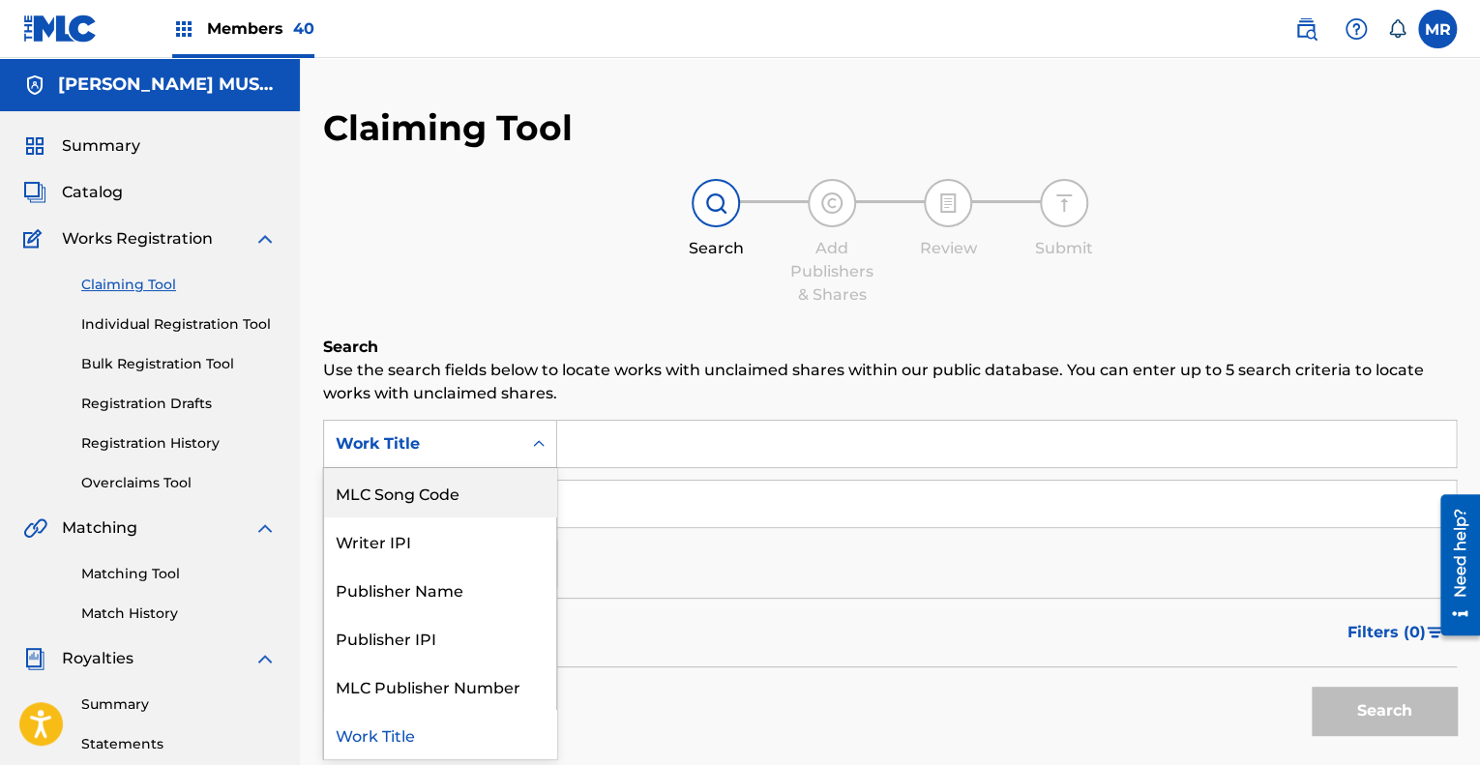
click at [457, 497] on div "MLC Song Code" at bounding box center [440, 492] width 232 height 48
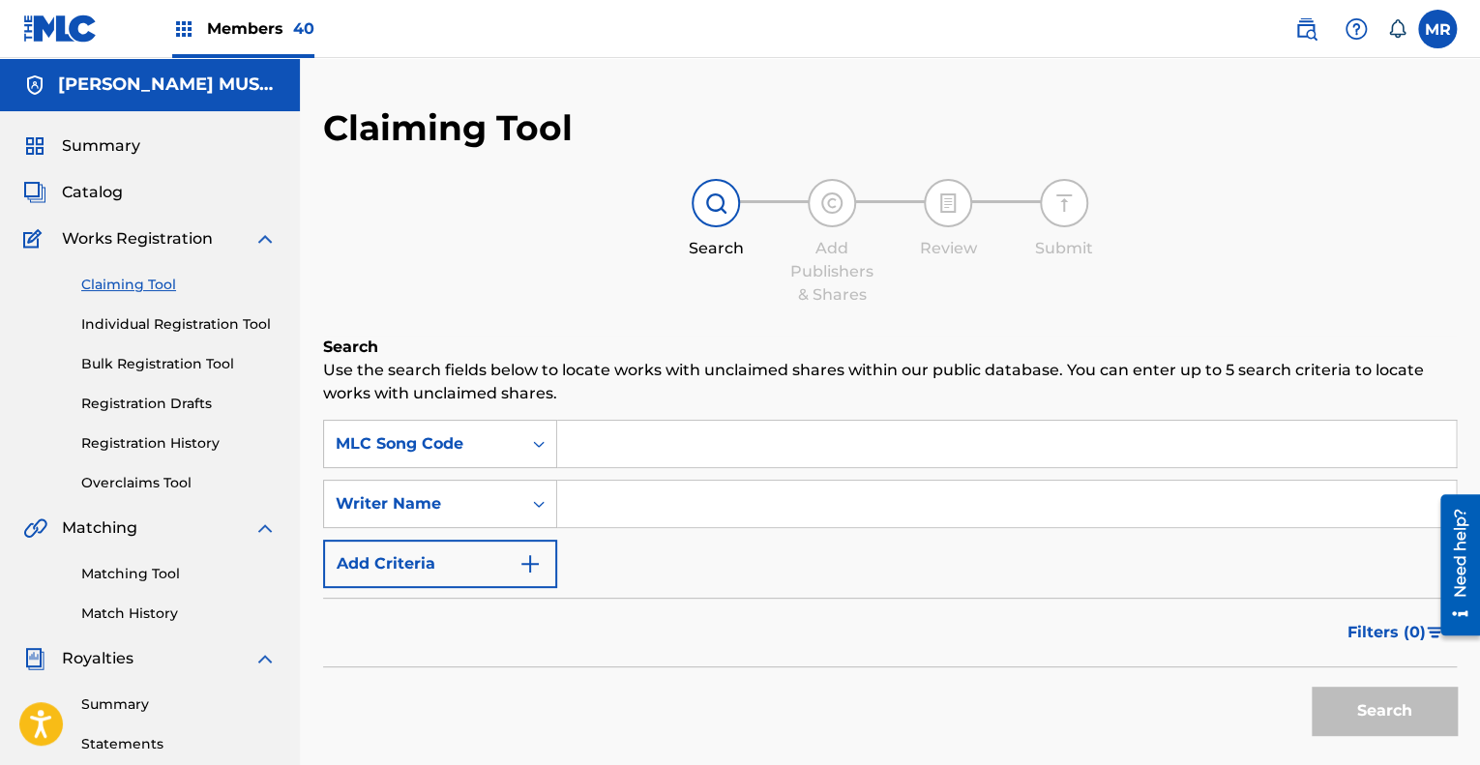
click at [598, 457] on input "Search Form" at bounding box center [1006, 444] width 899 height 46
paste input "GV7KBG"
type input "GV7KBG"
click at [1360, 715] on button "Search" at bounding box center [1384, 711] width 145 height 48
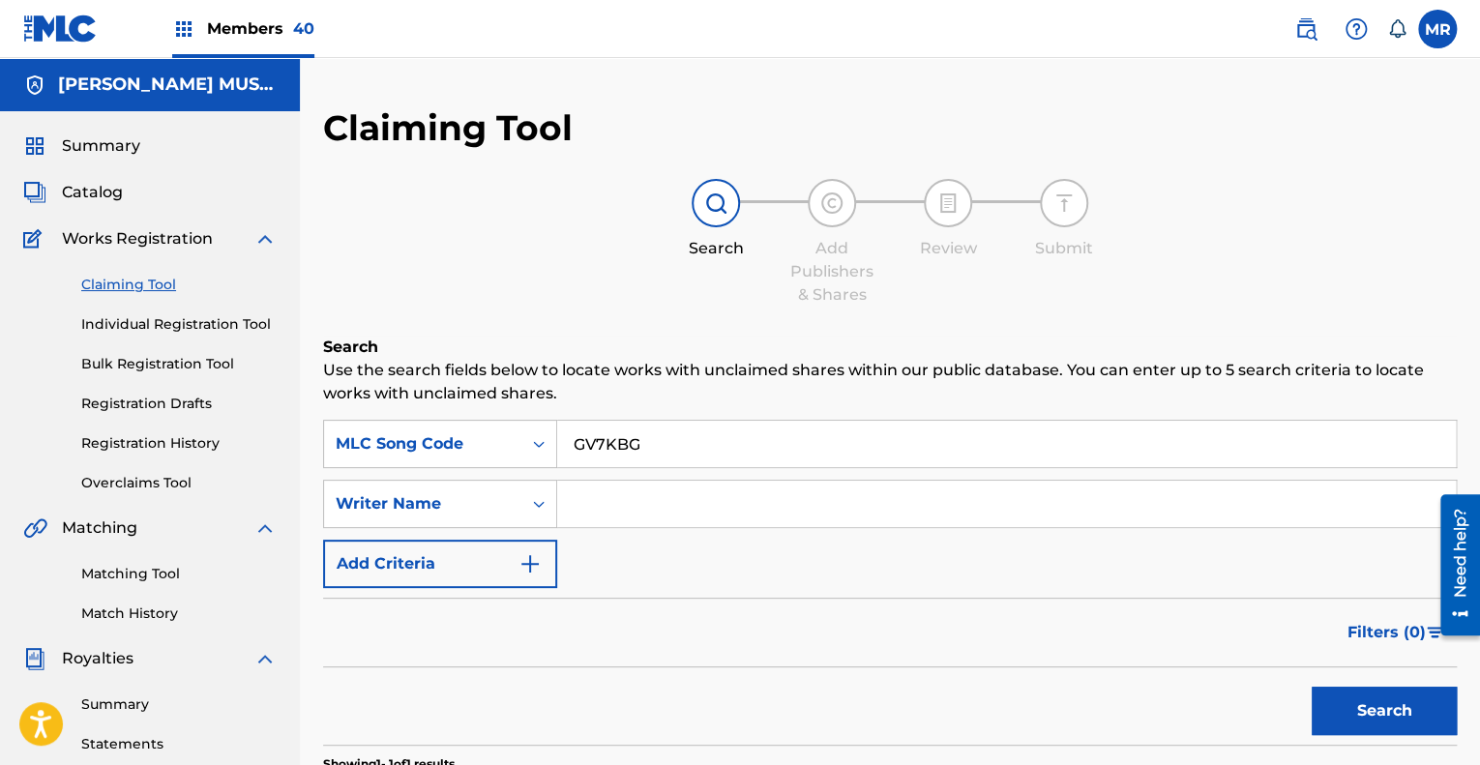
scroll to position [373, 0]
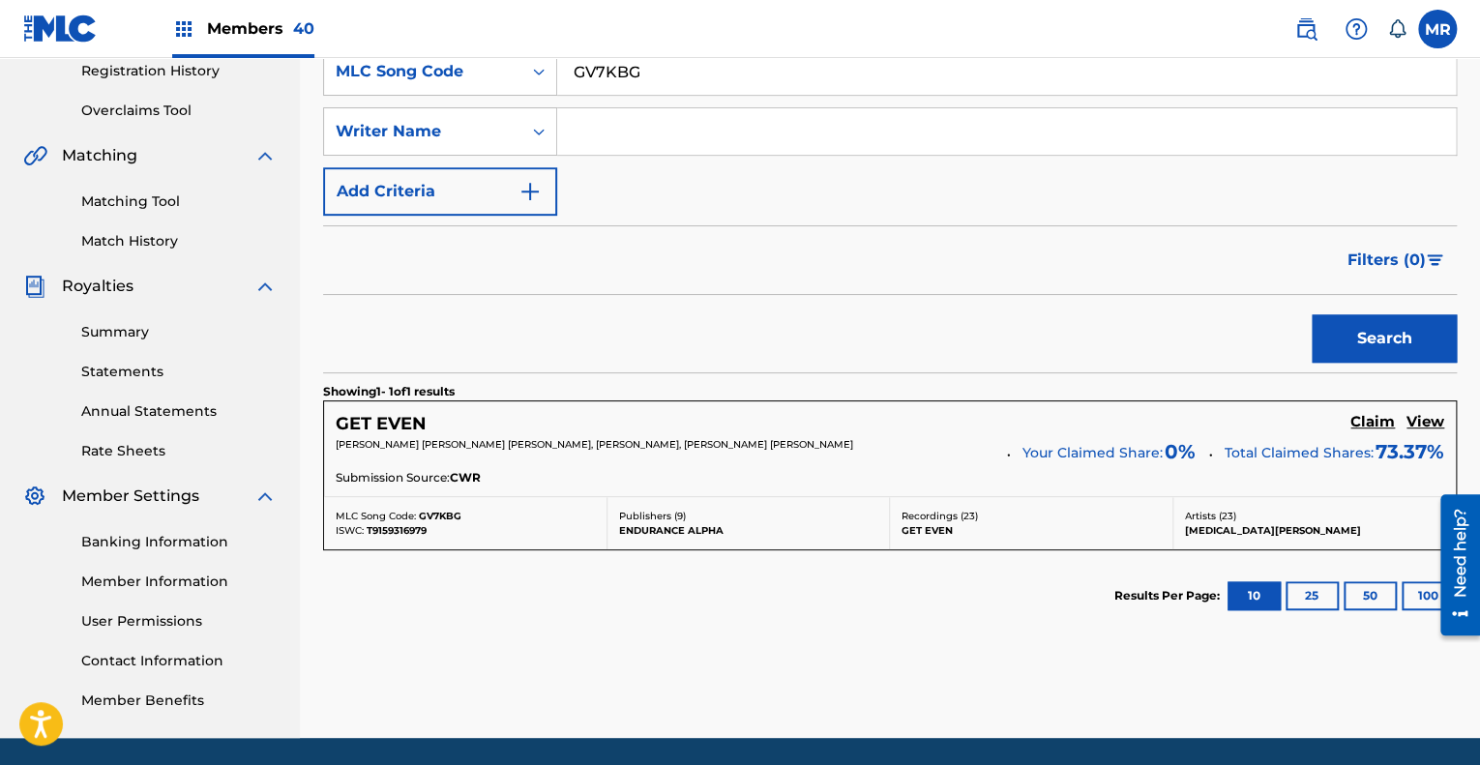
click at [1362, 423] on h5 "Claim" at bounding box center [1373, 422] width 45 height 18
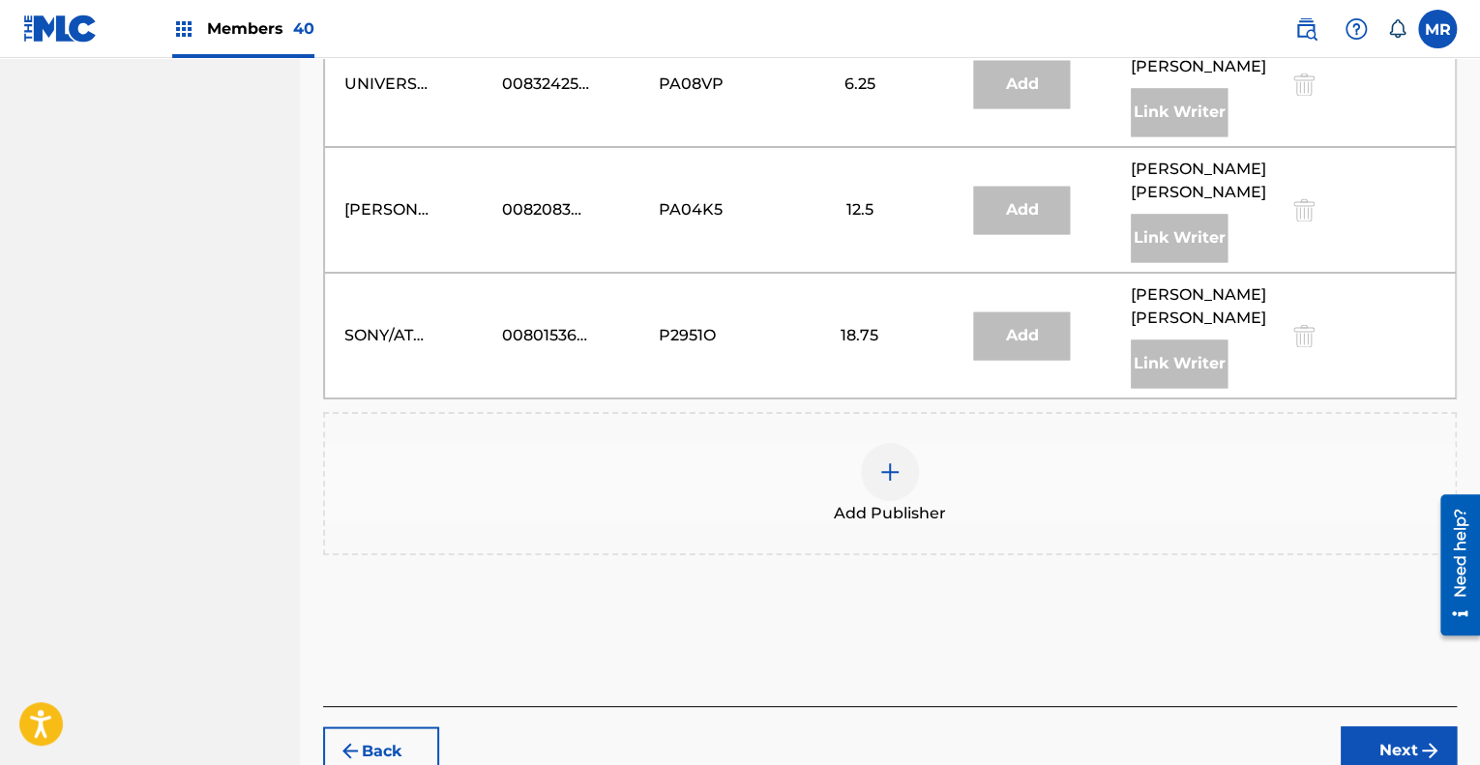
scroll to position [1397, 0]
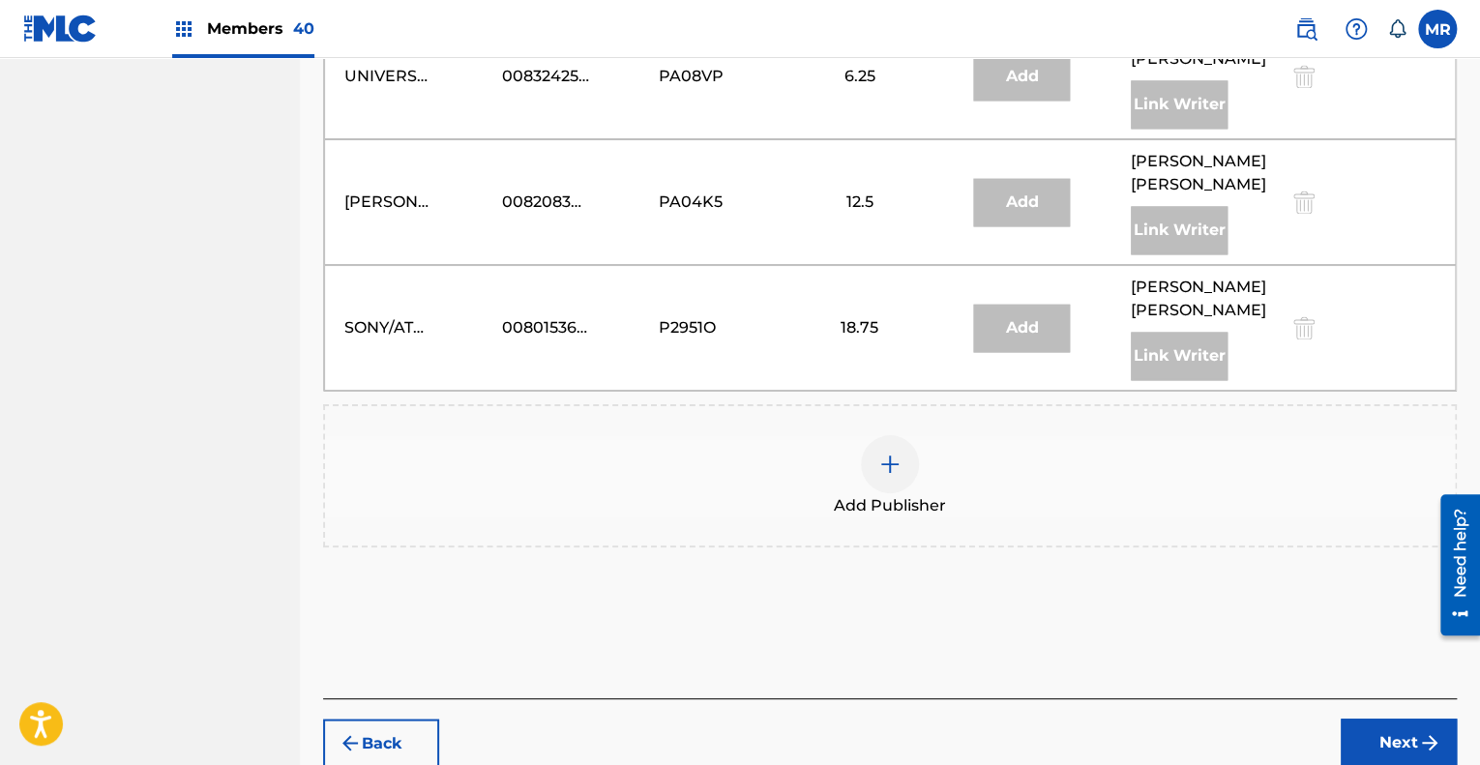
click at [889, 453] on img at bounding box center [890, 464] width 23 height 23
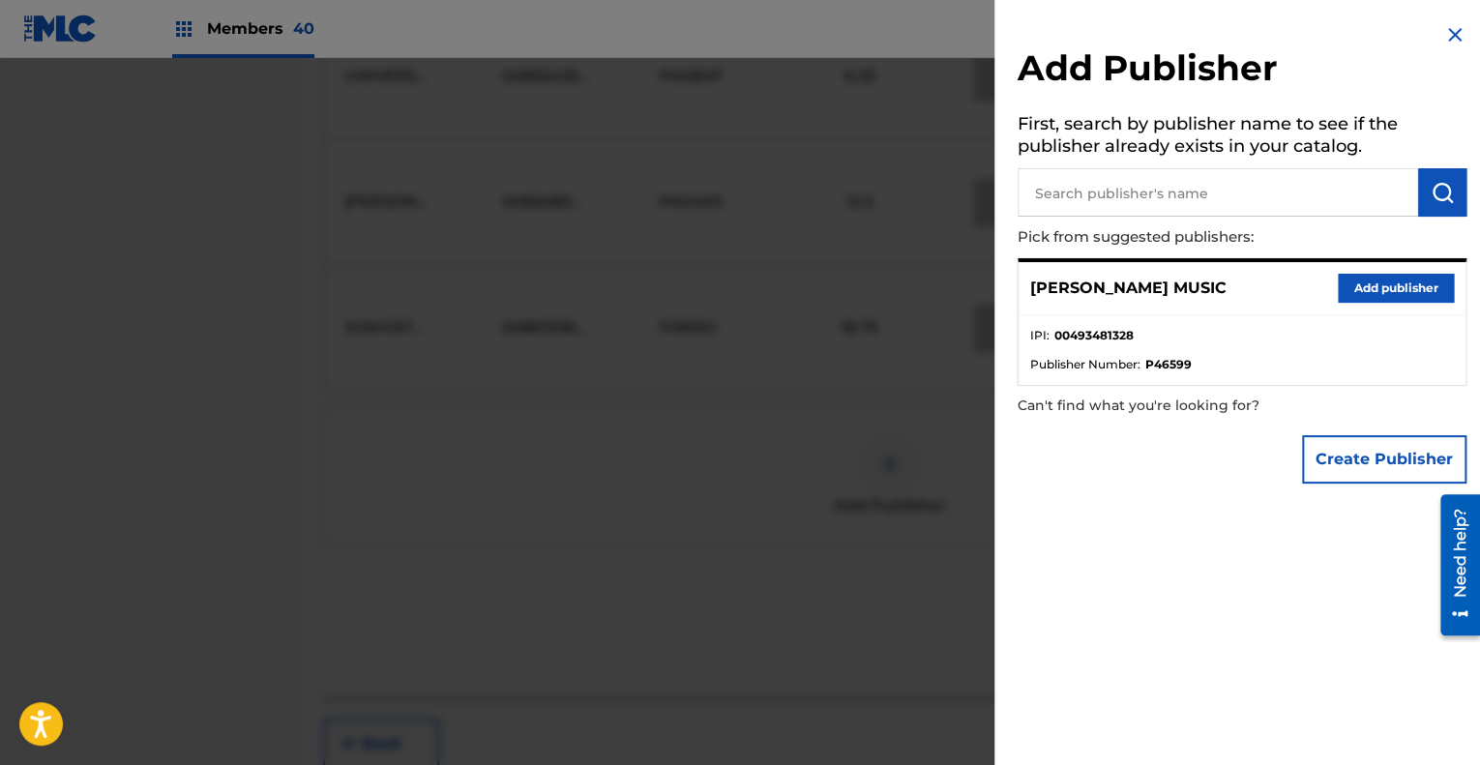
click at [1380, 292] on button "Add publisher" at bounding box center [1396, 288] width 116 height 29
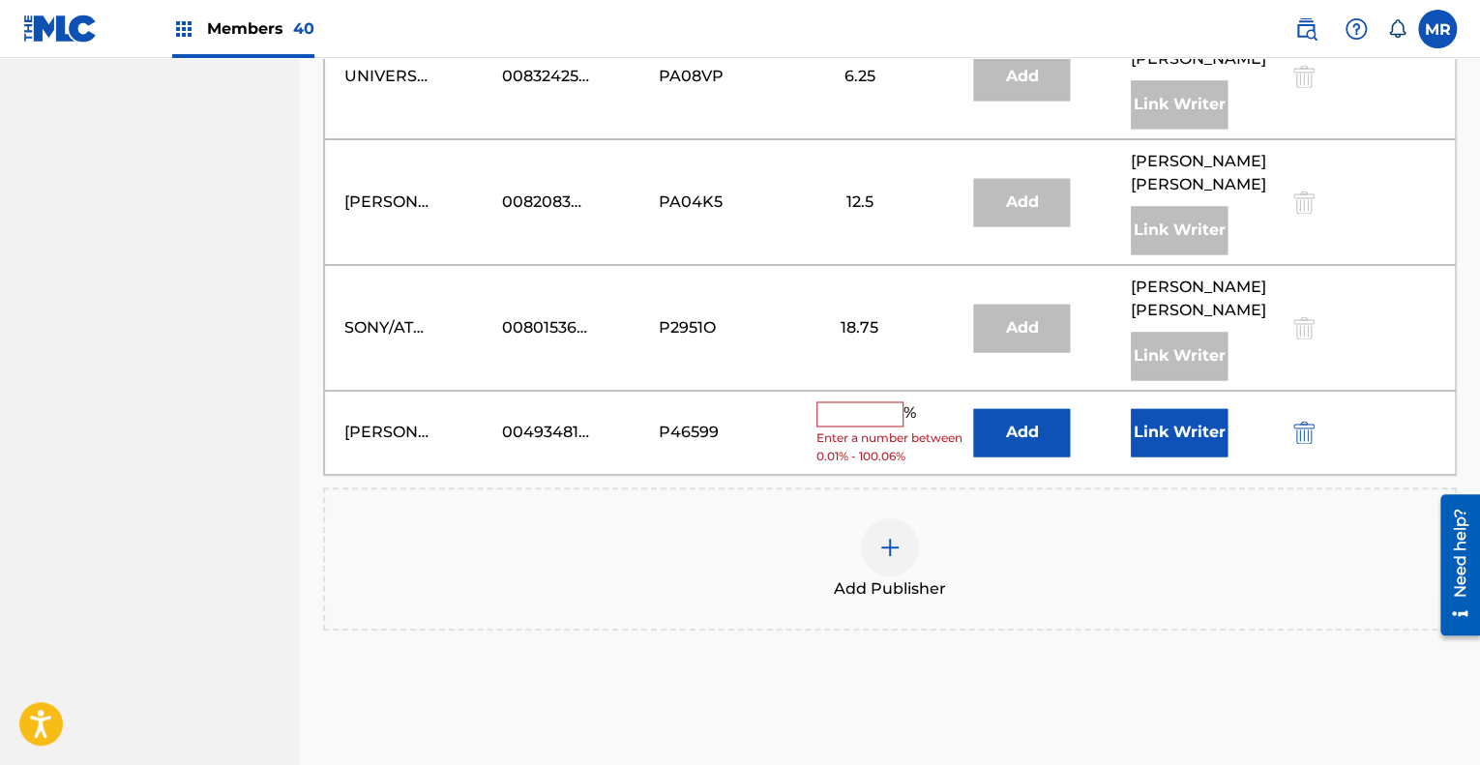
click at [888, 402] on input "text" at bounding box center [860, 414] width 87 height 25
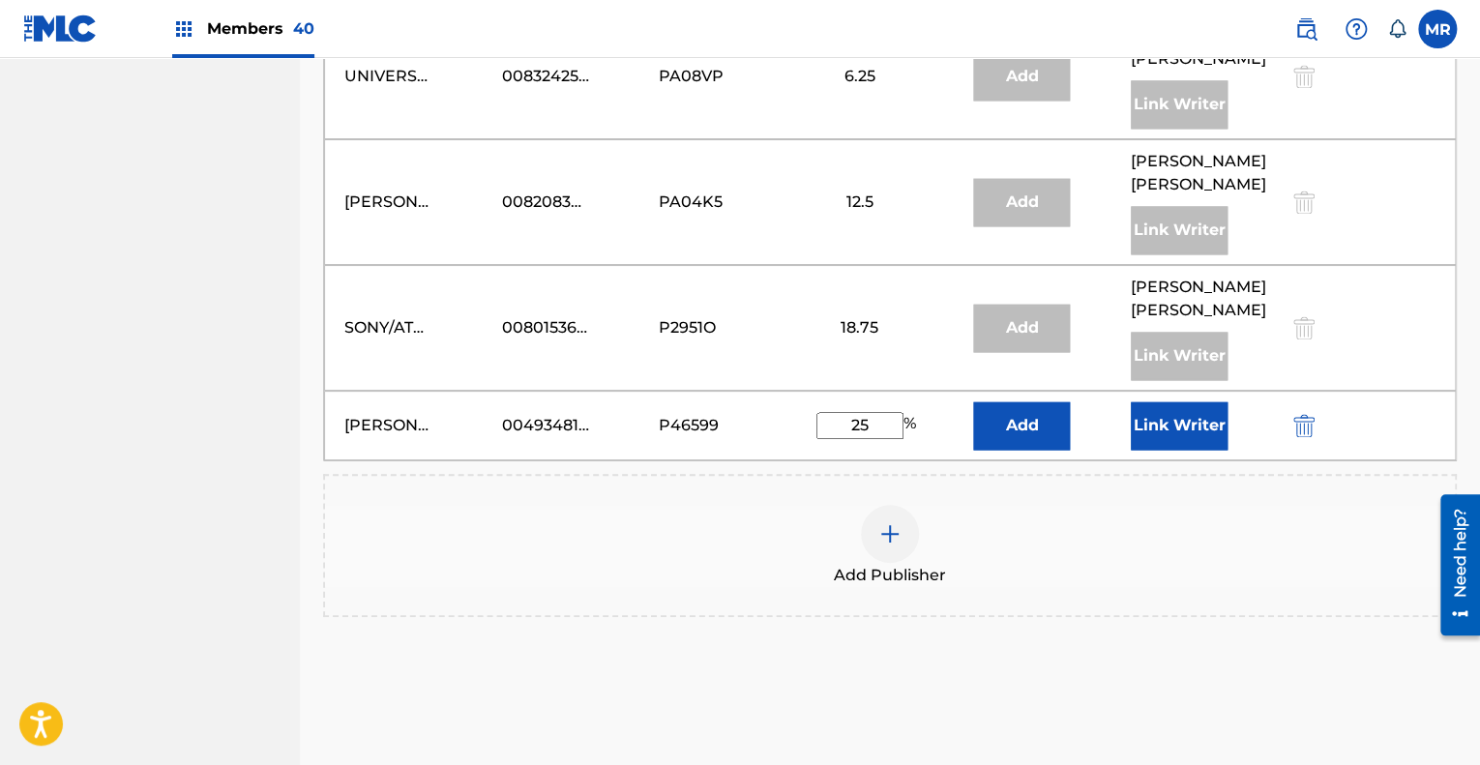
type input "25"
click at [1076, 512] on div "Add Publisher" at bounding box center [890, 545] width 1130 height 81
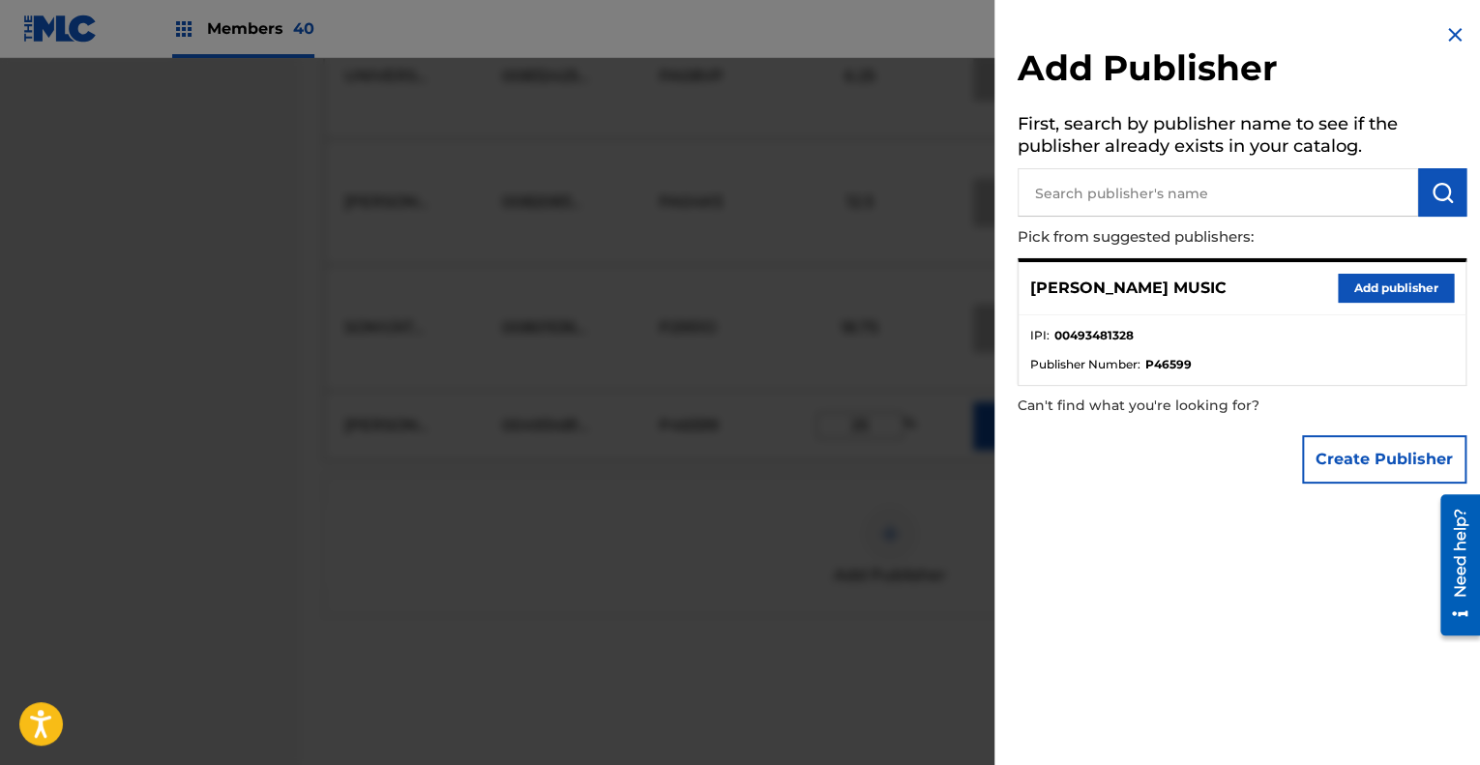
click at [1444, 28] on img at bounding box center [1455, 34] width 23 height 23
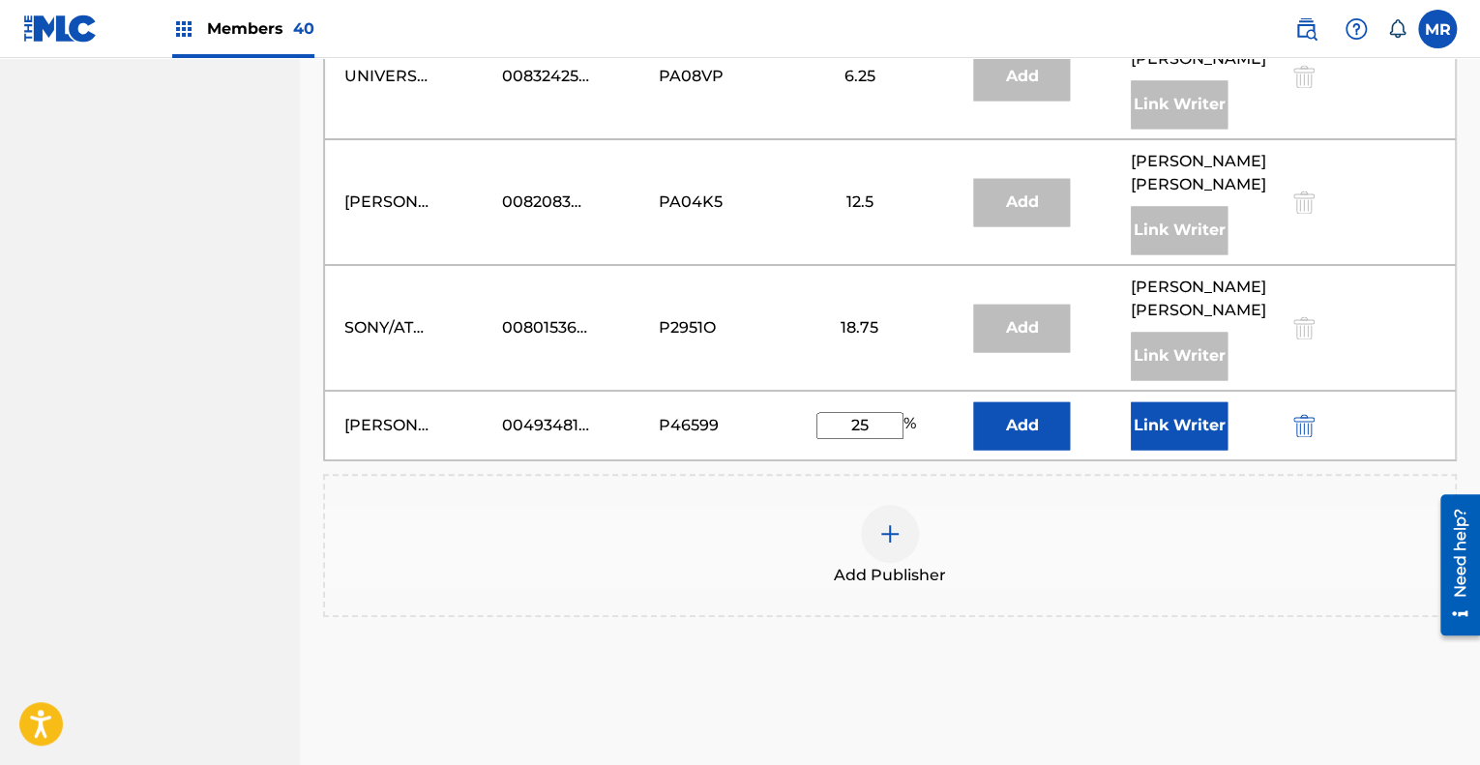
click at [1173, 402] on button "Link Writer" at bounding box center [1179, 426] width 97 height 48
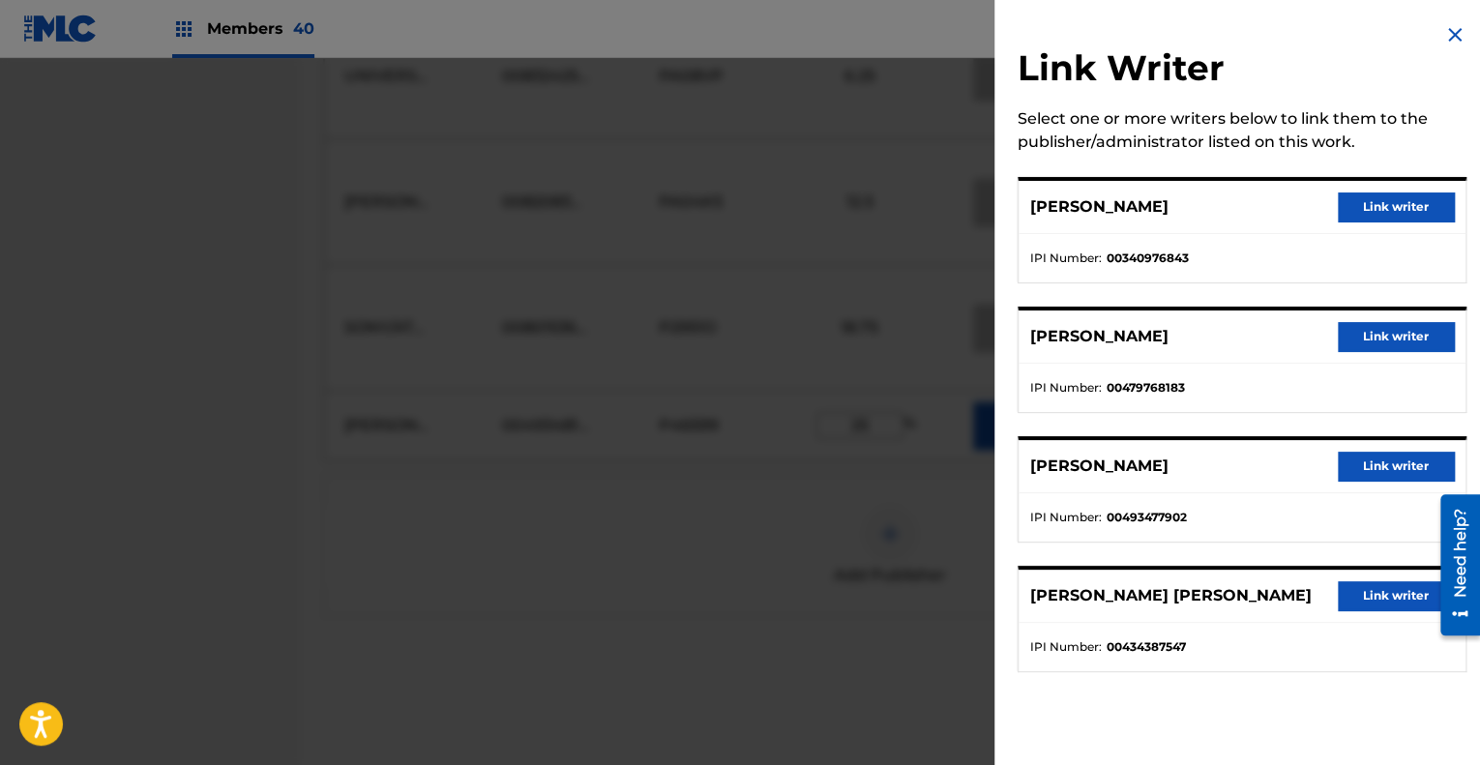
click at [1377, 460] on button "Link writer" at bounding box center [1396, 466] width 116 height 29
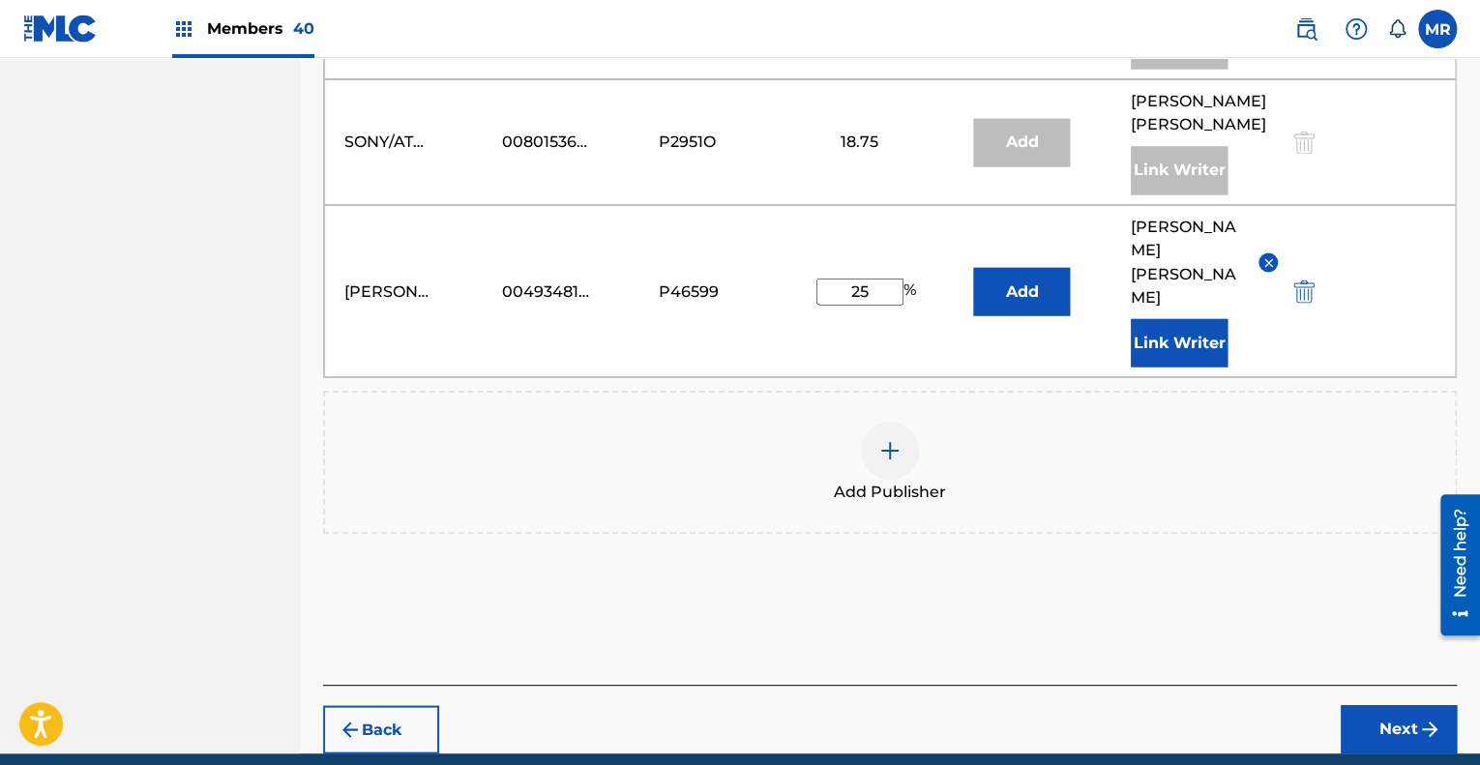
scroll to position [1585, 0]
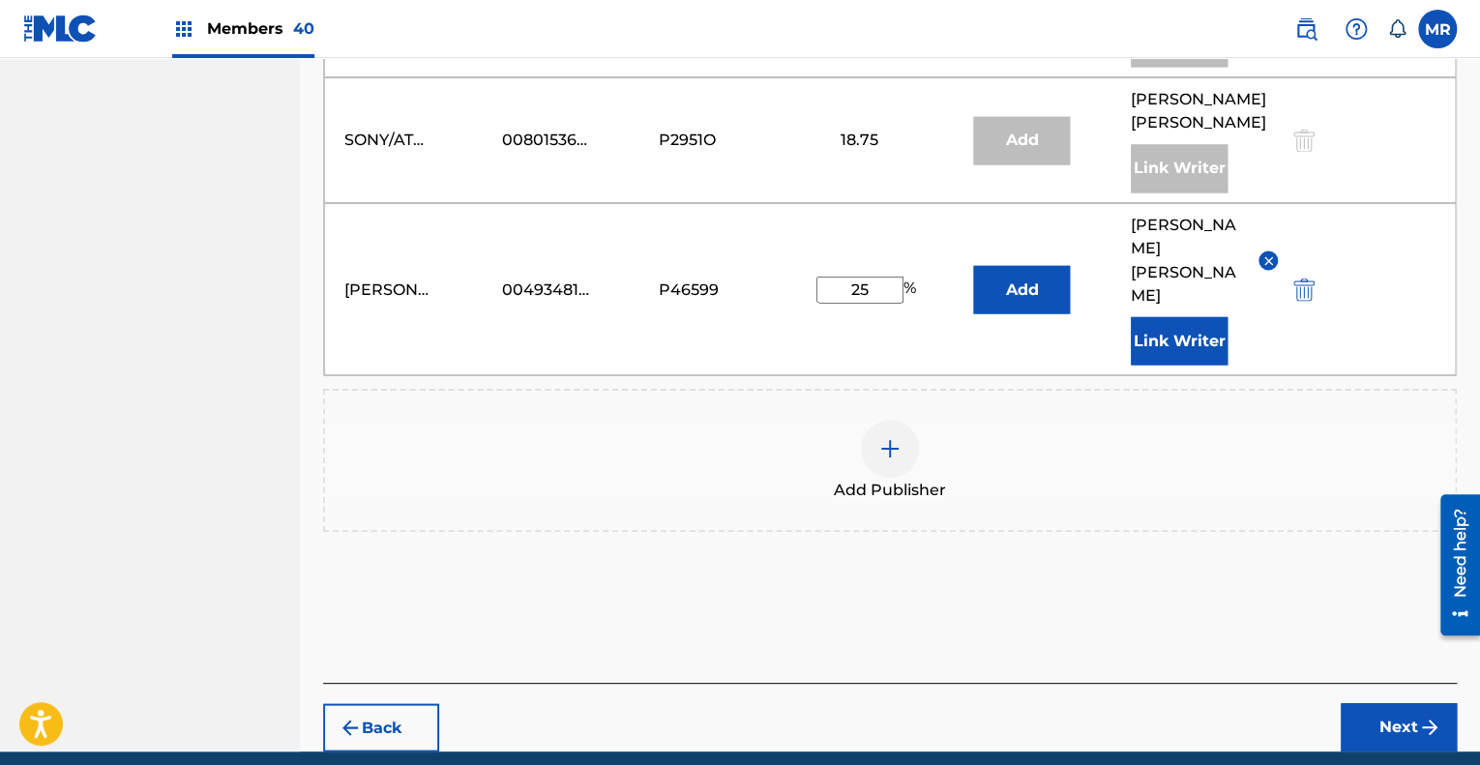
click at [1383, 703] on button "Next" at bounding box center [1399, 727] width 116 height 48
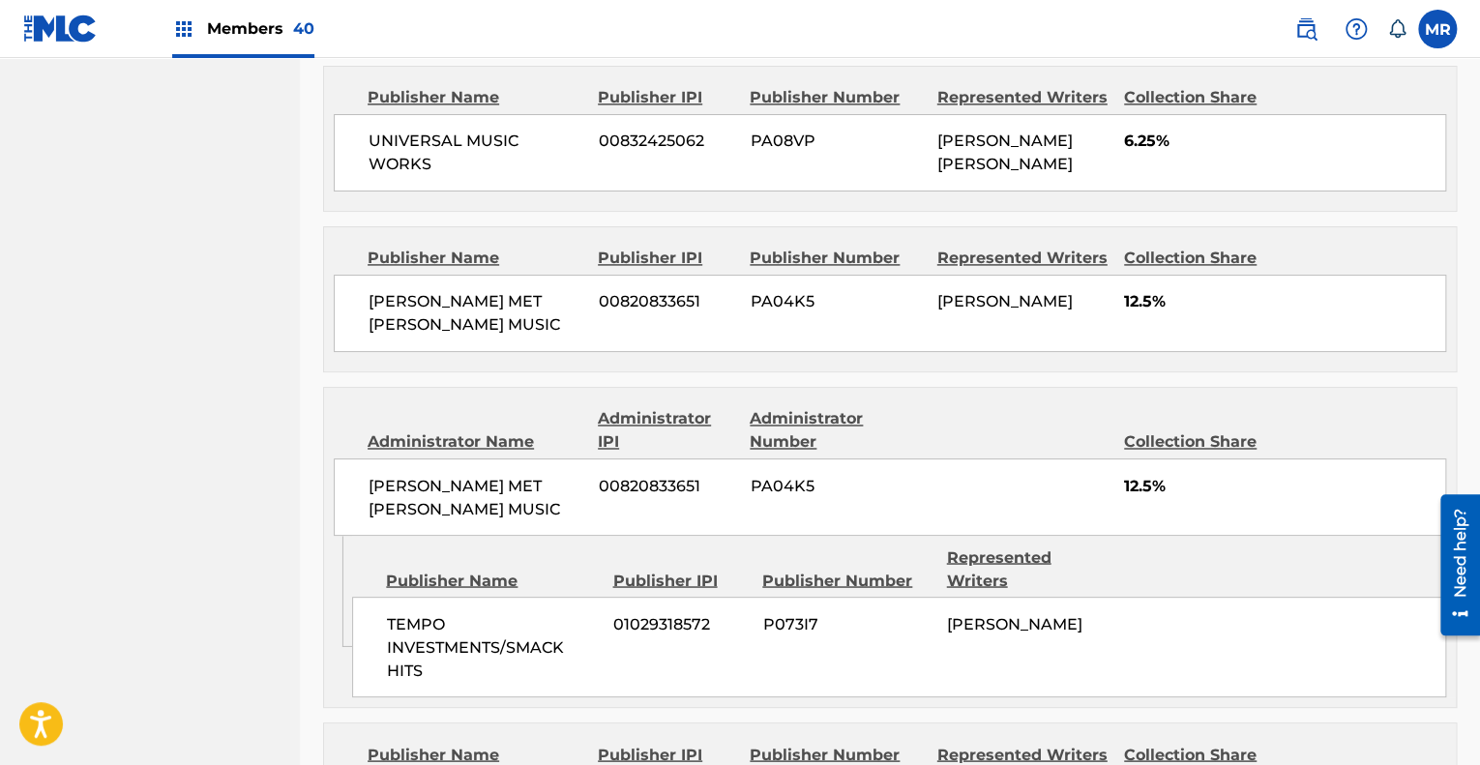
scroll to position [1711, 0]
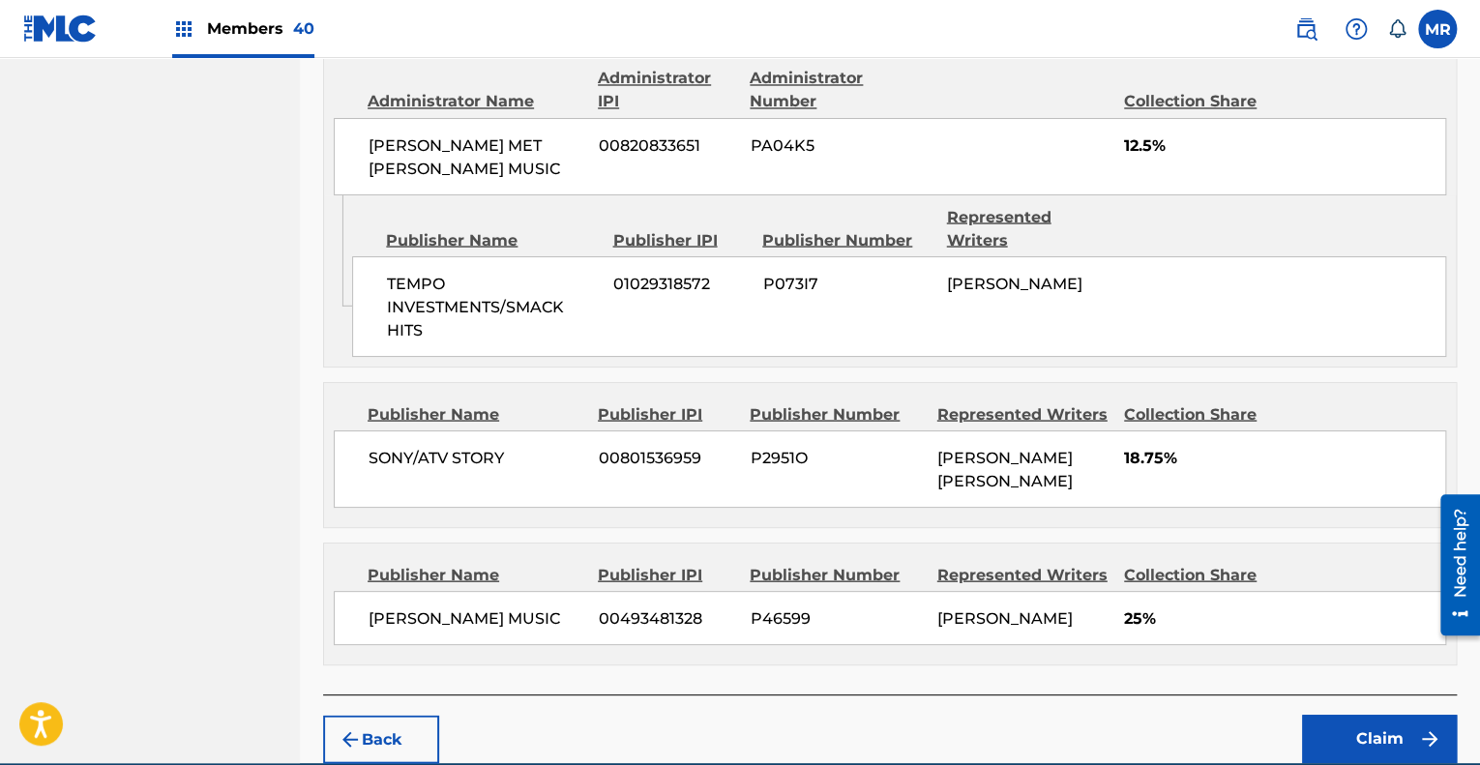
click at [1383, 715] on button "Claim" at bounding box center [1379, 739] width 155 height 48
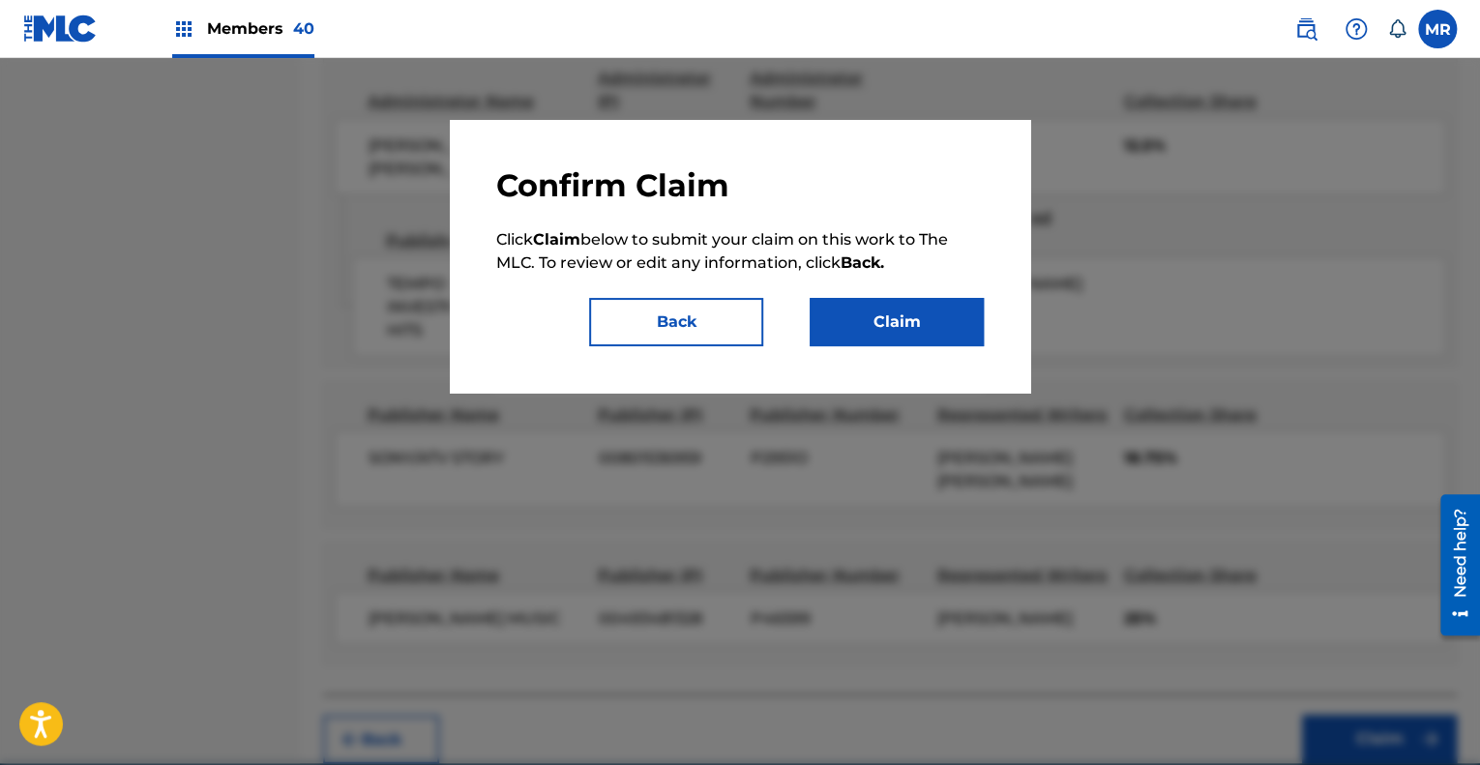
click at [911, 315] on button "Claim" at bounding box center [897, 322] width 174 height 48
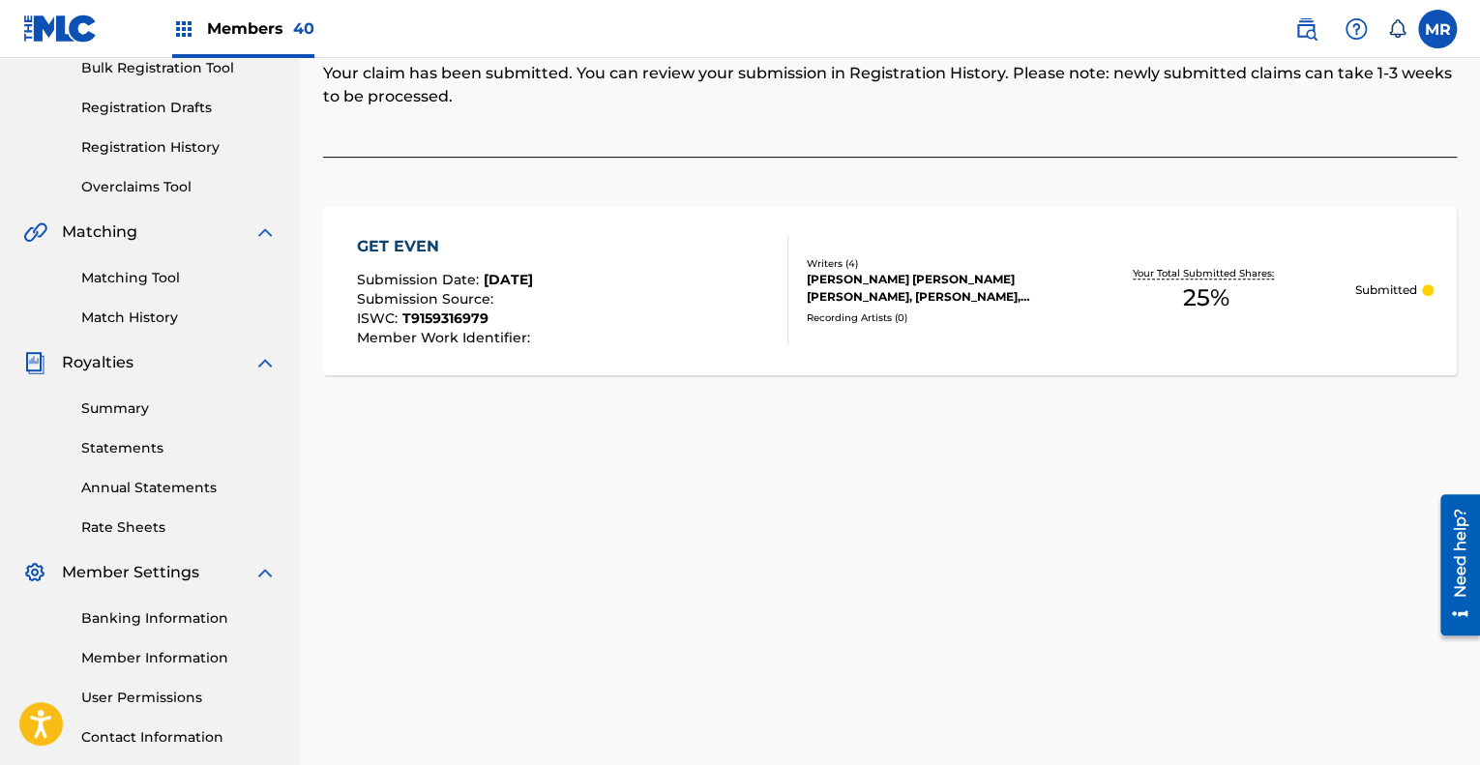
scroll to position [284, 0]
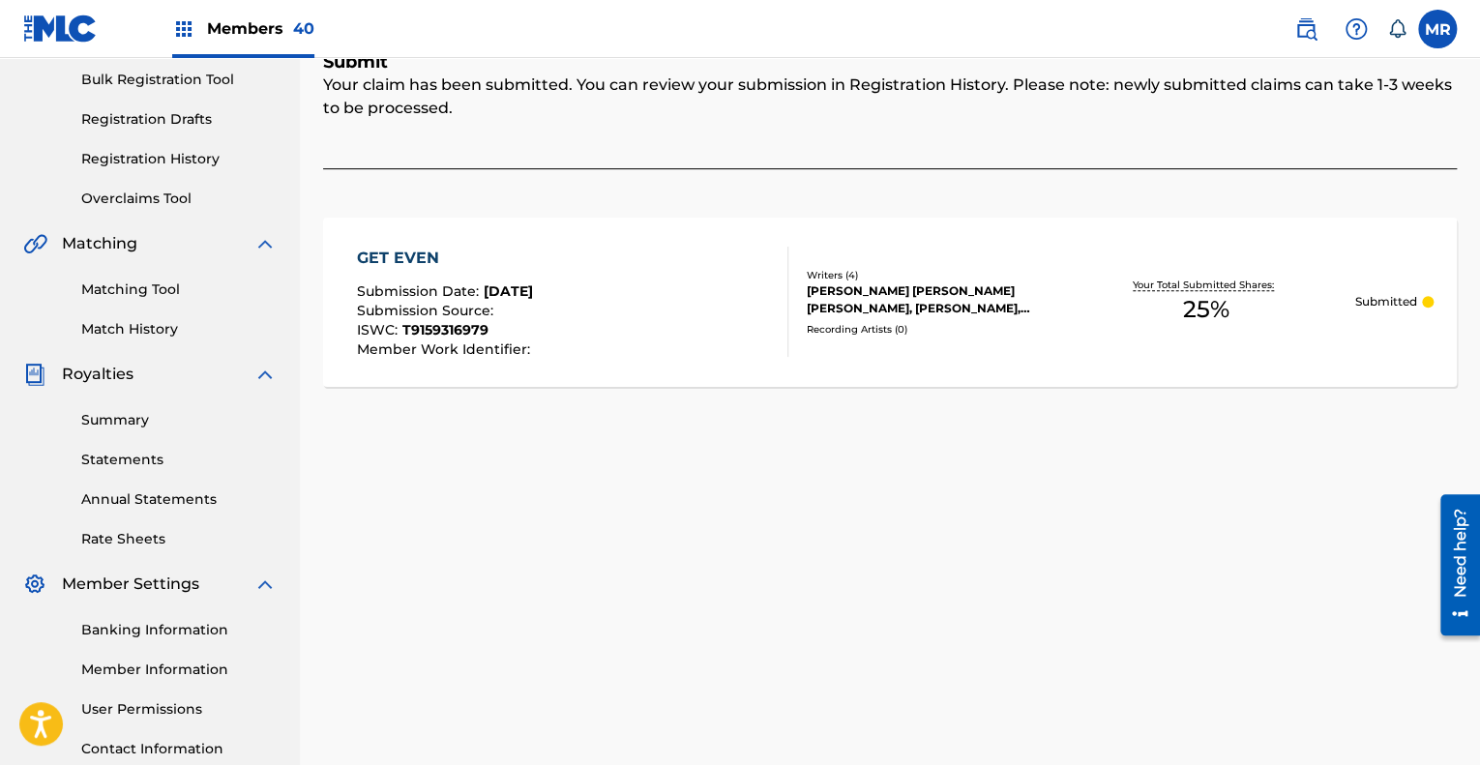
click at [160, 154] on link "Registration History" at bounding box center [178, 159] width 195 height 20
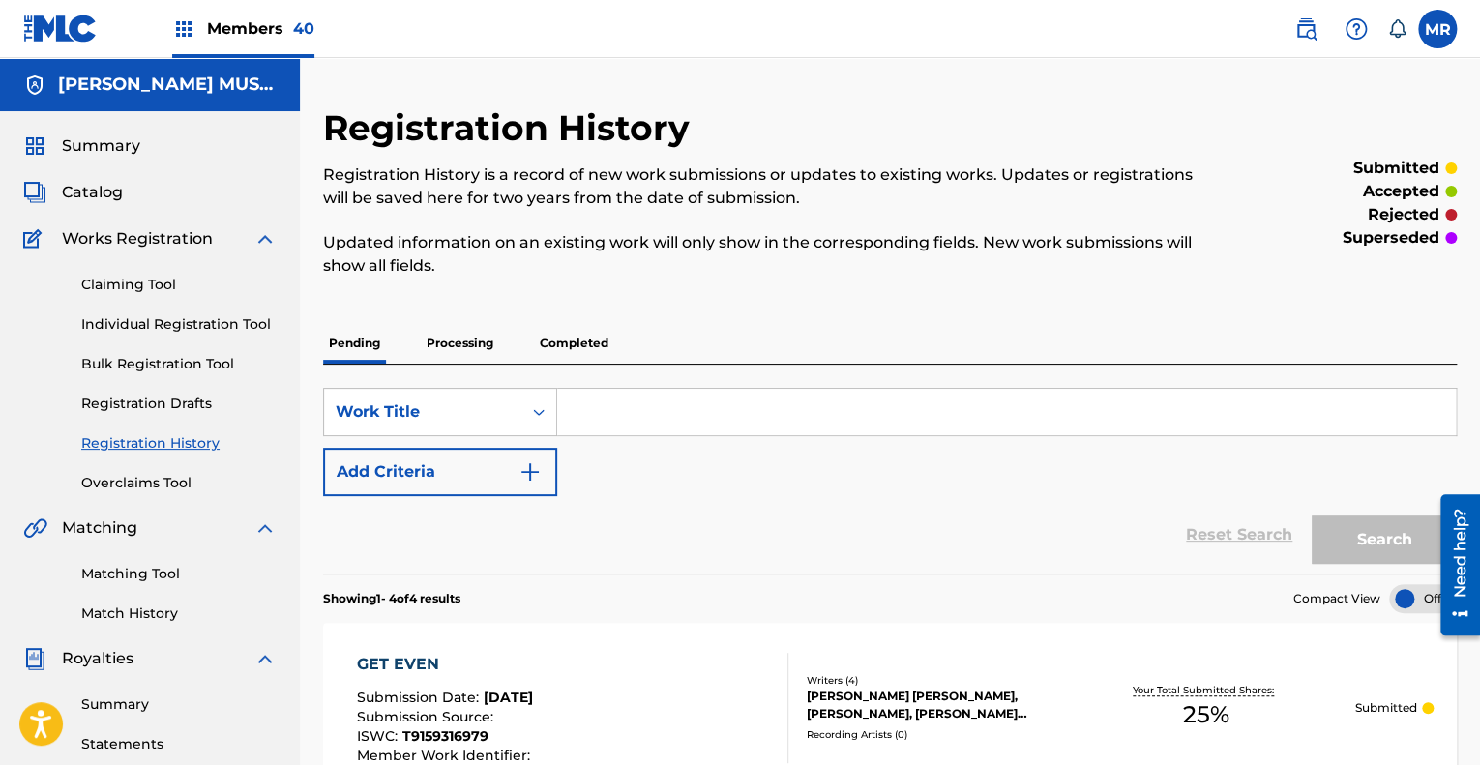
click at [1301, 33] on img at bounding box center [1306, 28] width 23 height 23
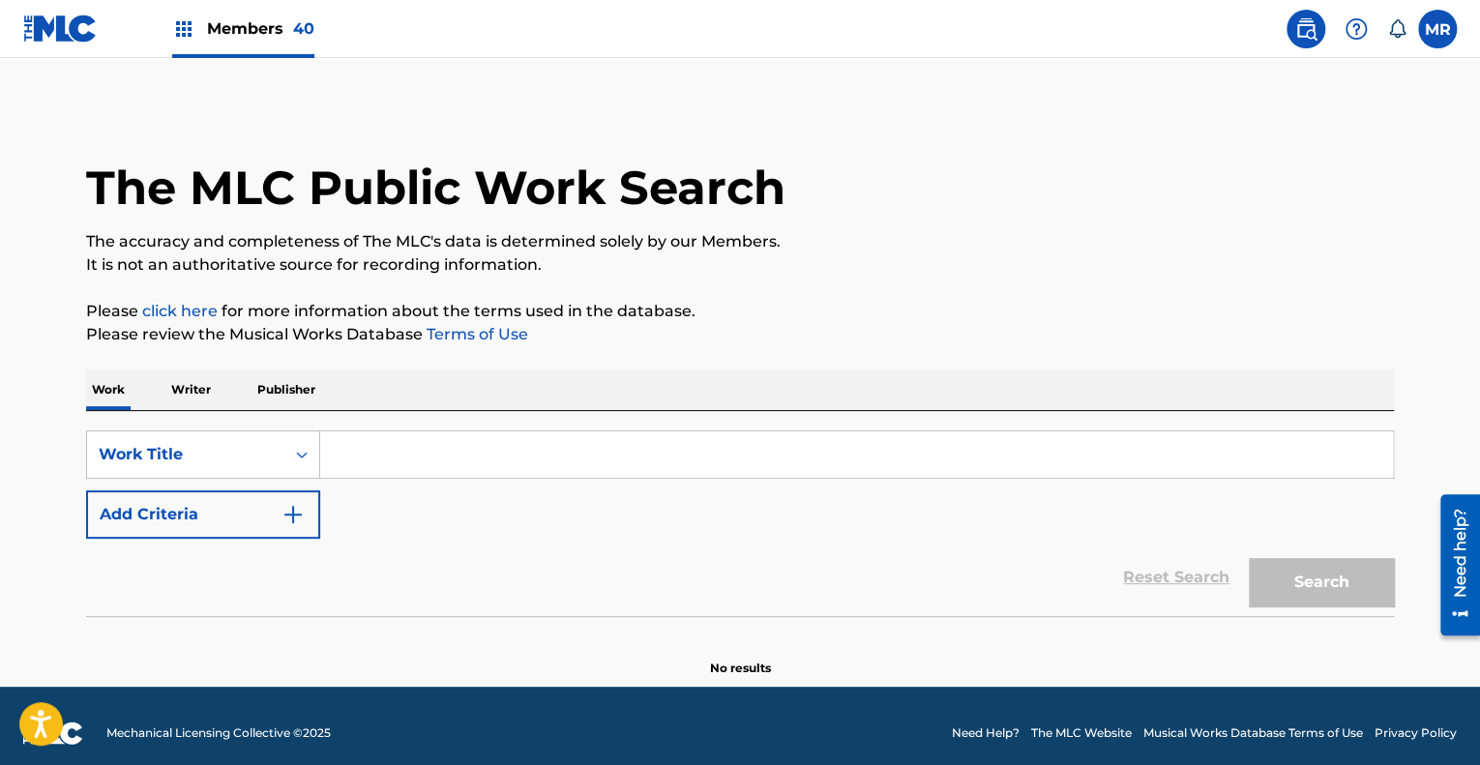
click at [379, 467] on input "Search Form" at bounding box center [856, 455] width 1073 height 46
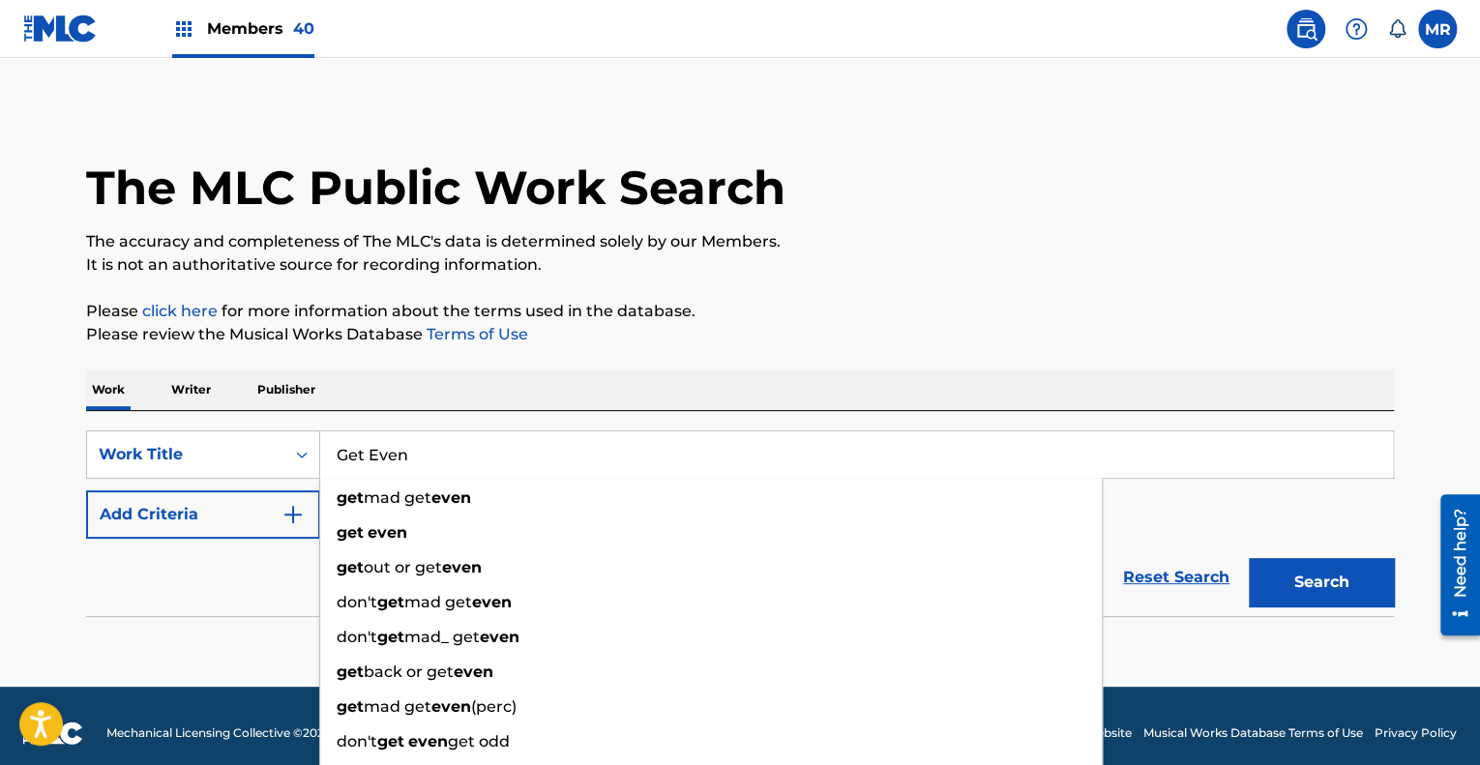
type input "Get Even"
click at [691, 298] on div "The MLC Public Work Search The accuracy and completeness of The MLC's data is d…" at bounding box center [740, 391] width 1355 height 571
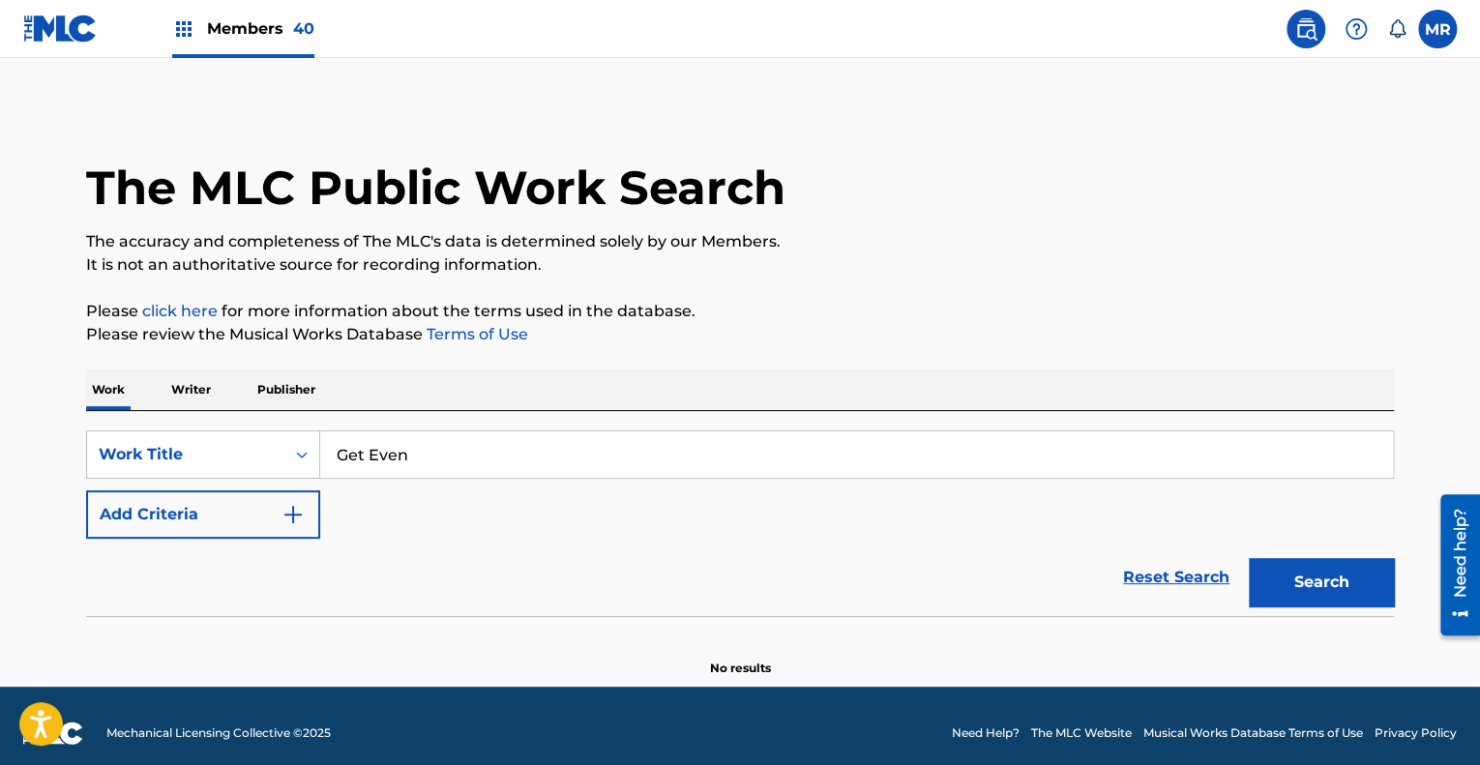
click at [274, 517] on button "Add Criteria" at bounding box center [203, 515] width 234 height 48
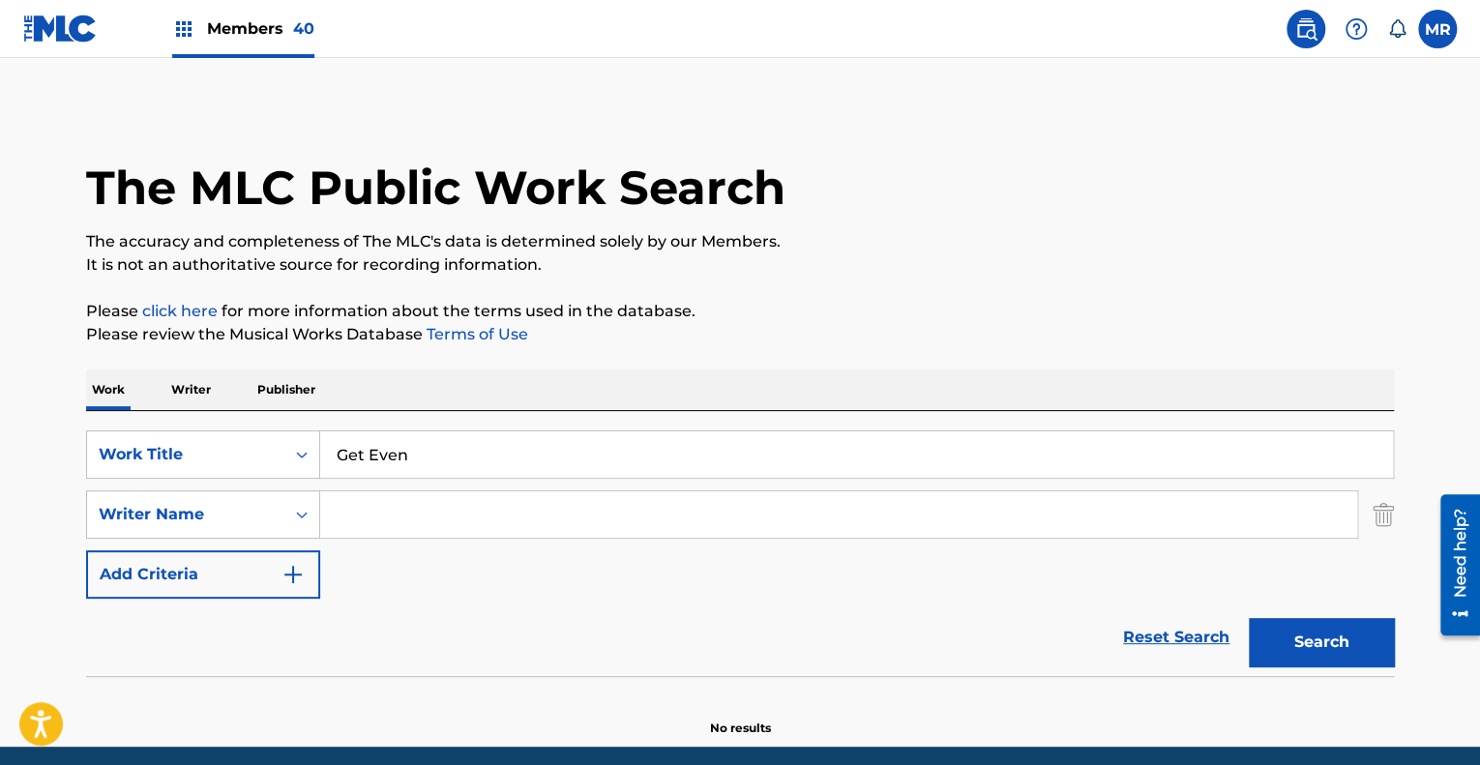
click at [376, 518] on input "Search Form" at bounding box center [838, 515] width 1037 height 46
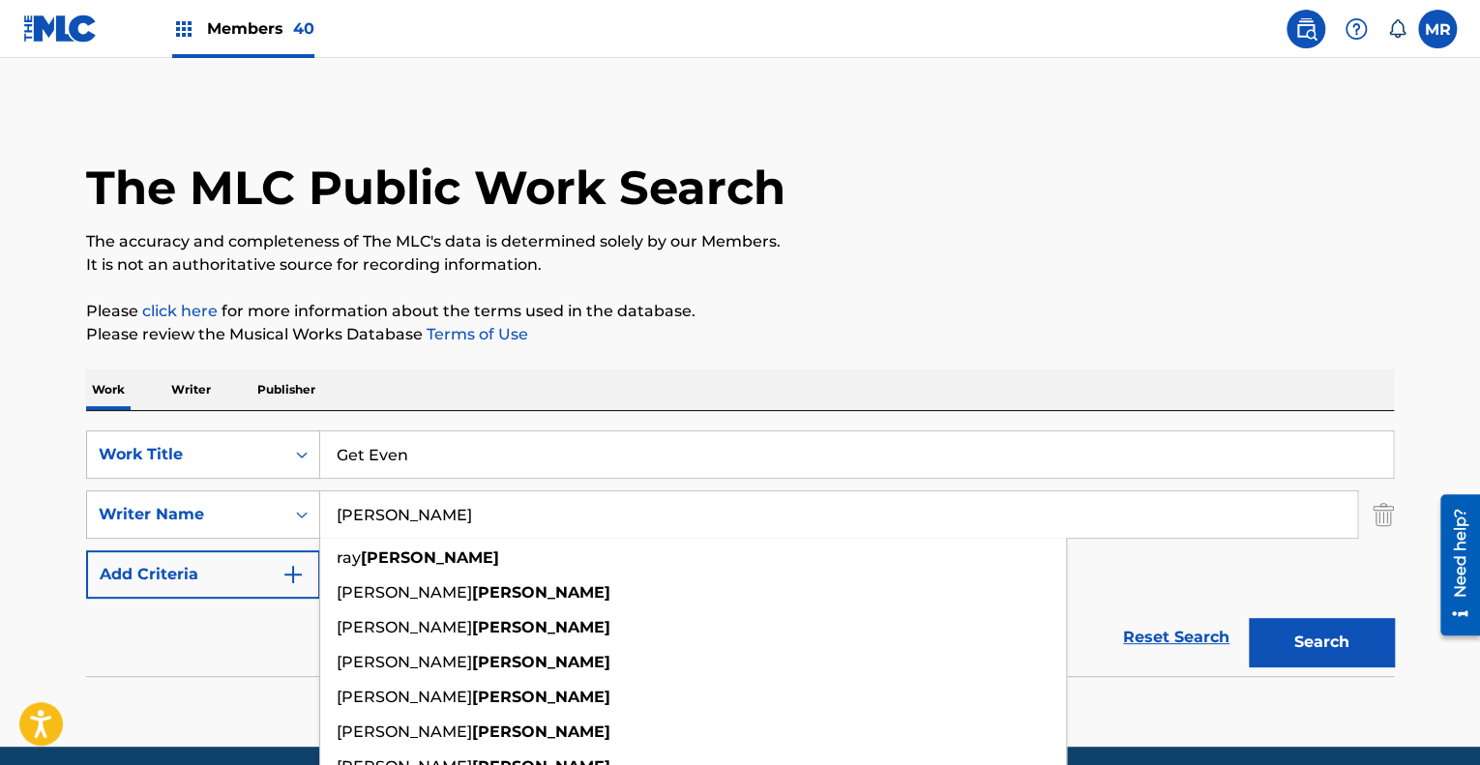
type input "[PERSON_NAME]"
click at [941, 276] on p "It is not an authoritative source for recording information." at bounding box center [740, 265] width 1308 height 23
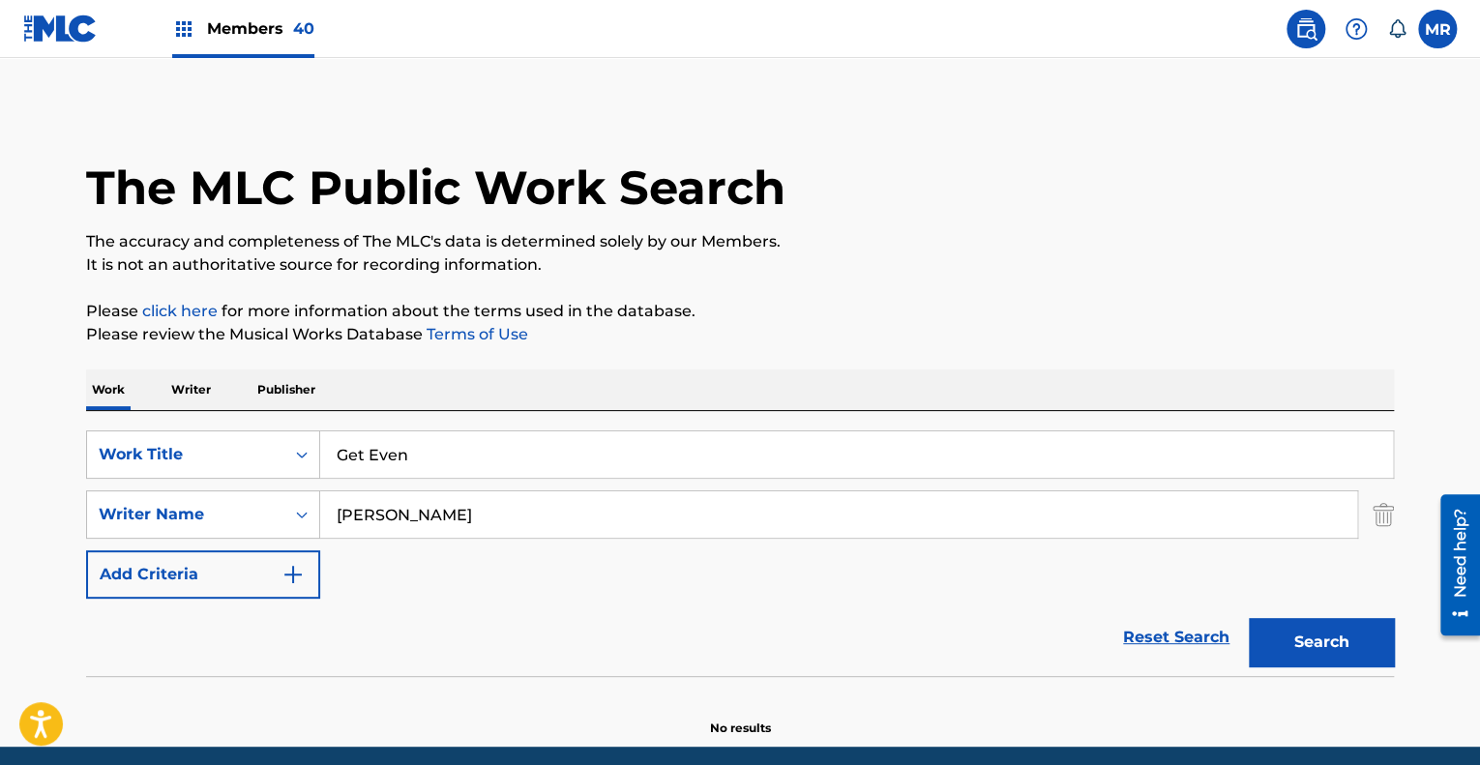
click at [1309, 634] on button "Search" at bounding box center [1321, 642] width 145 height 48
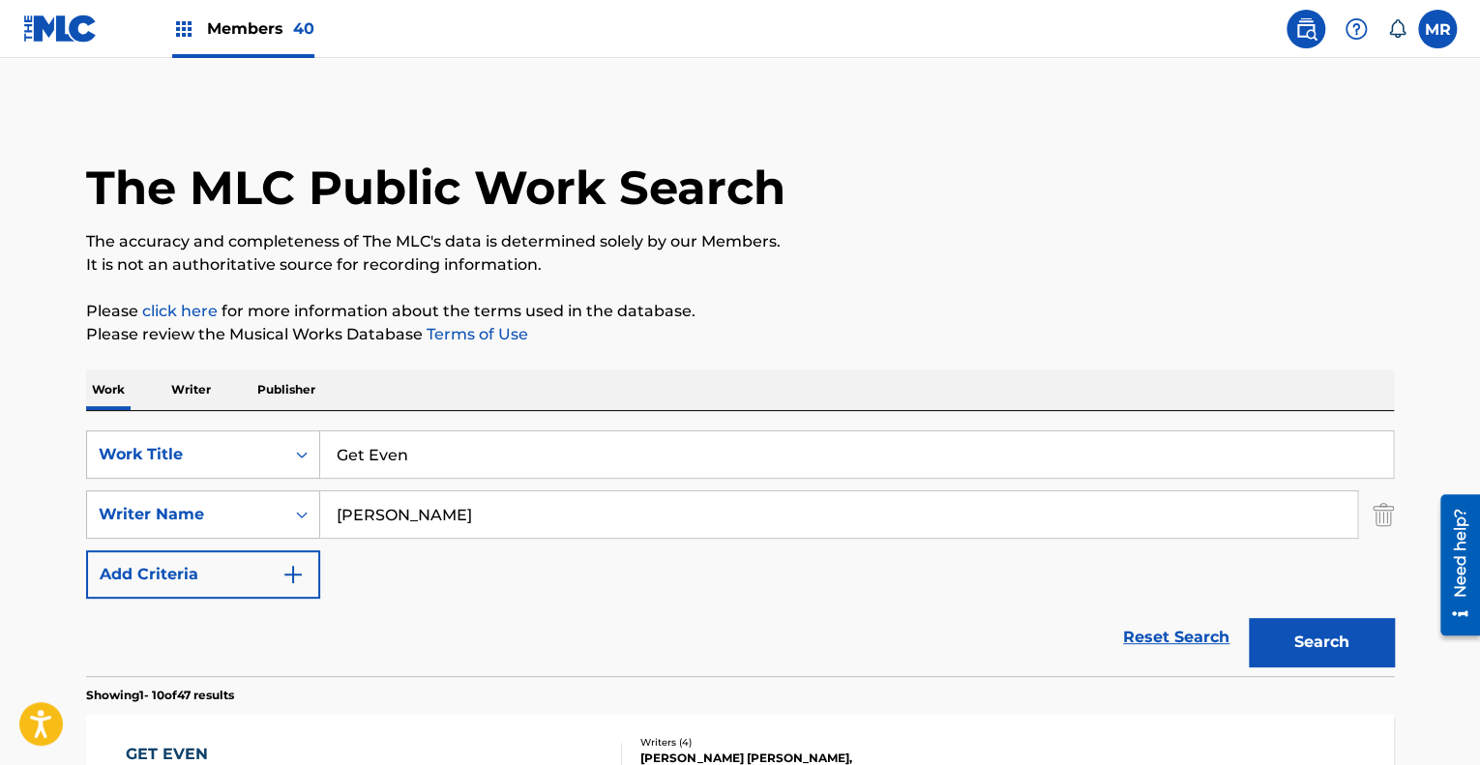
scroll to position [362, 0]
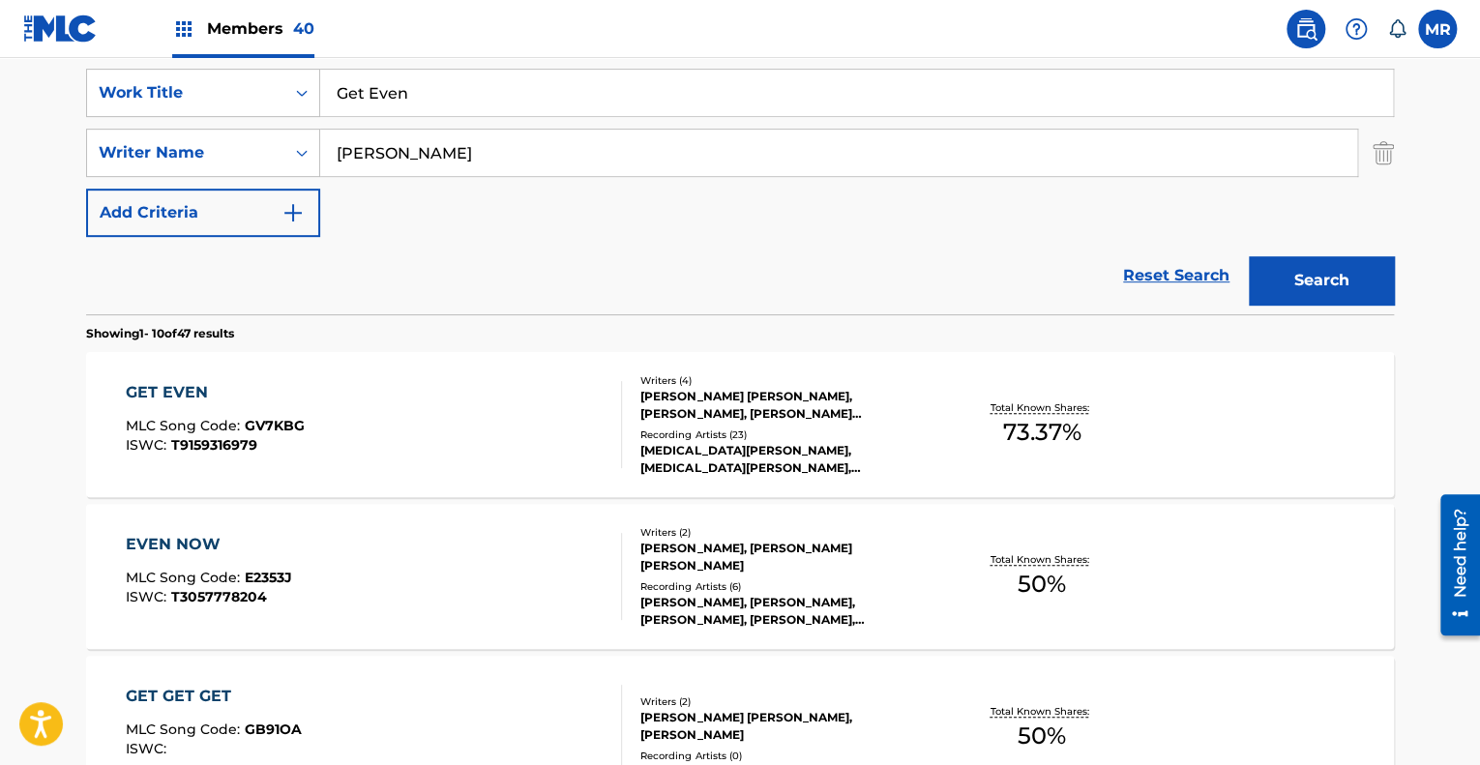
click at [862, 409] on div "[PERSON_NAME] [PERSON_NAME], [PERSON_NAME], [PERSON_NAME] [PERSON_NAME] [PERSON…" at bounding box center [787, 405] width 292 height 35
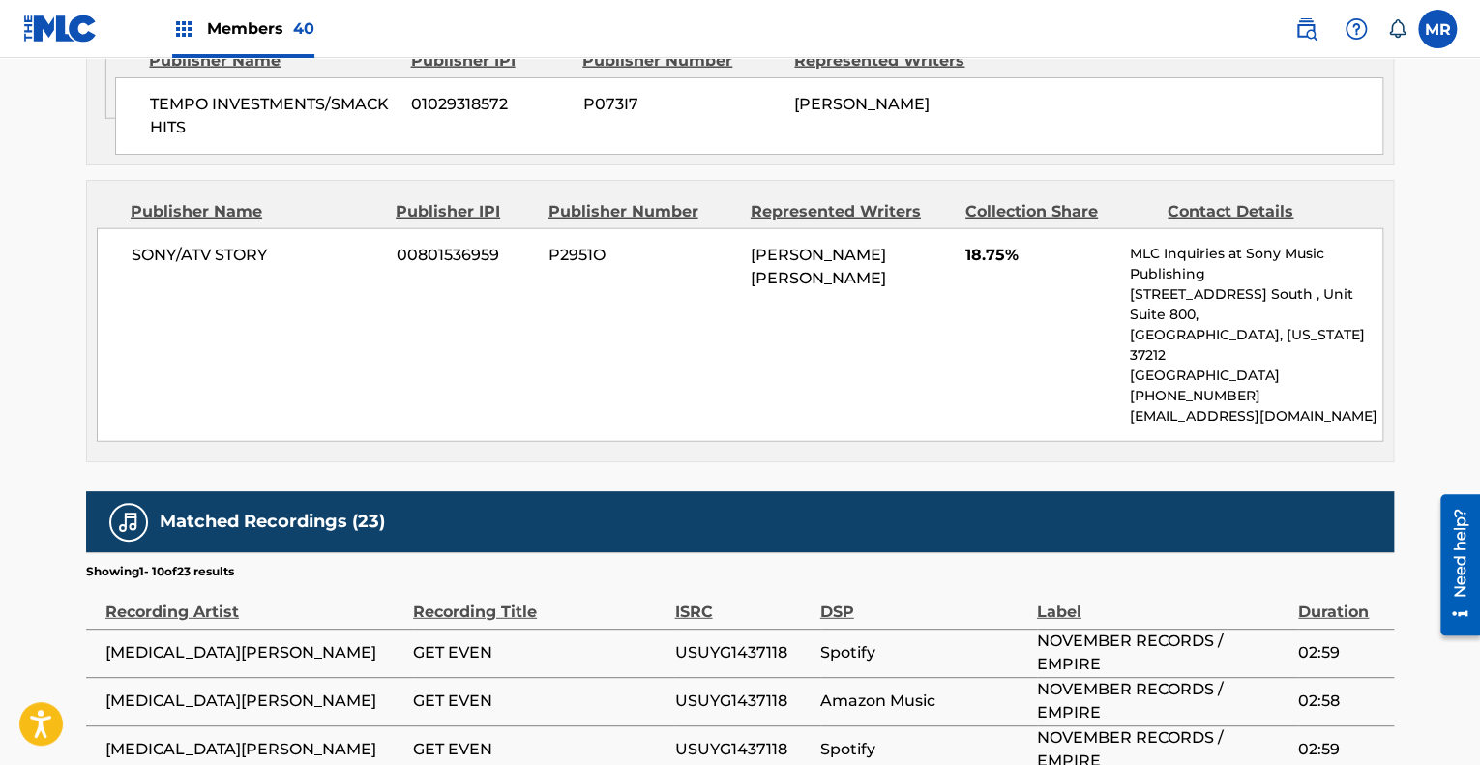
scroll to position [2714, 0]
